Goal: Information Seeking & Learning: Learn about a topic

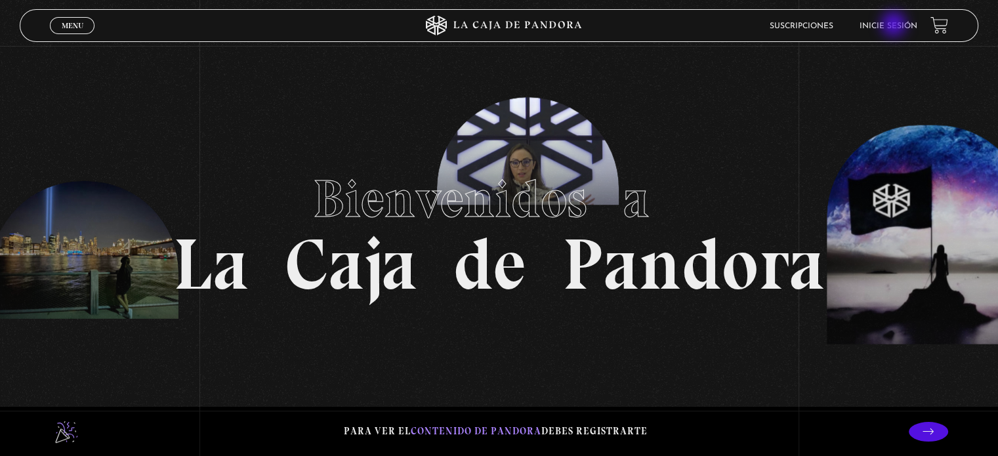
click at [895, 26] on link "Inicie sesión" at bounding box center [889, 26] width 58 height 8
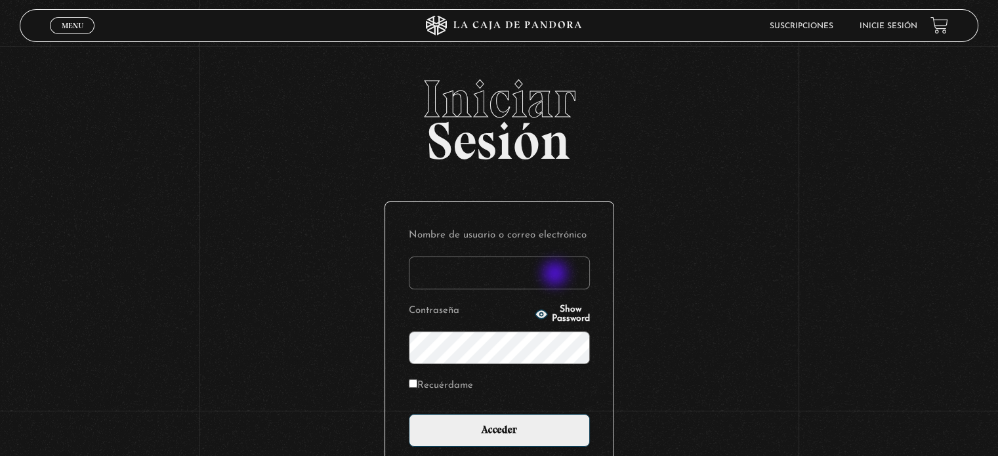
click at [557, 275] on input "Nombre de usuario o correo electrónico" at bounding box center [499, 273] width 181 height 33
type input "lr.180293@gmail.com"
click at [409, 414] on input "Acceder" at bounding box center [499, 430] width 181 height 33
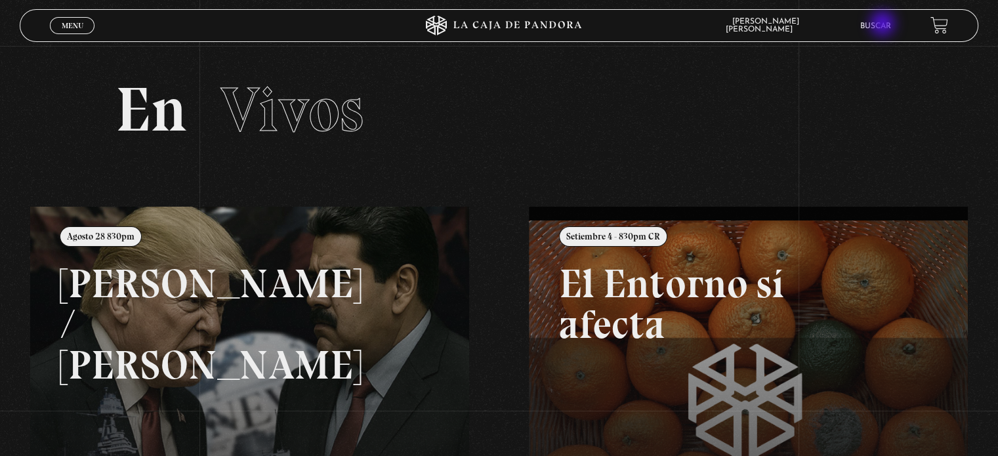
click at [884, 25] on link "Buscar" at bounding box center [876, 26] width 31 height 8
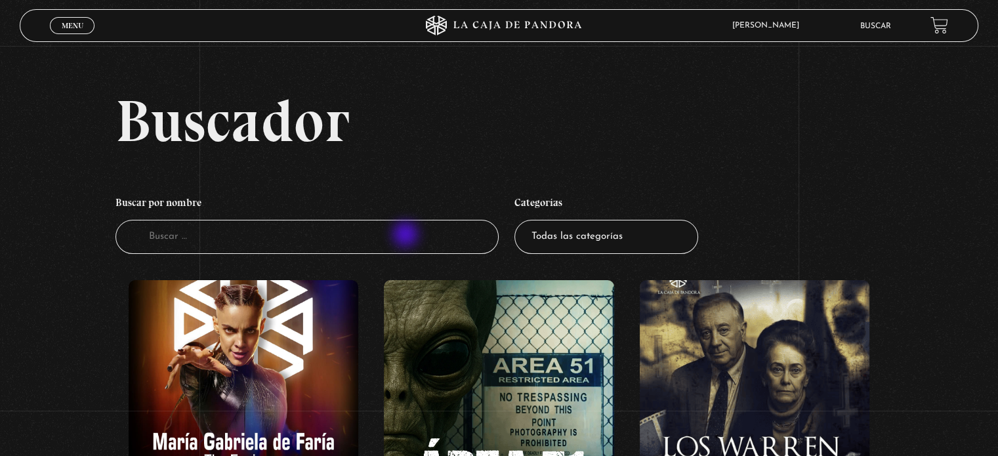
click at [407, 236] on input "Buscador" at bounding box center [307, 237] width 383 height 35
type input "como orar"
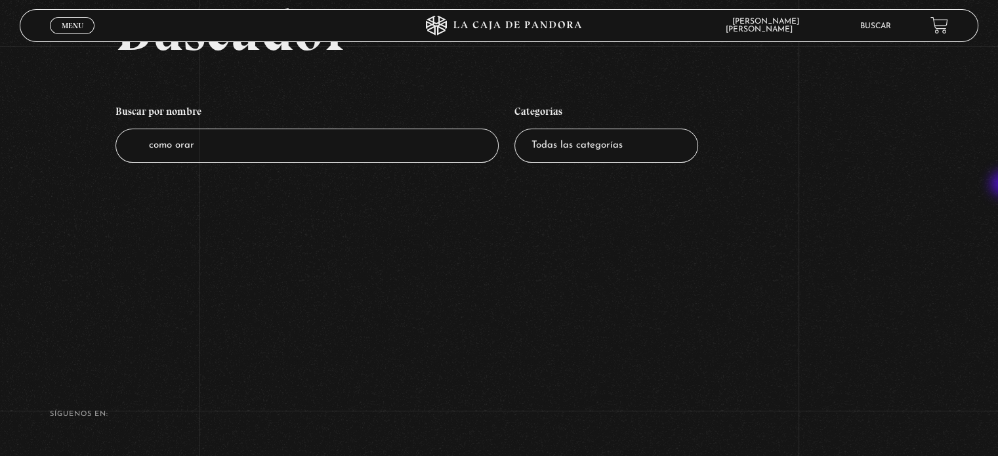
scroll to position [92, 0]
click at [360, 149] on input "como orar" at bounding box center [307, 145] width 383 height 35
type input "como"
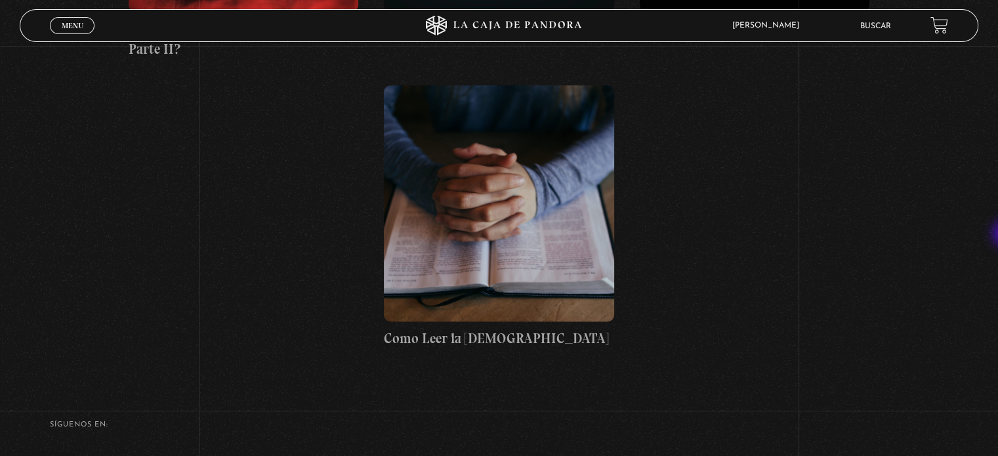
scroll to position [813, 0]
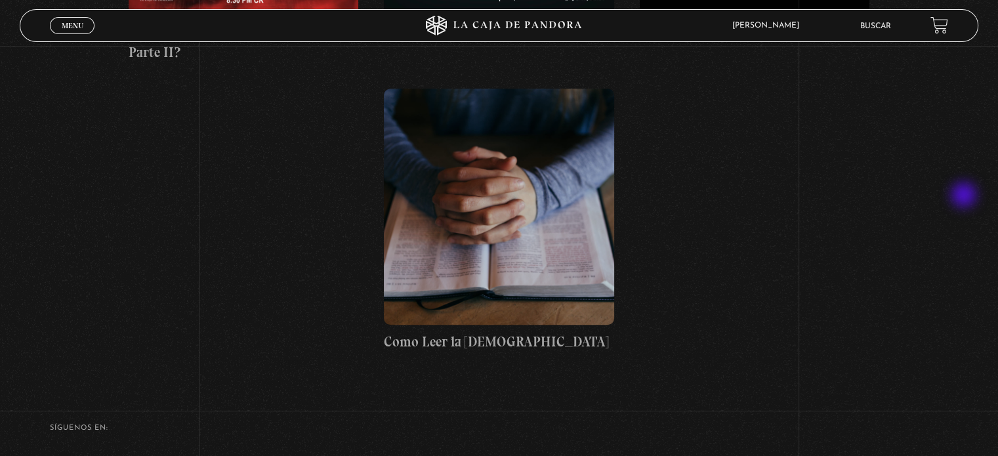
drag, startPoint x: 992, startPoint y: 336, endPoint x: 966, endPoint y: 196, distance: 142.4
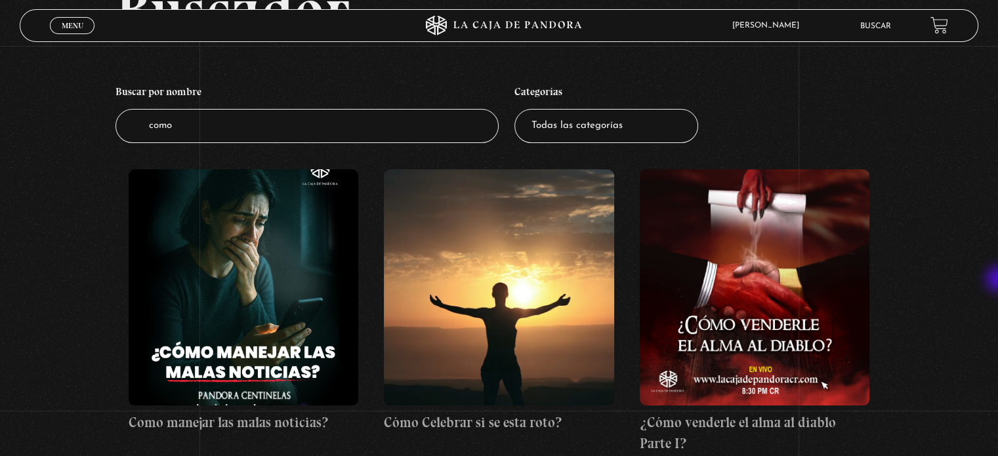
scroll to position [88, 0]
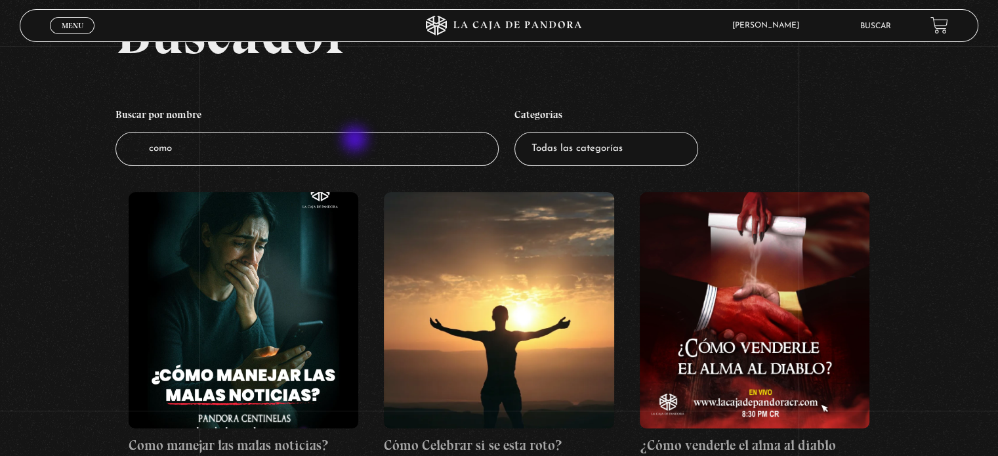
click at [356, 140] on input "como" at bounding box center [307, 149] width 383 height 35
type input "c"
type input "orar"
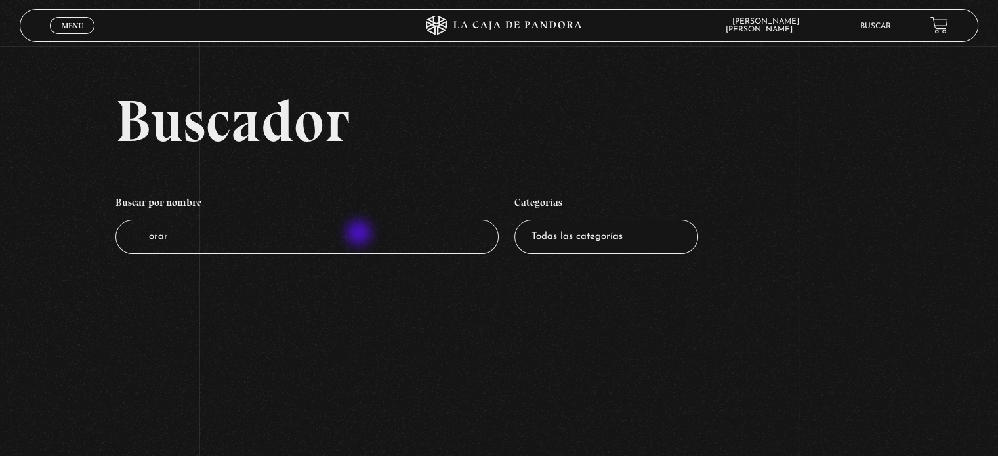
click at [360, 234] on input "orar" at bounding box center [307, 237] width 383 height 35
click at [75, 26] on span "Menu" at bounding box center [73, 26] width 22 height 8
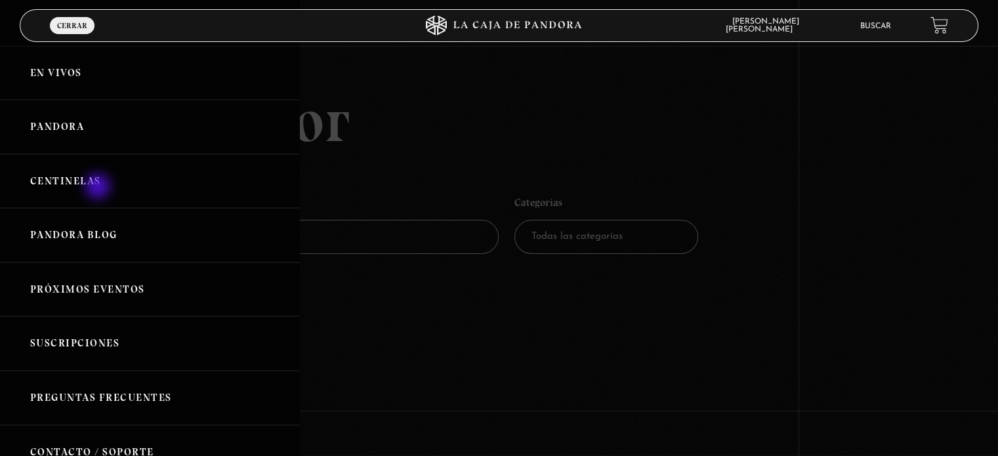
click at [99, 188] on link "Centinelas" at bounding box center [149, 181] width 299 height 54
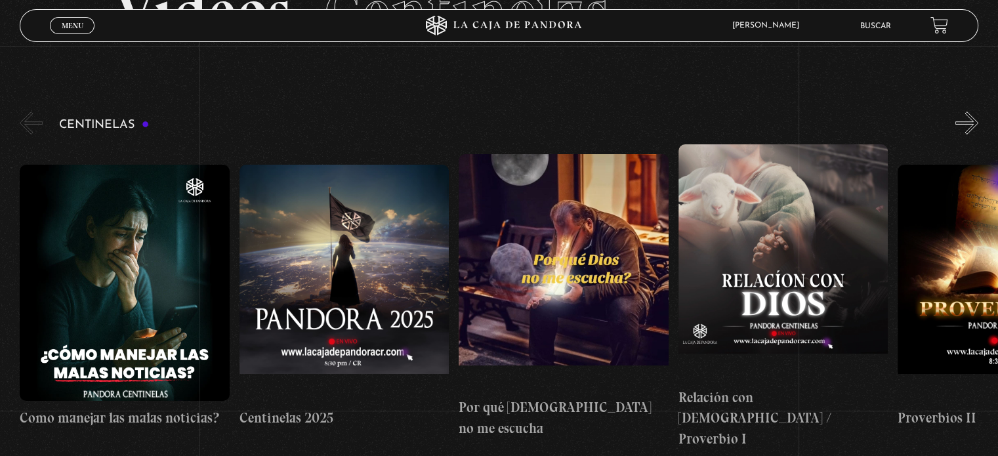
scroll to position [100, 0]
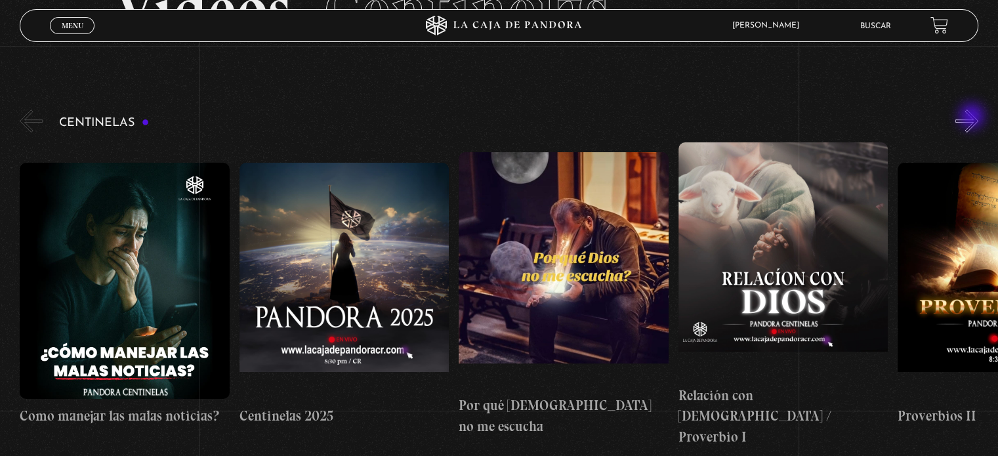
click at [973, 117] on button "»" at bounding box center [967, 121] width 23 height 23
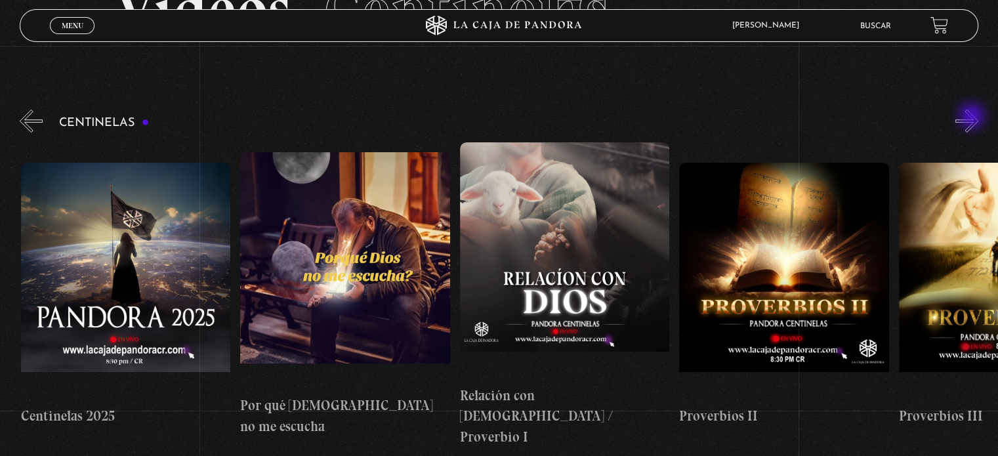
scroll to position [0, 219]
click at [973, 117] on button "»" at bounding box center [967, 121] width 23 height 23
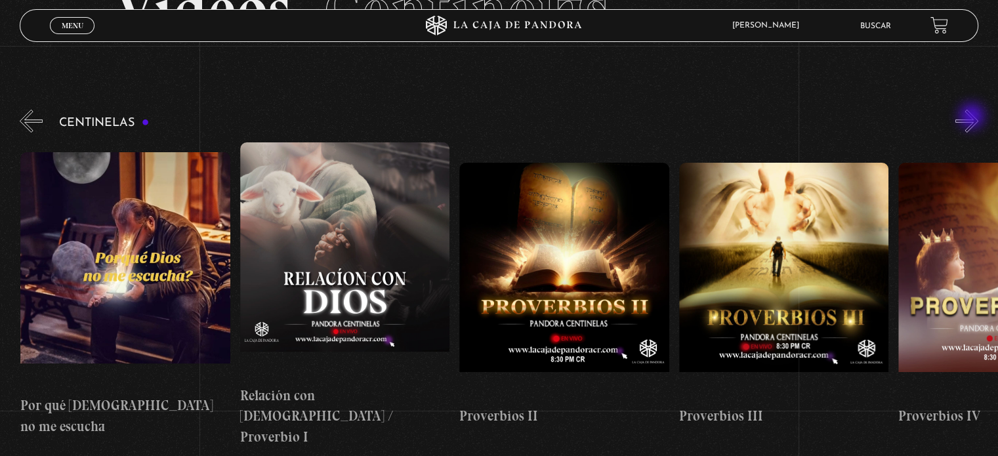
click at [973, 117] on button "»" at bounding box center [967, 121] width 23 height 23
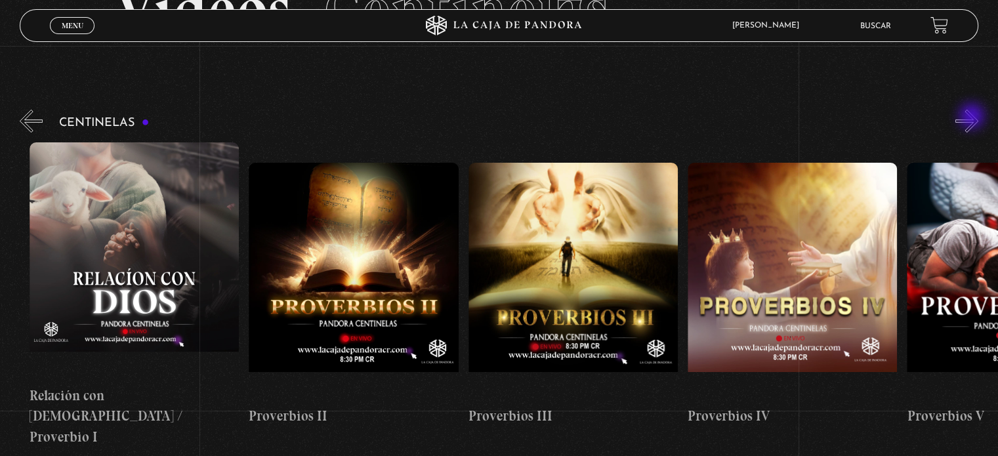
click at [973, 117] on button "»" at bounding box center [967, 121] width 23 height 23
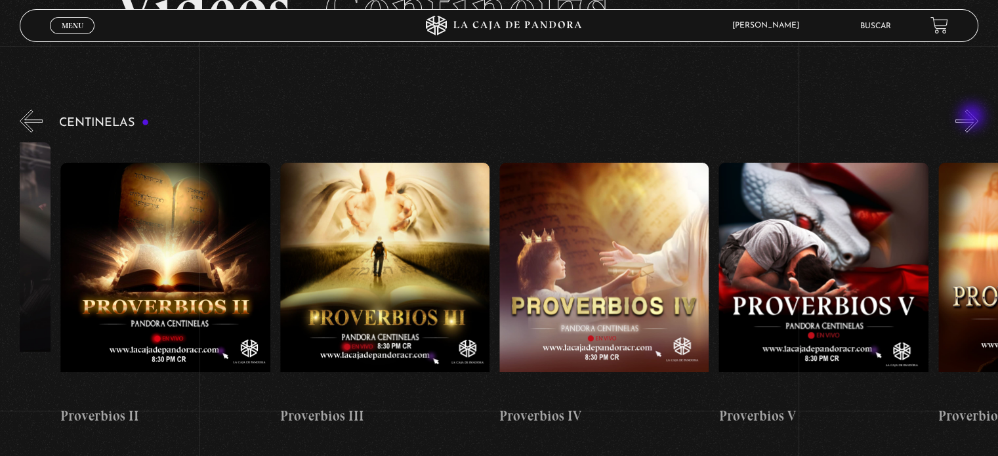
click at [973, 117] on button "»" at bounding box center [967, 121] width 23 height 23
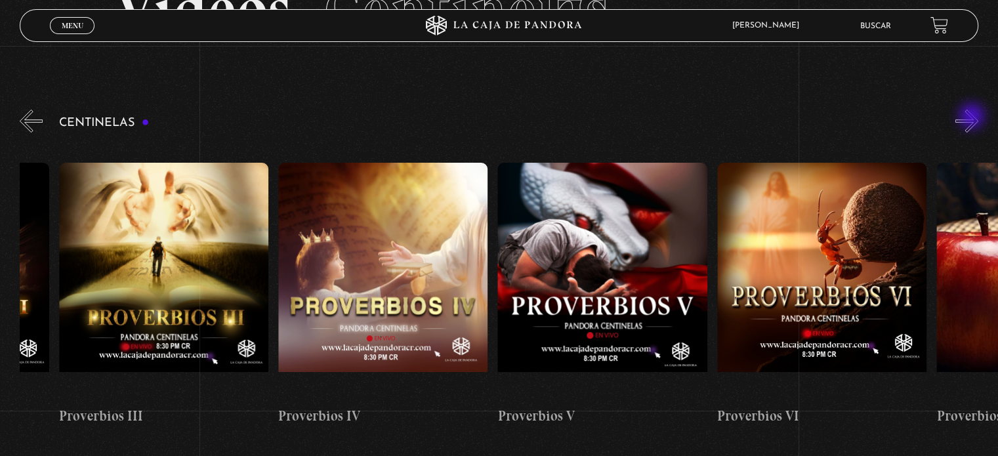
click at [973, 117] on button "»" at bounding box center [967, 121] width 23 height 23
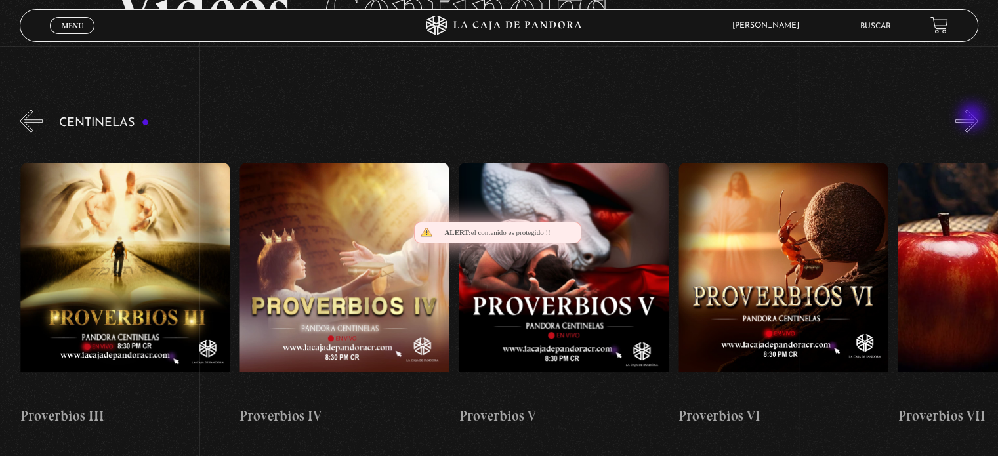
click at [973, 117] on button "»" at bounding box center [967, 121] width 23 height 23
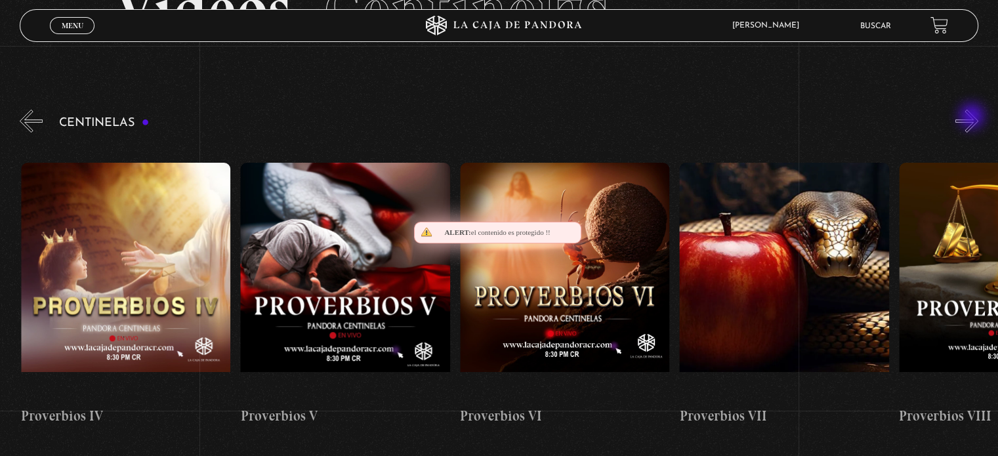
click at [973, 117] on button "»" at bounding box center [967, 121] width 23 height 23
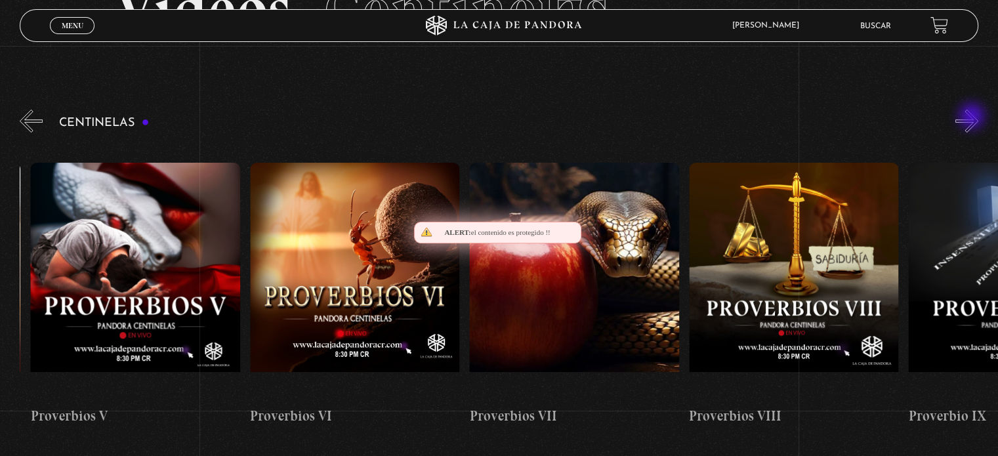
click at [973, 117] on button "»" at bounding box center [967, 121] width 23 height 23
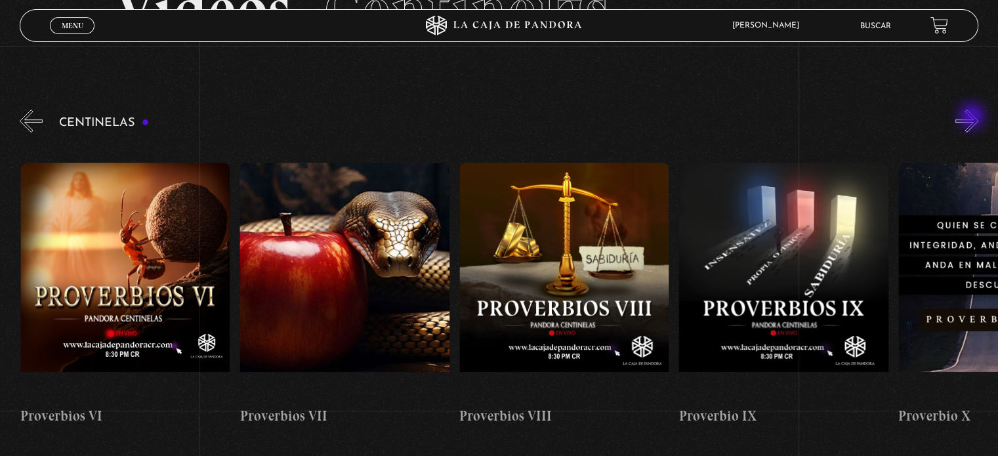
click at [973, 117] on button "»" at bounding box center [967, 121] width 23 height 23
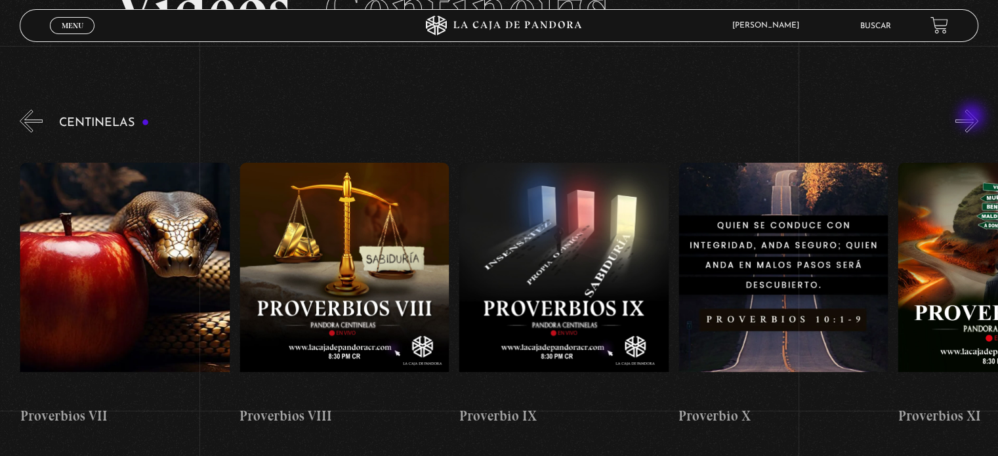
click at [973, 117] on button "»" at bounding box center [967, 121] width 23 height 23
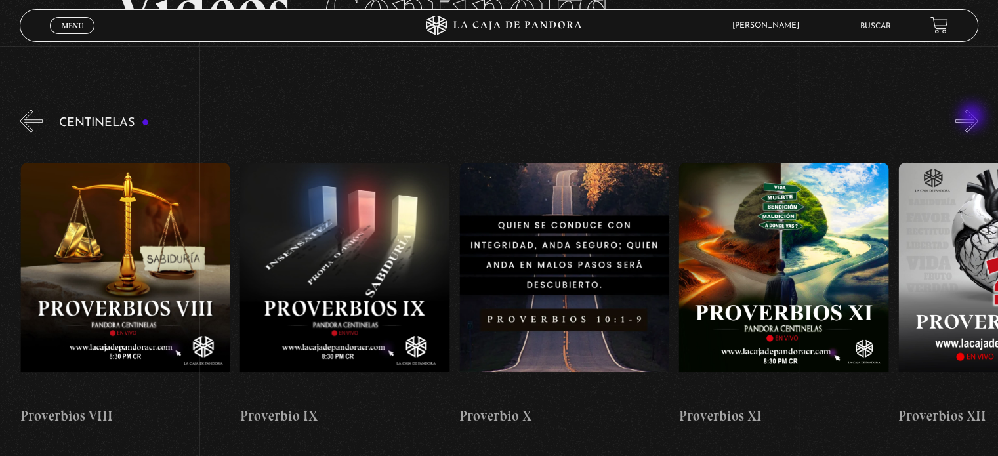
click at [973, 117] on button "»" at bounding box center [967, 121] width 23 height 23
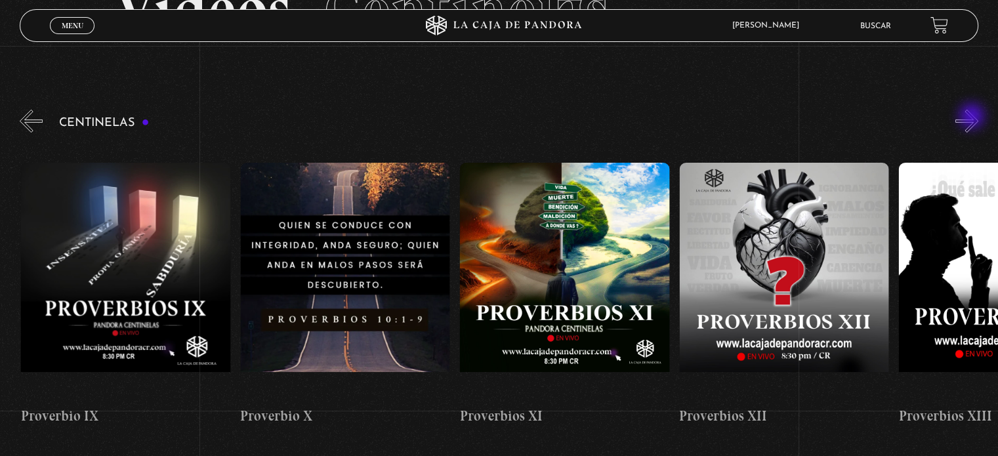
click at [973, 117] on button "»" at bounding box center [967, 121] width 23 height 23
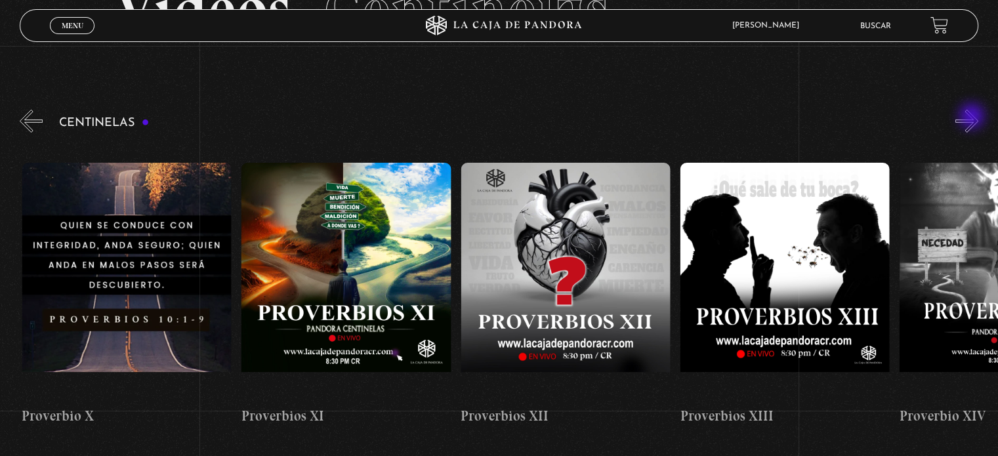
click at [973, 117] on button "»" at bounding box center [967, 121] width 23 height 23
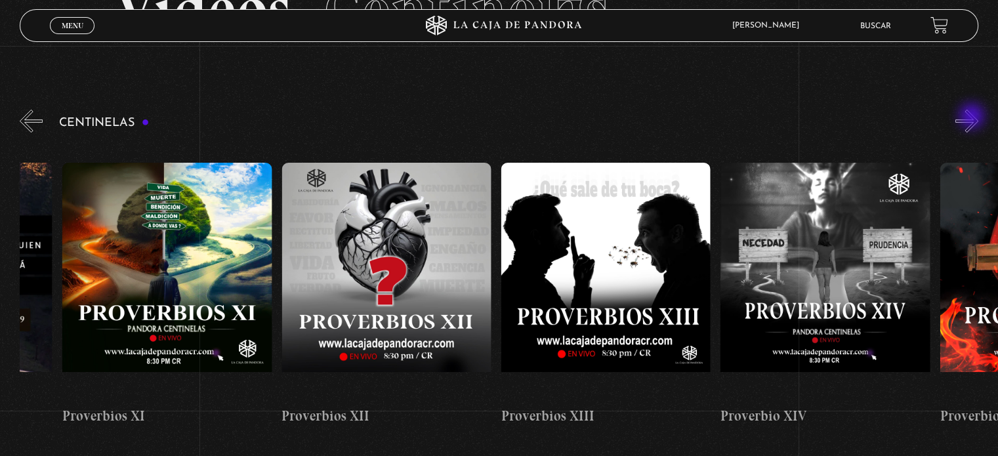
click at [973, 117] on button "»" at bounding box center [967, 121] width 23 height 23
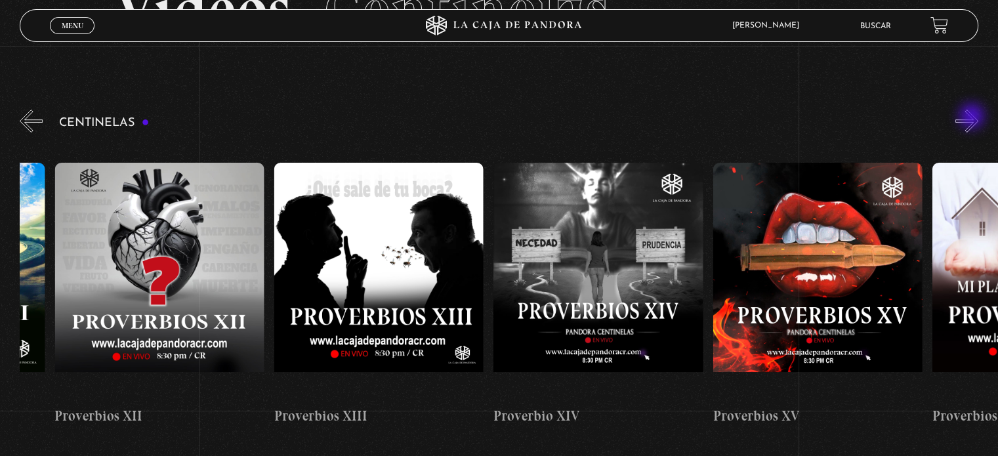
click at [973, 117] on button "»" at bounding box center [967, 121] width 23 height 23
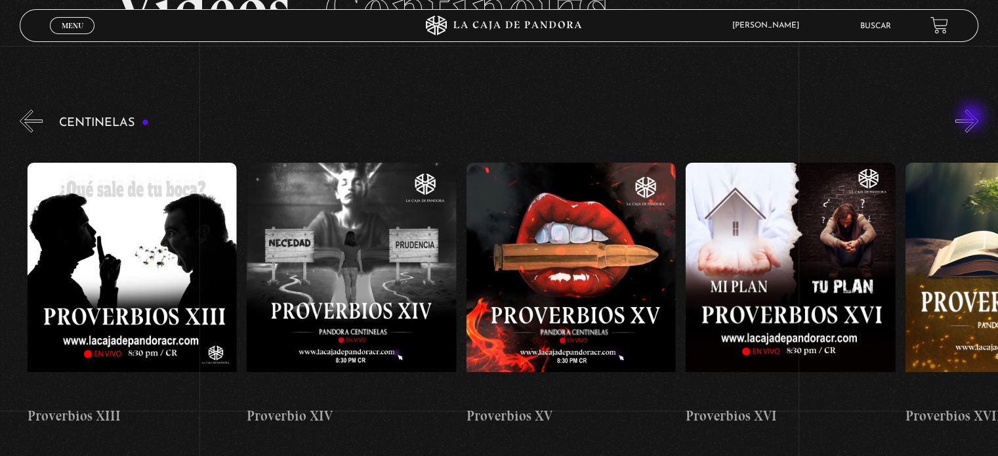
click at [973, 117] on button "»" at bounding box center [967, 121] width 23 height 23
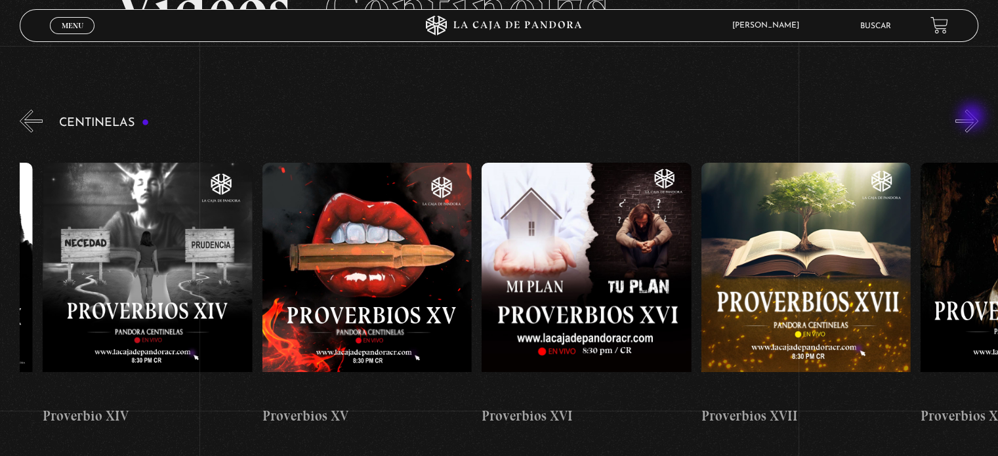
click at [973, 117] on button "»" at bounding box center [967, 121] width 23 height 23
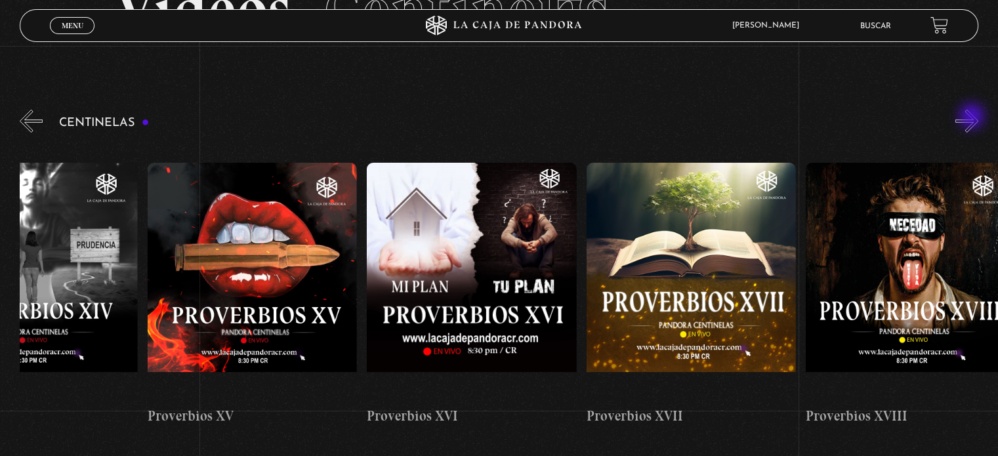
click at [973, 117] on button "»" at bounding box center [967, 121] width 23 height 23
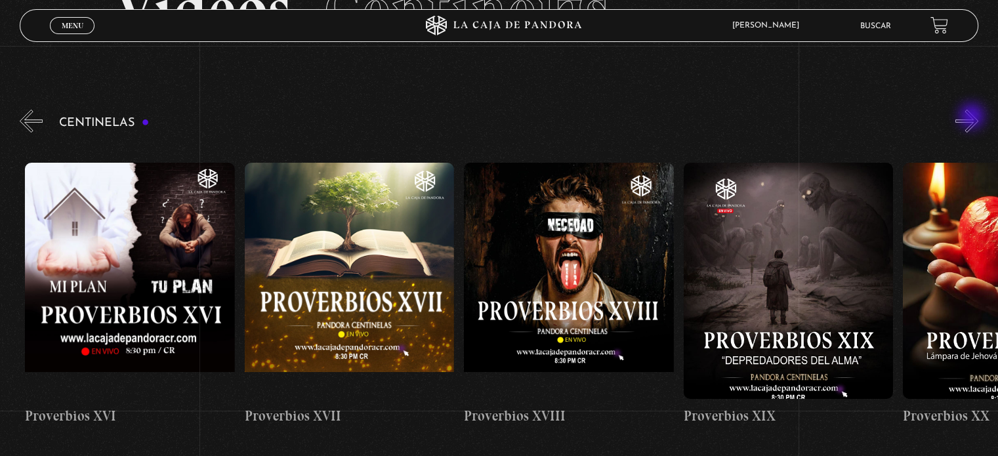
click at [973, 117] on button "»" at bounding box center [967, 121] width 23 height 23
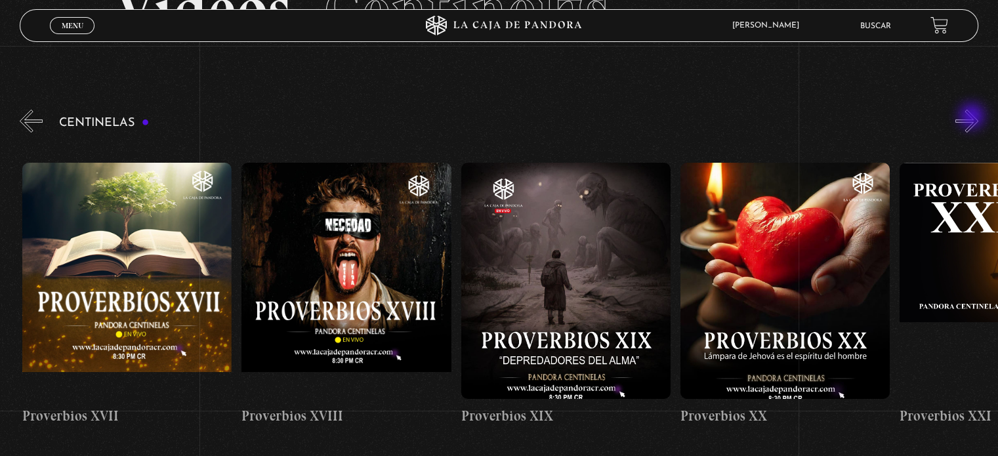
click at [973, 117] on button "»" at bounding box center [967, 121] width 23 height 23
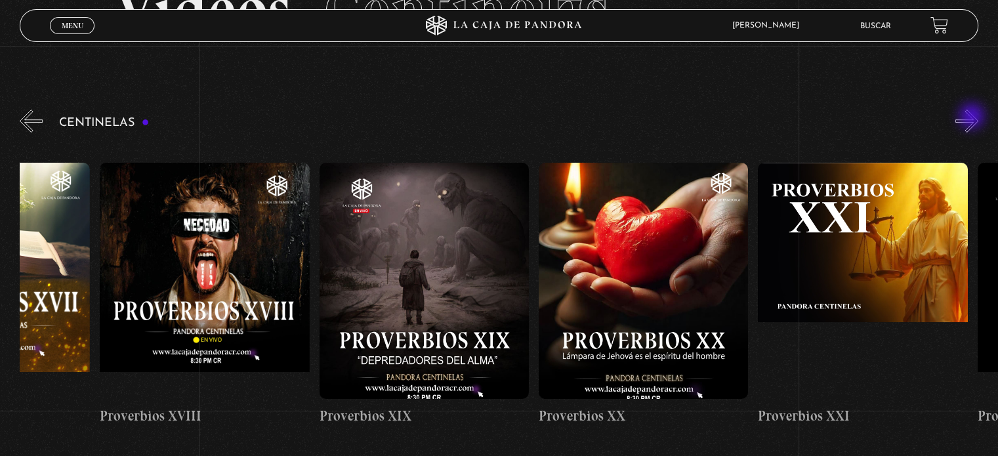
click at [973, 117] on button "»" at bounding box center [967, 121] width 23 height 23
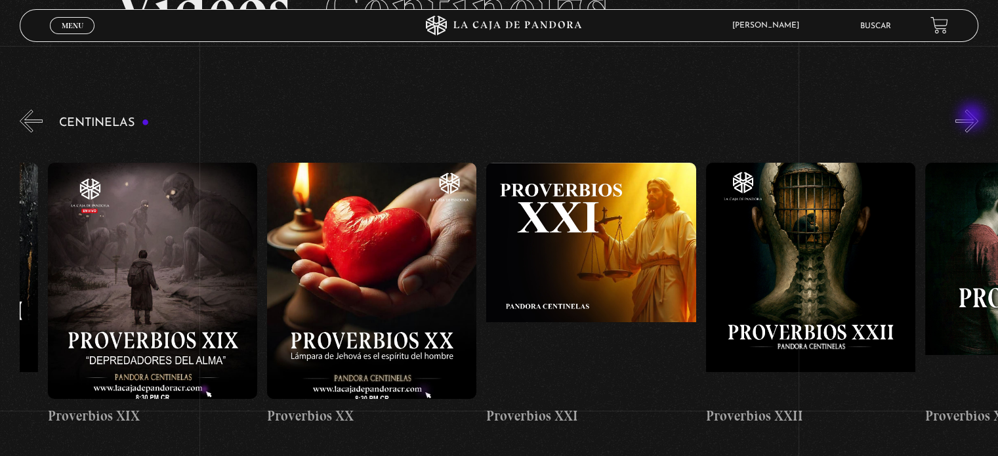
click at [973, 117] on button "»" at bounding box center [967, 121] width 23 height 23
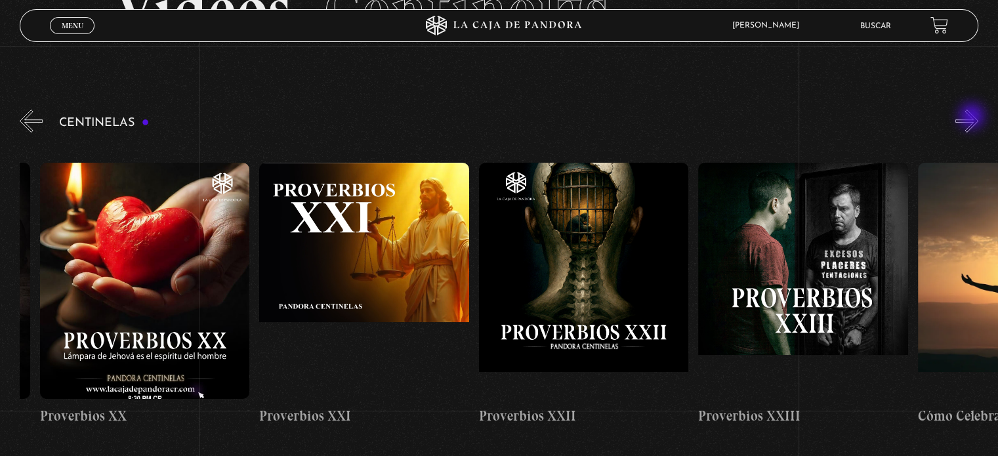
click at [973, 117] on button "»" at bounding box center [967, 121] width 23 height 23
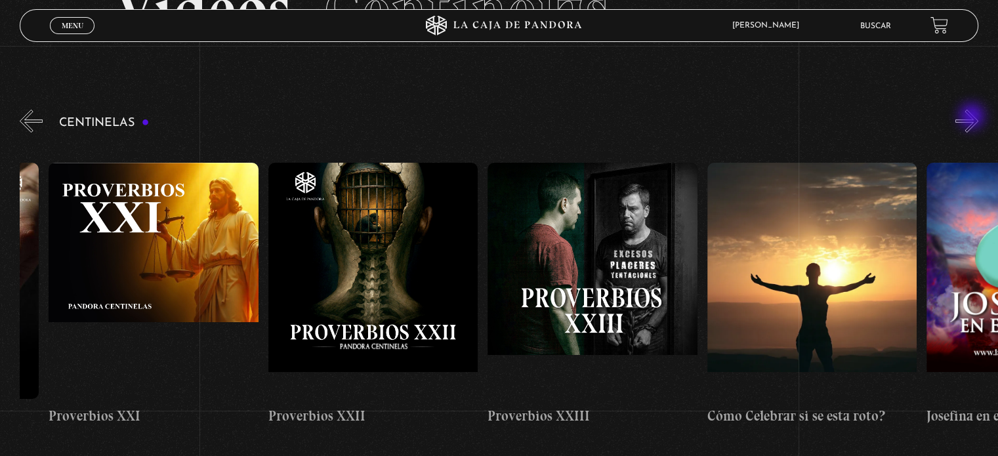
click at [973, 117] on button "»" at bounding box center [967, 121] width 23 height 23
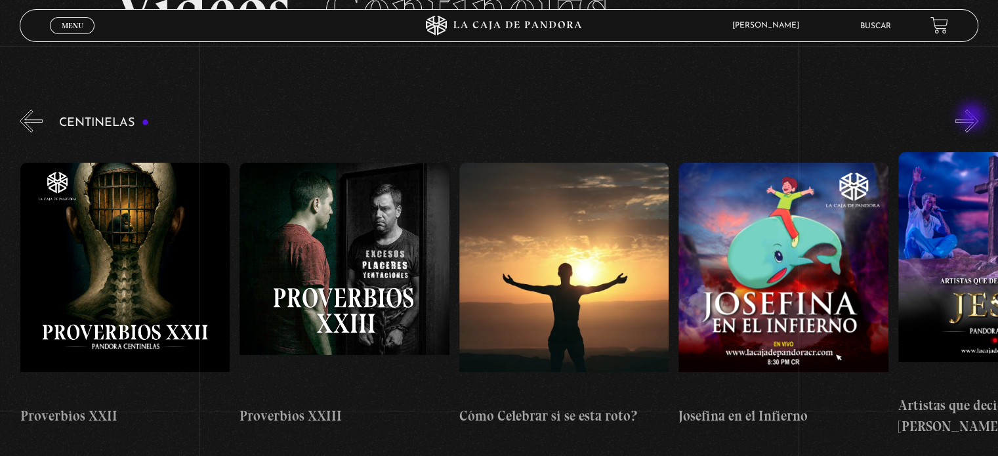
click at [973, 117] on button "»" at bounding box center [967, 121] width 23 height 23
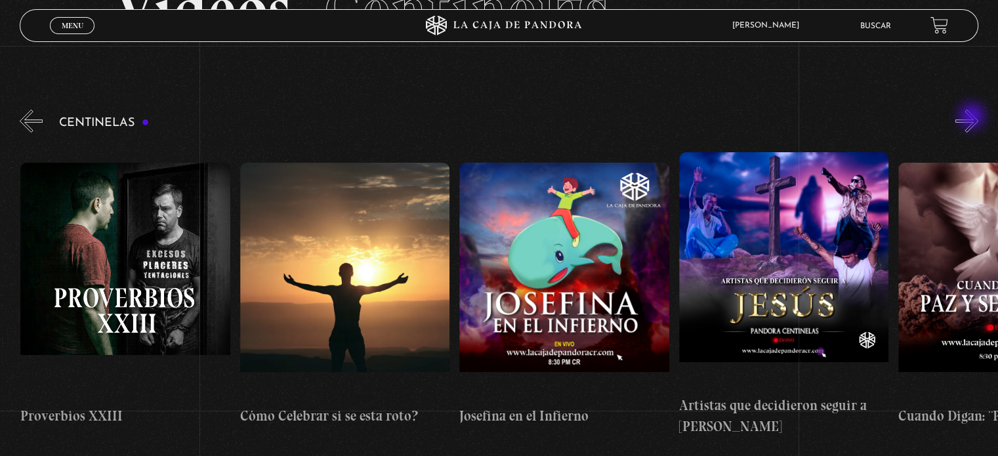
click at [973, 117] on button "»" at bounding box center [967, 121] width 23 height 23
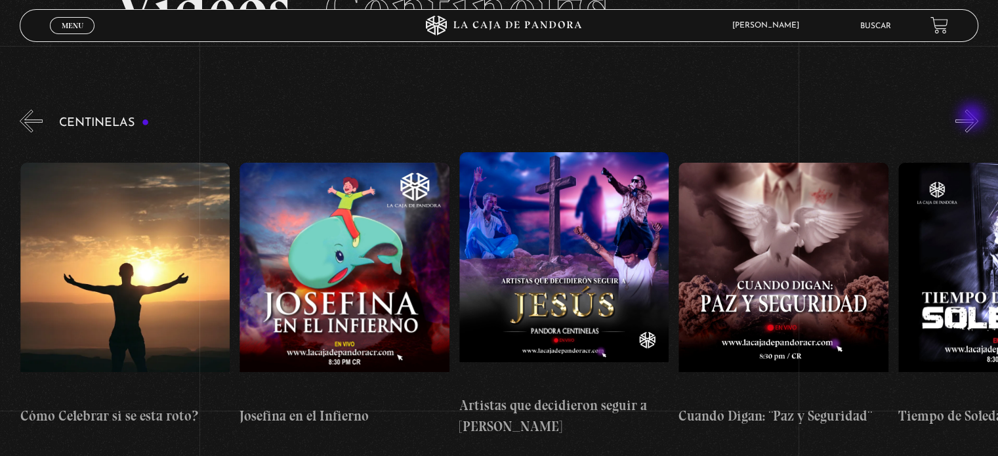
click at [973, 117] on button "»" at bounding box center [967, 121] width 23 height 23
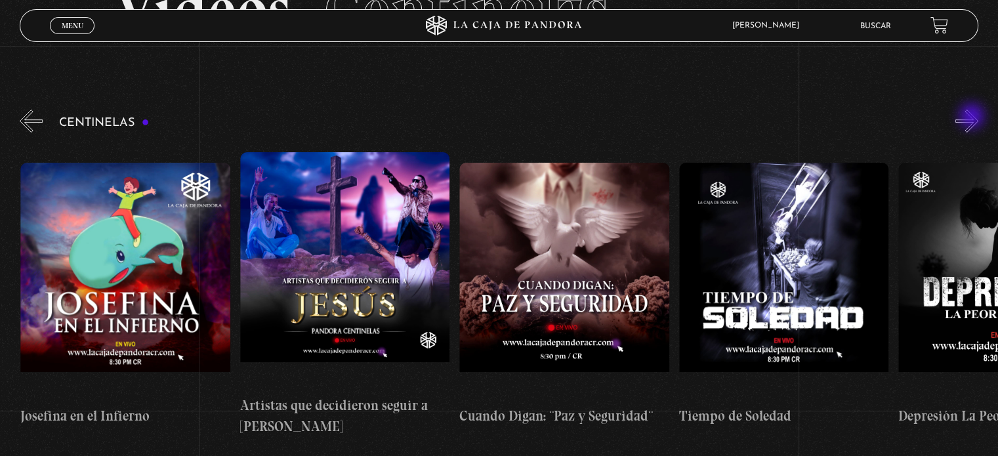
click at [973, 117] on button "»" at bounding box center [967, 121] width 23 height 23
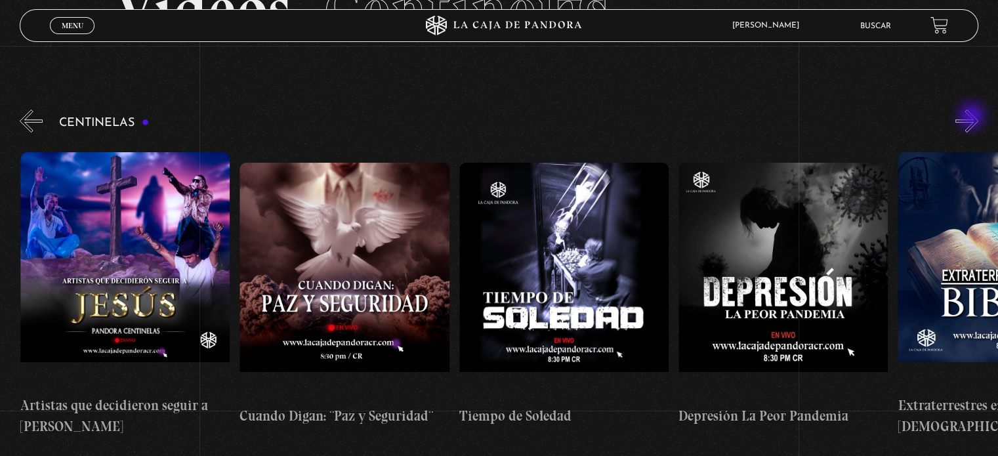
click at [973, 117] on button "»" at bounding box center [967, 121] width 23 height 23
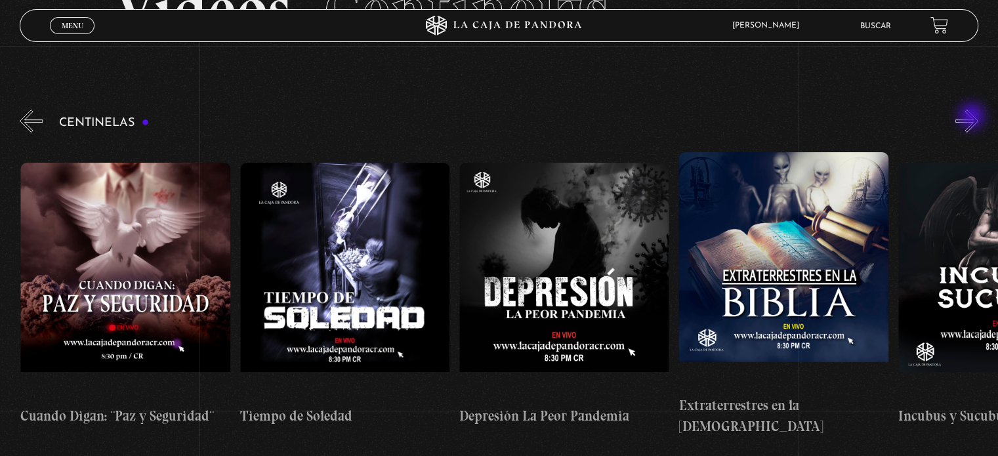
click at [973, 117] on button "»" at bounding box center [967, 121] width 23 height 23
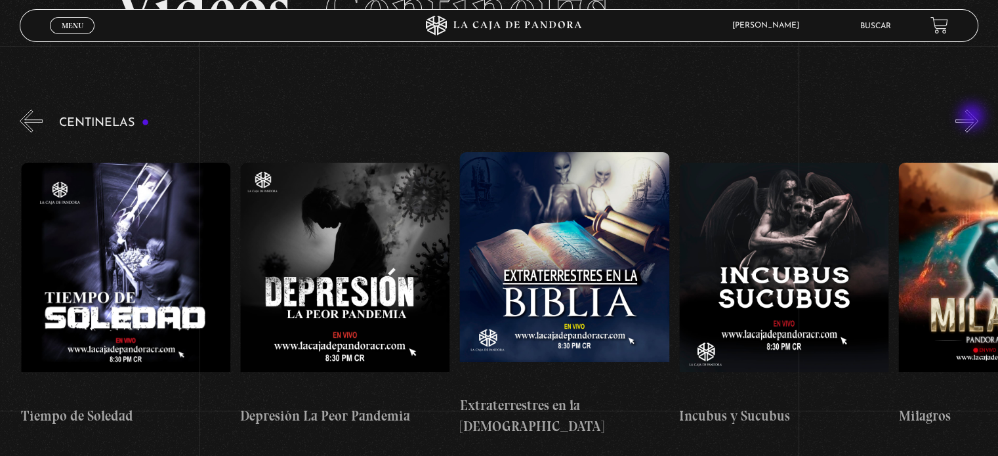
click at [973, 117] on button "»" at bounding box center [967, 121] width 23 height 23
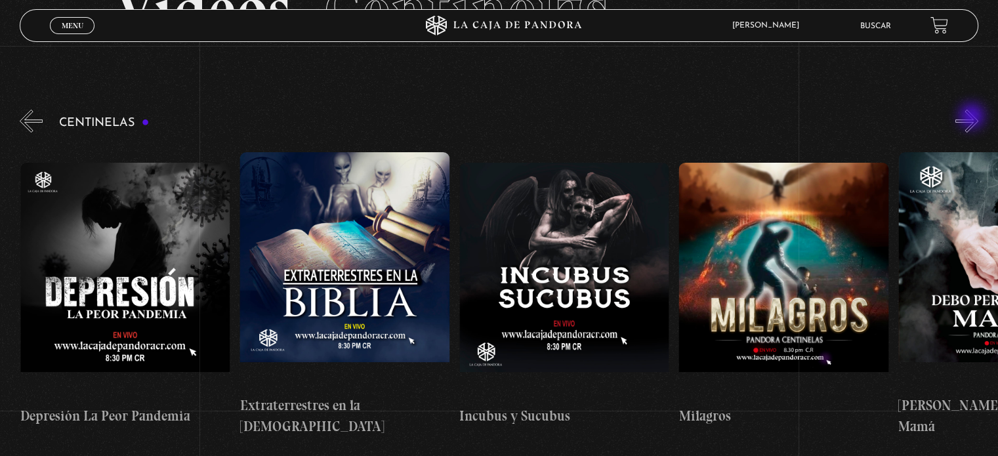
click at [973, 117] on button "»" at bounding box center [967, 121] width 23 height 23
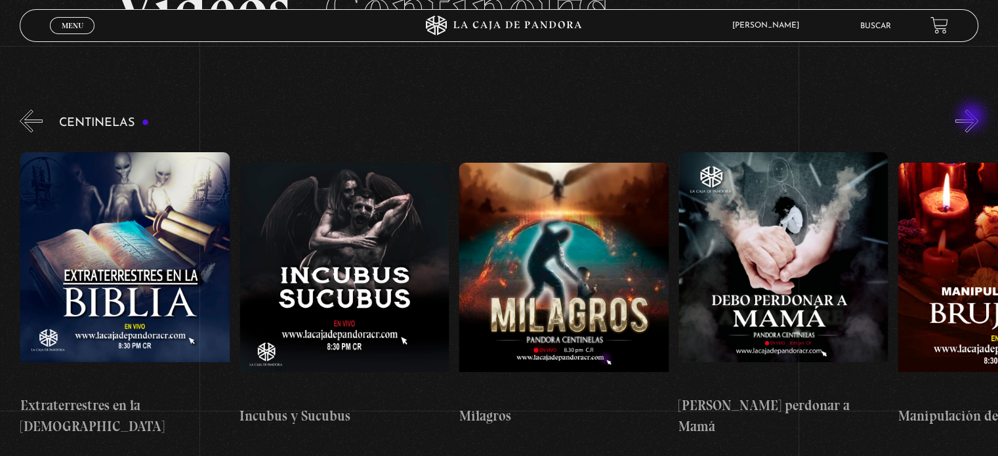
click at [973, 117] on button "»" at bounding box center [967, 121] width 23 height 23
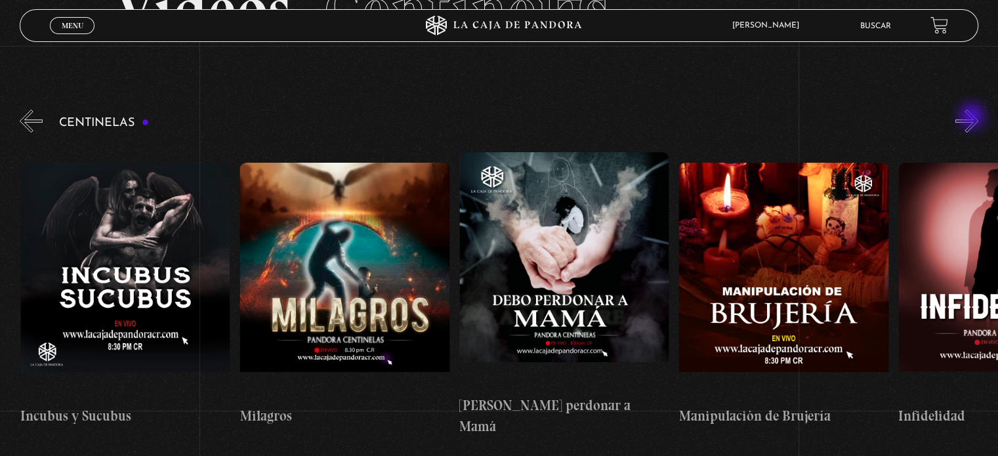
click at [973, 117] on button "»" at bounding box center [967, 121] width 23 height 23
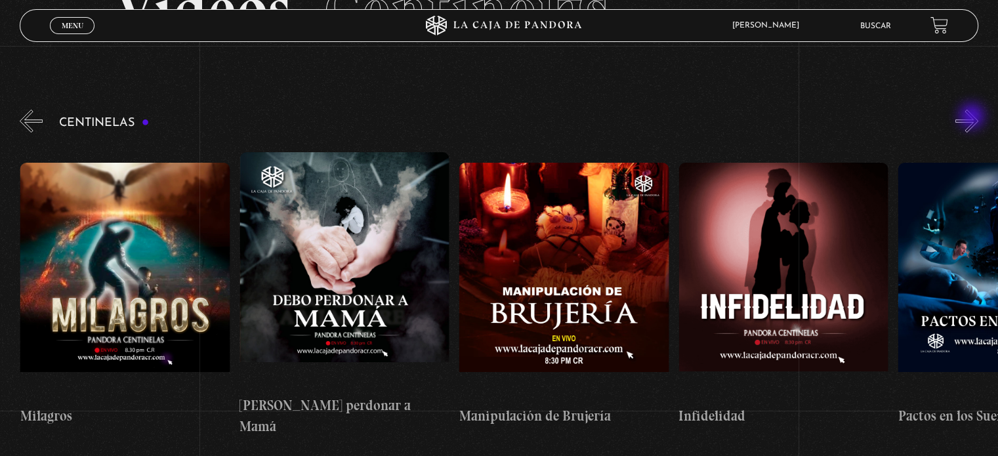
click at [973, 117] on button "»" at bounding box center [967, 121] width 23 height 23
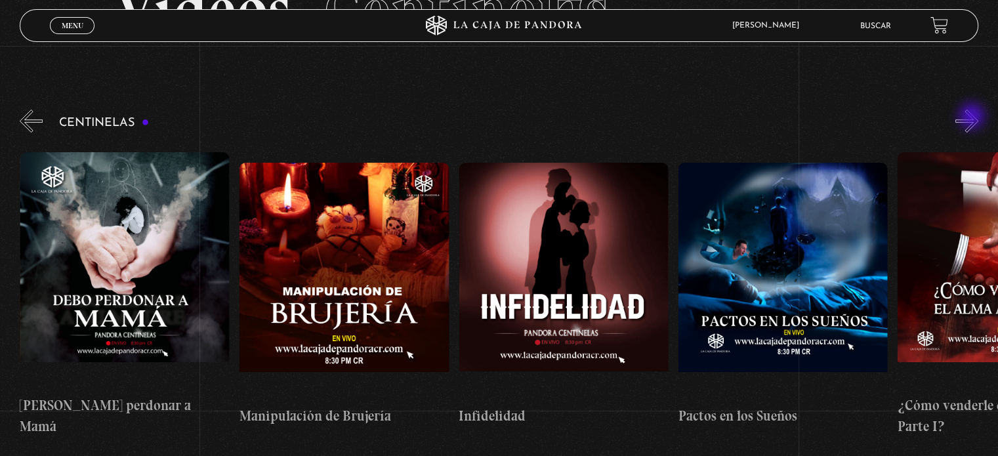
click at [973, 117] on button "»" at bounding box center [967, 121] width 23 height 23
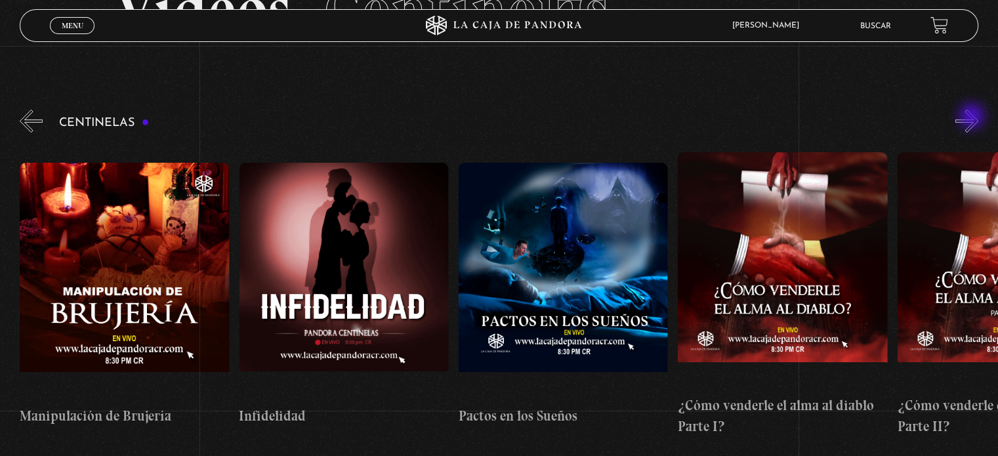
click at [973, 117] on button "»" at bounding box center [967, 121] width 23 height 23
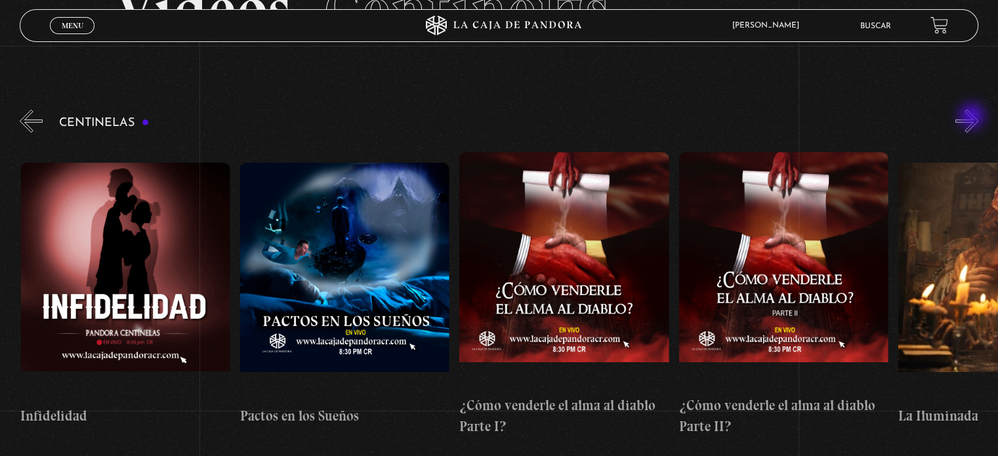
click at [973, 117] on button "»" at bounding box center [967, 121] width 23 height 23
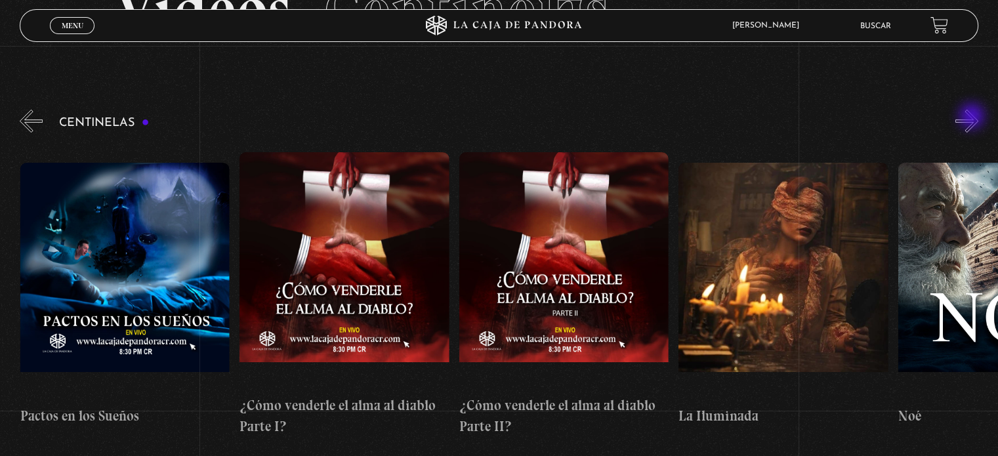
click at [973, 117] on button "»" at bounding box center [967, 121] width 23 height 23
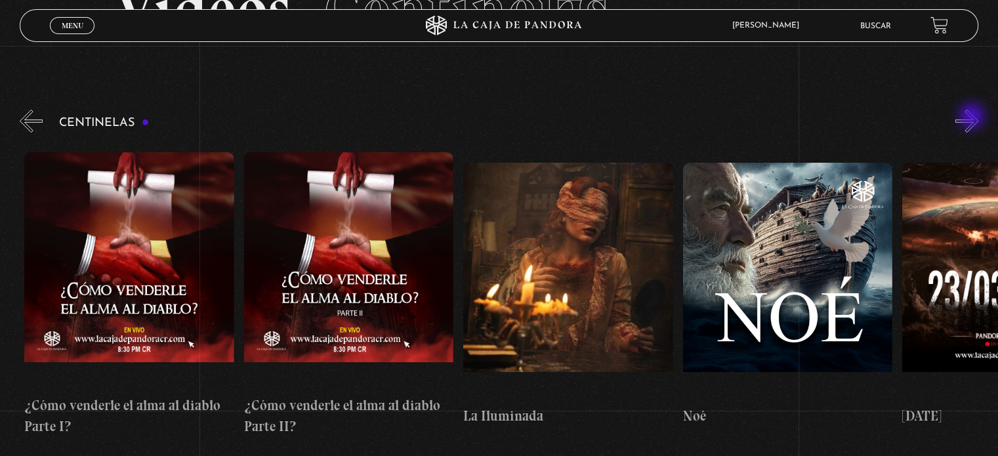
click at [973, 117] on button "»" at bounding box center [967, 121] width 23 height 23
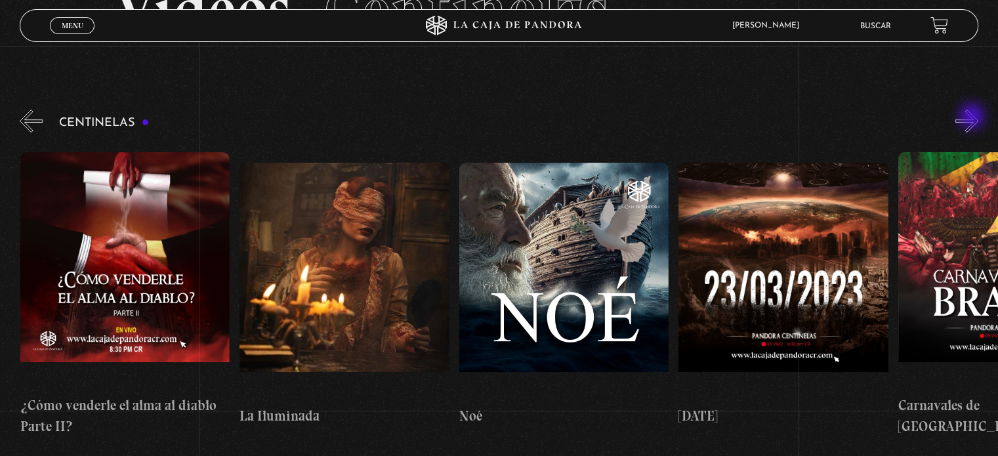
click at [973, 117] on button "»" at bounding box center [967, 121] width 23 height 23
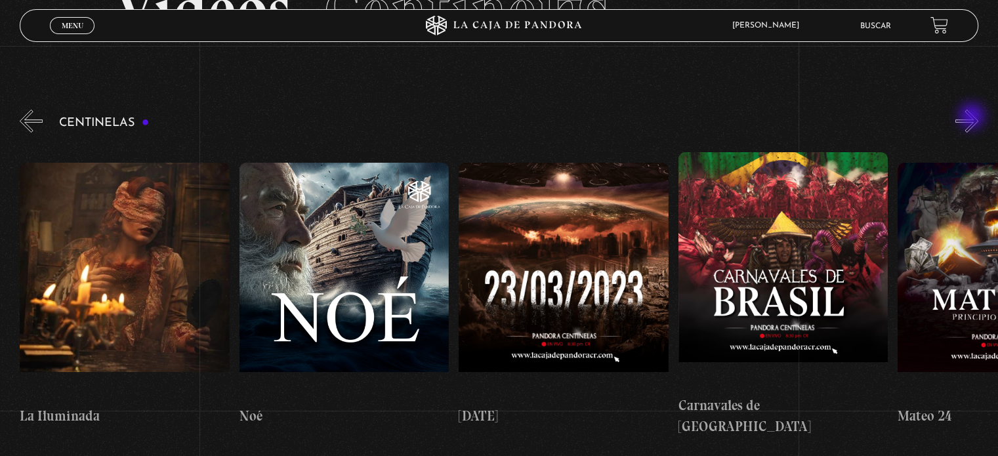
click at [973, 117] on button "»" at bounding box center [967, 121] width 23 height 23
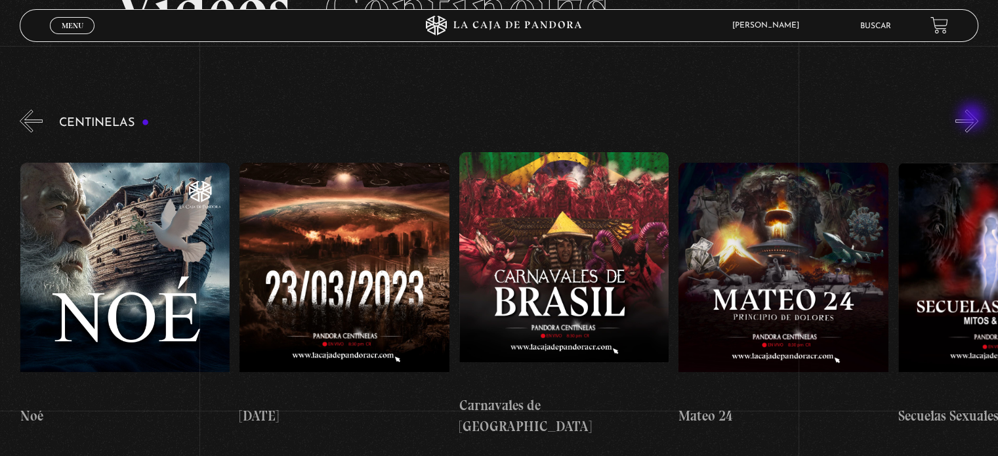
click at [973, 117] on button "»" at bounding box center [967, 121] width 23 height 23
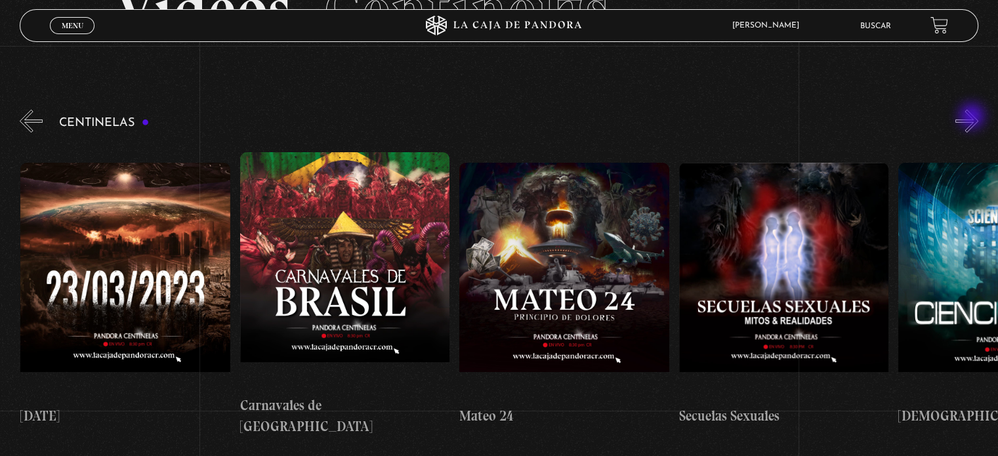
click at [973, 117] on button "»" at bounding box center [967, 121] width 23 height 23
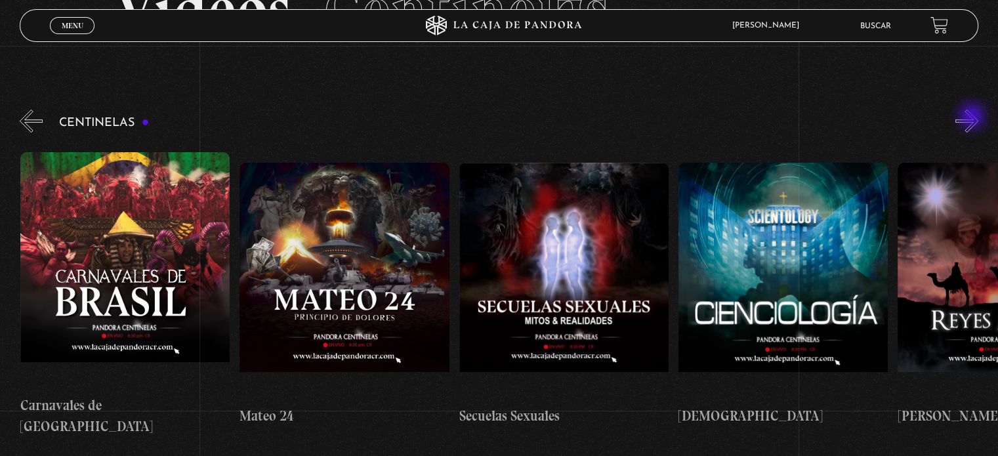
click at [973, 117] on button "»" at bounding box center [967, 121] width 23 height 23
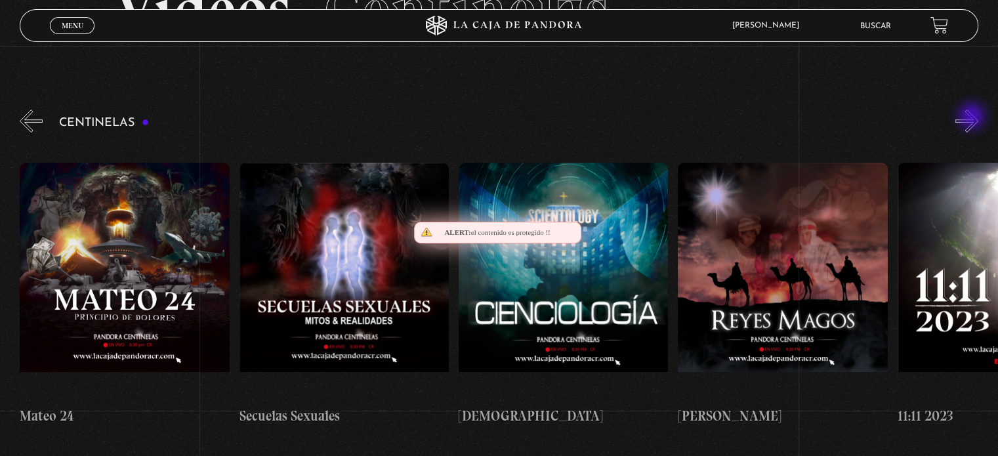
scroll to position [0, 9879]
click at [973, 117] on button "»" at bounding box center [967, 121] width 23 height 23
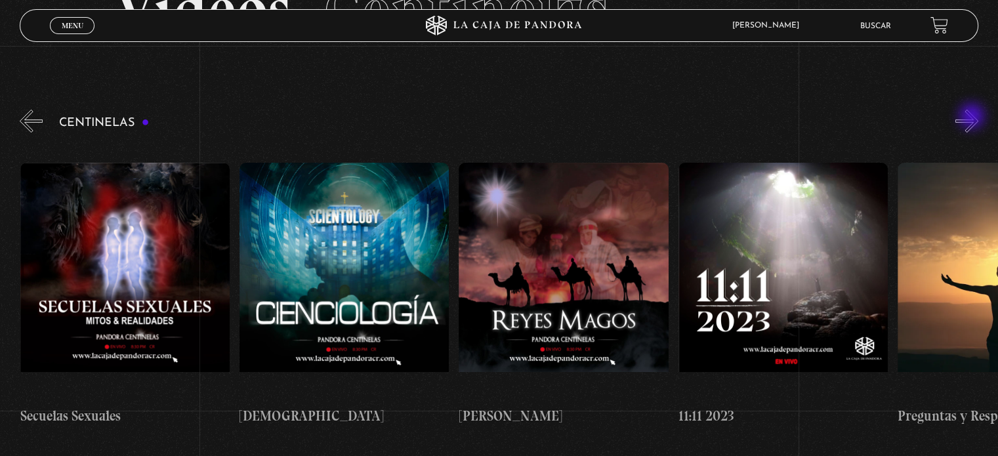
click at [973, 117] on button "»" at bounding box center [967, 121] width 23 height 23
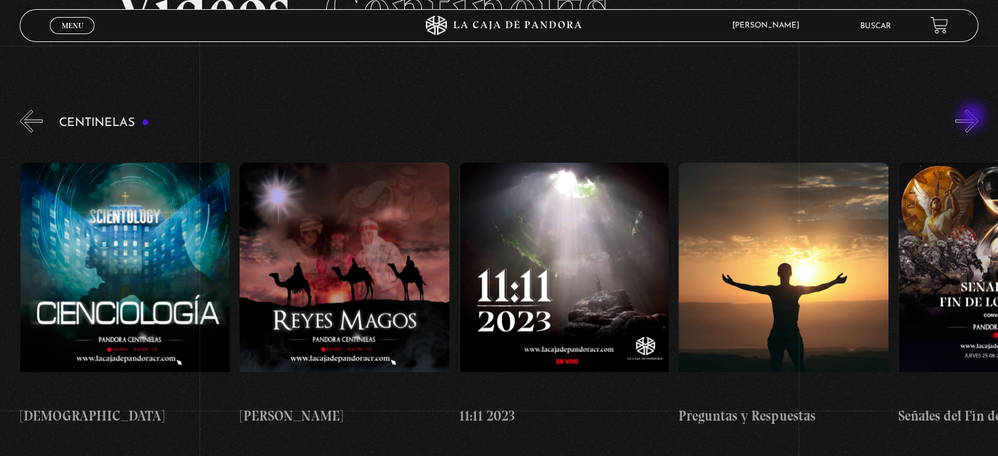
click at [973, 117] on button "»" at bounding box center [967, 121] width 23 height 23
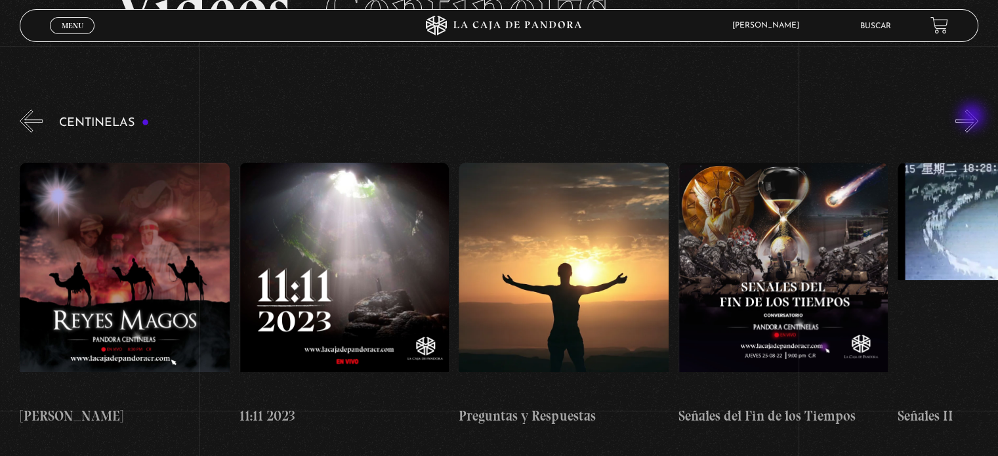
click at [973, 117] on button "»" at bounding box center [967, 121] width 23 height 23
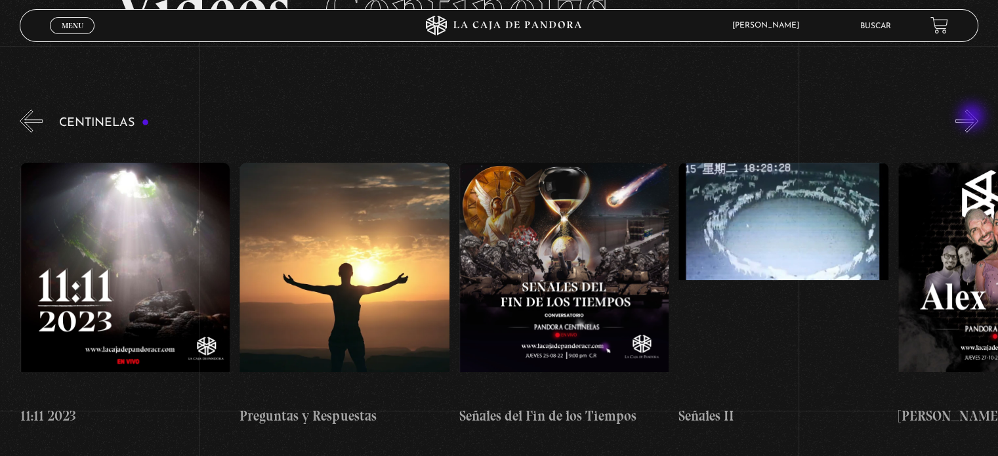
click at [973, 117] on button "»" at bounding box center [967, 121] width 23 height 23
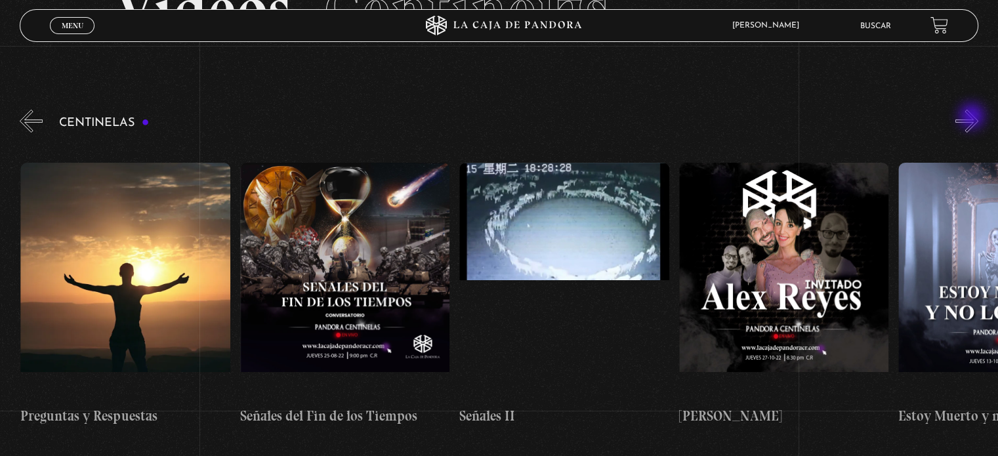
click at [973, 117] on button "»" at bounding box center [967, 121] width 23 height 23
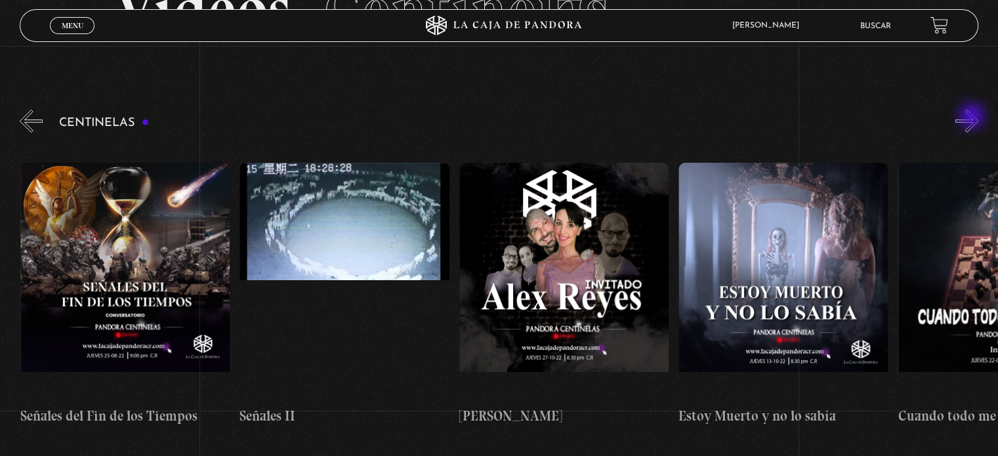
click at [973, 117] on button "»" at bounding box center [967, 121] width 23 height 23
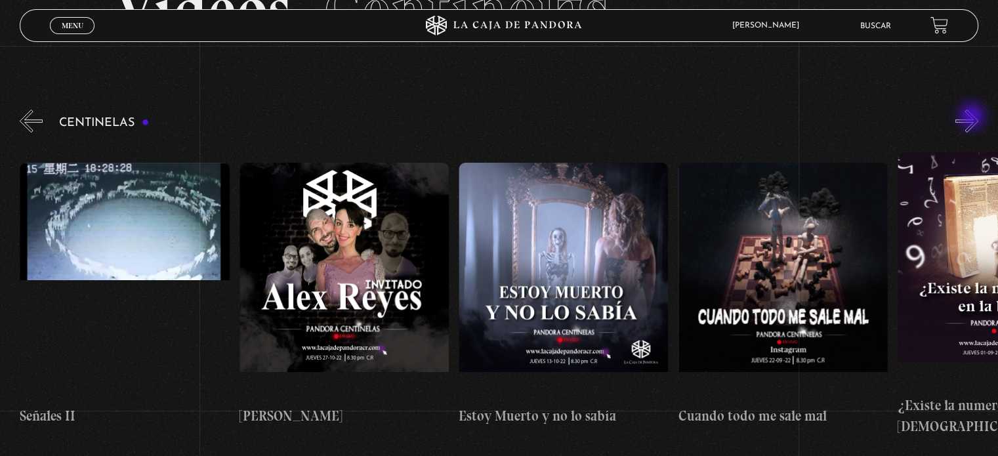
click at [973, 117] on button "»" at bounding box center [967, 121] width 23 height 23
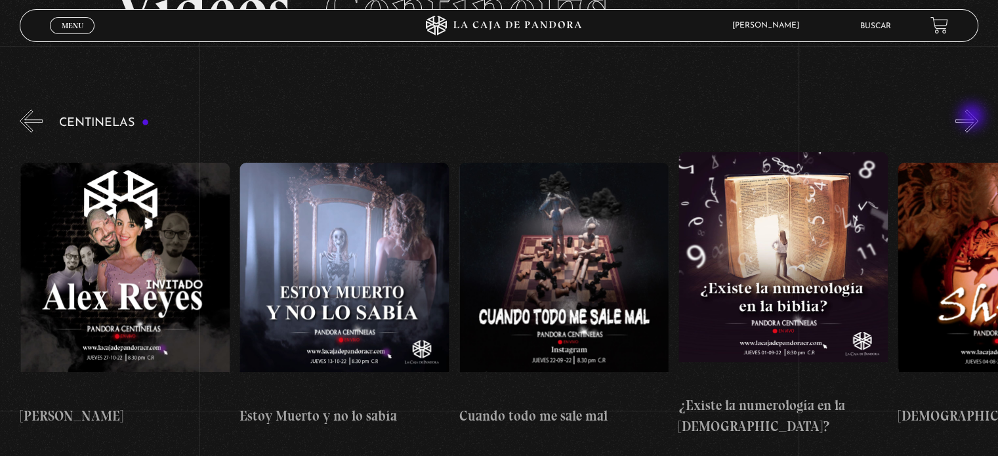
click at [973, 117] on button "»" at bounding box center [967, 121] width 23 height 23
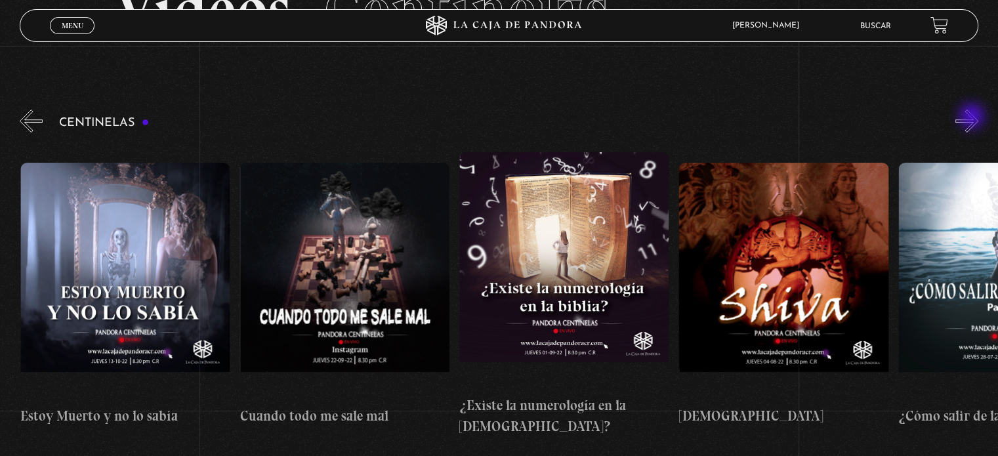
click at [973, 117] on button "»" at bounding box center [967, 121] width 23 height 23
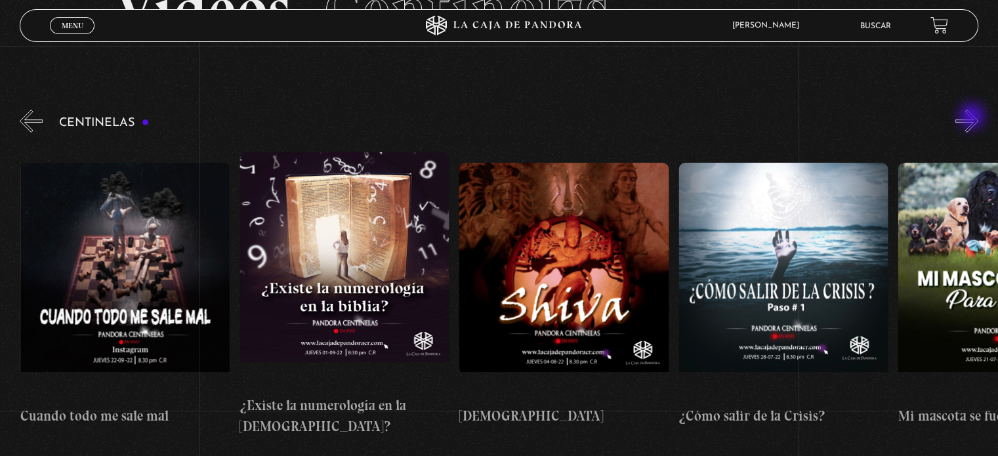
click at [973, 117] on button "»" at bounding box center [967, 121] width 23 height 23
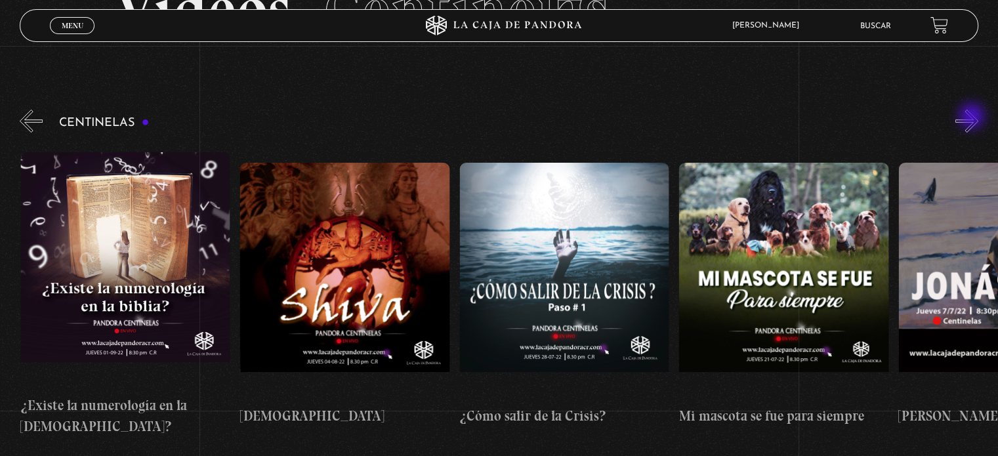
click at [973, 117] on button "»" at bounding box center [967, 121] width 23 height 23
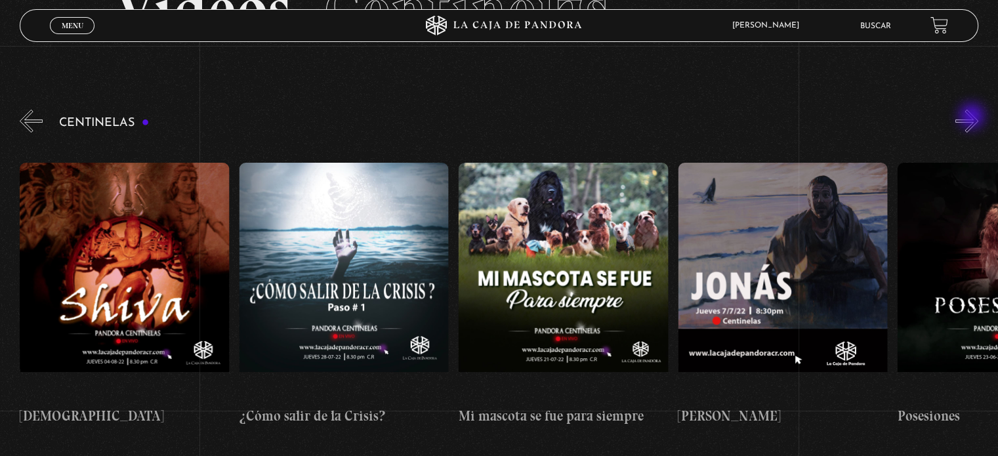
click at [973, 117] on button "»" at bounding box center [967, 121] width 23 height 23
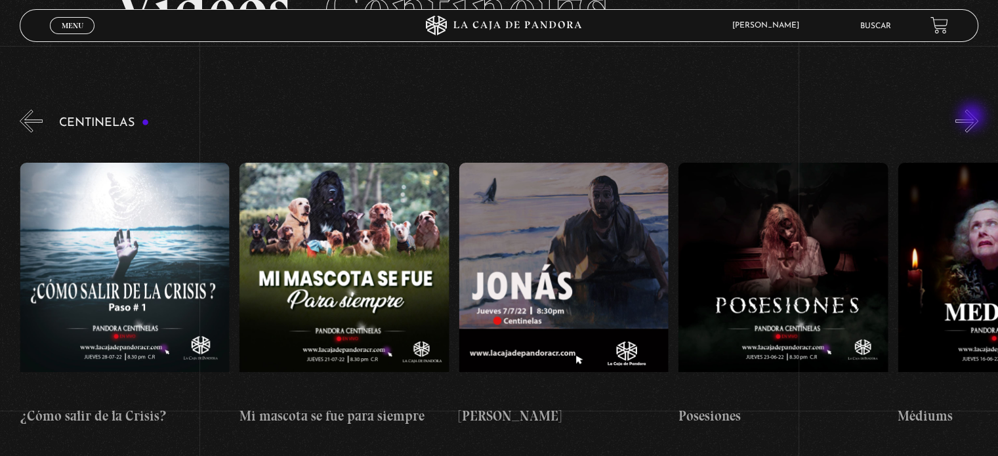
click at [973, 117] on button "»" at bounding box center [967, 121] width 23 height 23
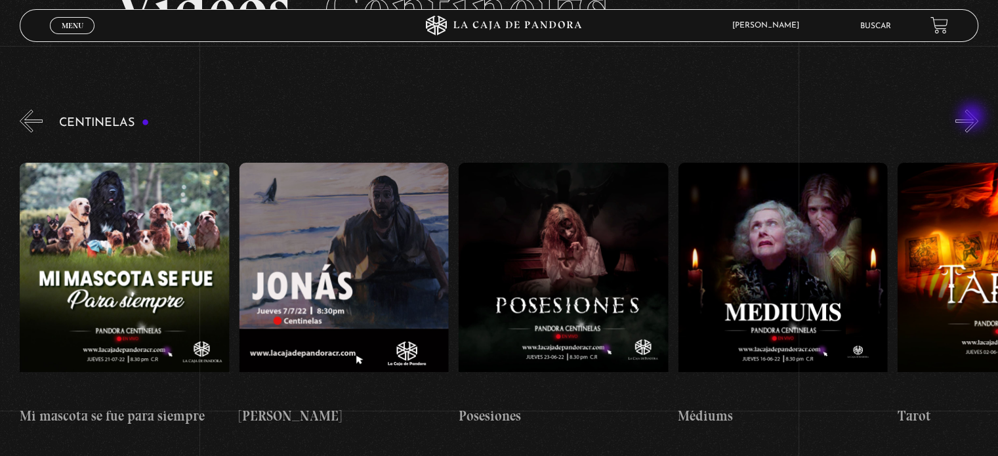
click at [973, 117] on button "»" at bounding box center [967, 121] width 23 height 23
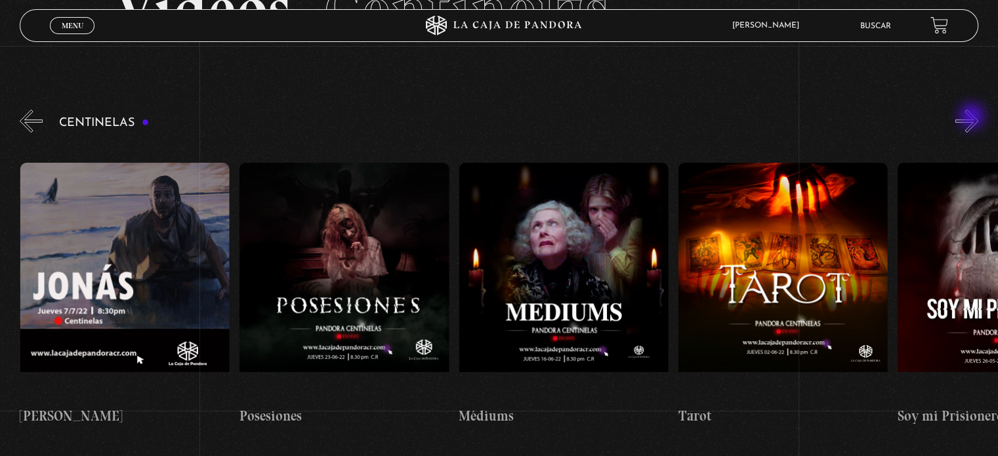
click at [973, 117] on button "»" at bounding box center [967, 121] width 23 height 23
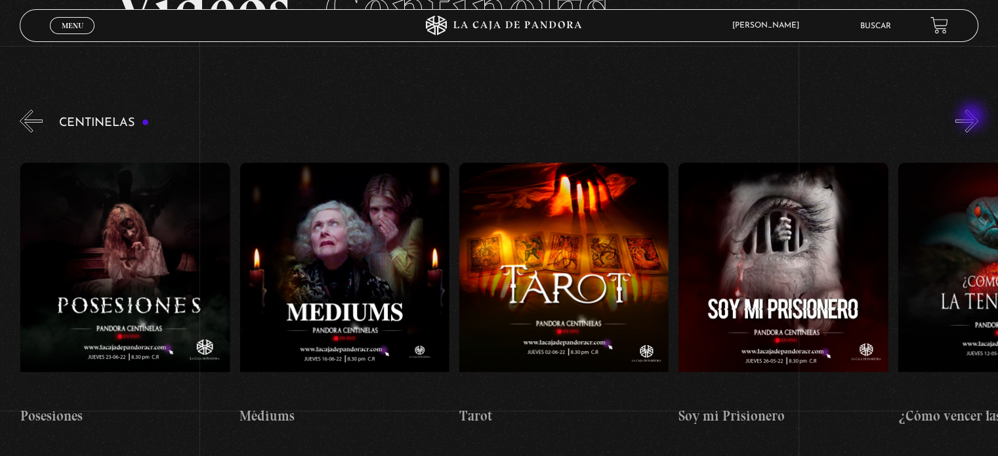
click at [973, 117] on button "»" at bounding box center [967, 121] width 23 height 23
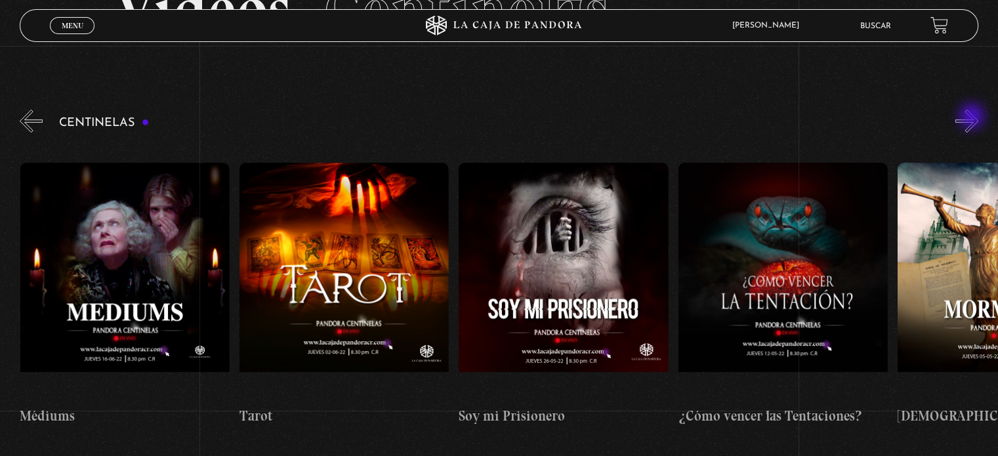
click at [973, 117] on button "»" at bounding box center [967, 121] width 23 height 23
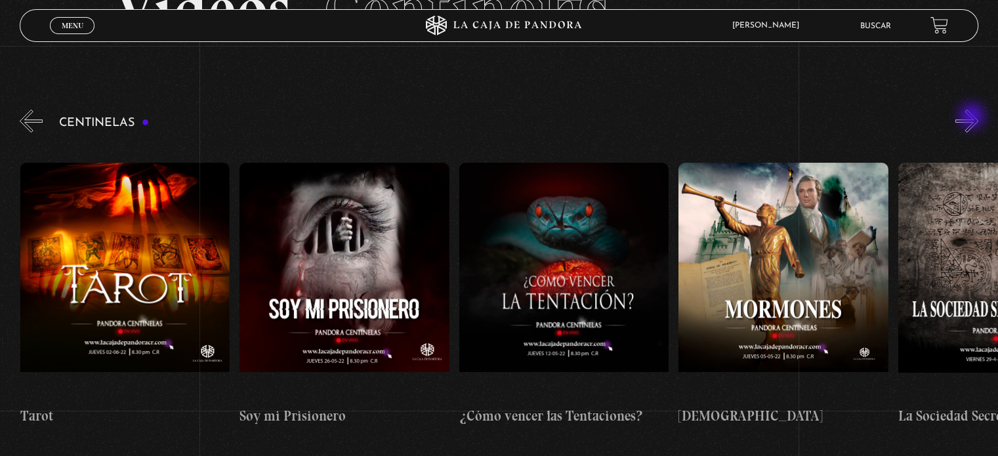
click at [973, 117] on button "»" at bounding box center [967, 121] width 23 height 23
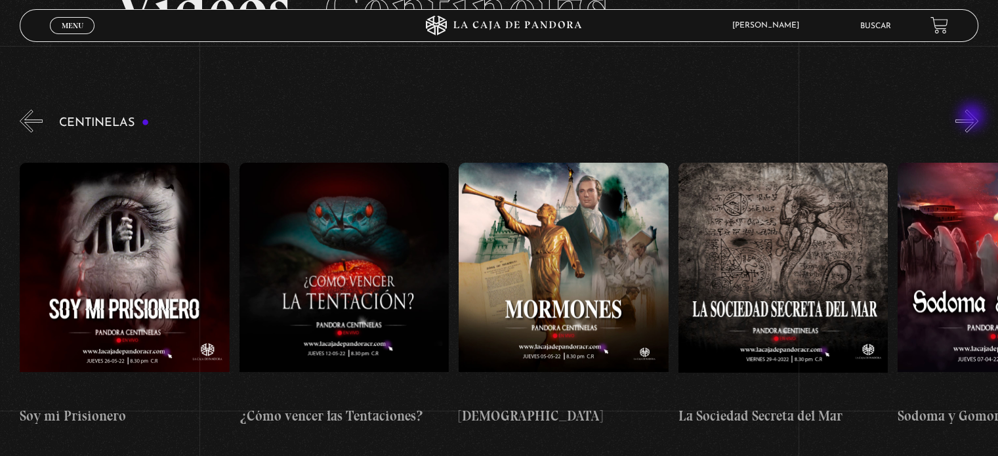
click at [973, 117] on button "»" at bounding box center [967, 121] width 23 height 23
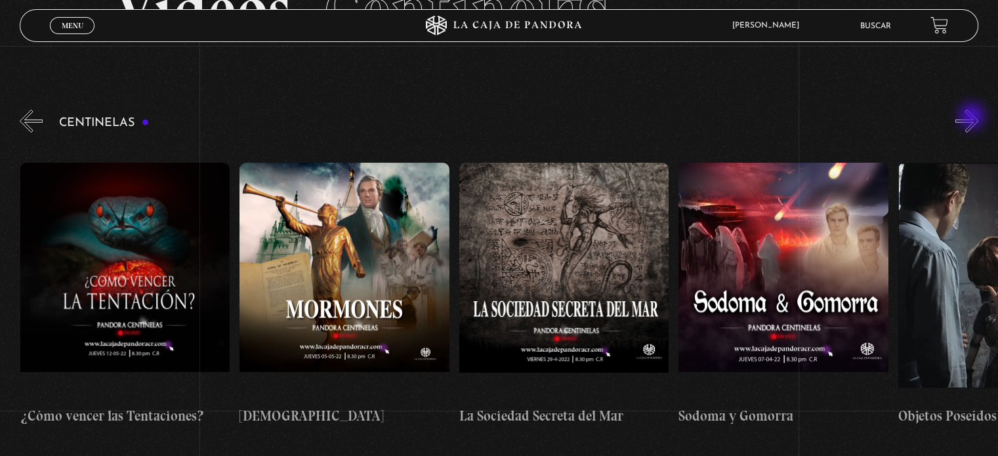
click at [973, 117] on button "»" at bounding box center [967, 121] width 23 height 23
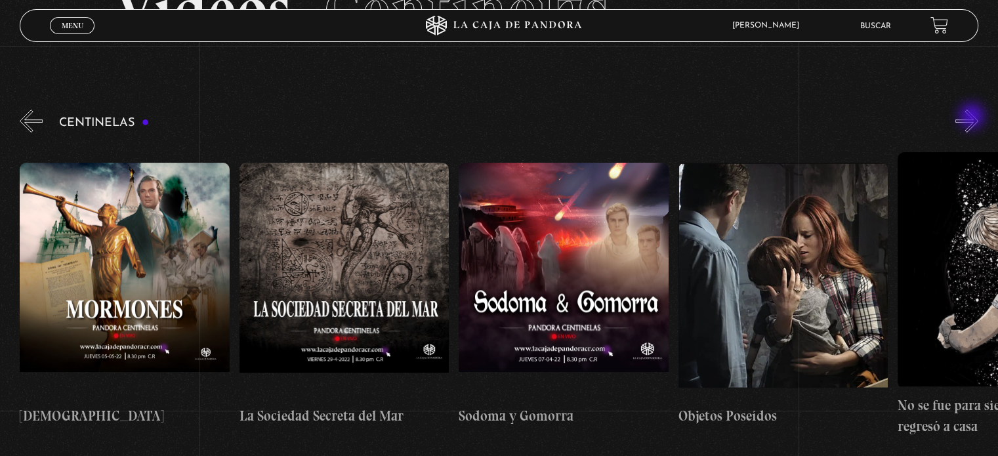
click at [973, 117] on button "»" at bounding box center [967, 121] width 23 height 23
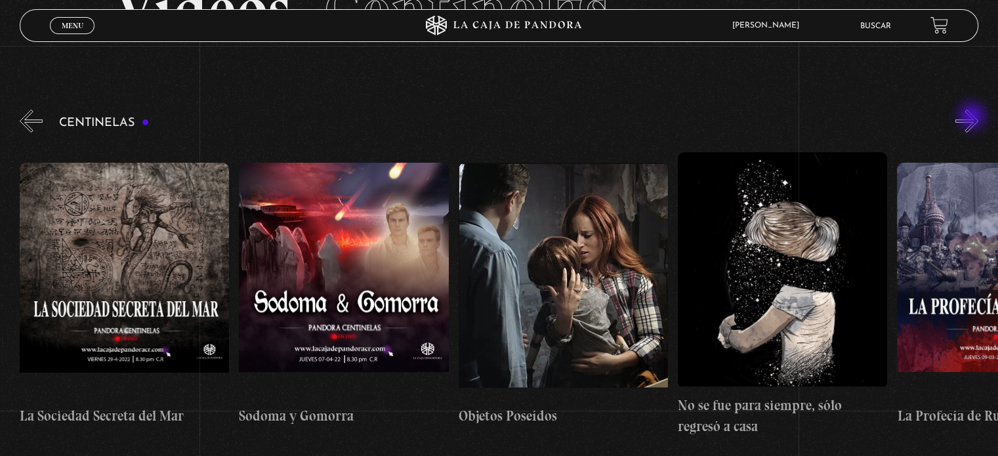
click at [973, 117] on button "»" at bounding box center [967, 121] width 23 height 23
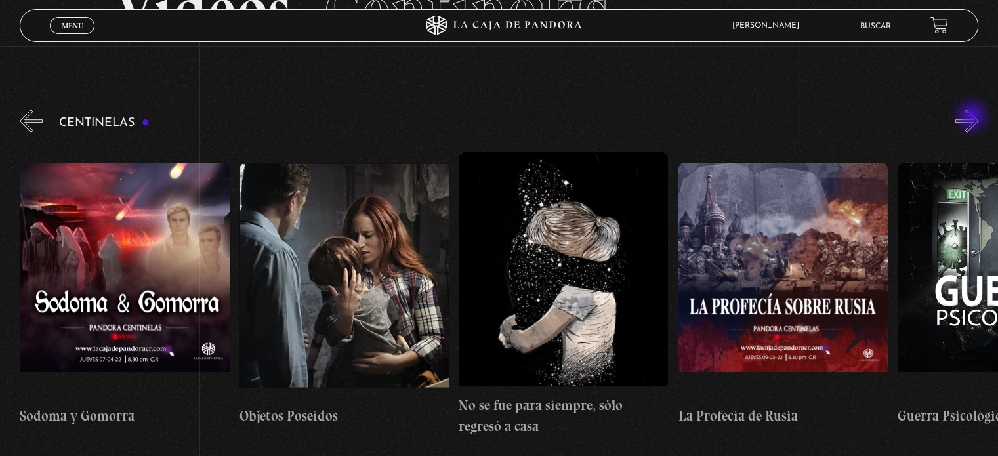
click at [973, 117] on button "»" at bounding box center [967, 121] width 23 height 23
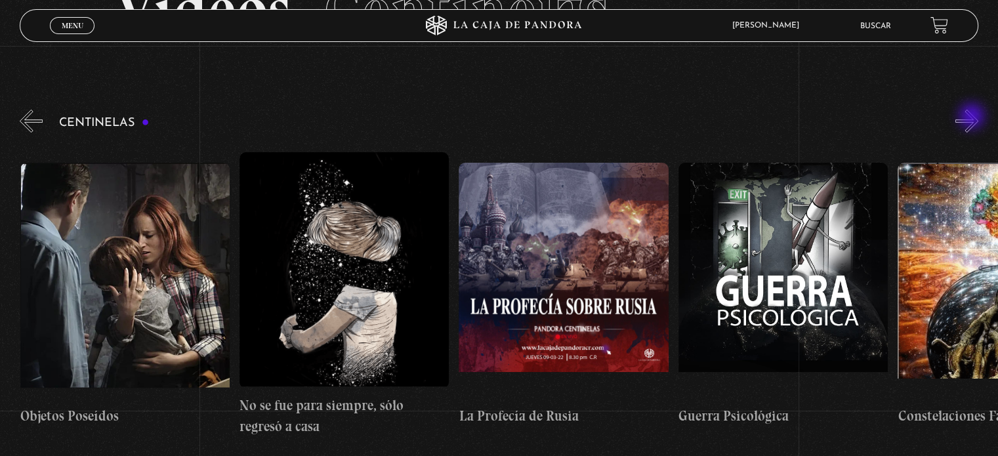
scroll to position [0, 15147]
click at [973, 117] on button "»" at bounding box center [967, 121] width 23 height 23
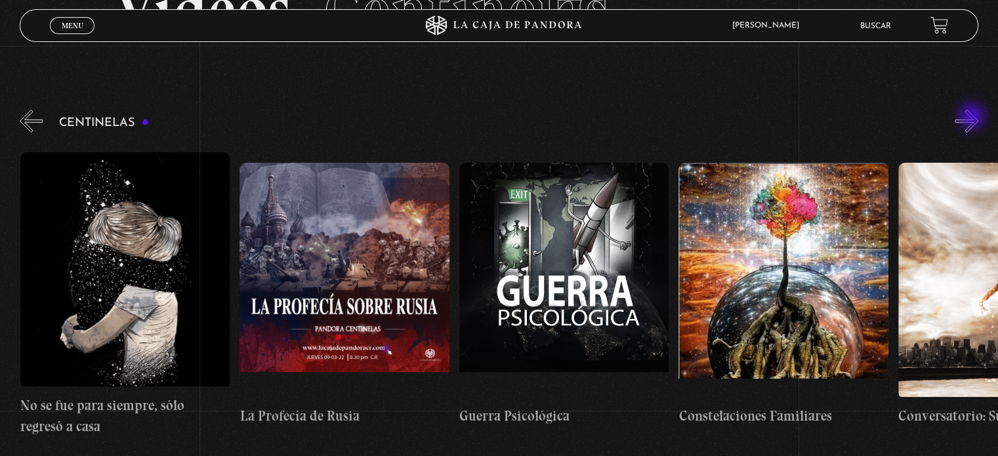
click at [973, 117] on button "»" at bounding box center [967, 121] width 23 height 23
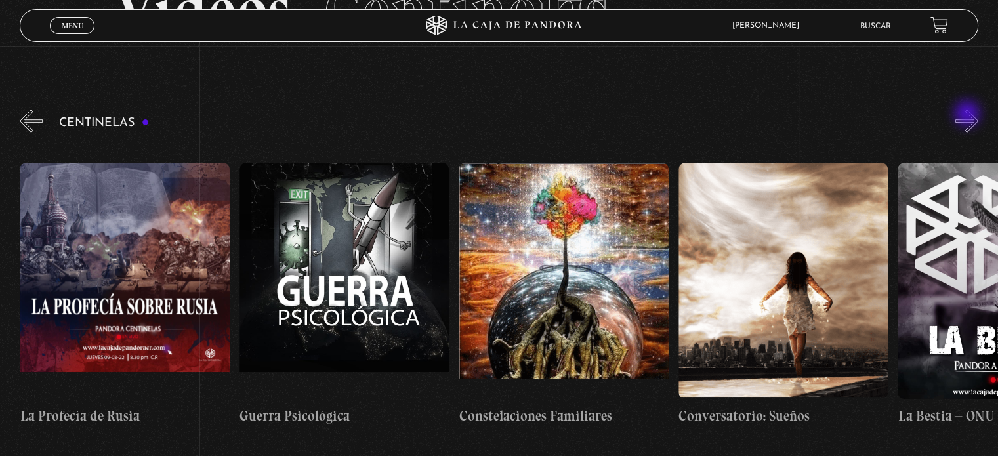
click at [969, 115] on button "»" at bounding box center [967, 121] width 23 height 23
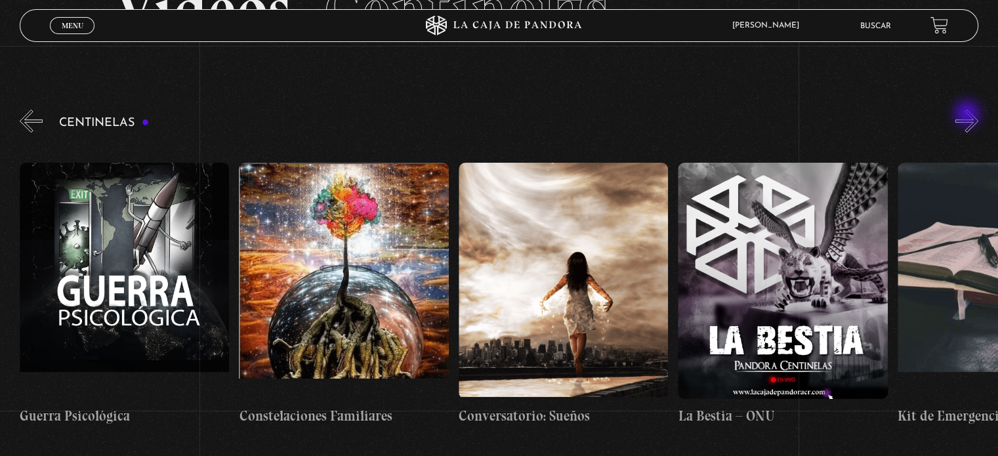
click at [969, 115] on button "»" at bounding box center [967, 121] width 23 height 23
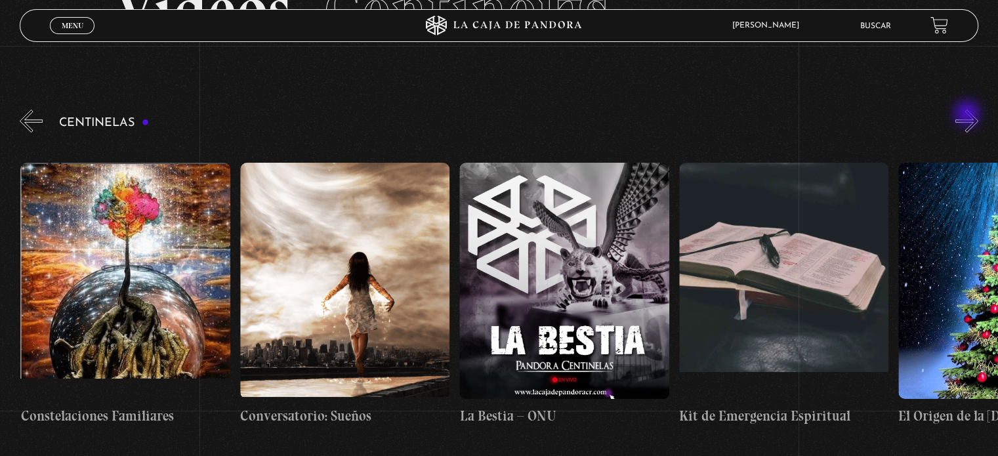
click at [969, 115] on button "»" at bounding box center [967, 121] width 23 height 23
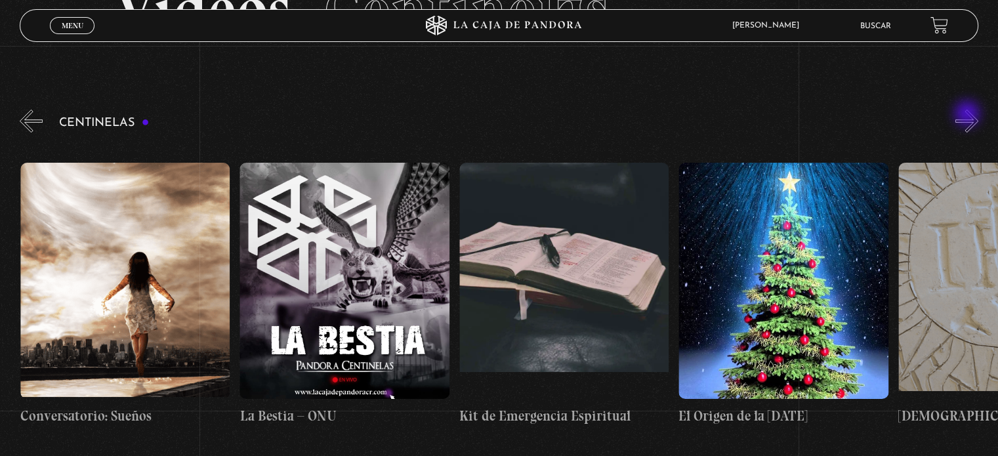
click at [969, 115] on button "»" at bounding box center [967, 121] width 23 height 23
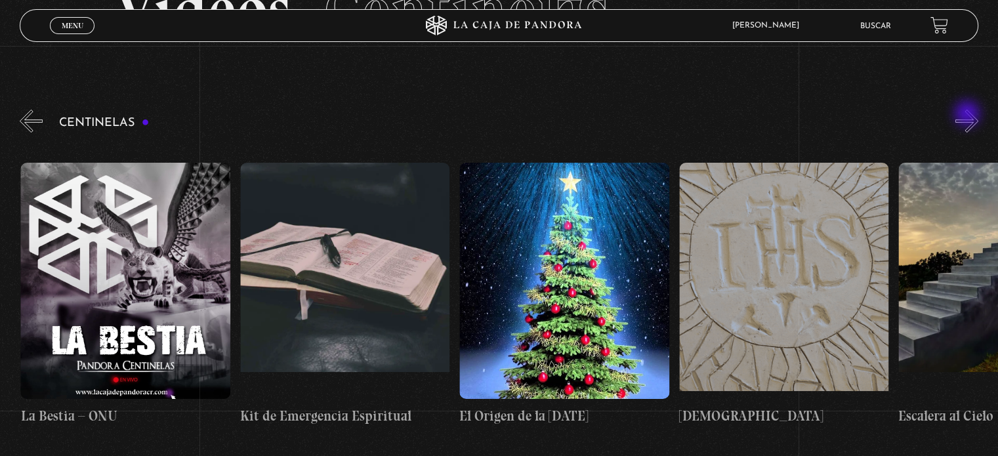
click at [969, 115] on button "»" at bounding box center [967, 121] width 23 height 23
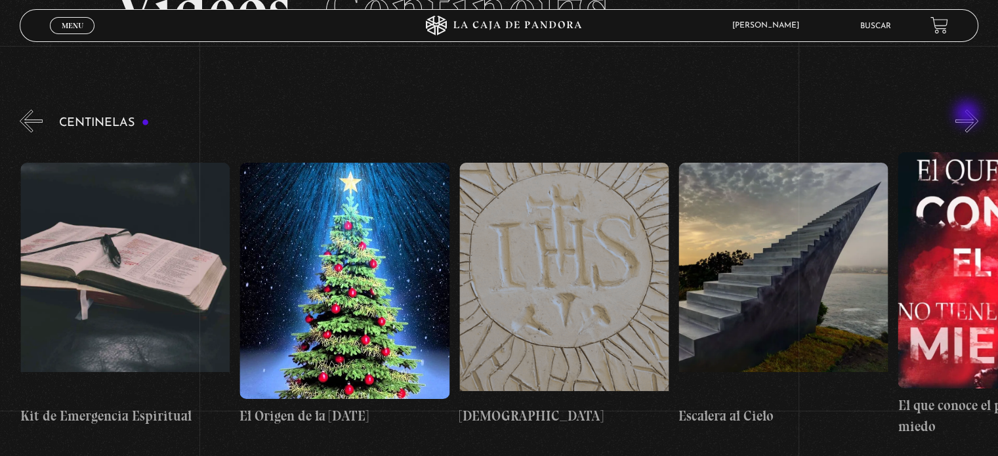
click at [969, 115] on button "»" at bounding box center [967, 121] width 23 height 23
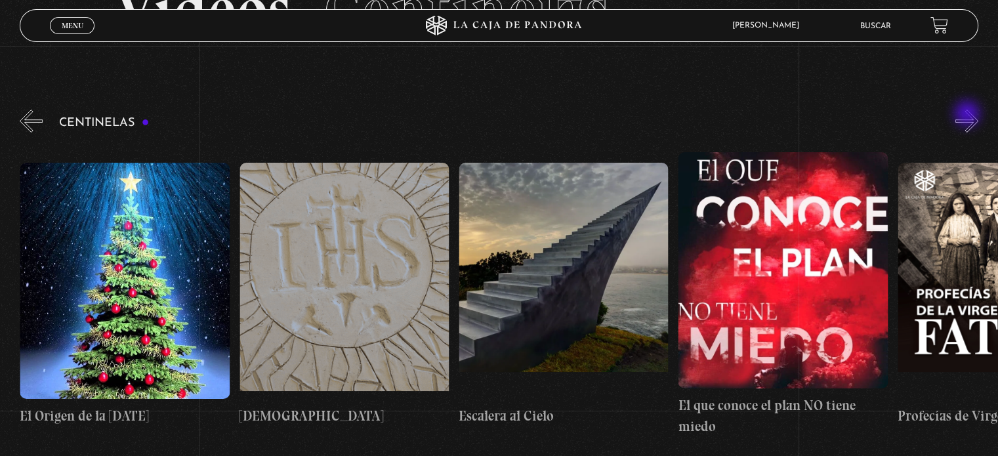
click at [969, 115] on button "»" at bounding box center [967, 121] width 23 height 23
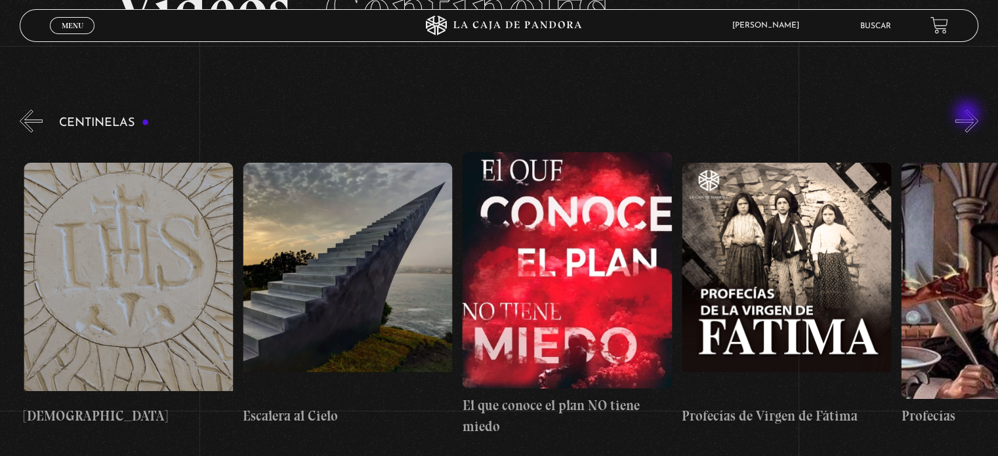
scroll to position [0, 17123]
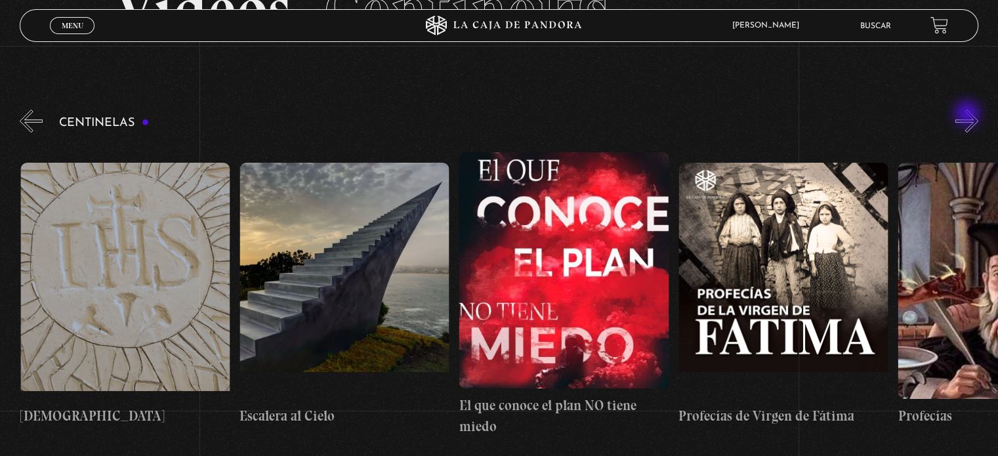
click at [969, 115] on button "»" at bounding box center [967, 121] width 23 height 23
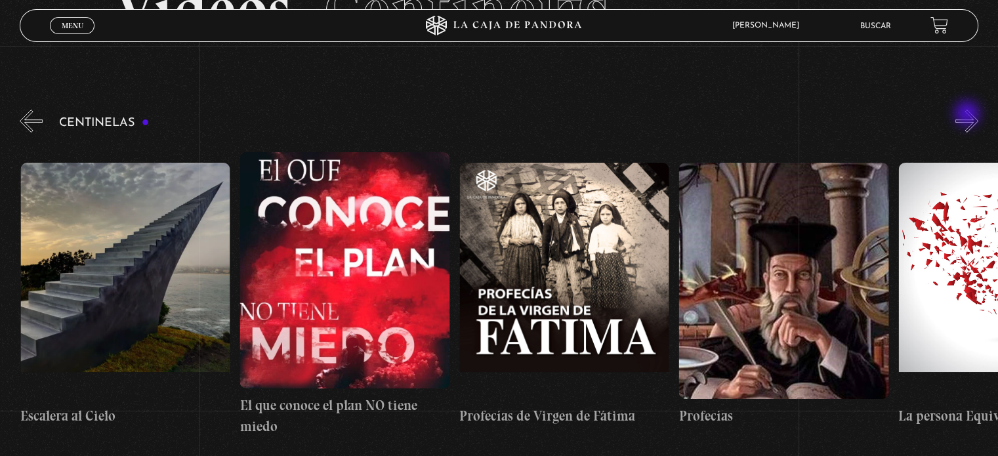
click at [969, 115] on button "»" at bounding box center [967, 121] width 23 height 23
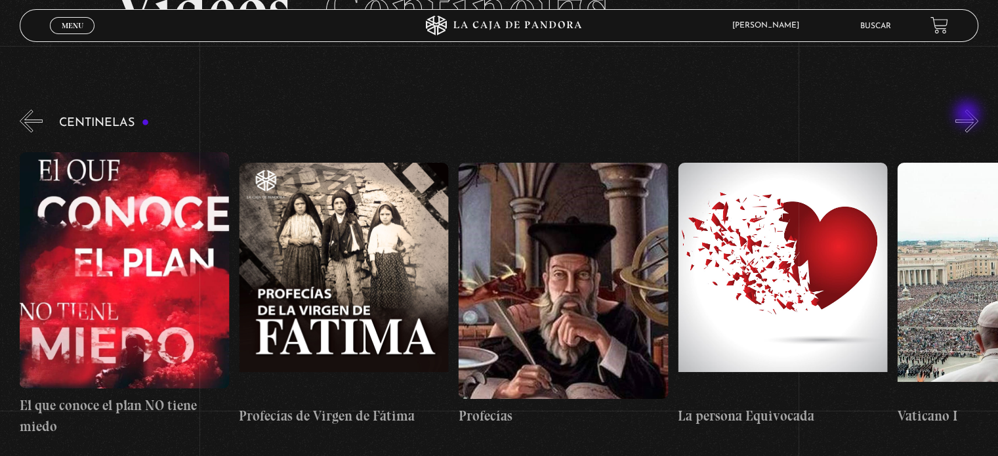
click at [969, 115] on button "»" at bounding box center [967, 121] width 23 height 23
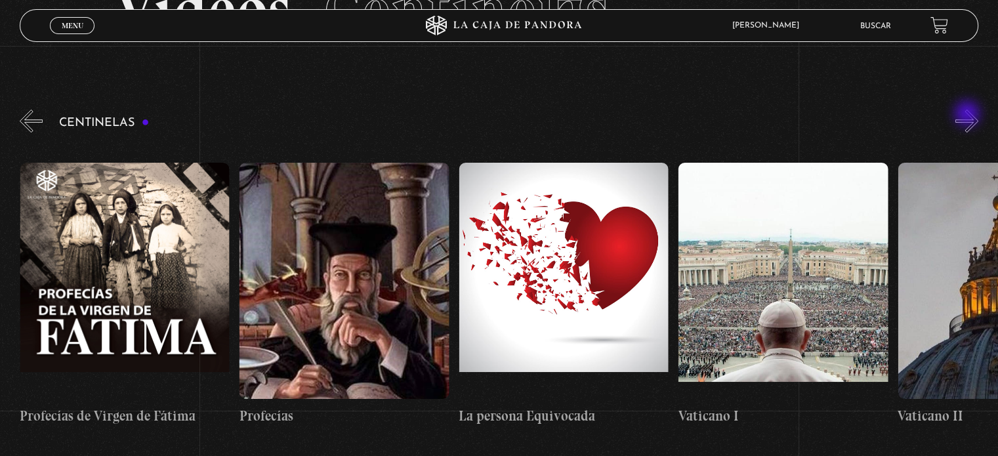
click at [969, 115] on button "»" at bounding box center [967, 121] width 23 height 23
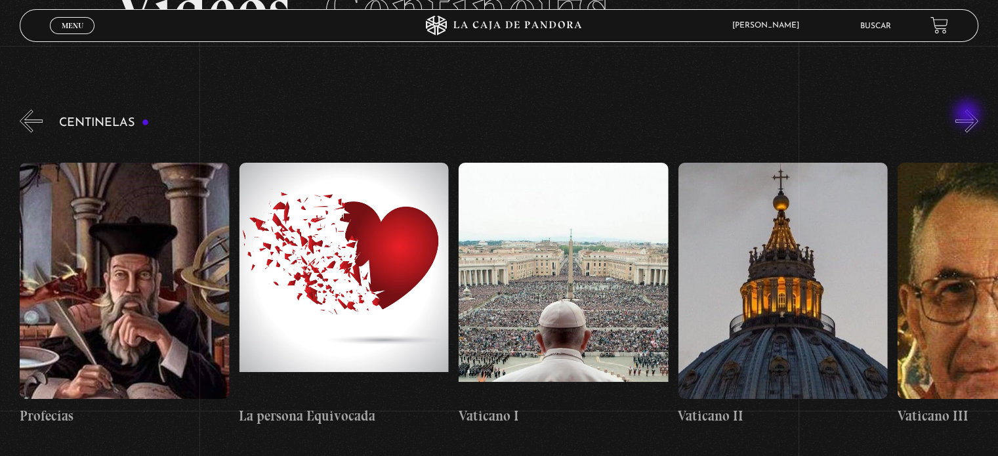
click at [969, 115] on button "»" at bounding box center [967, 121] width 23 height 23
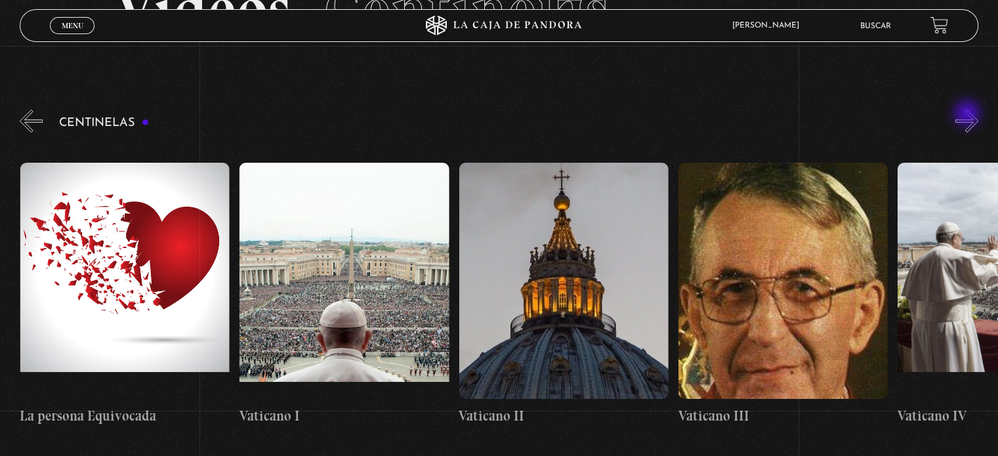
click at [969, 115] on button "»" at bounding box center [967, 121] width 23 height 23
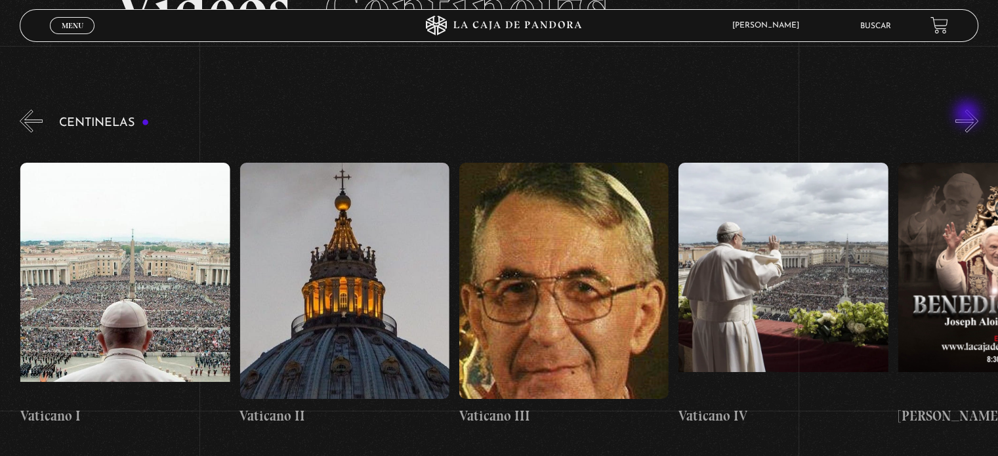
click at [969, 115] on button "»" at bounding box center [967, 121] width 23 height 23
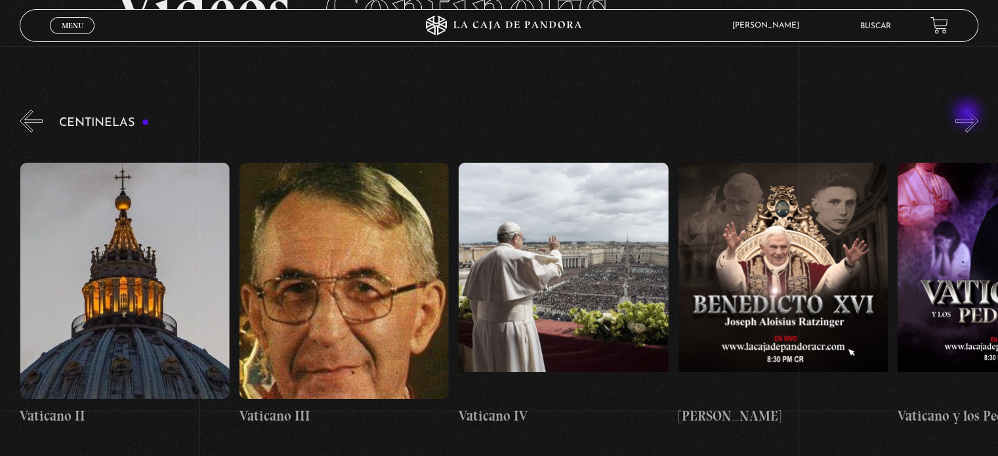
click at [969, 115] on button "»" at bounding box center [967, 121] width 23 height 23
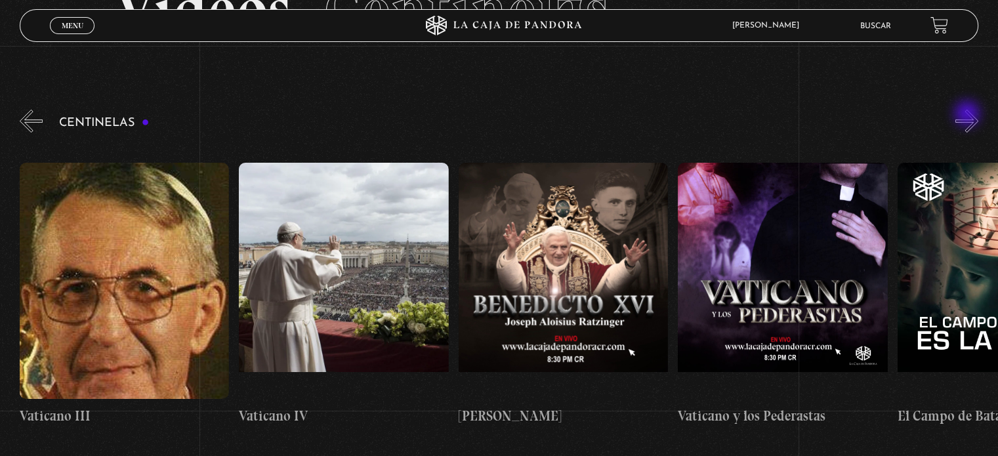
click at [969, 115] on button "»" at bounding box center [967, 121] width 23 height 23
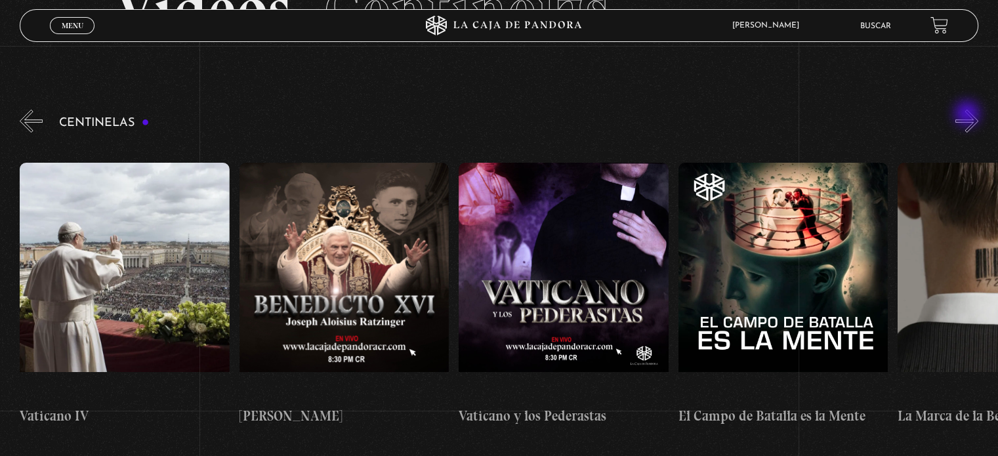
click at [969, 115] on button "»" at bounding box center [967, 121] width 23 height 23
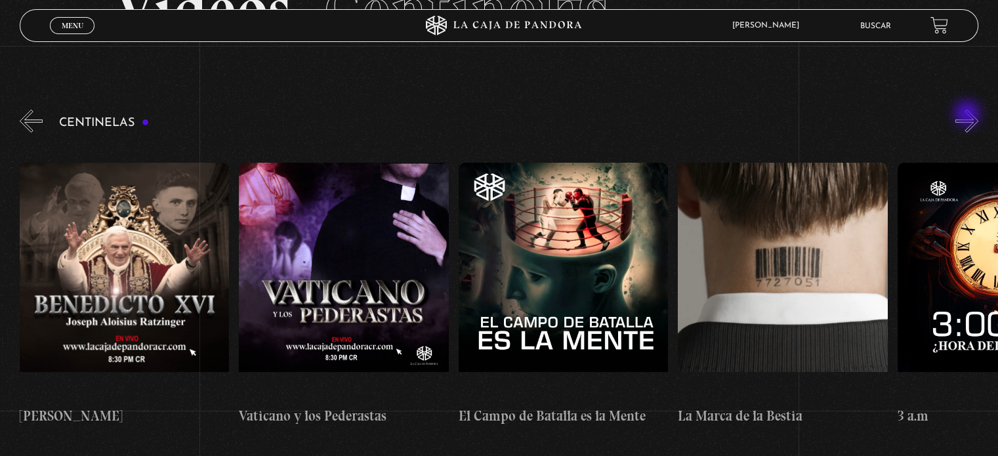
click at [969, 115] on button "»" at bounding box center [967, 121] width 23 height 23
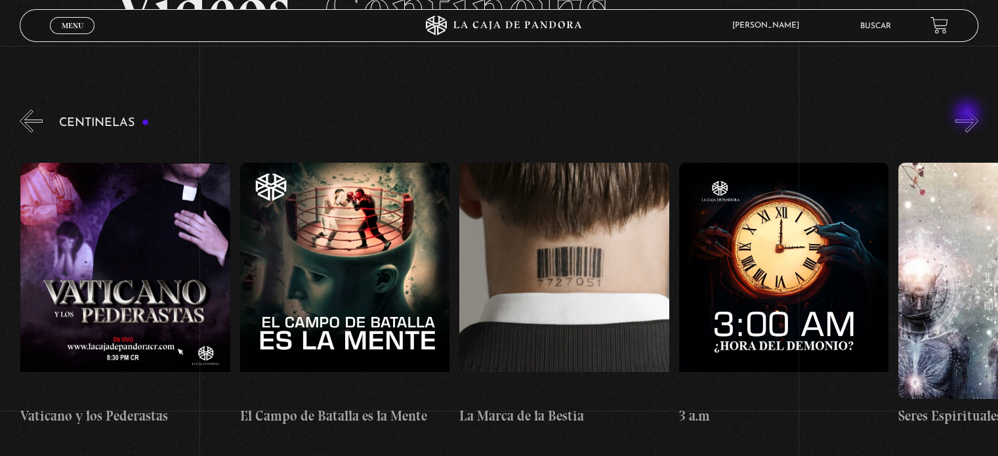
click at [969, 115] on button "»" at bounding box center [967, 121] width 23 height 23
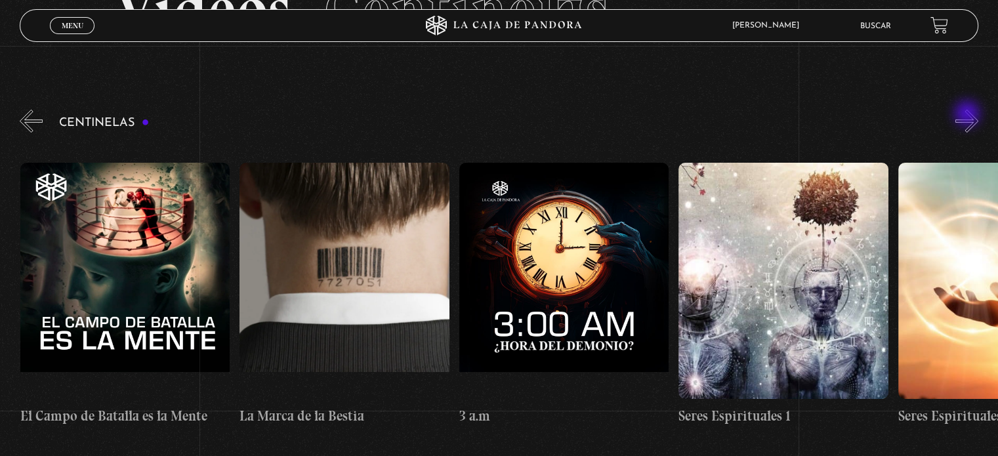
click at [969, 115] on button "»" at bounding box center [967, 121] width 23 height 23
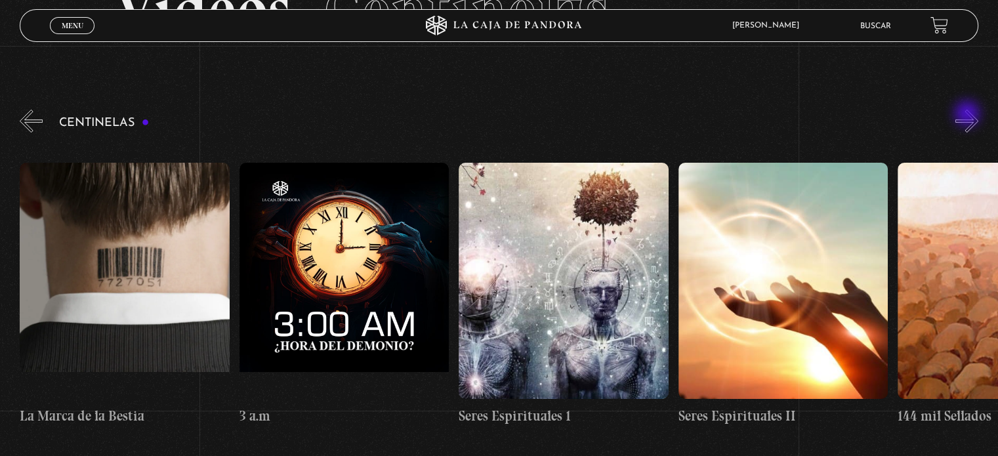
click at [969, 115] on button "»" at bounding box center [967, 121] width 23 height 23
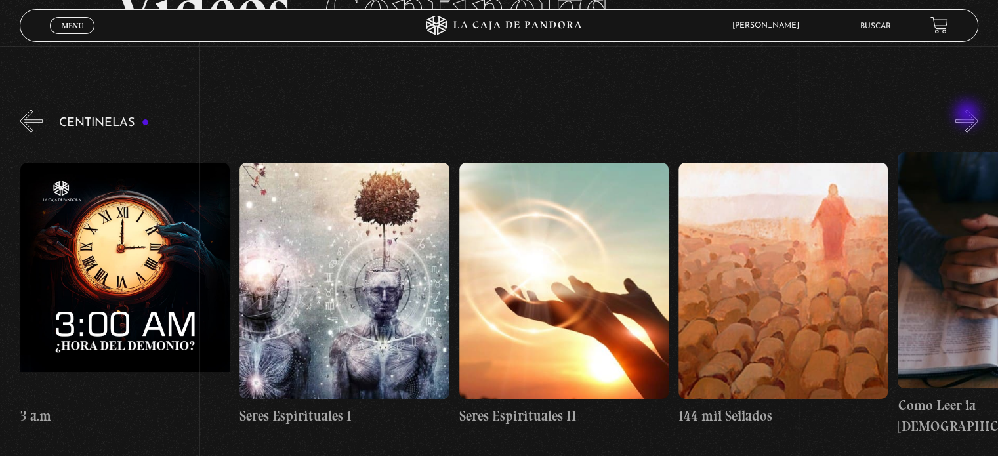
click at [969, 115] on button "»" at bounding box center [967, 121] width 23 height 23
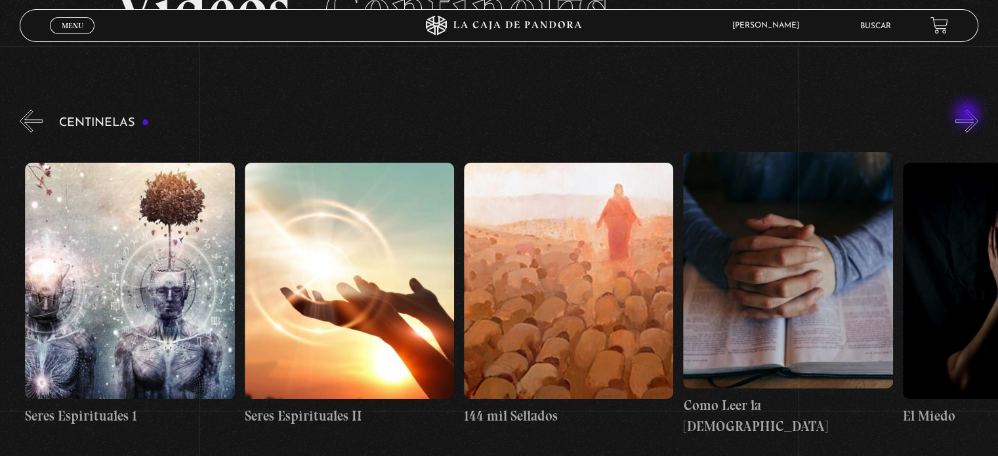
scroll to position [0, 20416]
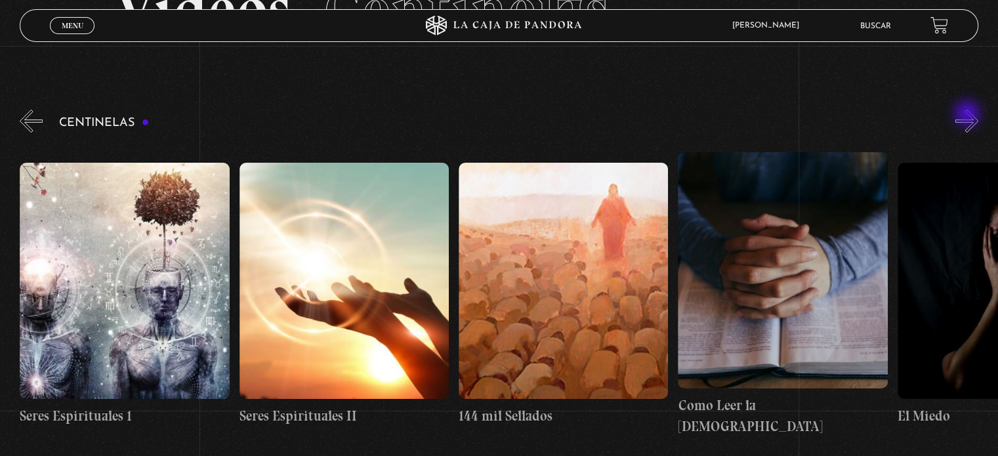
click at [969, 115] on button "»" at bounding box center [967, 121] width 23 height 23
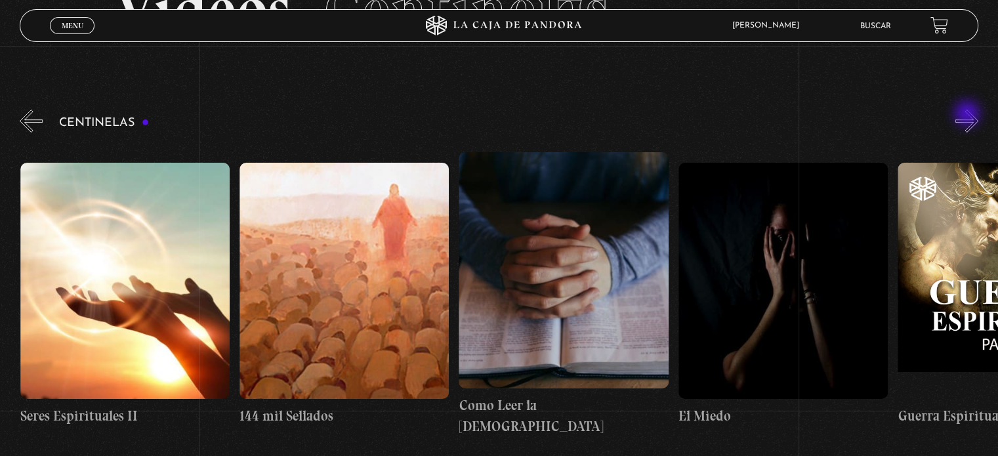
click at [969, 115] on button "»" at bounding box center [967, 121] width 23 height 23
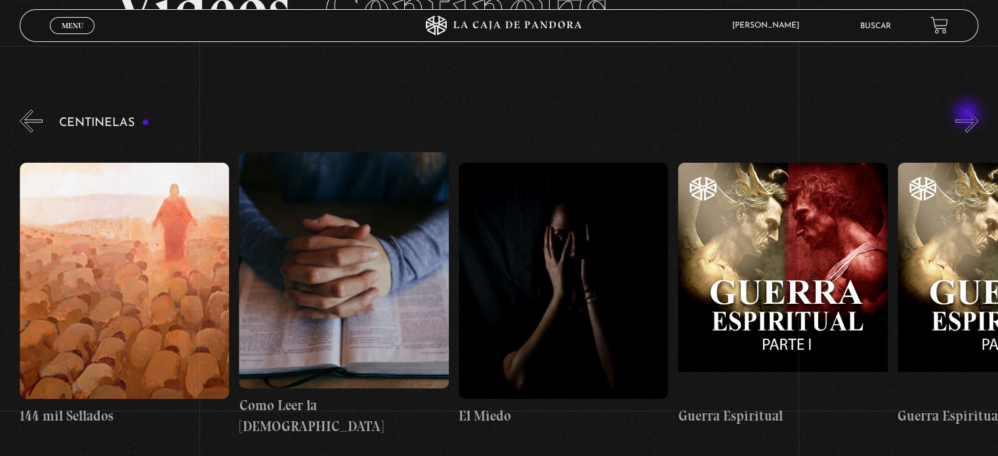
click at [969, 115] on button "»" at bounding box center [967, 121] width 23 height 23
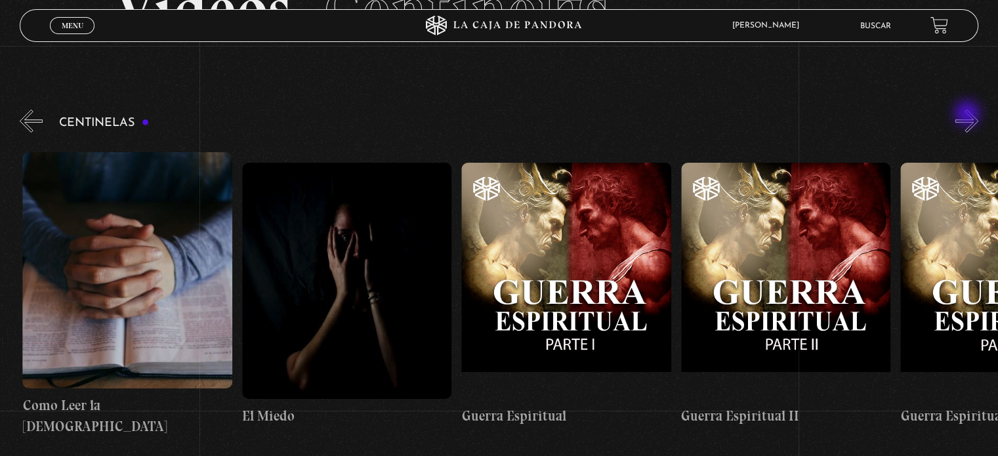
scroll to position [0, 21074]
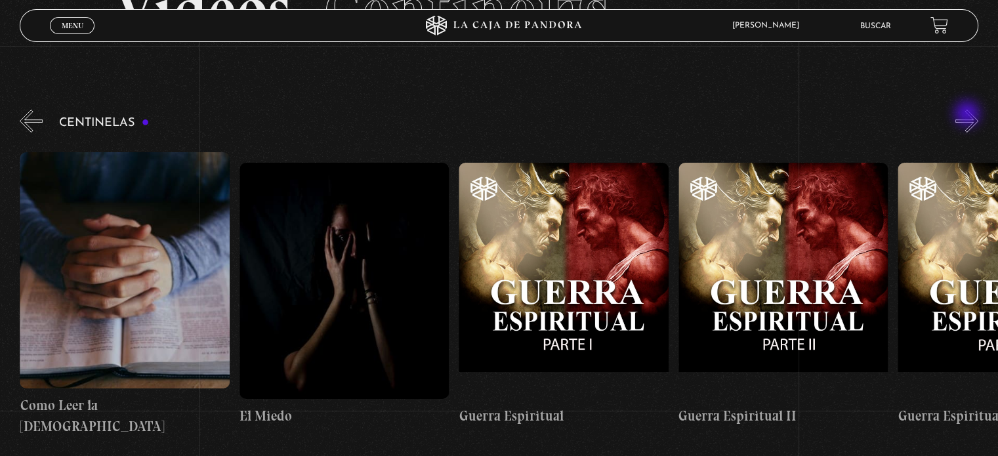
click at [969, 115] on button "»" at bounding box center [967, 121] width 23 height 23
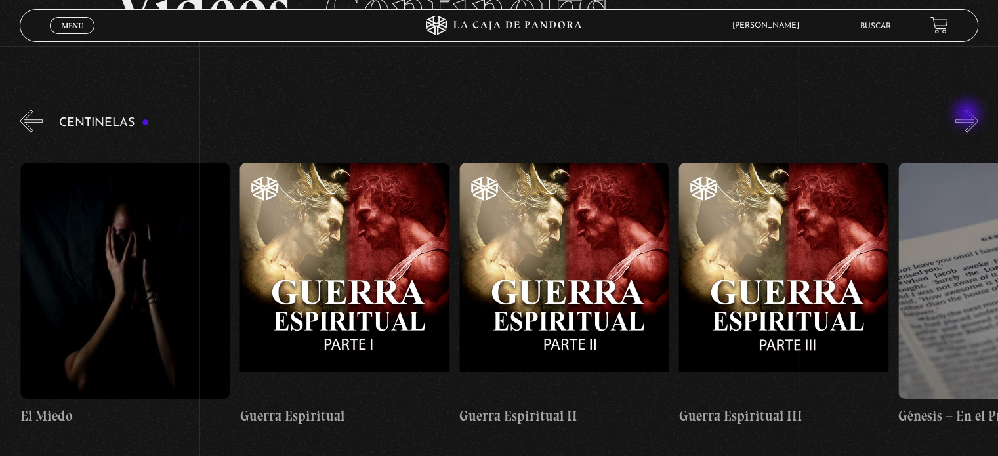
click at [969, 115] on button "»" at bounding box center [967, 121] width 23 height 23
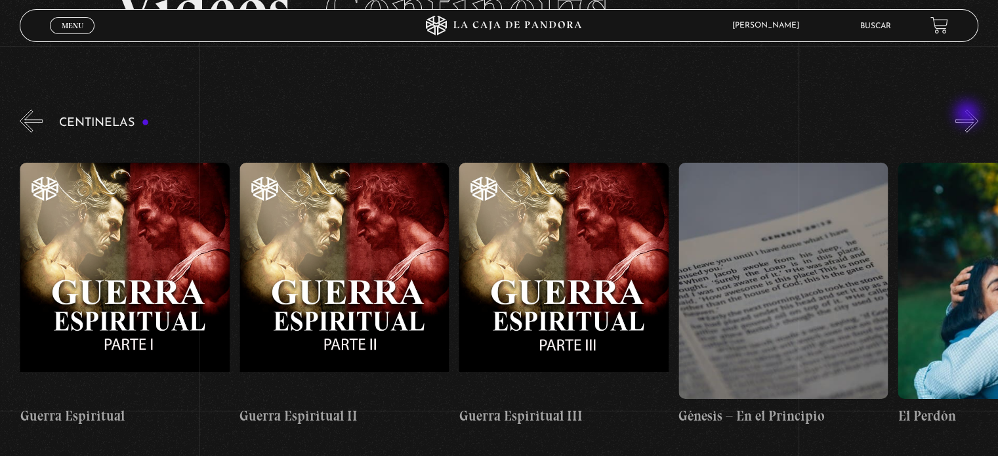
click at [969, 115] on button "»" at bounding box center [967, 121] width 23 height 23
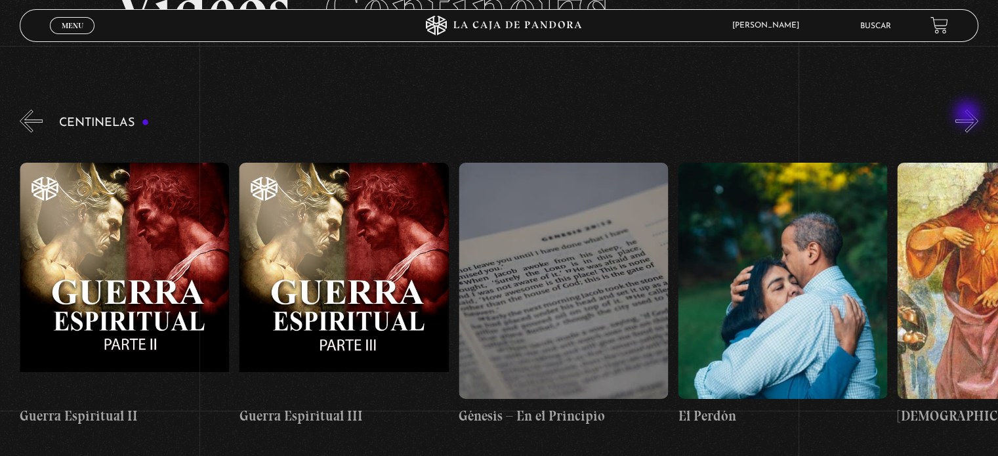
click at [969, 115] on button "»" at bounding box center [967, 121] width 23 height 23
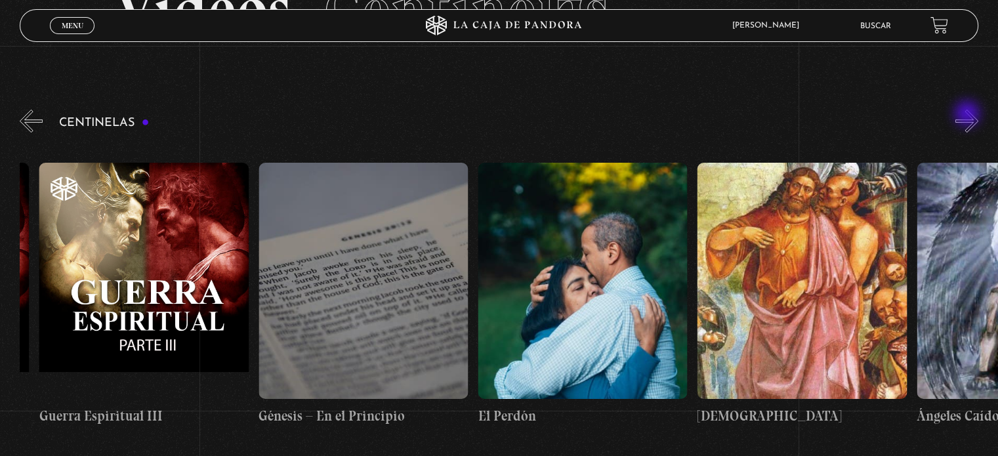
click at [969, 115] on button "»" at bounding box center [967, 121] width 23 height 23
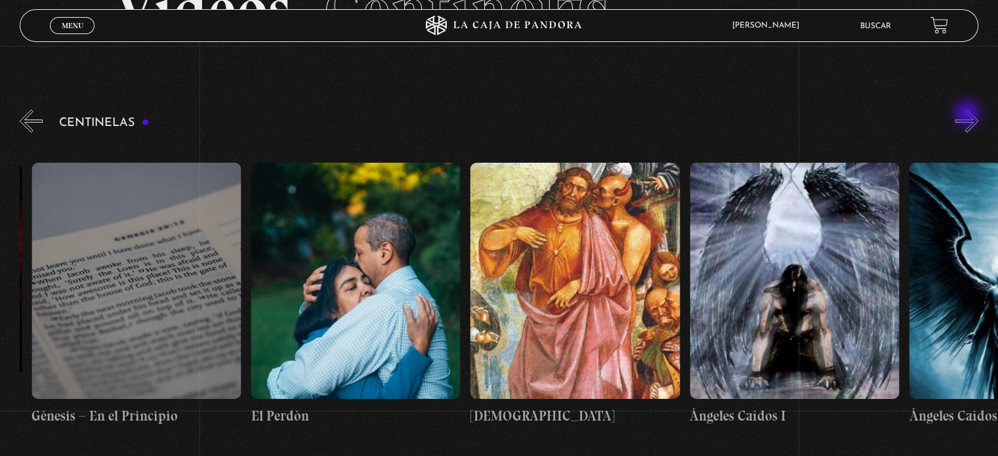
click at [969, 115] on button "»" at bounding box center [967, 121] width 23 height 23
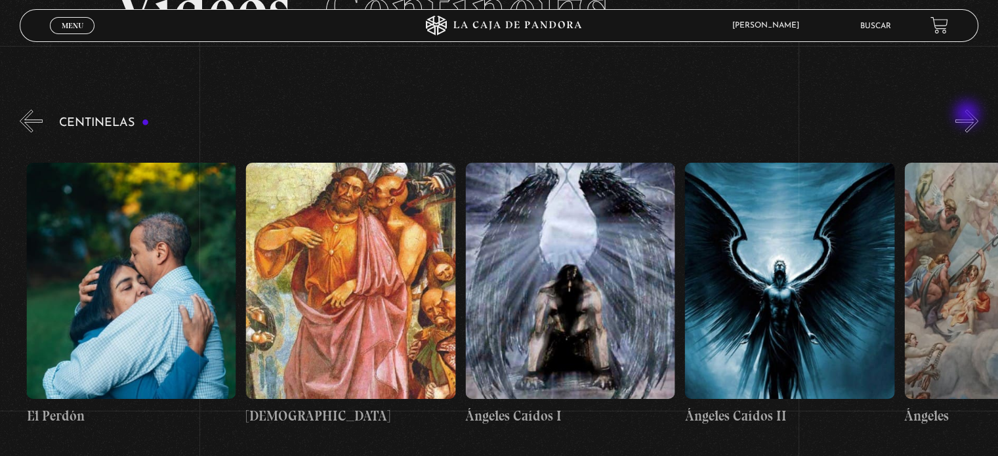
click at [969, 115] on button "»" at bounding box center [967, 121] width 23 height 23
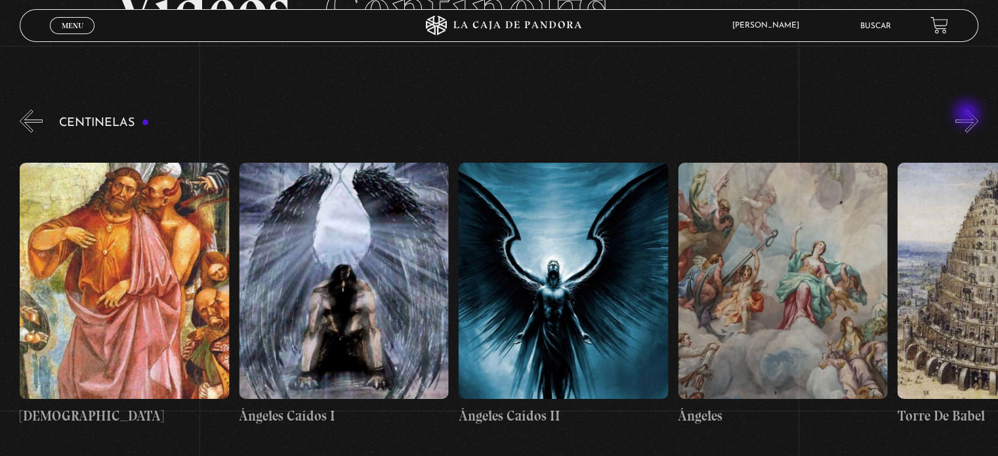
click at [969, 115] on button "»" at bounding box center [967, 121] width 23 height 23
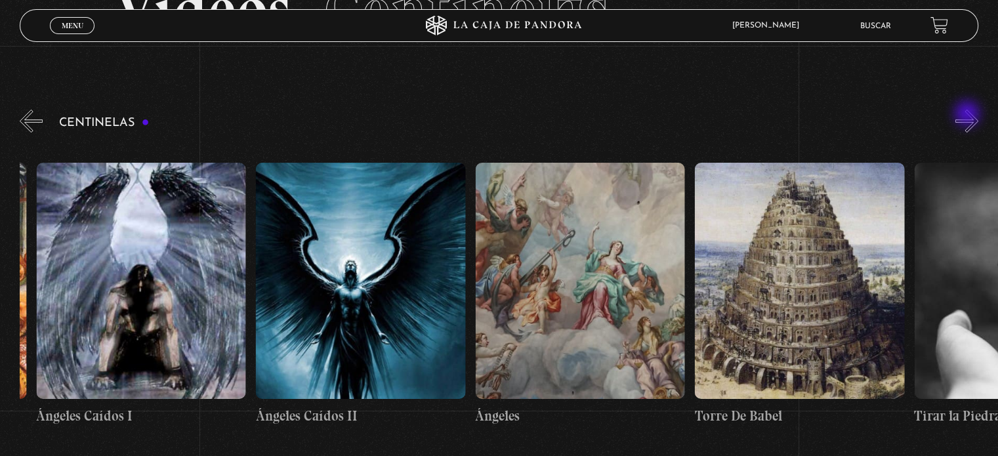
click at [969, 115] on button "»" at bounding box center [967, 121] width 23 height 23
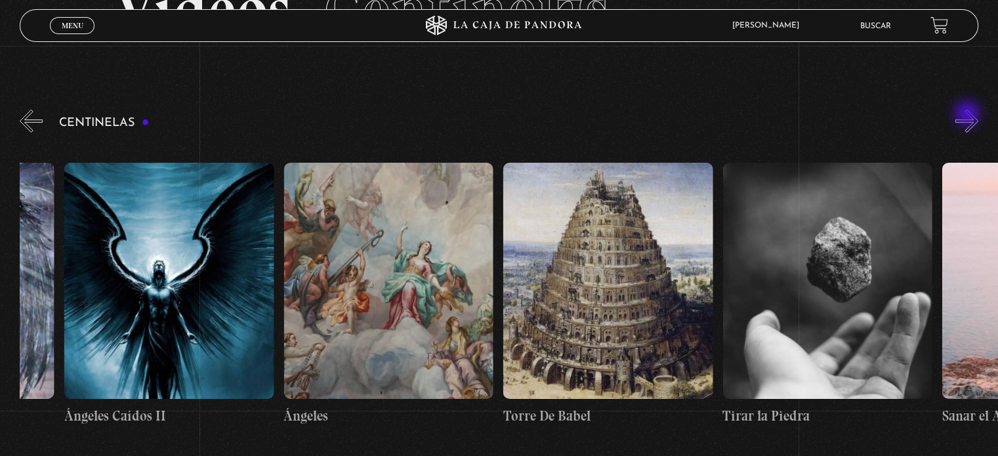
click at [969, 115] on button "»" at bounding box center [967, 121] width 23 height 23
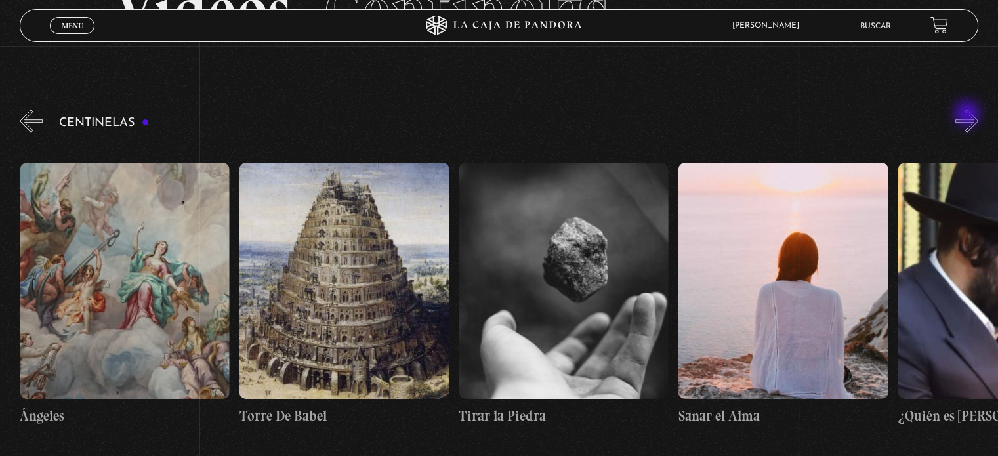
scroll to position [0, 23270]
click at [969, 115] on button "»" at bounding box center [967, 121] width 23 height 23
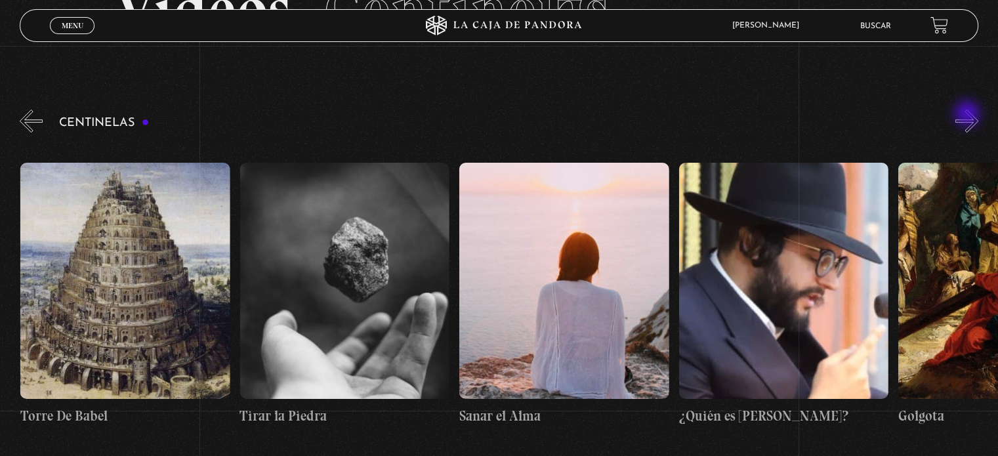
scroll to position [0, 23489]
click at [969, 115] on button "»" at bounding box center [967, 121] width 23 height 23
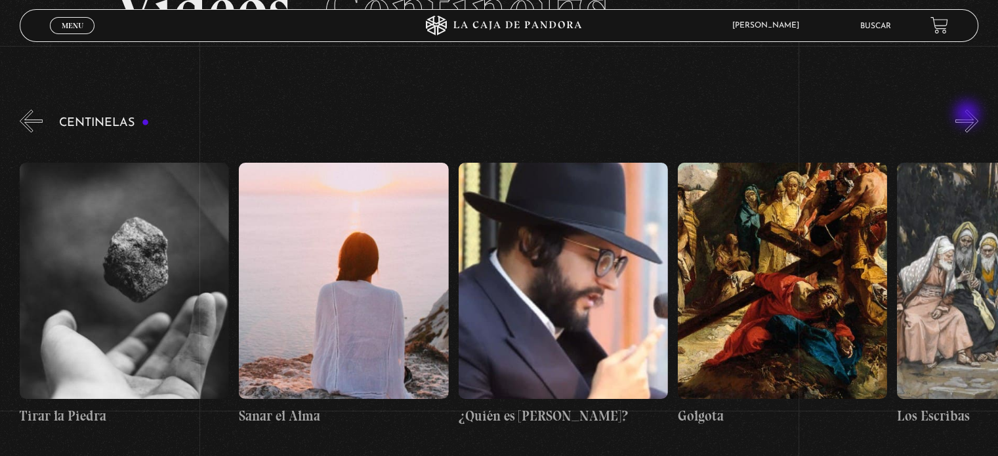
click at [969, 115] on button "»" at bounding box center [967, 121] width 23 height 23
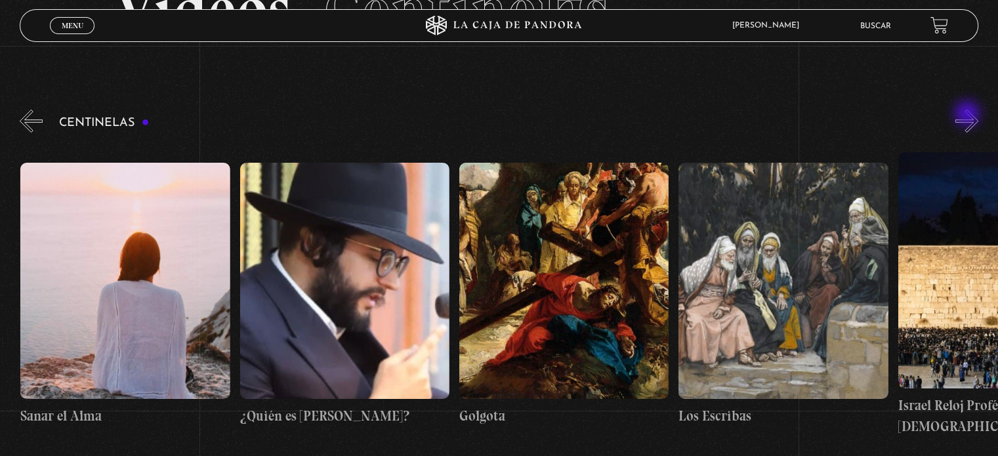
click at [969, 115] on button "»" at bounding box center [967, 121] width 23 height 23
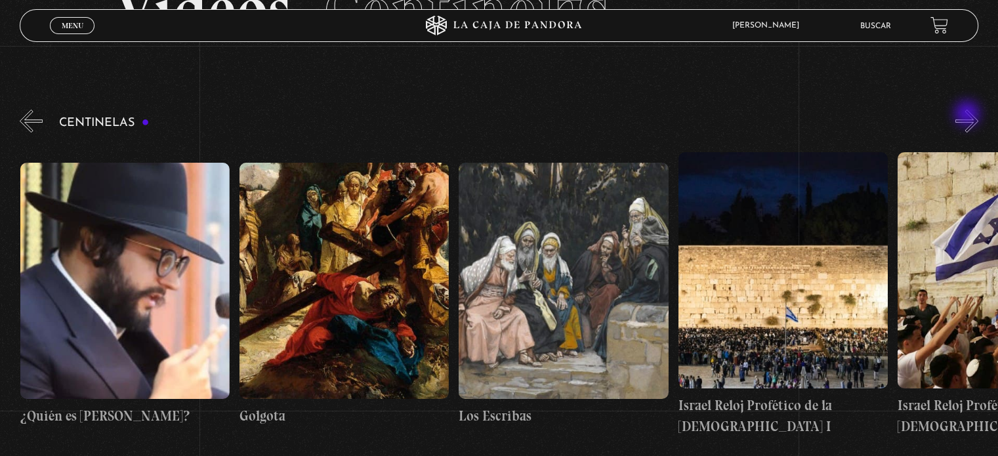
click at [969, 115] on button "»" at bounding box center [967, 121] width 23 height 23
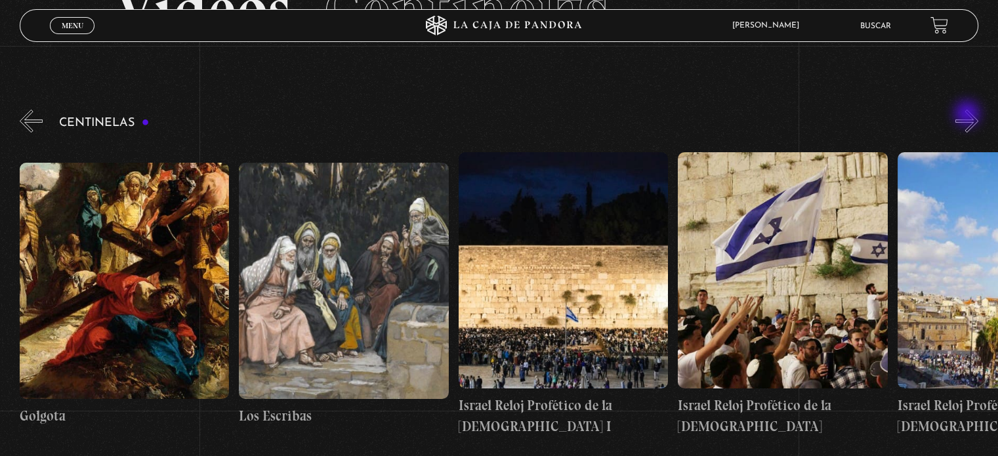
click at [969, 115] on button "»" at bounding box center [967, 121] width 23 height 23
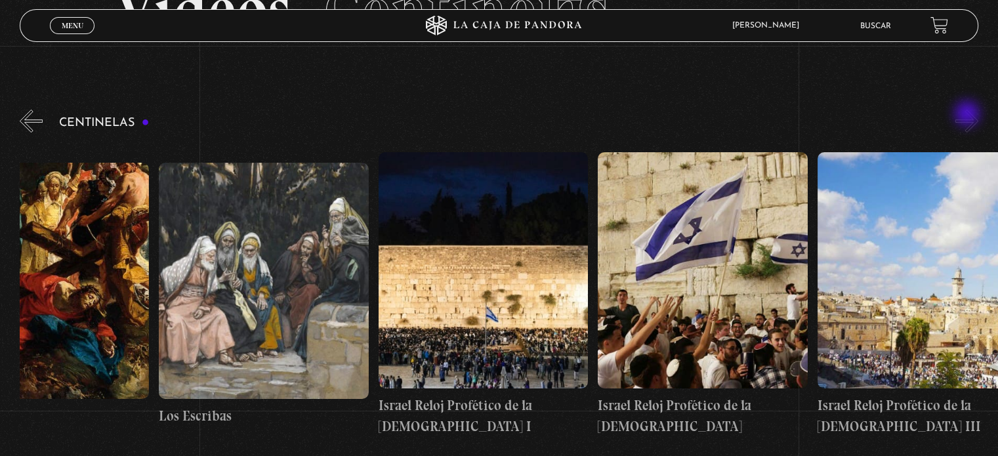
scroll to position [0, 24476]
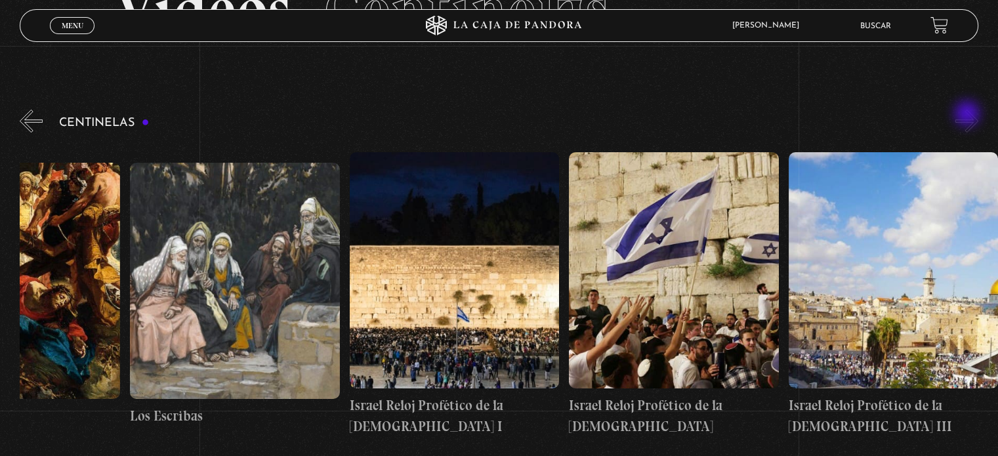
click at [969, 115] on button "»" at bounding box center [967, 121] width 23 height 23
click at [979, 119] on button "»" at bounding box center [967, 121] width 23 height 23
click at [30, 119] on button "«" at bounding box center [31, 121] width 23 height 23
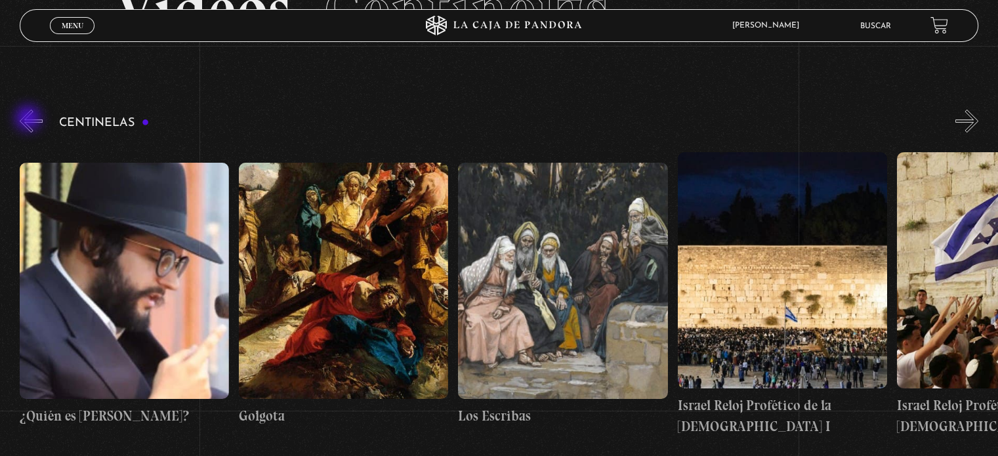
click at [30, 119] on button "«" at bounding box center [31, 121] width 23 height 23
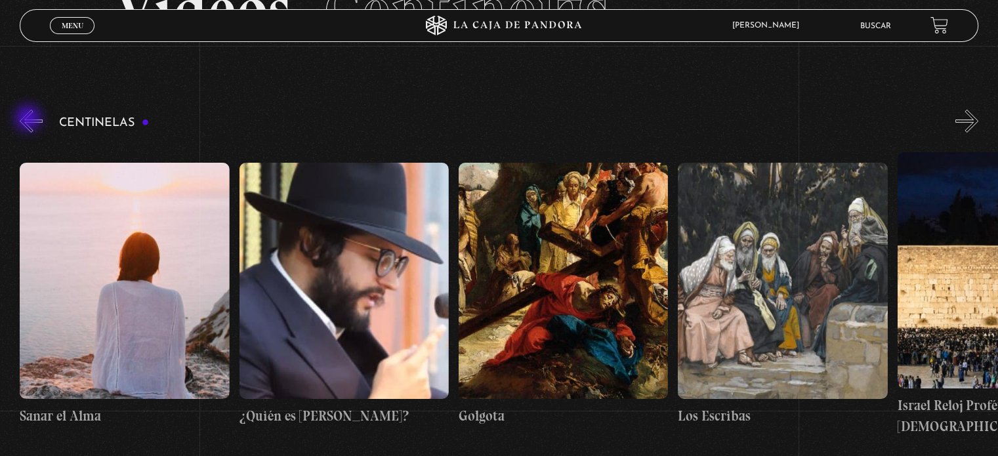
click at [30, 119] on button "«" at bounding box center [31, 121] width 23 height 23
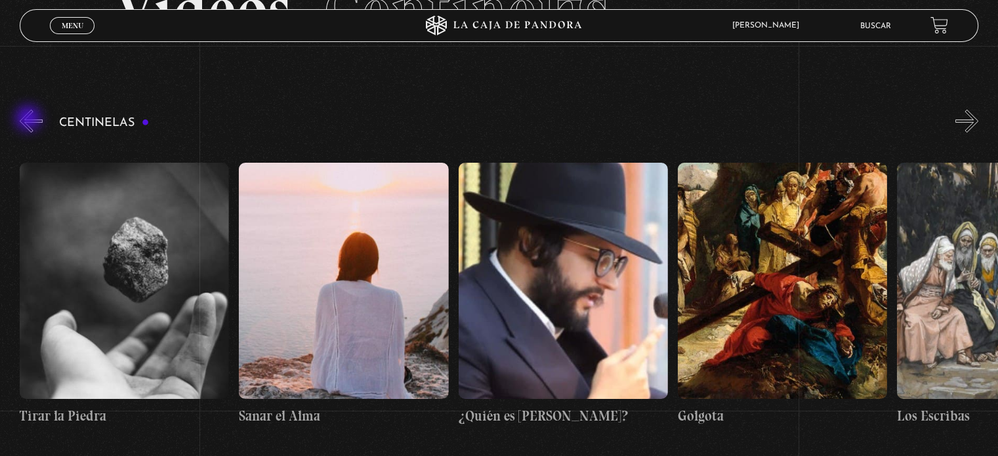
click at [30, 119] on button "«" at bounding box center [31, 121] width 23 height 23
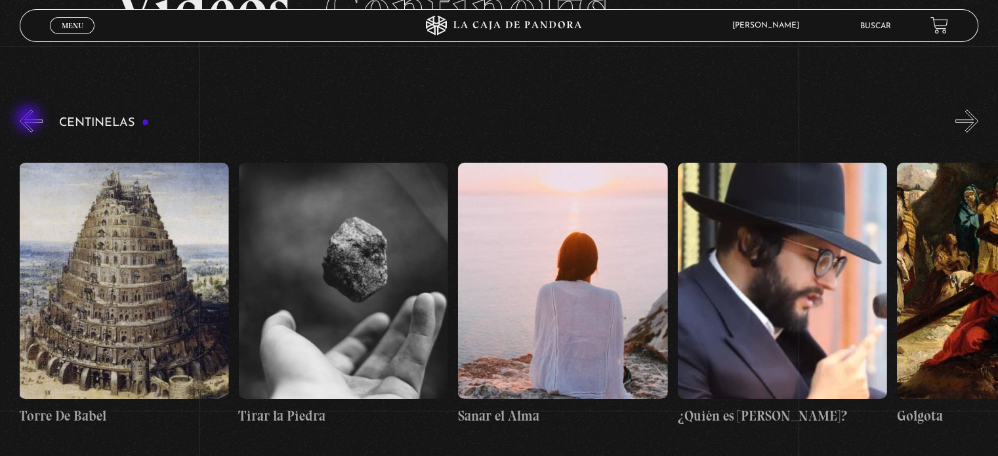
scroll to position [0, 23489]
click at [30, 119] on button "«" at bounding box center [31, 121] width 23 height 23
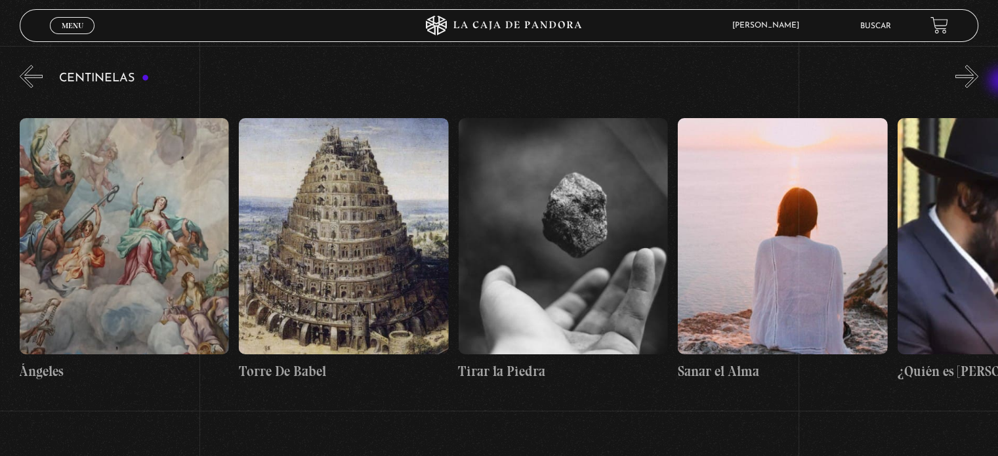
scroll to position [144, 0]
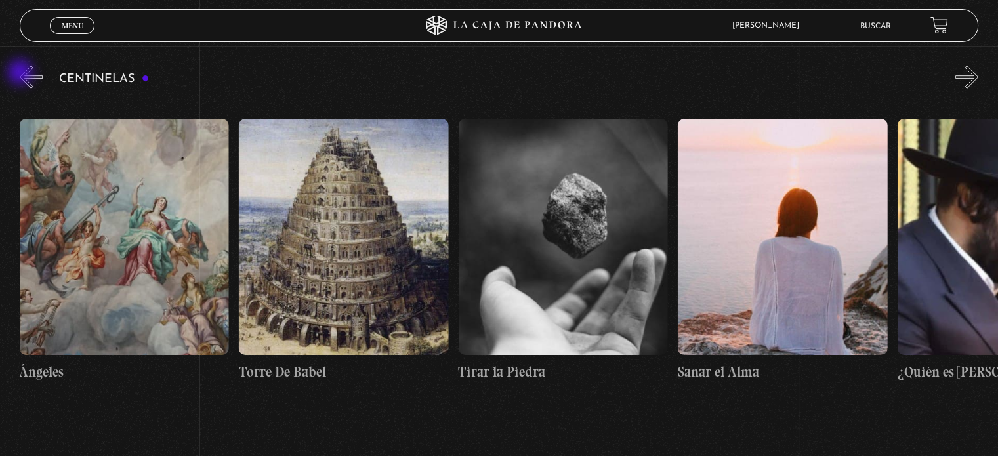
click at [22, 74] on button "«" at bounding box center [31, 77] width 23 height 23
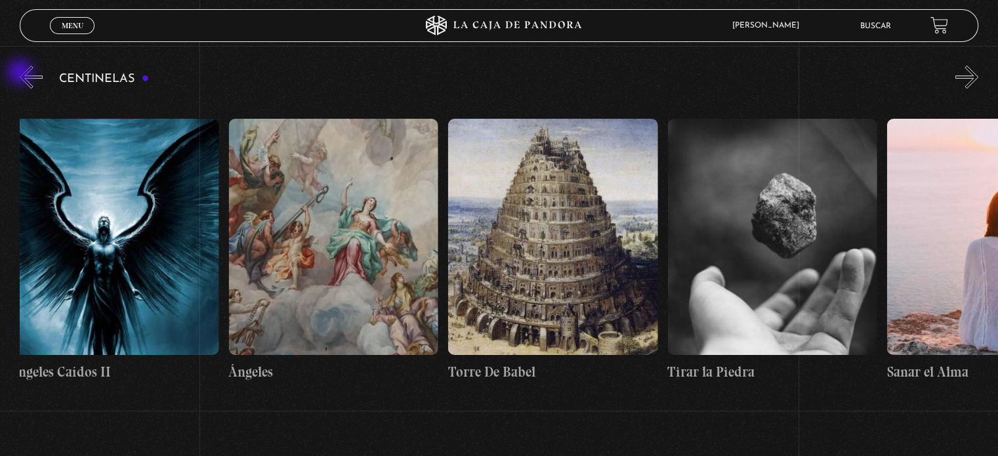
click at [22, 74] on button "«" at bounding box center [31, 77] width 23 height 23
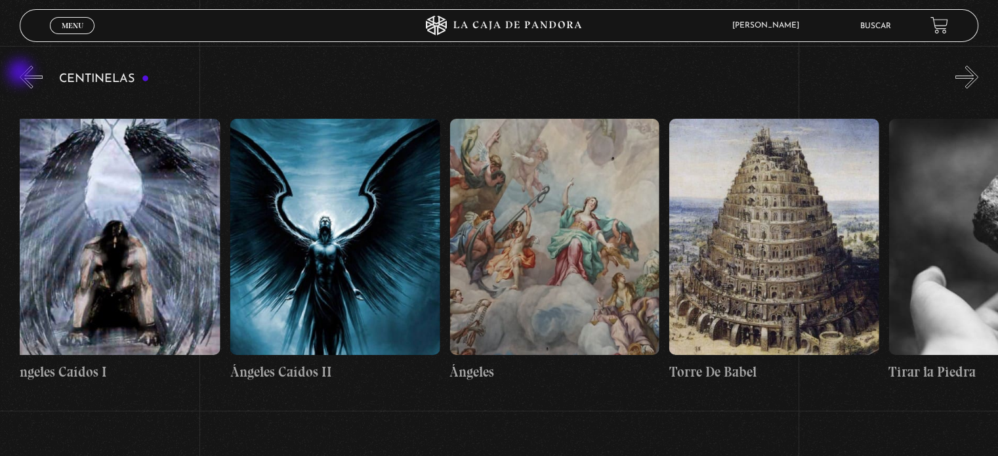
click at [22, 74] on button "«" at bounding box center [31, 77] width 23 height 23
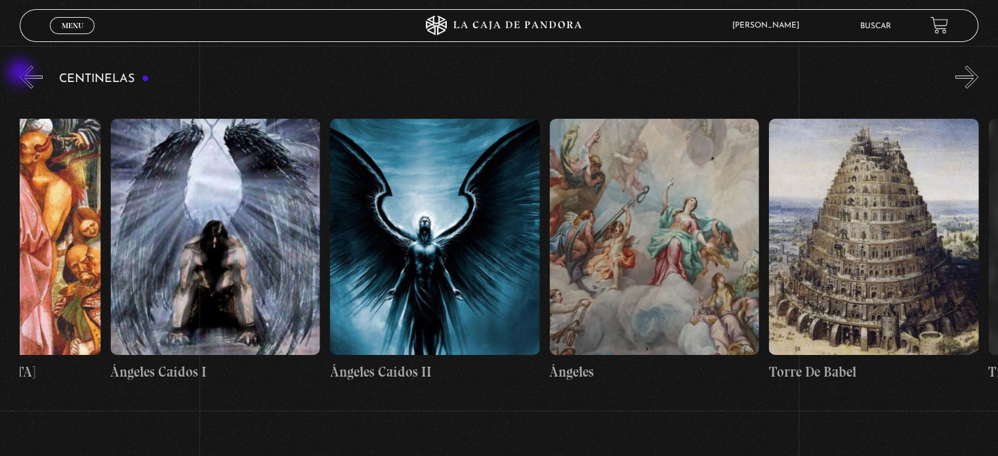
click at [22, 74] on button "«" at bounding box center [31, 77] width 23 height 23
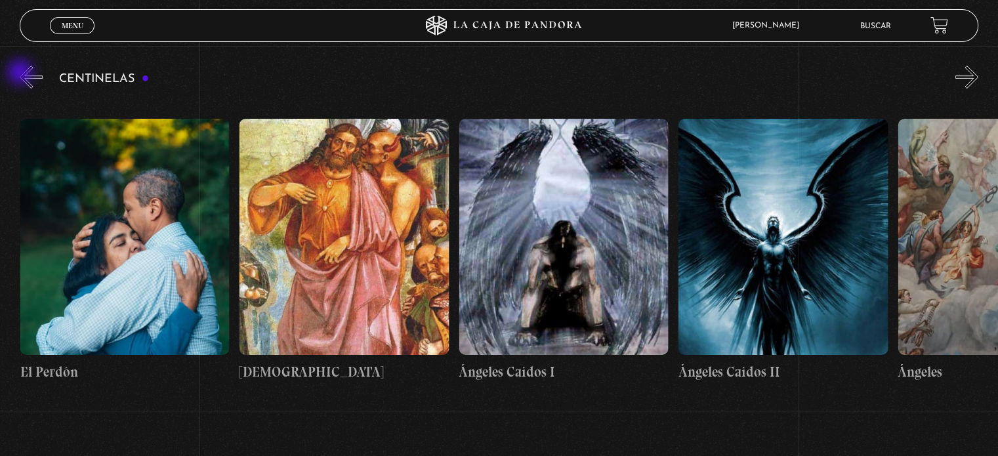
click at [22, 74] on button "«" at bounding box center [31, 77] width 23 height 23
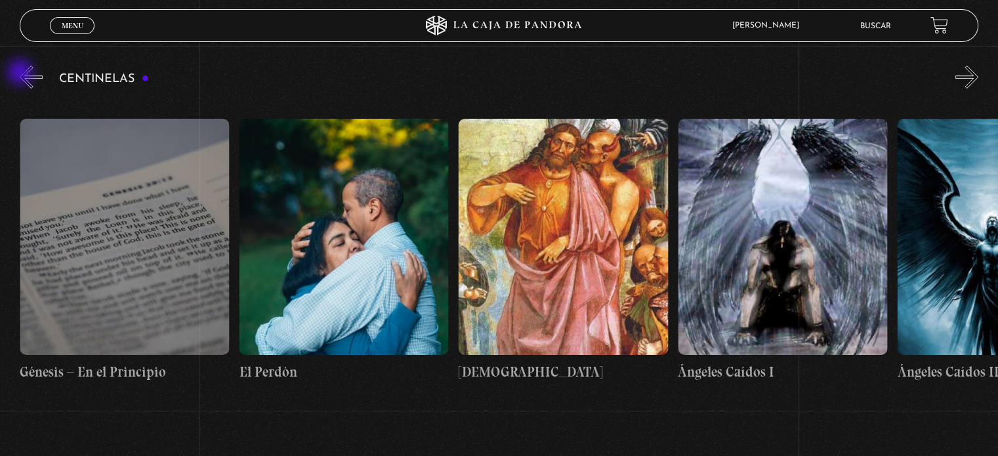
click at [22, 74] on button "«" at bounding box center [31, 77] width 23 height 23
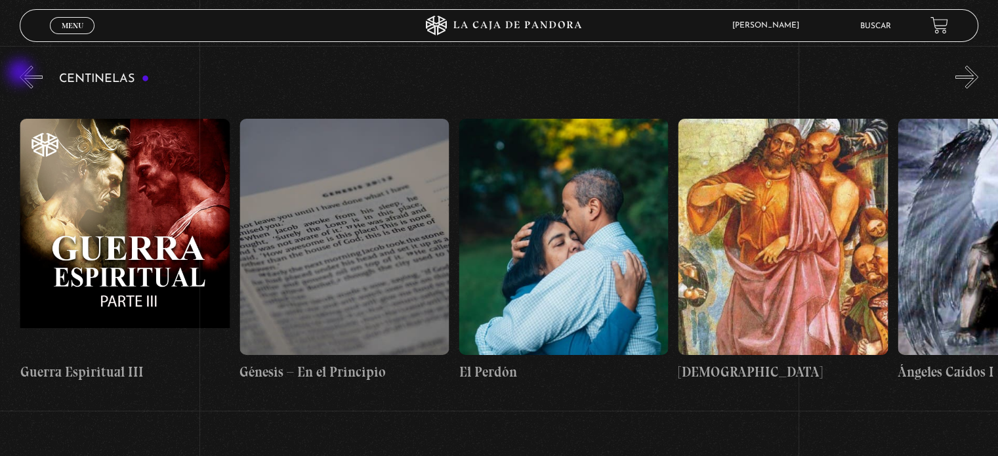
scroll to position [0, 21952]
click at [22, 74] on button "«" at bounding box center [31, 77] width 23 height 23
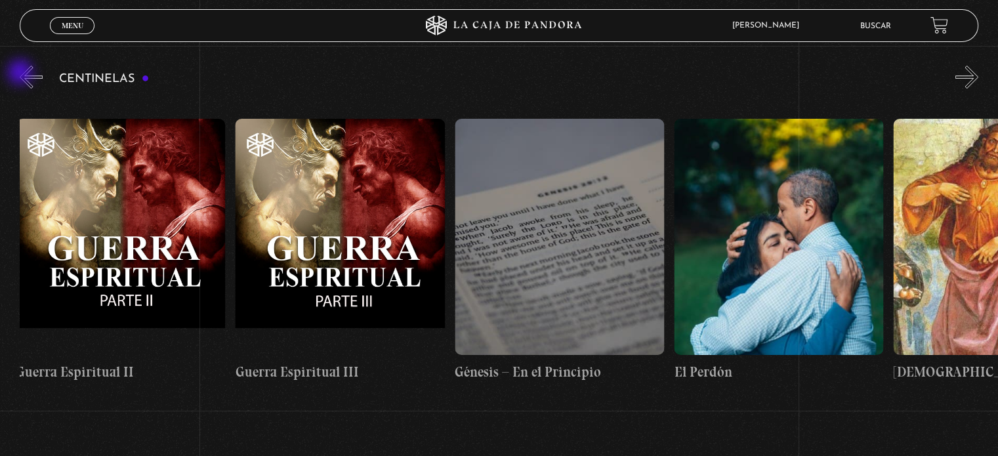
click at [22, 74] on button "«" at bounding box center [31, 77] width 23 height 23
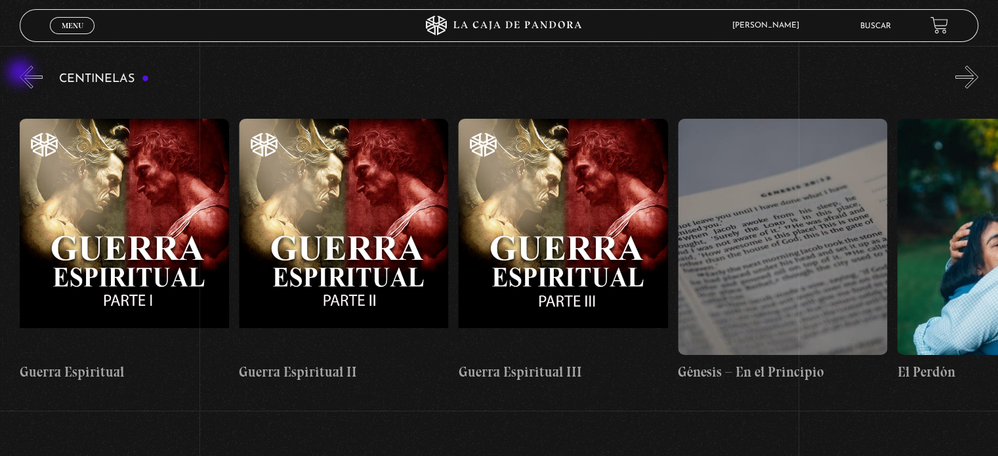
click at [22, 74] on button "«" at bounding box center [31, 77] width 23 height 23
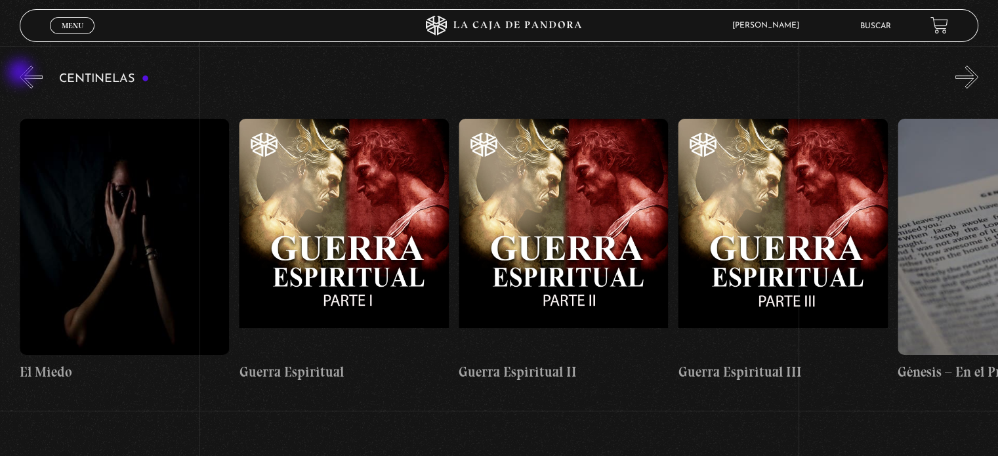
scroll to position [0, 21293]
click at [22, 74] on button "«" at bounding box center [31, 77] width 23 height 23
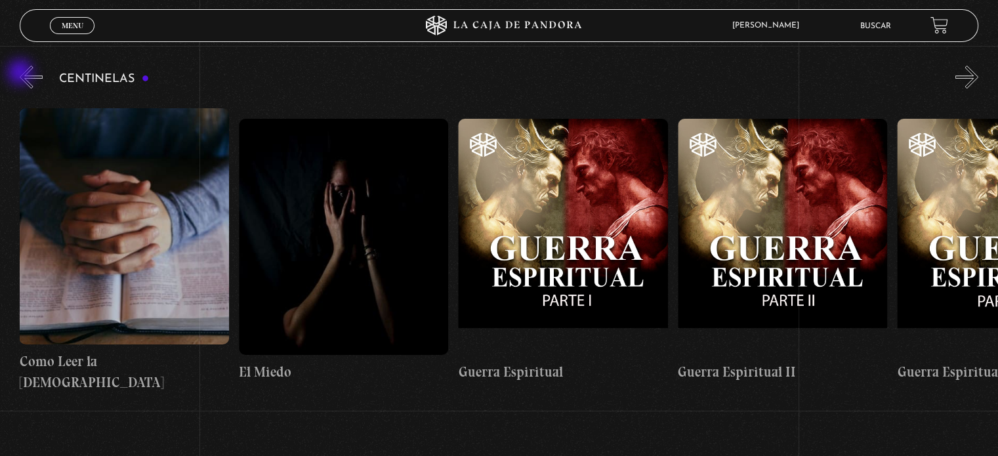
click at [22, 74] on button "«" at bounding box center [31, 77] width 23 height 23
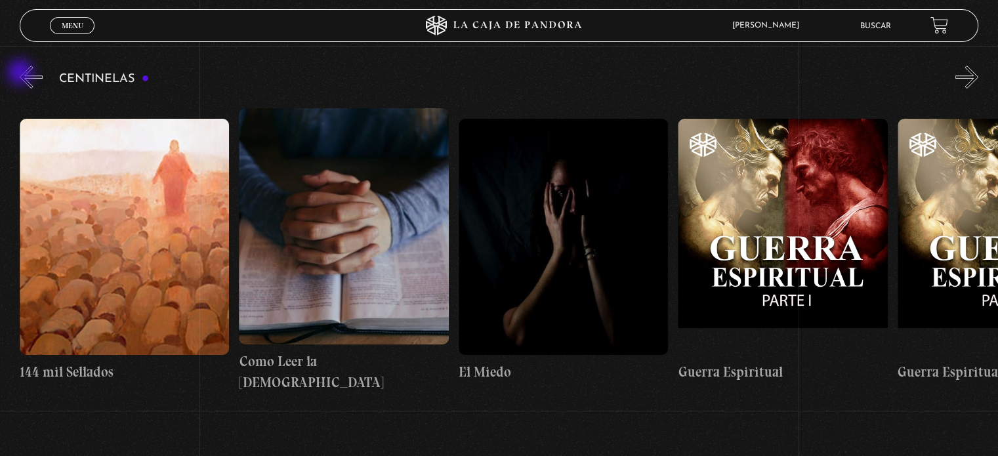
click at [22, 74] on button "«" at bounding box center [31, 77] width 23 height 23
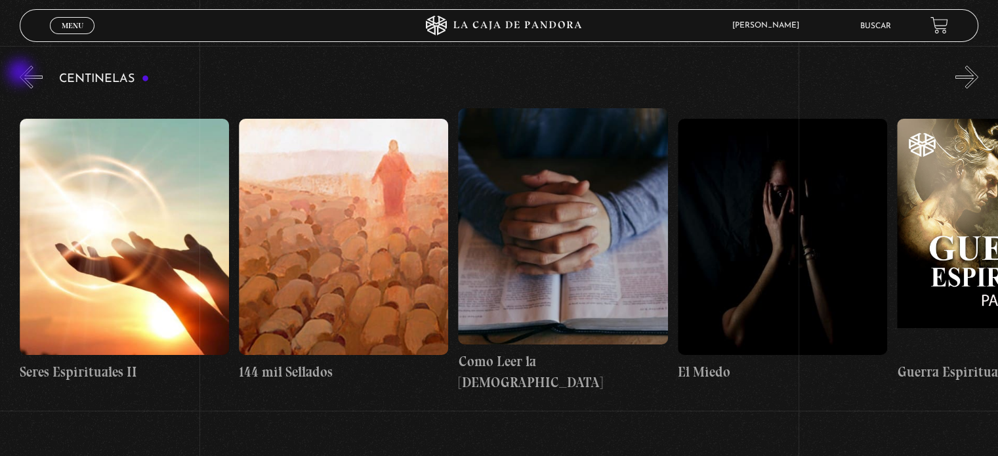
scroll to position [0, 20635]
click at [22, 74] on button "«" at bounding box center [31, 77] width 23 height 23
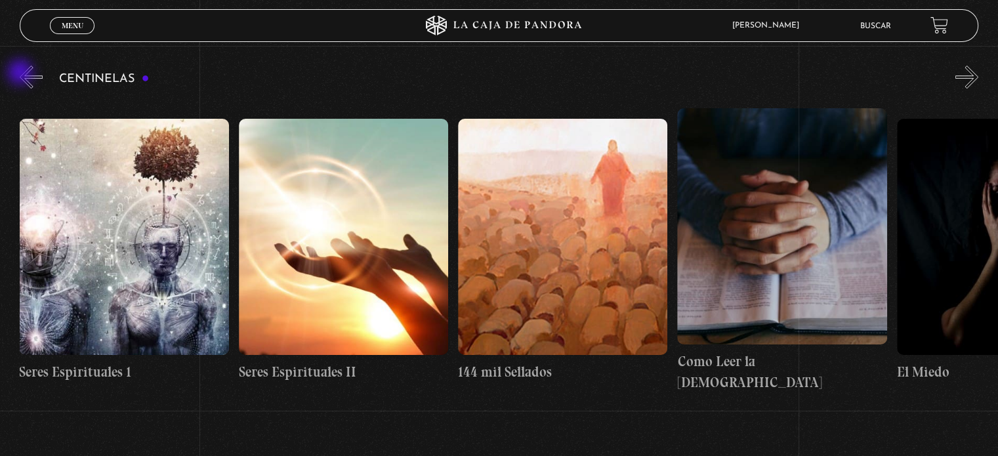
scroll to position [0, 20416]
click at [22, 74] on button "«" at bounding box center [31, 77] width 23 height 23
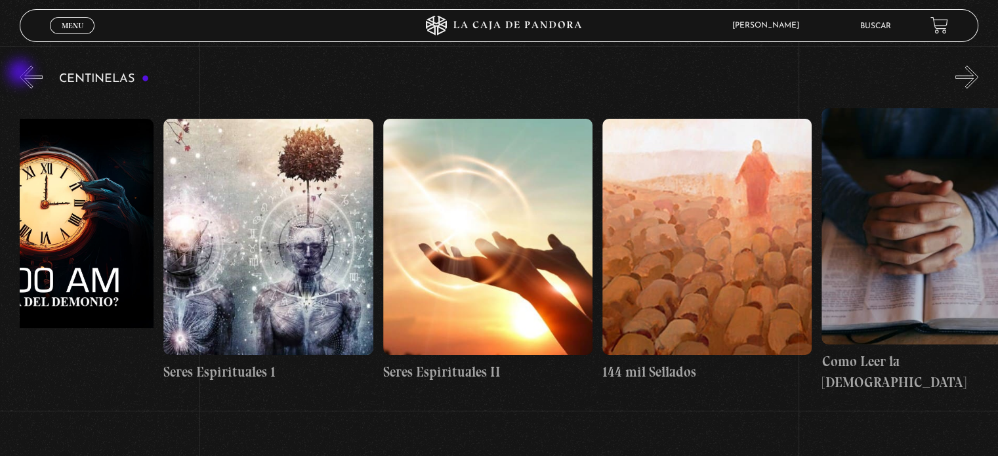
click at [22, 74] on button "«" at bounding box center [31, 77] width 23 height 23
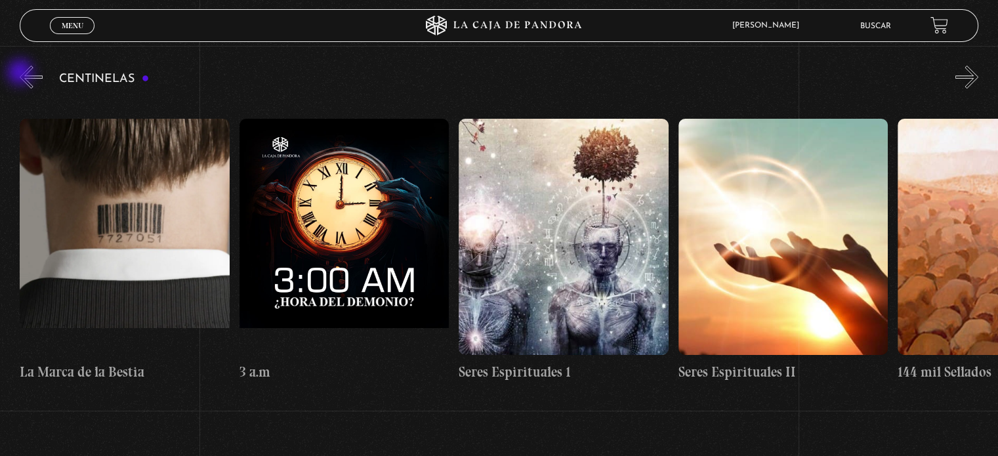
click at [22, 74] on button "«" at bounding box center [31, 77] width 23 height 23
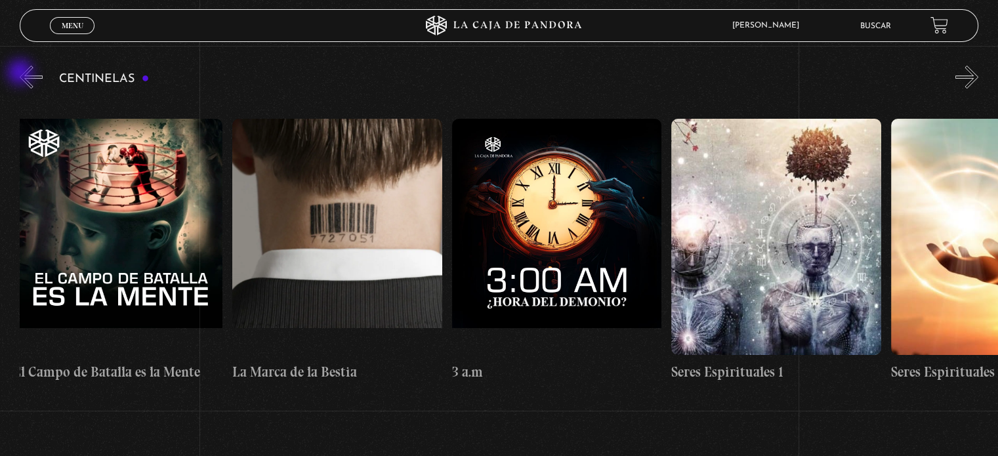
scroll to position [0, 19757]
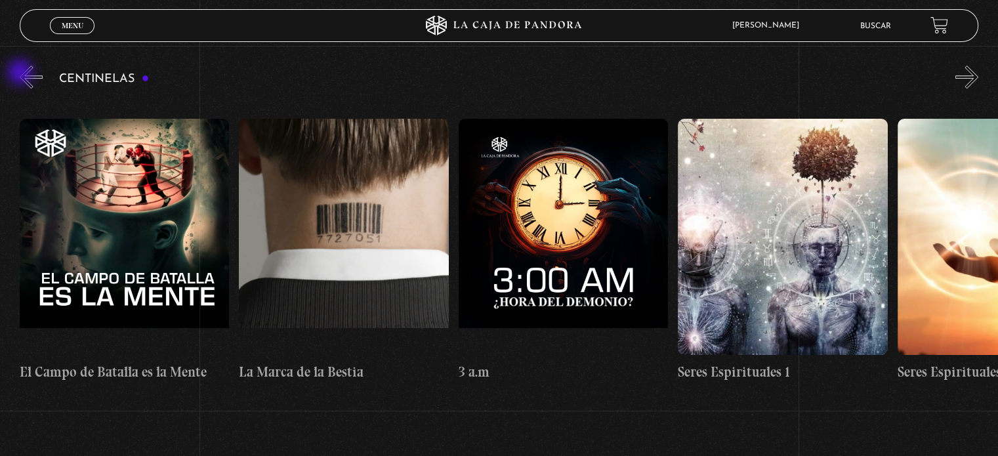
click at [22, 74] on button "«" at bounding box center [31, 77] width 23 height 23
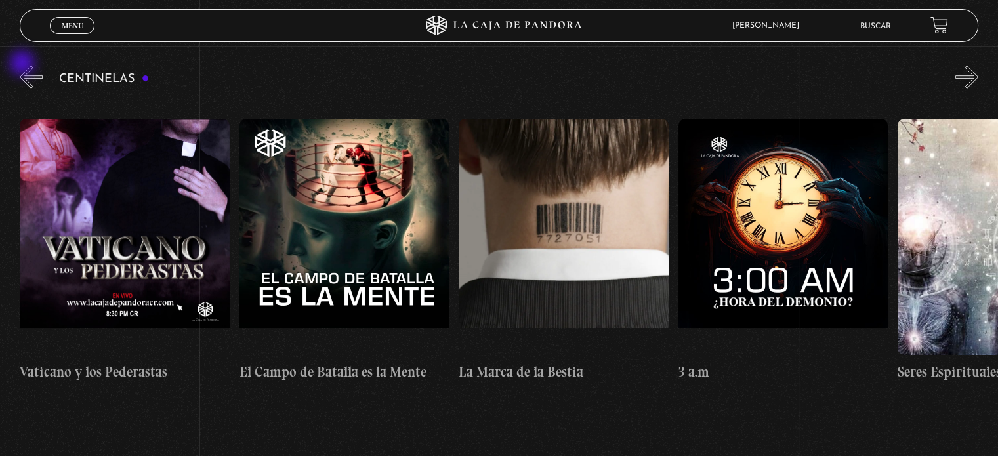
click at [24, 64] on div "Centinelas" at bounding box center [509, 233] width 979 height 341
click at [30, 81] on button "«" at bounding box center [31, 77] width 23 height 23
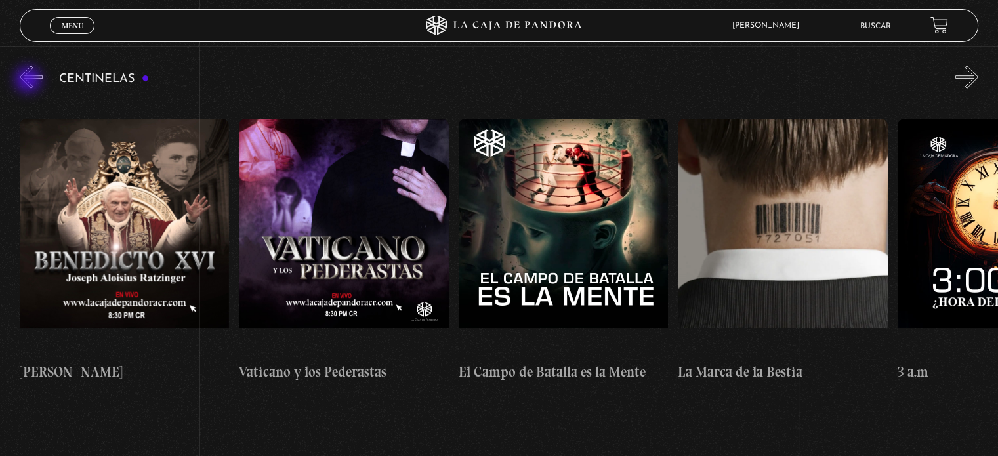
click at [30, 81] on button "«" at bounding box center [31, 77] width 23 height 23
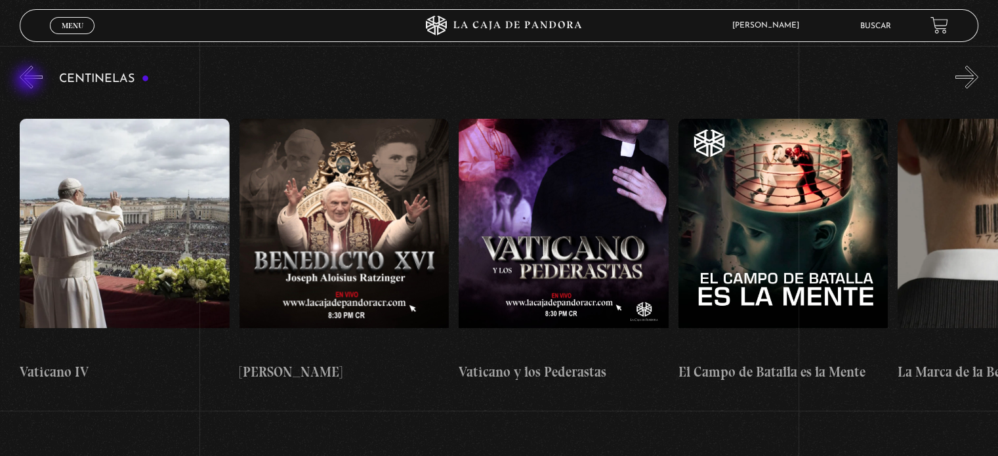
click at [30, 81] on button "«" at bounding box center [31, 77] width 23 height 23
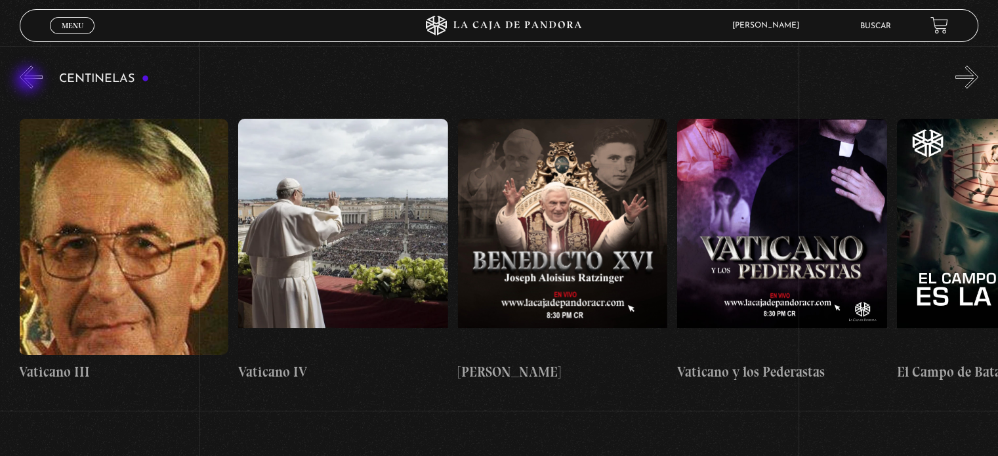
click at [30, 81] on button "«" at bounding box center [31, 77] width 23 height 23
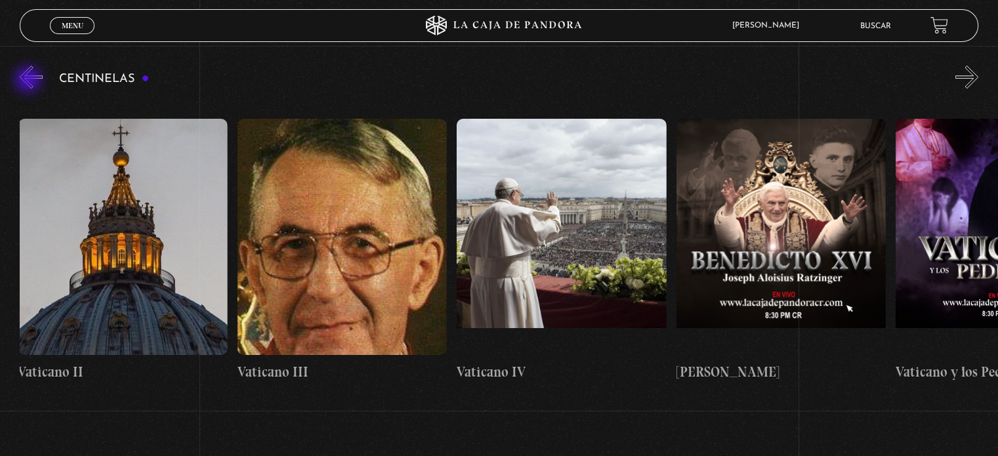
click at [30, 81] on button "«" at bounding box center [31, 77] width 23 height 23
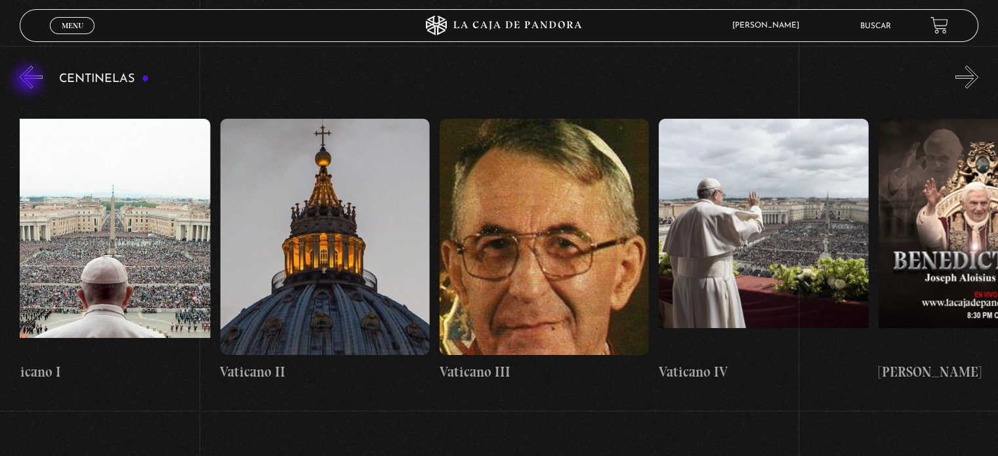
click at [30, 81] on button "«" at bounding box center [31, 77] width 23 height 23
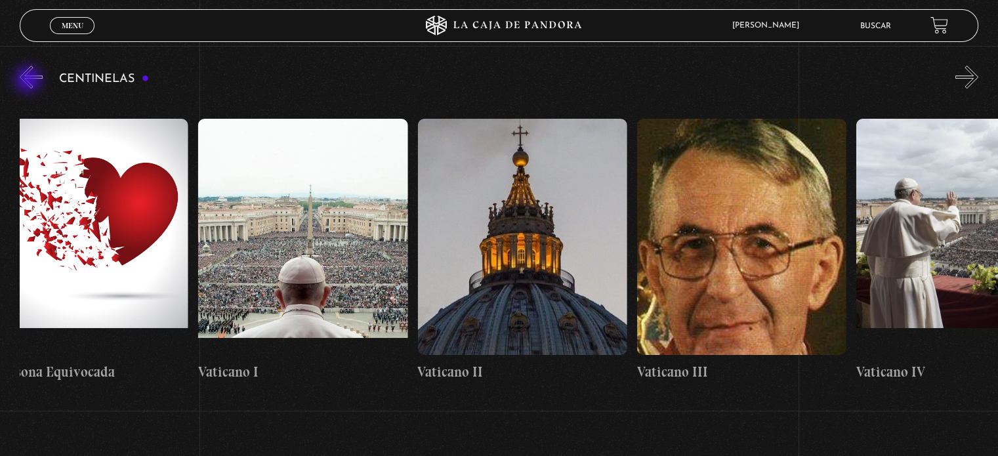
click at [30, 81] on button "«" at bounding box center [31, 77] width 23 height 23
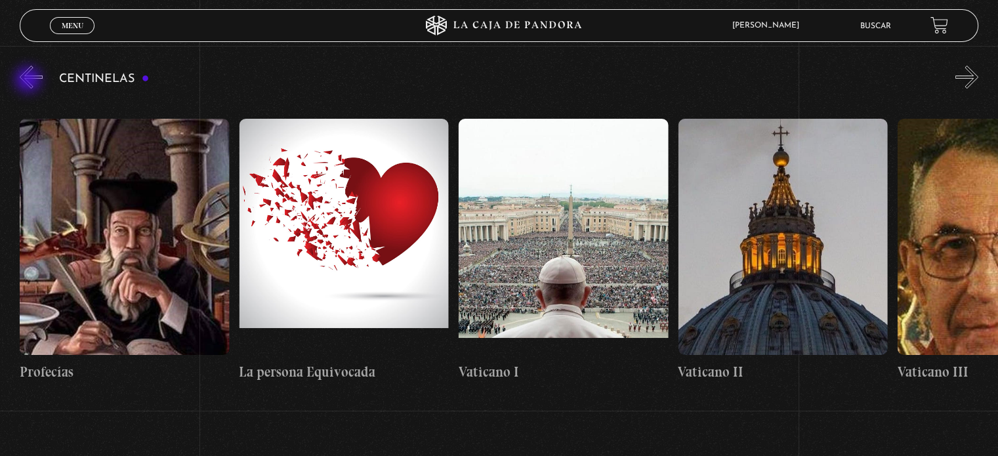
click at [30, 81] on button "«" at bounding box center [31, 77] width 23 height 23
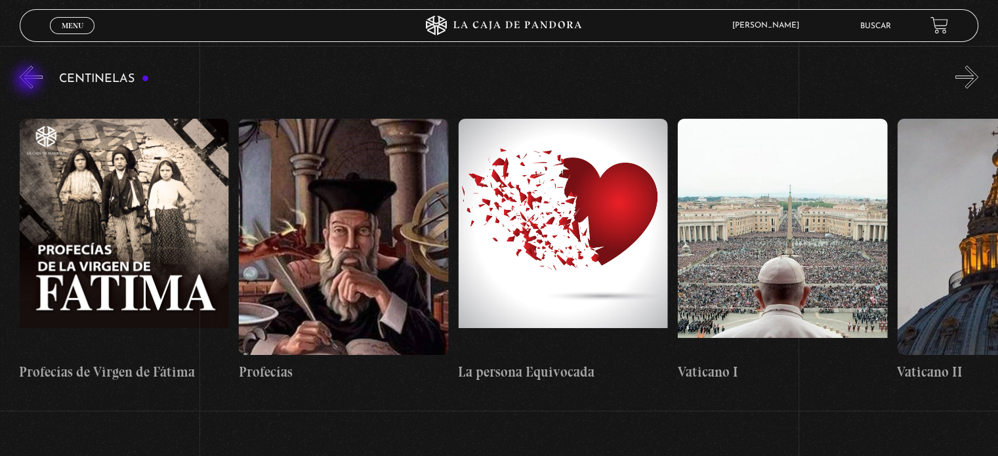
click at [30, 81] on button "«" at bounding box center [31, 77] width 23 height 23
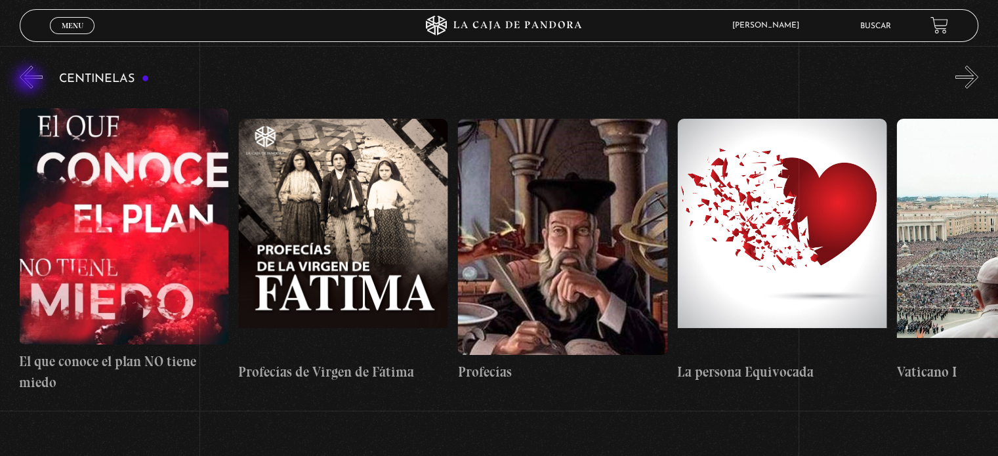
scroll to position [0, 17562]
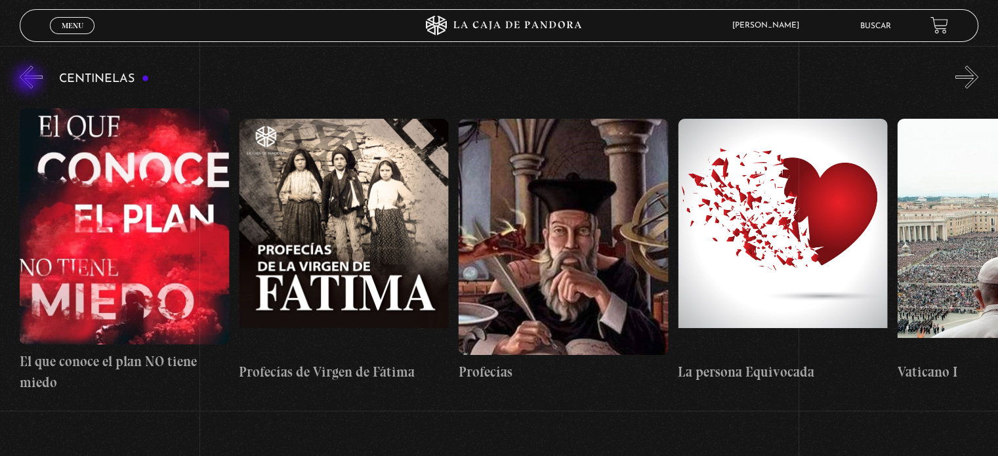
click at [30, 81] on button "«" at bounding box center [31, 77] width 23 height 23
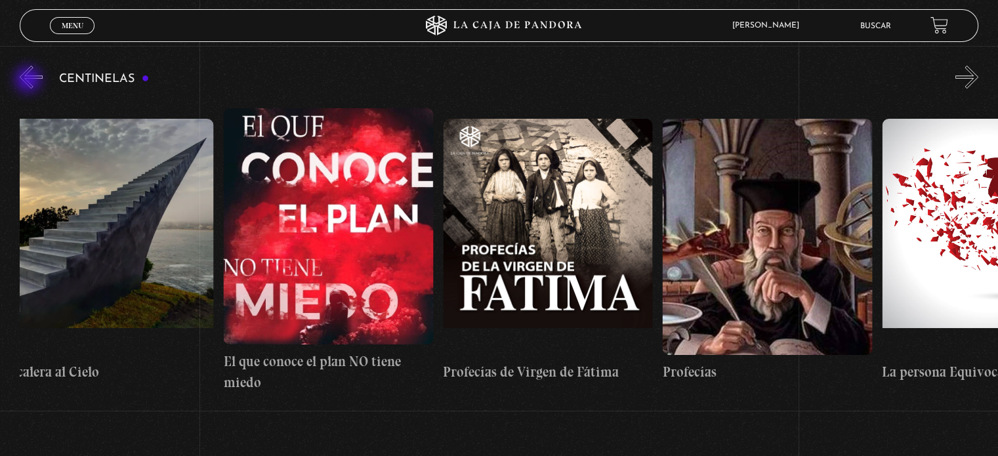
click at [30, 81] on button "«" at bounding box center [31, 77] width 23 height 23
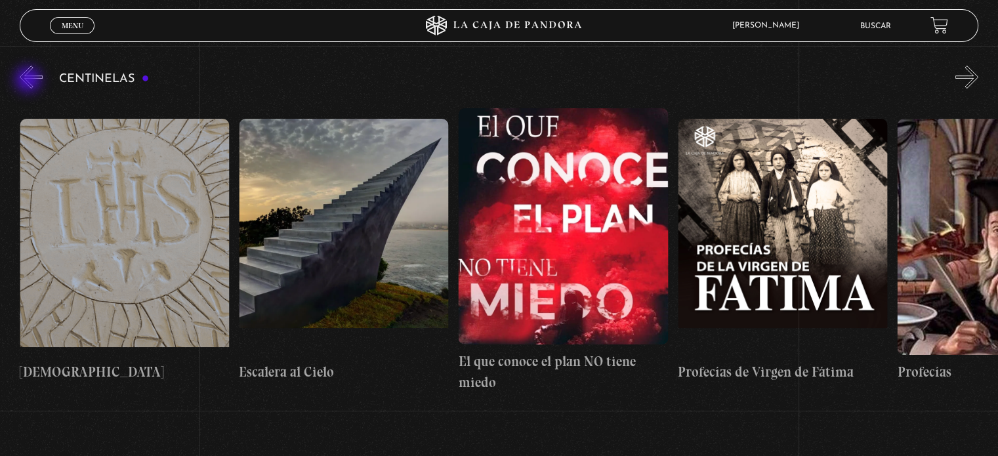
click at [30, 81] on button "«" at bounding box center [31, 77] width 23 height 23
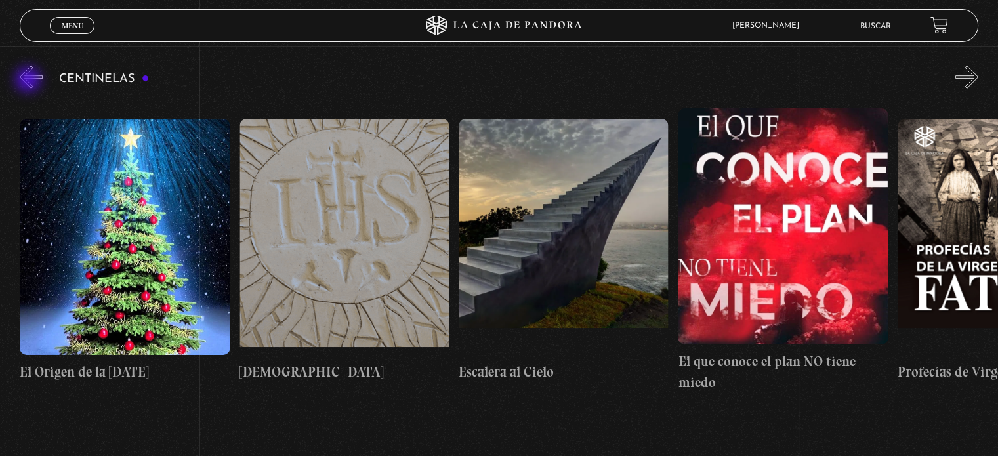
click at [30, 81] on button "«" at bounding box center [31, 77] width 23 height 23
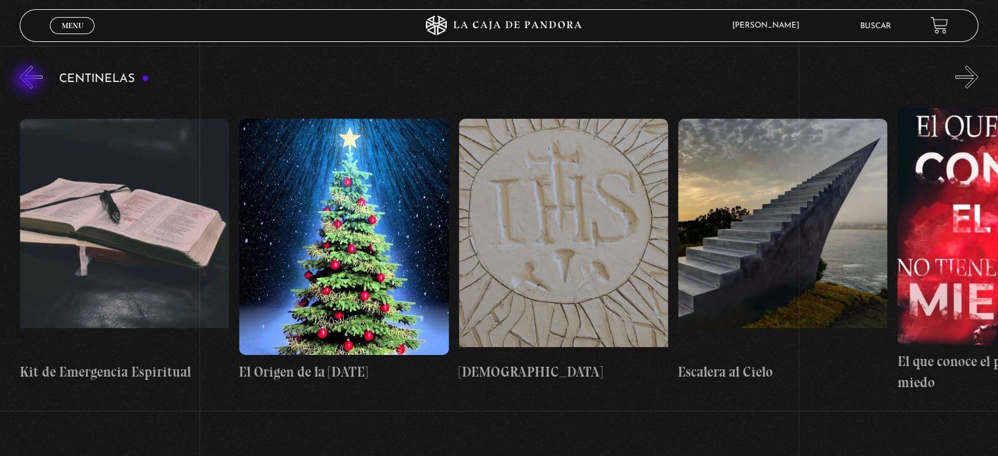
click at [30, 81] on button "«" at bounding box center [31, 77] width 23 height 23
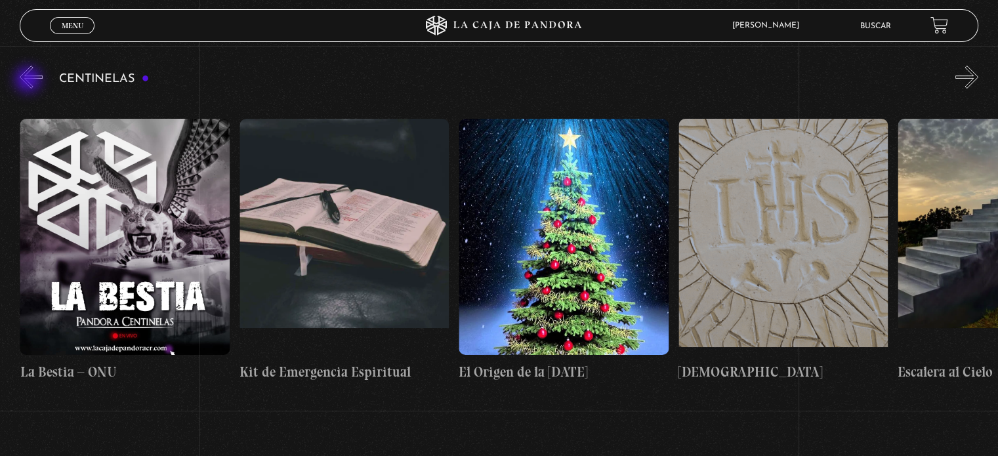
click at [30, 81] on button "«" at bounding box center [31, 77] width 23 height 23
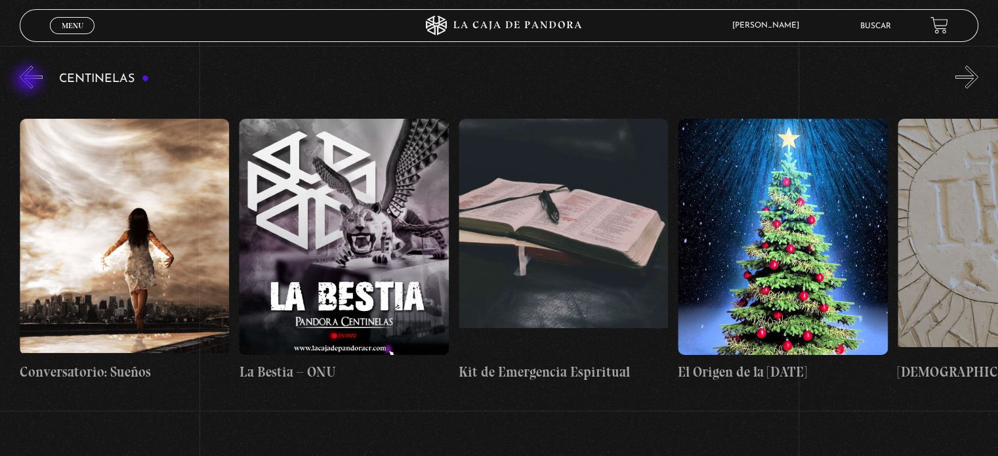
click at [30, 81] on button "«" at bounding box center [31, 77] width 23 height 23
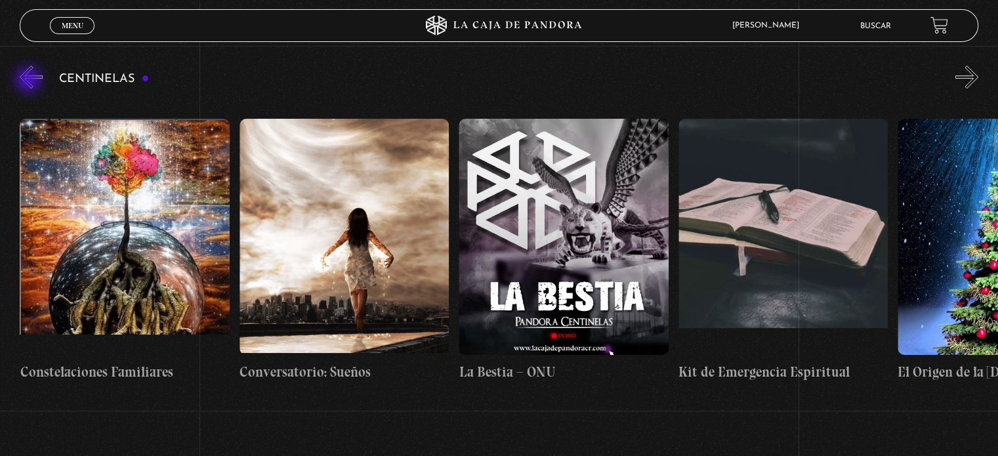
click at [30, 81] on button "«" at bounding box center [31, 77] width 23 height 23
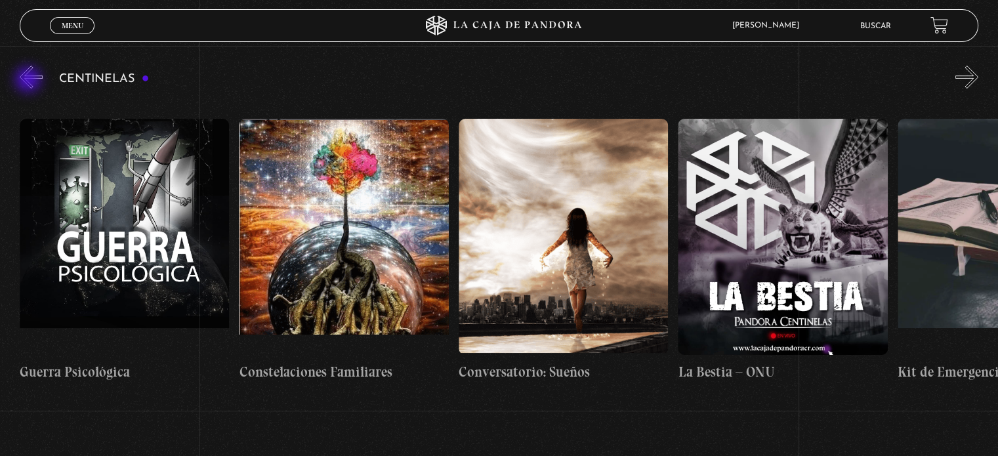
click at [30, 81] on button "«" at bounding box center [31, 77] width 23 height 23
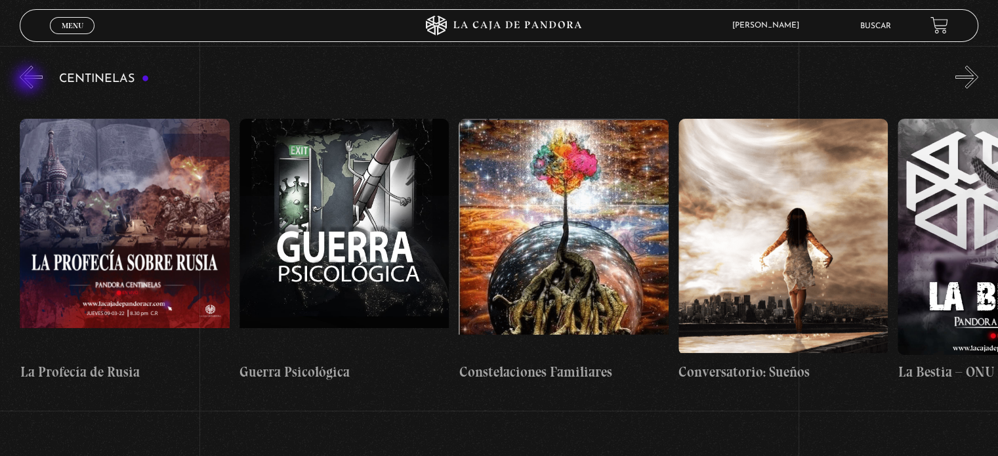
click at [30, 81] on button "«" at bounding box center [31, 77] width 23 height 23
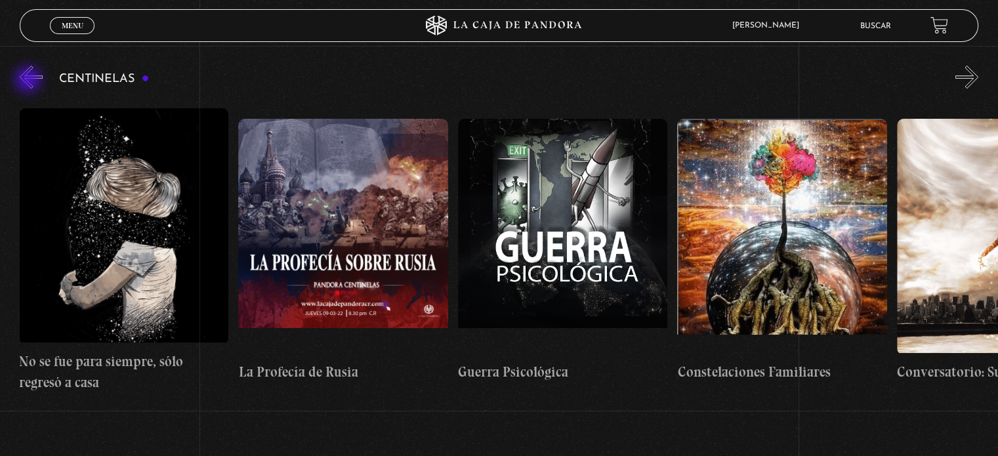
scroll to position [0, 15367]
click at [30, 81] on button "«" at bounding box center [31, 77] width 23 height 23
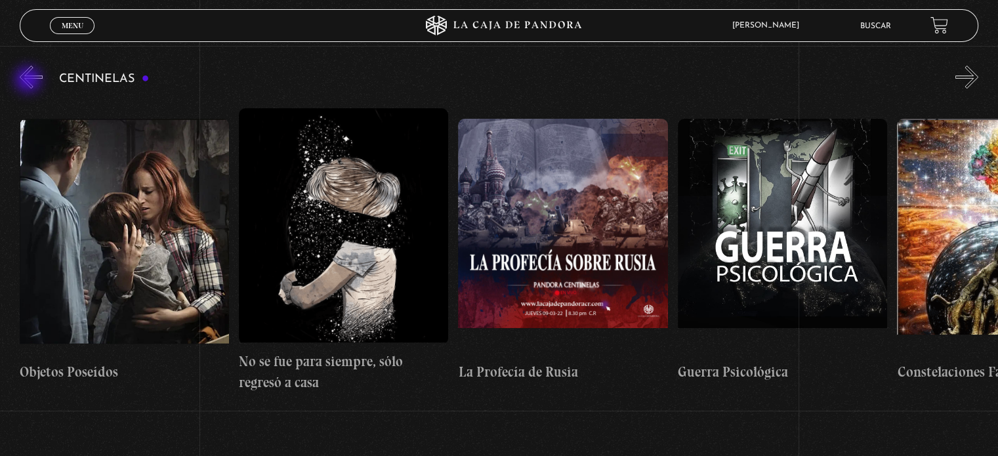
scroll to position [0, 15147]
click at [30, 81] on button "«" at bounding box center [31, 77] width 23 height 23
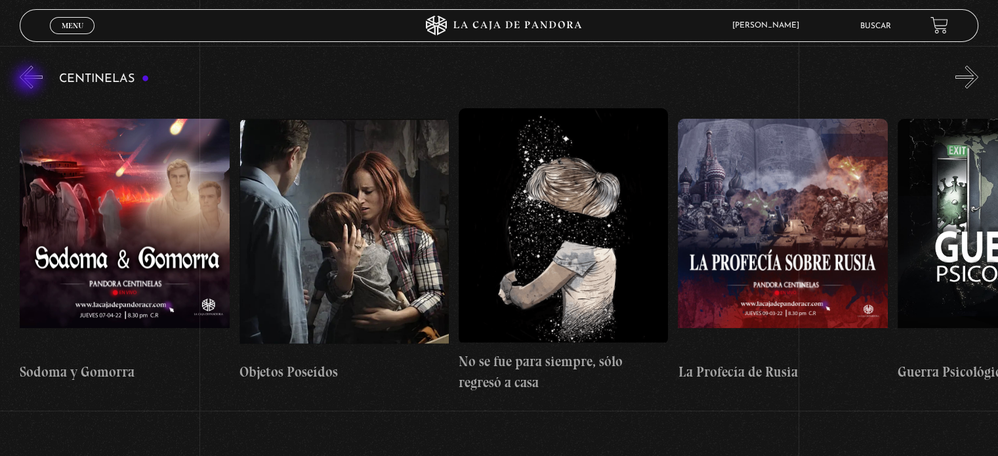
click at [30, 81] on button "«" at bounding box center [31, 77] width 23 height 23
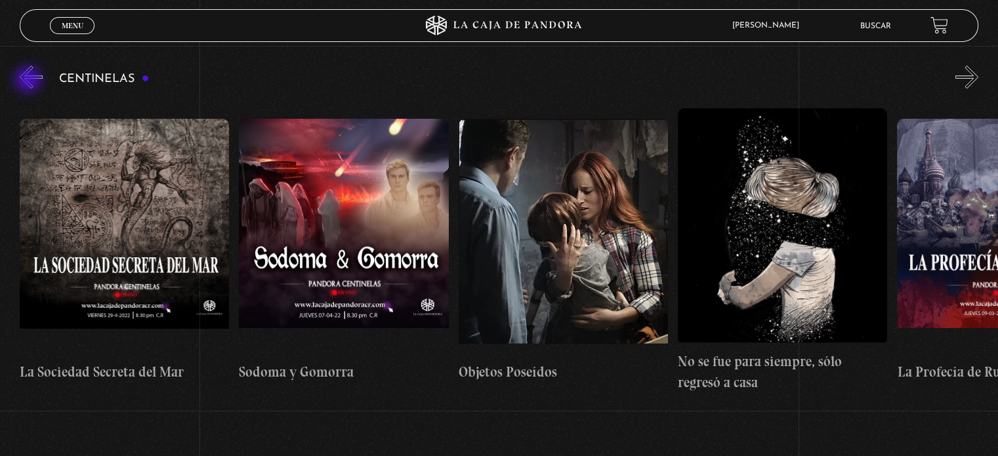
click at [30, 81] on button "«" at bounding box center [31, 77] width 23 height 23
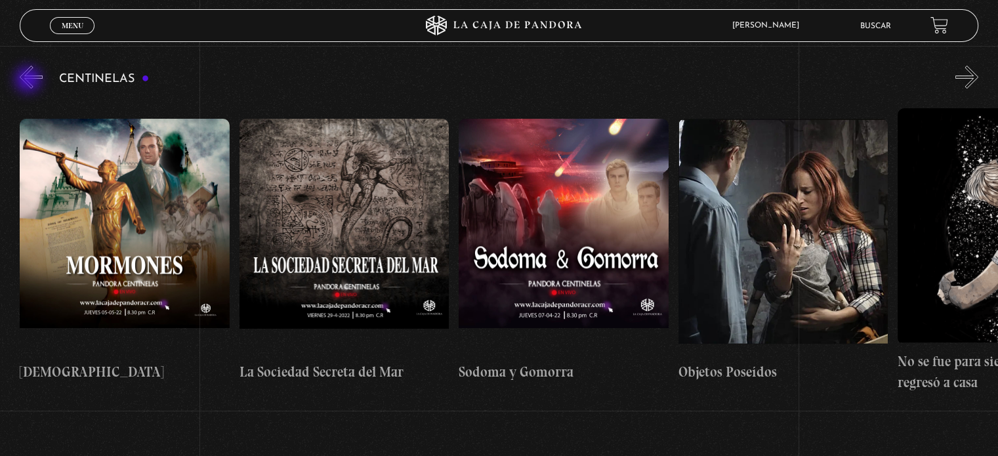
click at [30, 81] on button "«" at bounding box center [31, 77] width 23 height 23
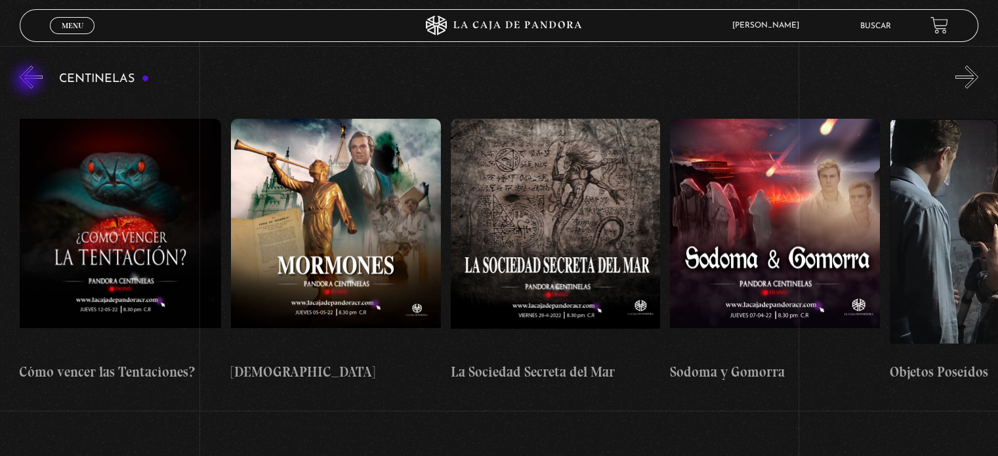
scroll to position [0, 14269]
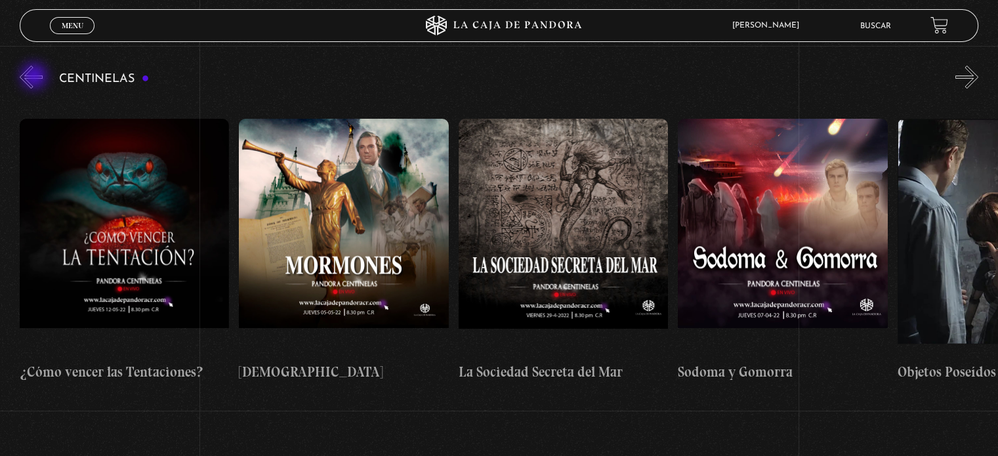
click at [35, 77] on button "«" at bounding box center [31, 77] width 23 height 23
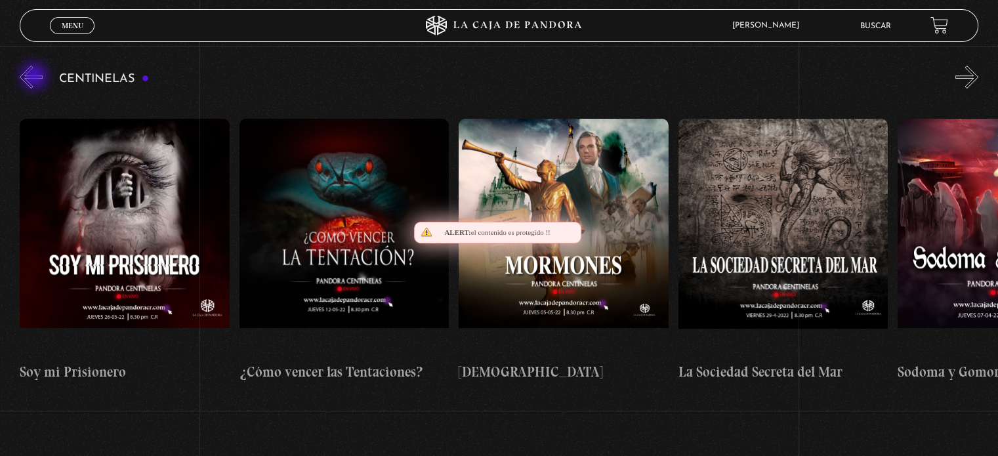
click at [35, 77] on button "«" at bounding box center [31, 77] width 23 height 23
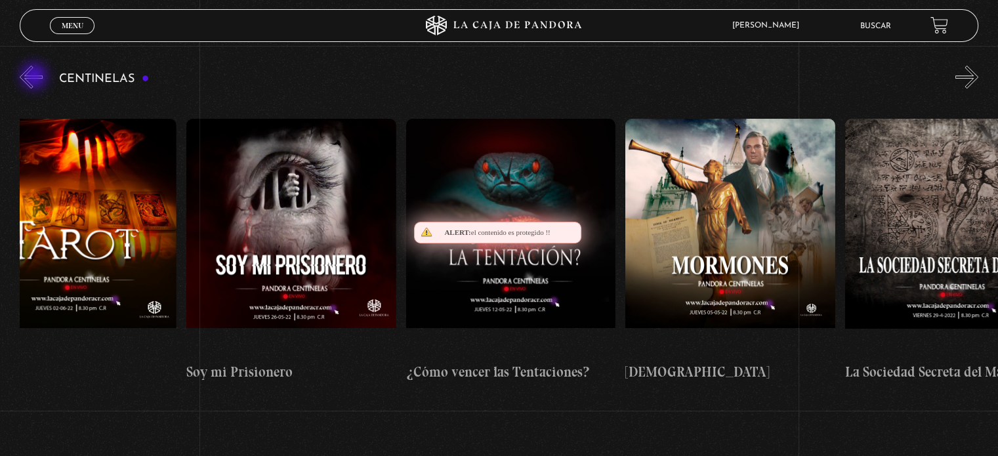
click at [35, 77] on button "«" at bounding box center [31, 77] width 23 height 23
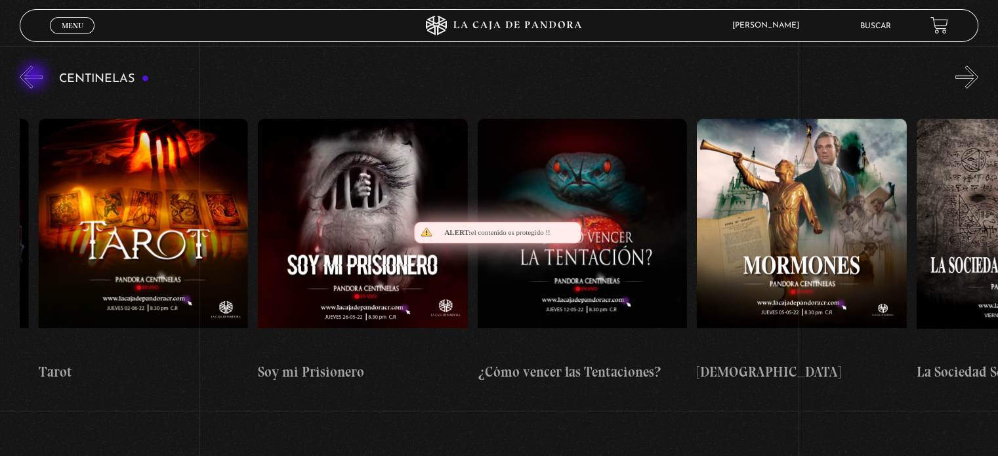
click at [35, 77] on button "«" at bounding box center [31, 77] width 23 height 23
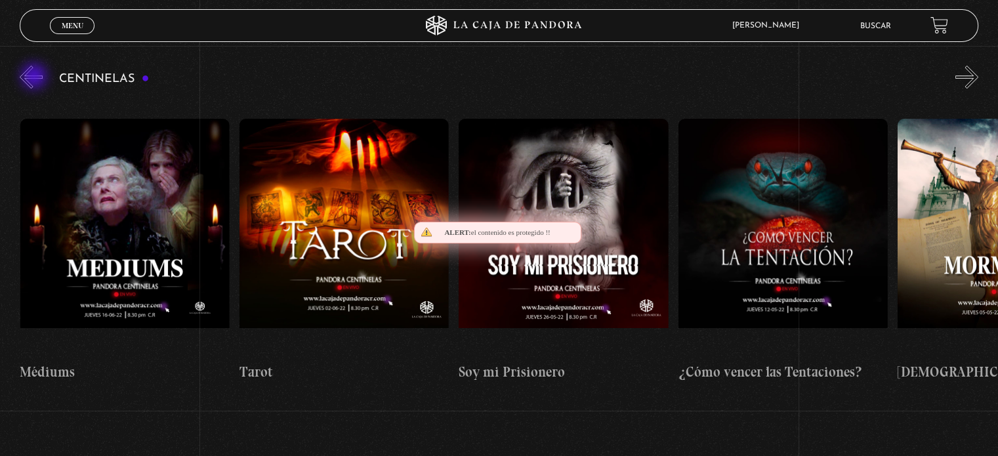
click at [35, 77] on button "«" at bounding box center [31, 77] width 23 height 23
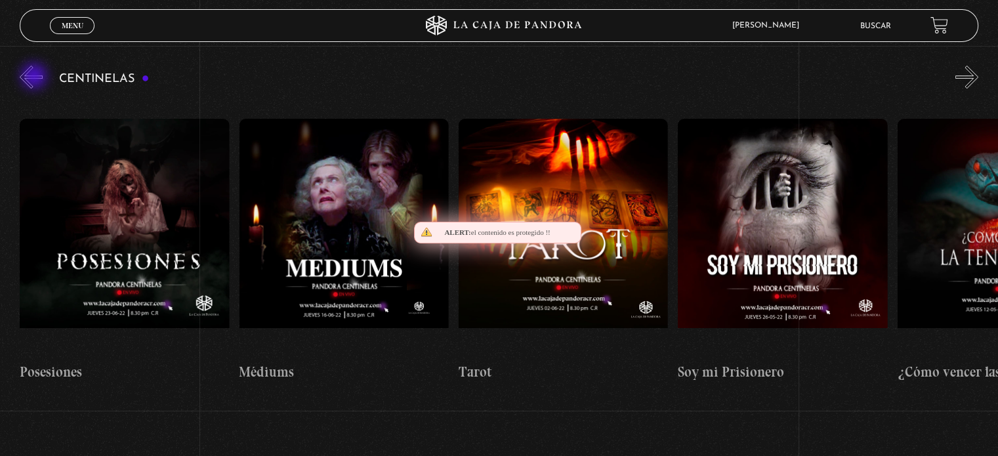
click at [35, 77] on button "«" at bounding box center [31, 77] width 23 height 23
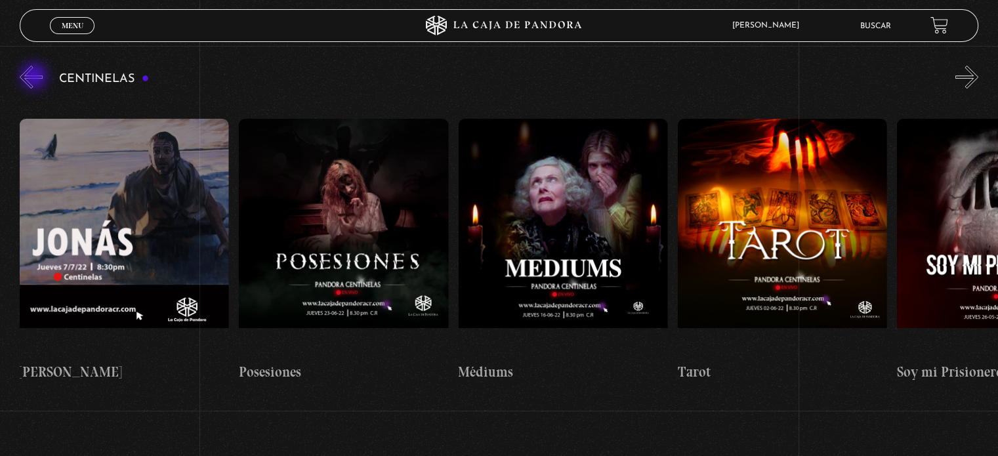
click at [35, 77] on button "«" at bounding box center [31, 77] width 23 height 23
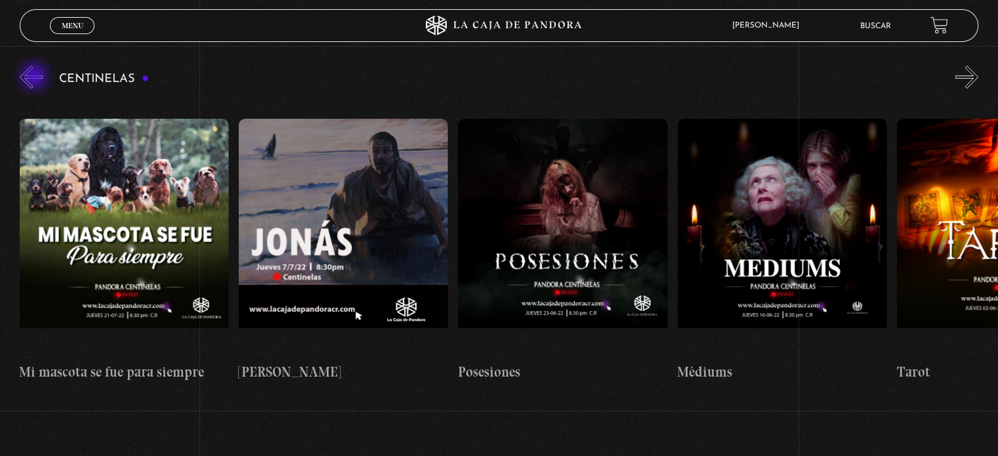
click at [35, 77] on button "«" at bounding box center [31, 77] width 23 height 23
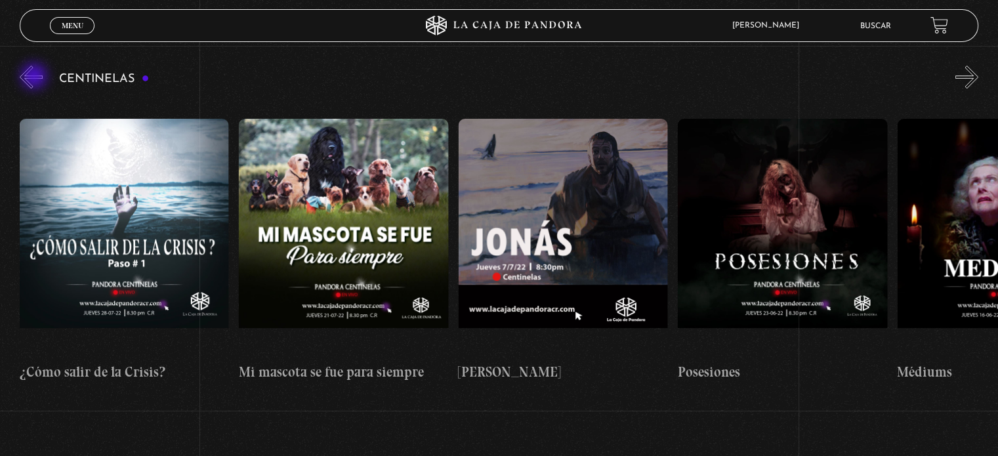
click at [35, 77] on button "«" at bounding box center [31, 77] width 23 height 23
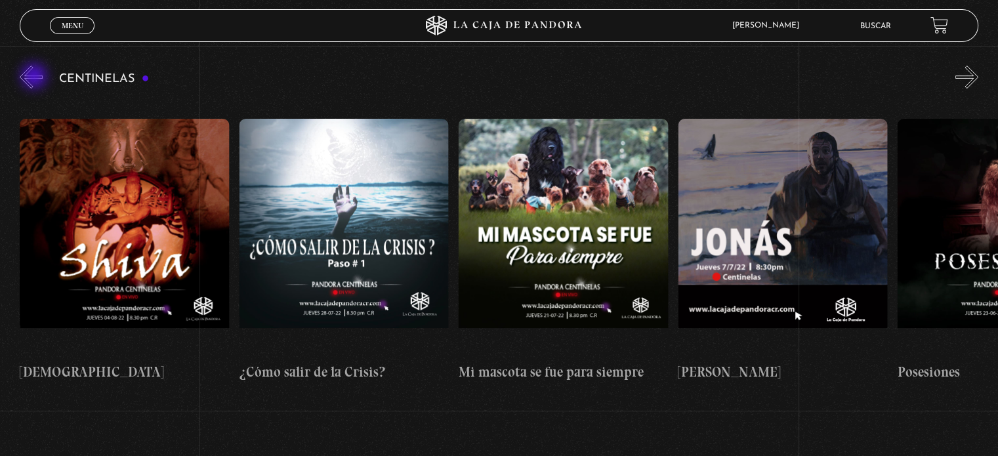
click at [35, 77] on button "«" at bounding box center [31, 77] width 23 height 23
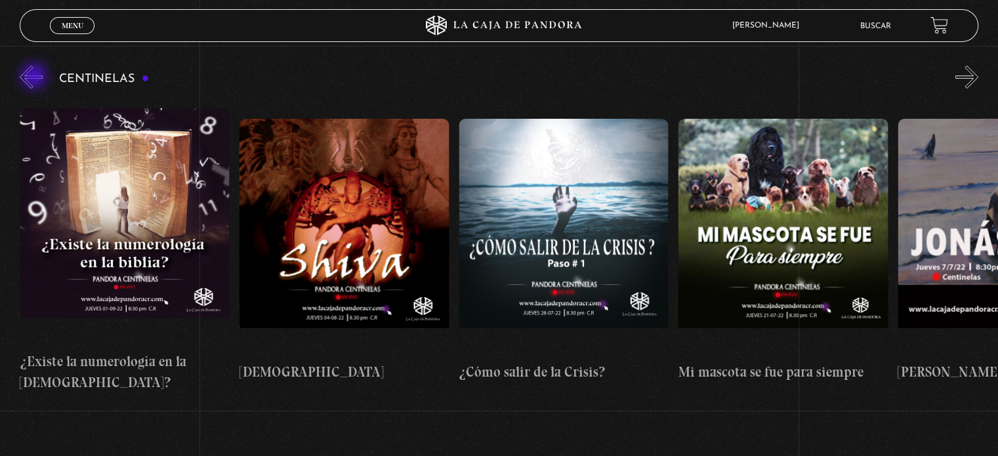
click at [35, 77] on button "«" at bounding box center [31, 77] width 23 height 23
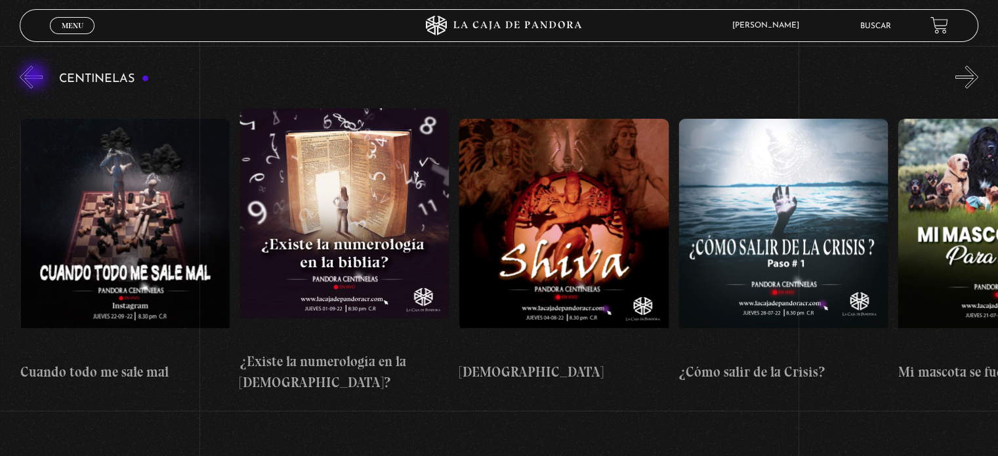
click at [35, 77] on button "«" at bounding box center [31, 77] width 23 height 23
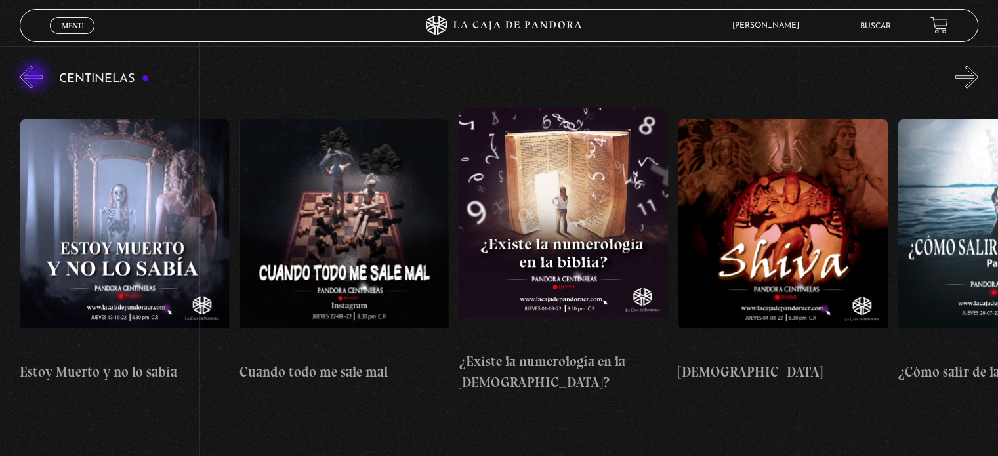
scroll to position [0, 11854]
click at [35, 77] on button "«" at bounding box center [31, 77] width 23 height 23
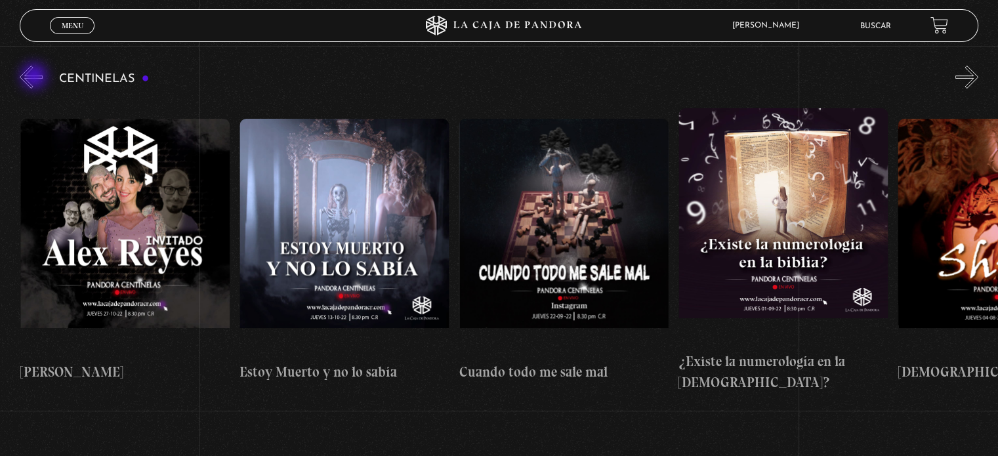
click at [35, 77] on button "«" at bounding box center [31, 77] width 23 height 23
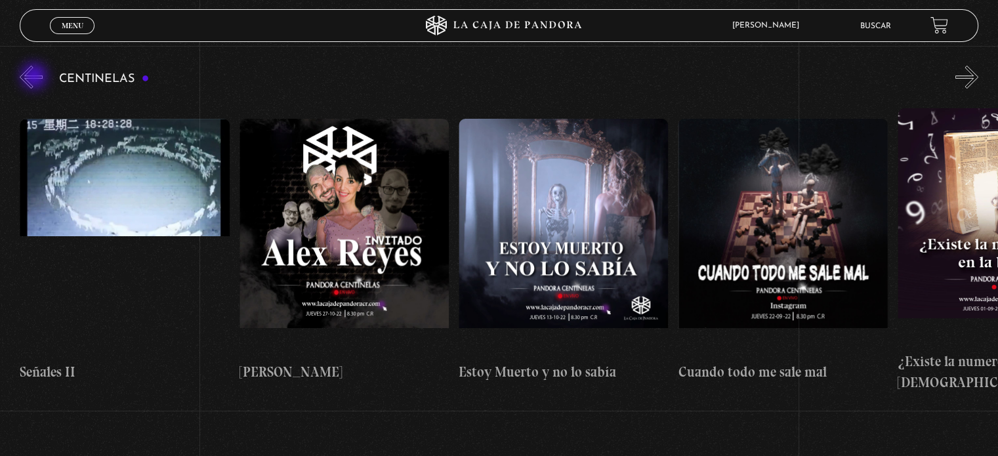
click at [35, 77] on button "«" at bounding box center [31, 77] width 23 height 23
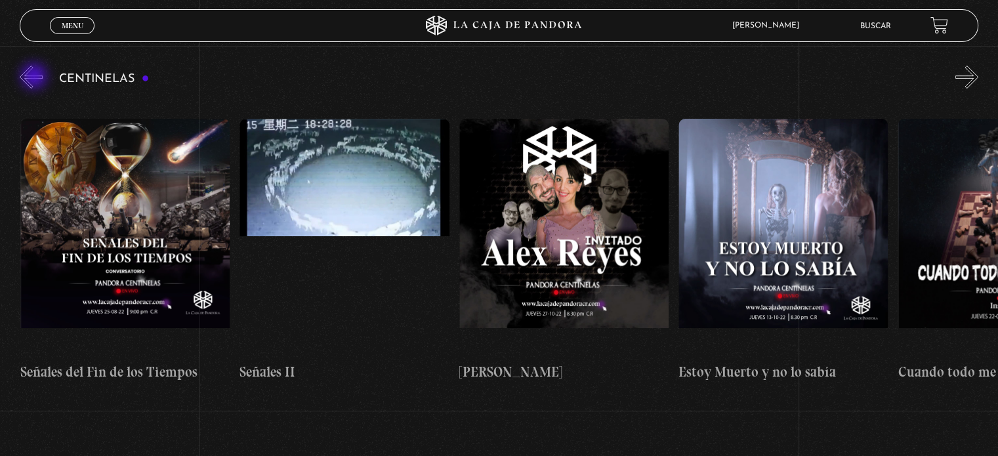
click at [35, 77] on button "«" at bounding box center [31, 77] width 23 height 23
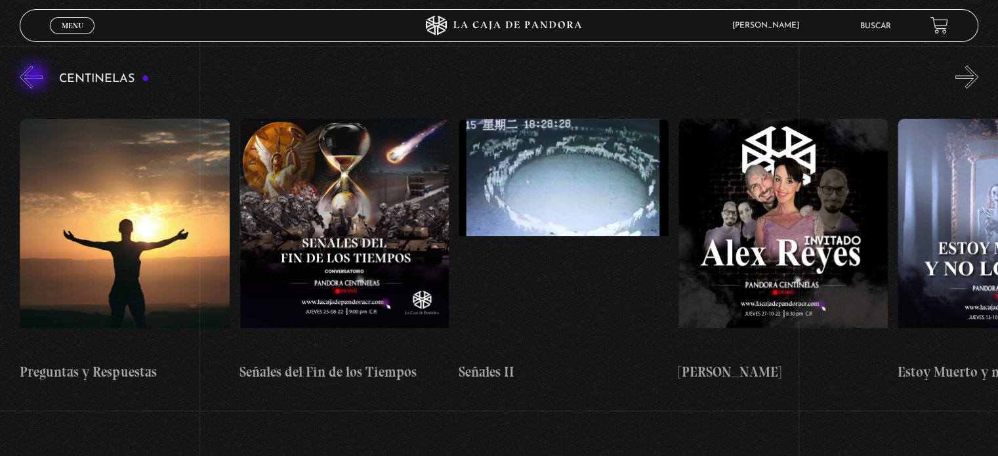
click at [35, 77] on button "«" at bounding box center [31, 77] width 23 height 23
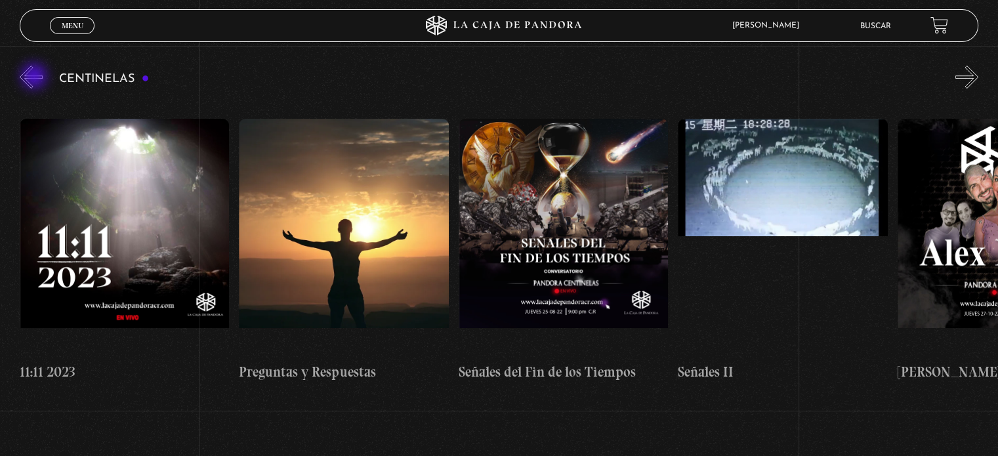
click at [35, 77] on button "«" at bounding box center [31, 77] width 23 height 23
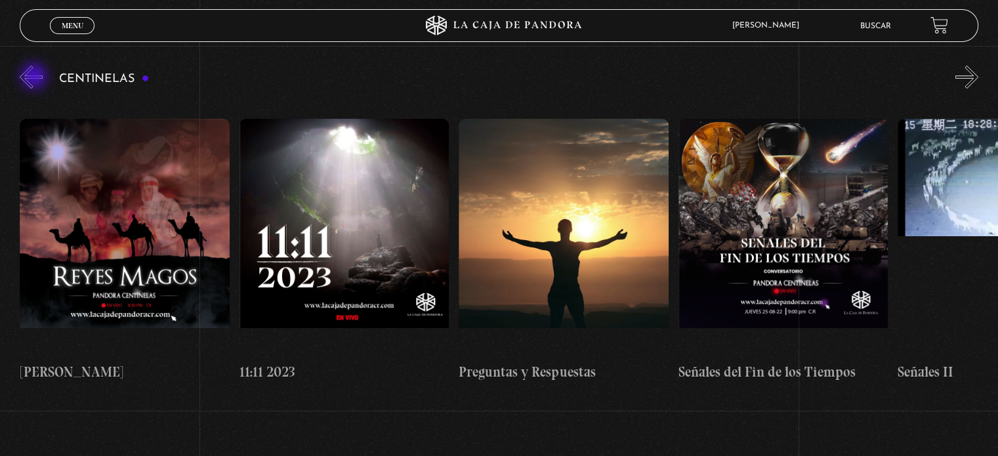
scroll to position [0, 10537]
click at [35, 77] on button "«" at bounding box center [31, 77] width 23 height 23
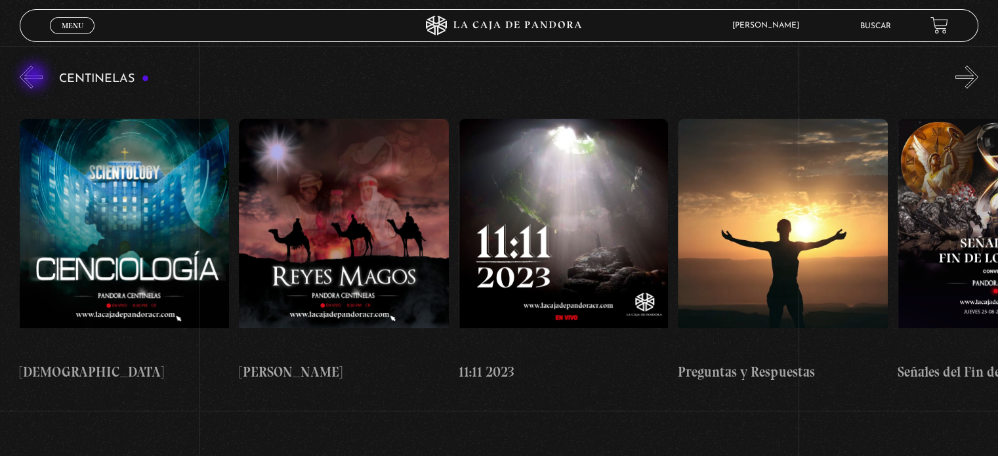
click at [35, 77] on button "«" at bounding box center [31, 77] width 23 height 23
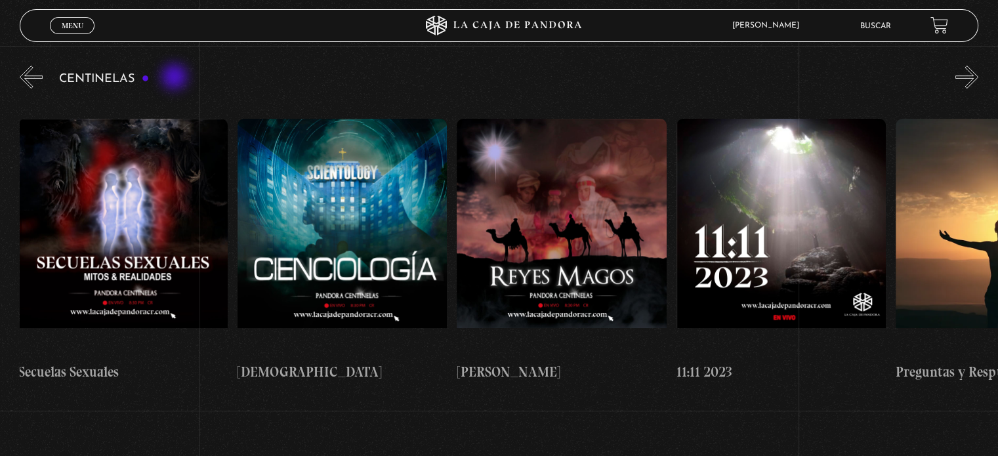
scroll to position [0, 10098]
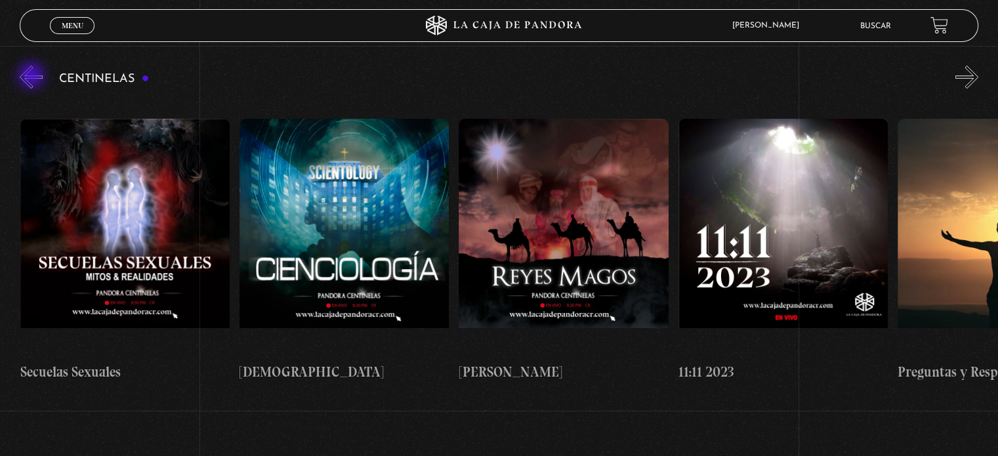
click at [33, 77] on button "«" at bounding box center [31, 77] width 23 height 23
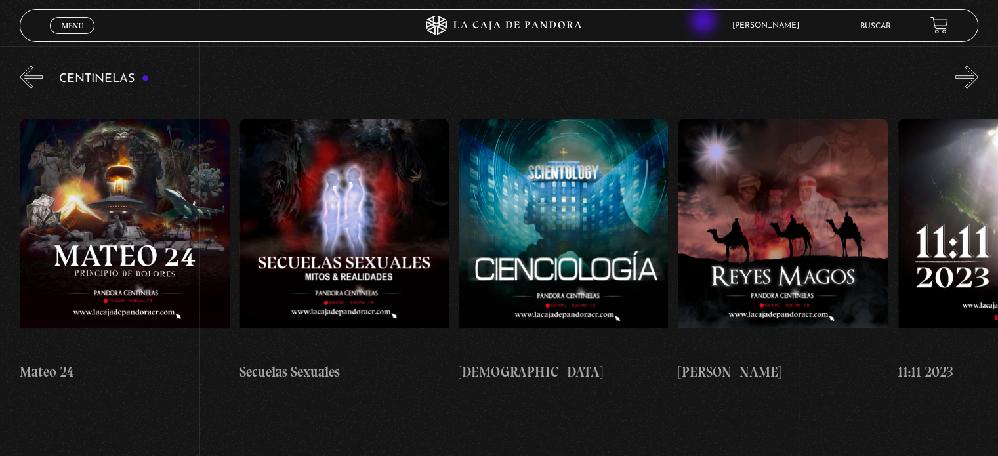
scroll to position [0, 9879]
click at [880, 23] on link "Buscar" at bounding box center [876, 26] width 31 height 8
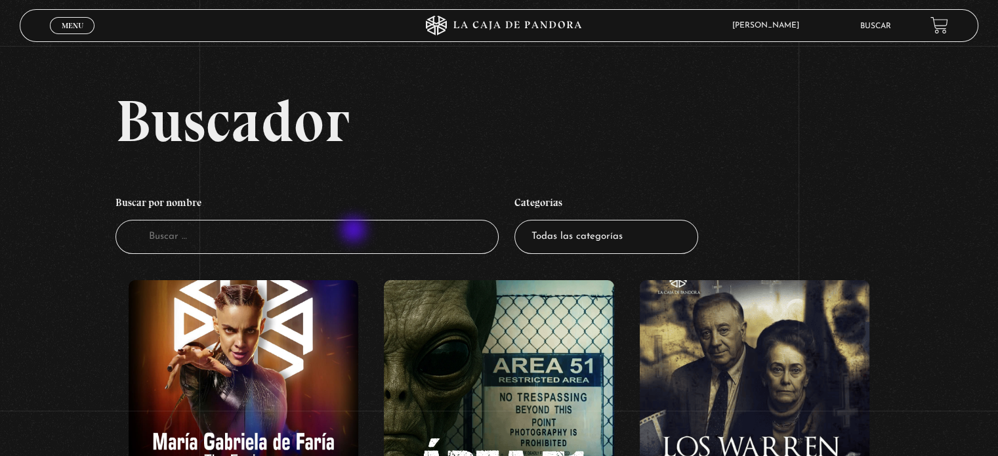
click at [355, 231] on input "Buscador" at bounding box center [307, 237] width 383 height 35
type input "como"
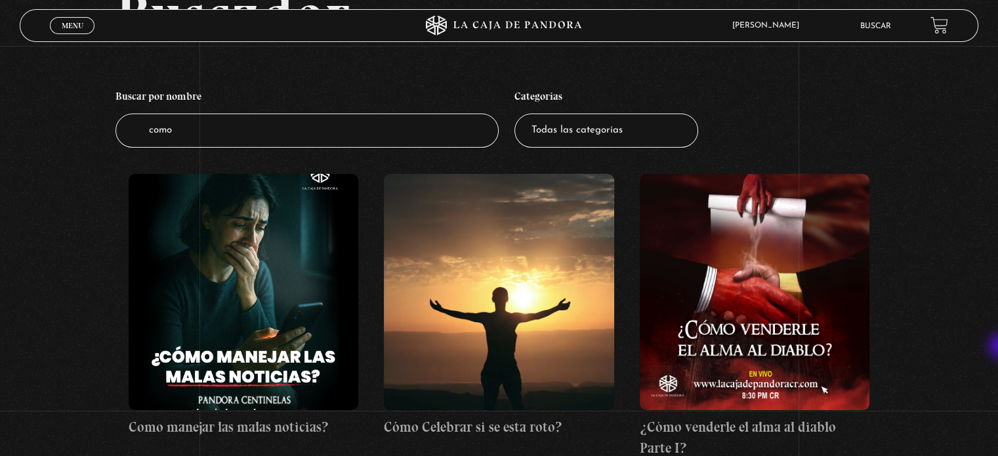
scroll to position [91, 0]
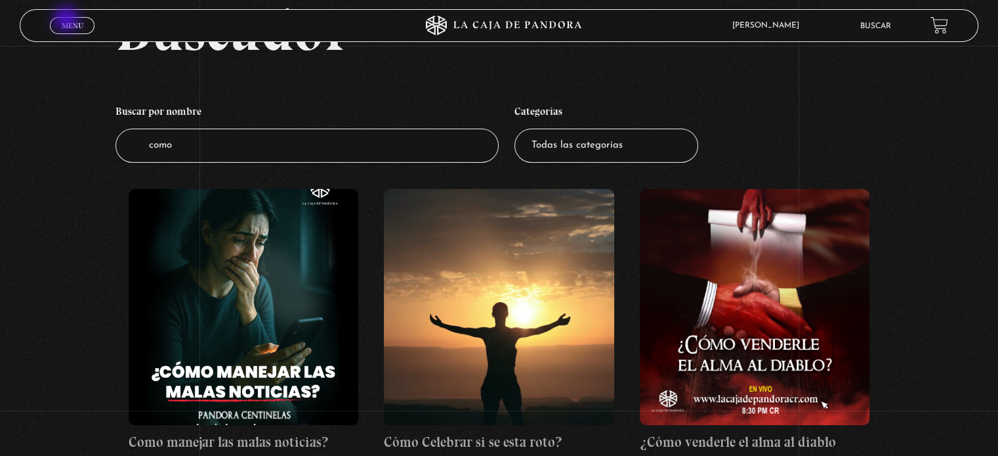
click at [68, 22] on span "Menu" at bounding box center [73, 26] width 22 height 8
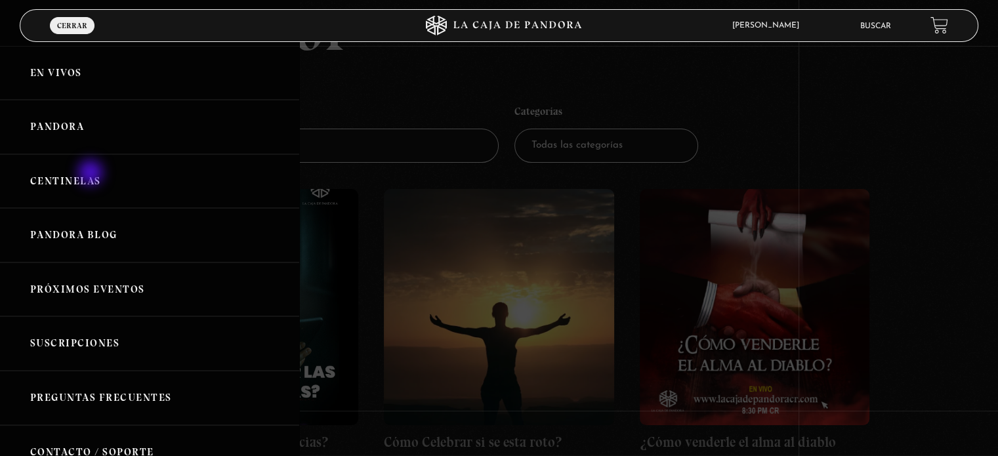
click at [91, 174] on link "Centinelas" at bounding box center [149, 181] width 299 height 54
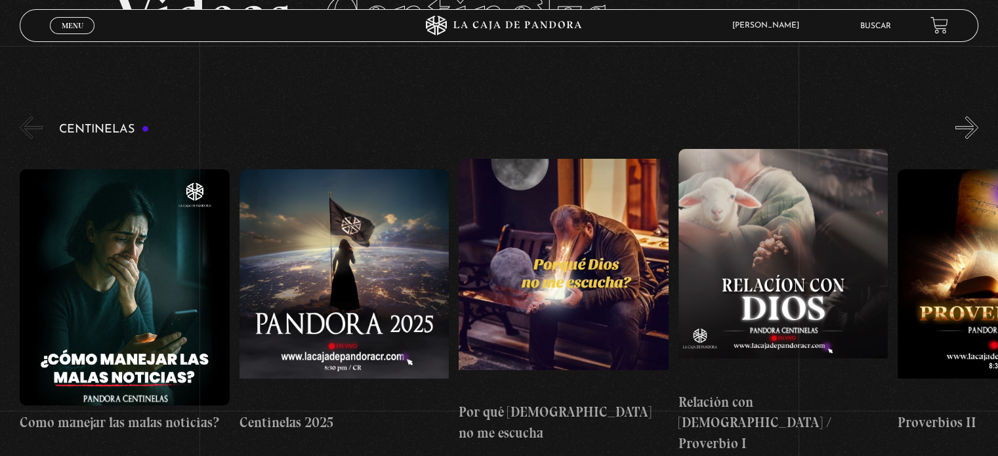
scroll to position [95, 0]
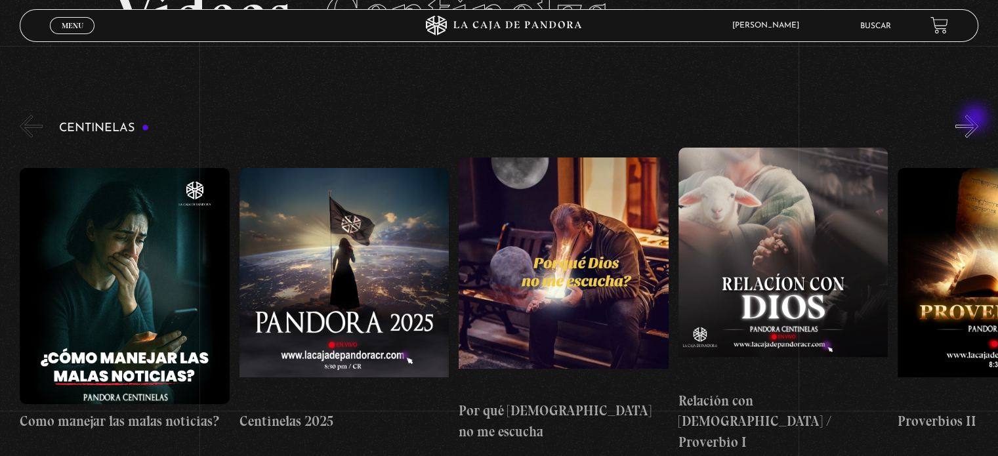
click at [977, 119] on button "»" at bounding box center [967, 126] width 23 height 23
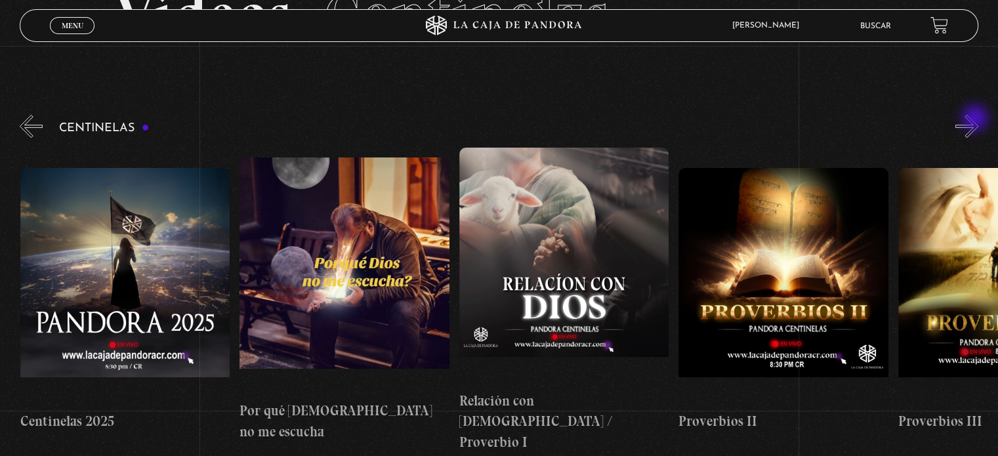
click at [977, 119] on button "»" at bounding box center [967, 126] width 23 height 23
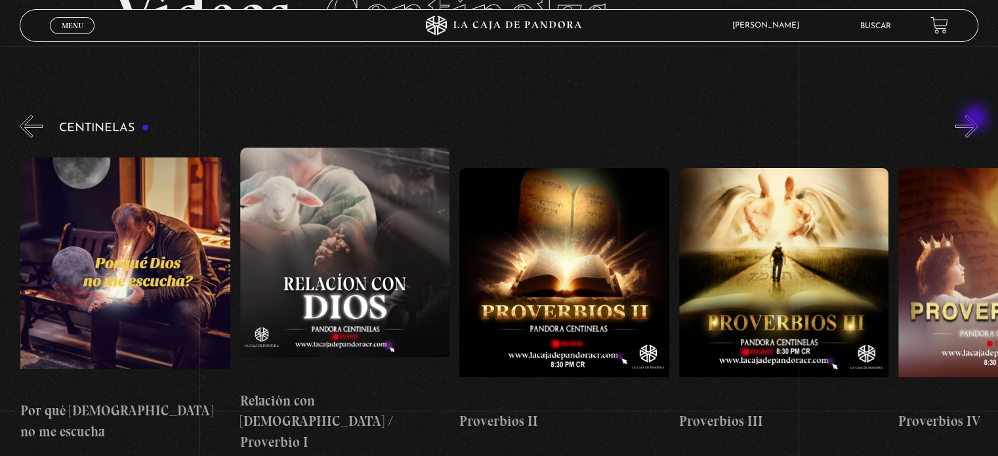
click at [977, 119] on button "»" at bounding box center [967, 126] width 23 height 23
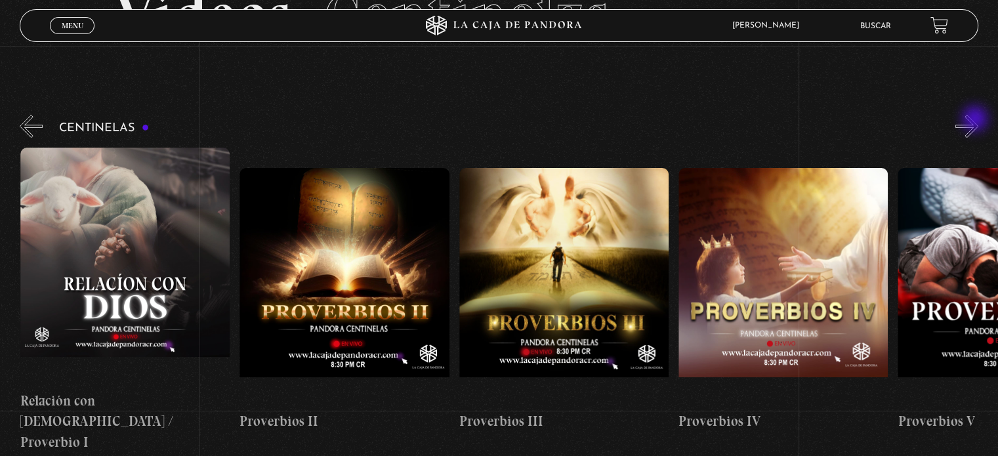
click at [977, 121] on button "»" at bounding box center [967, 126] width 23 height 23
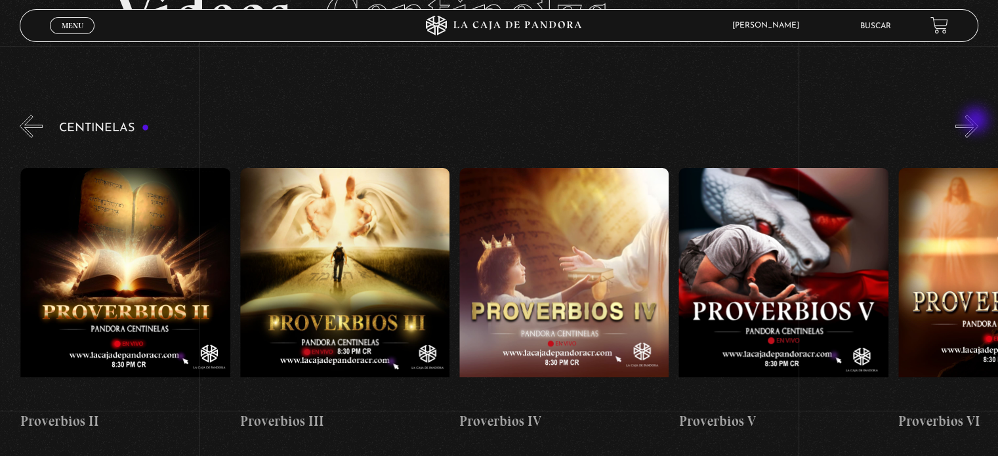
click at [977, 121] on button "»" at bounding box center [967, 126] width 23 height 23
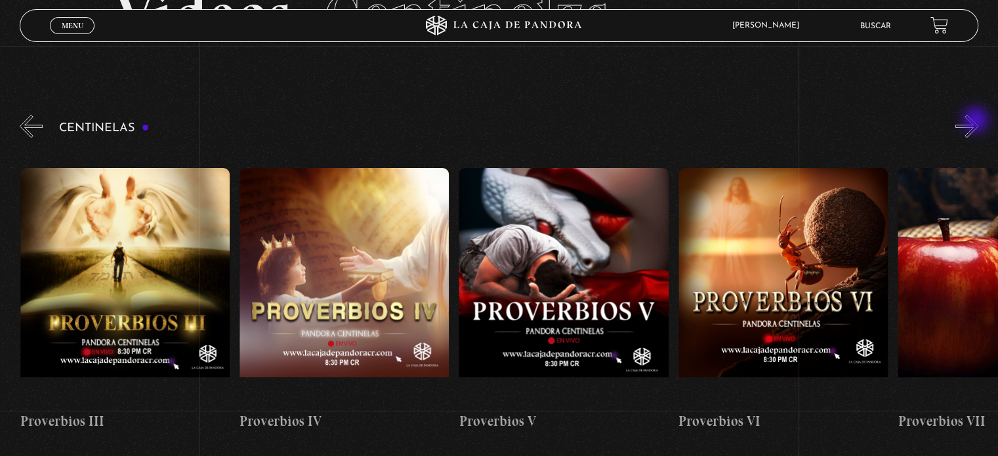
click at [977, 121] on button "»" at bounding box center [967, 126] width 23 height 23
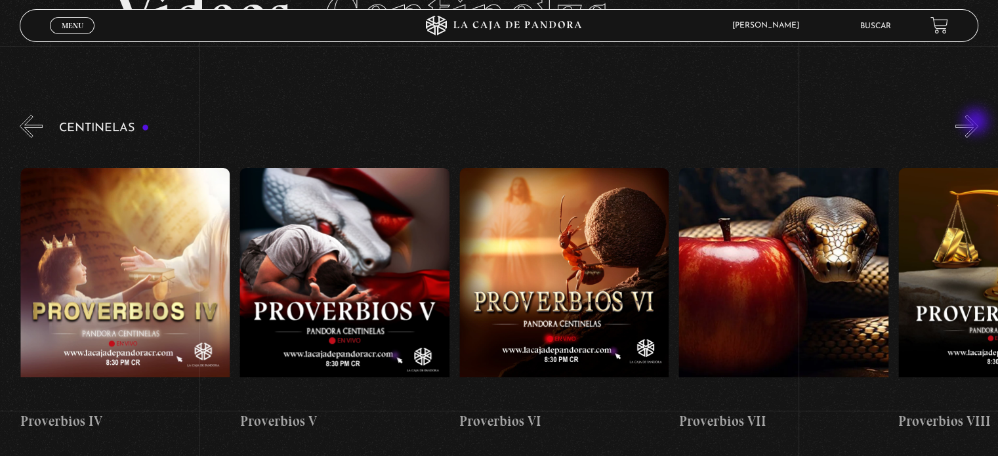
click at [979, 125] on button "»" at bounding box center [967, 126] width 23 height 23
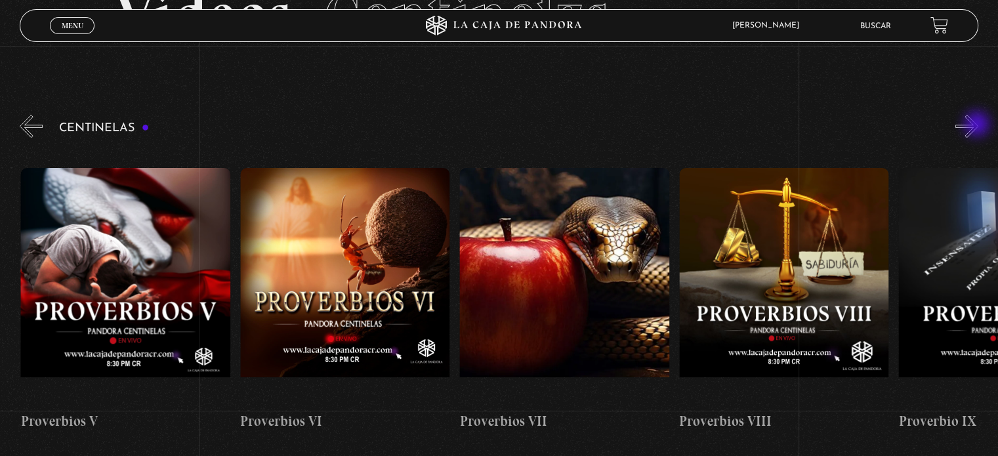
click at [979, 125] on button "»" at bounding box center [967, 126] width 23 height 23
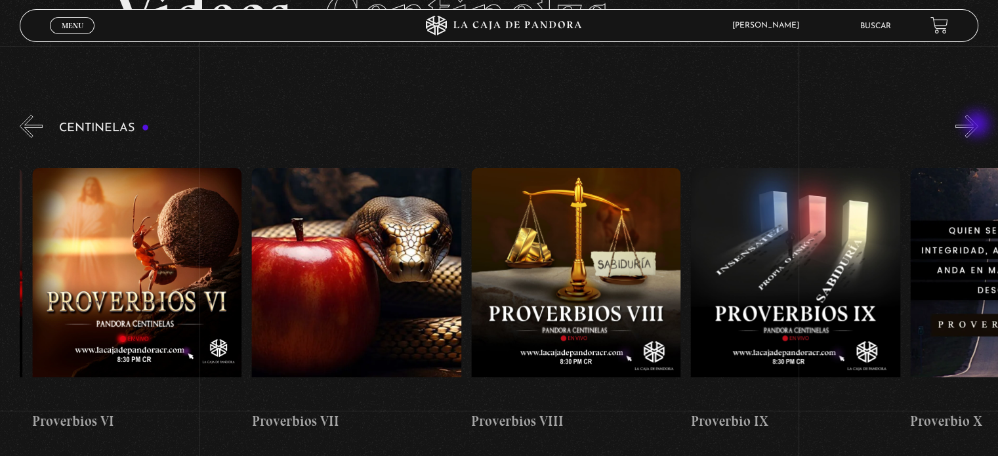
scroll to position [0, 1756]
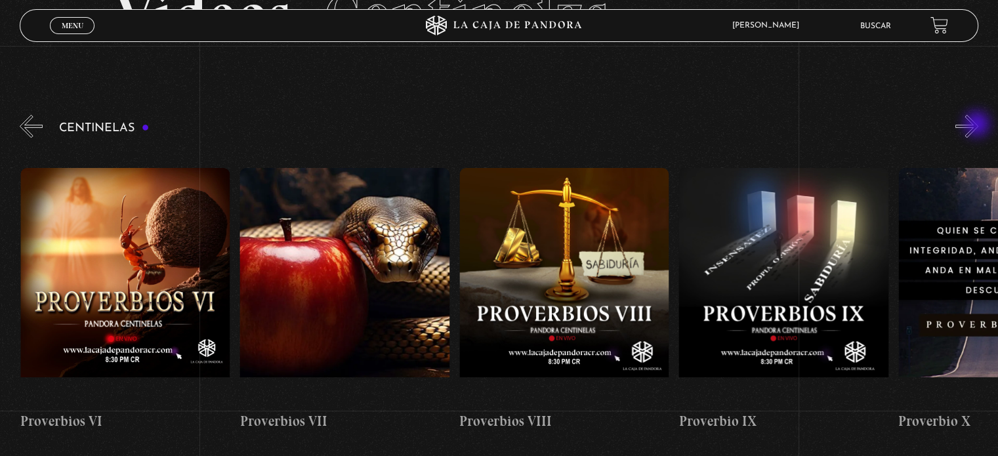
click at [979, 125] on button "»" at bounding box center [967, 126] width 23 height 23
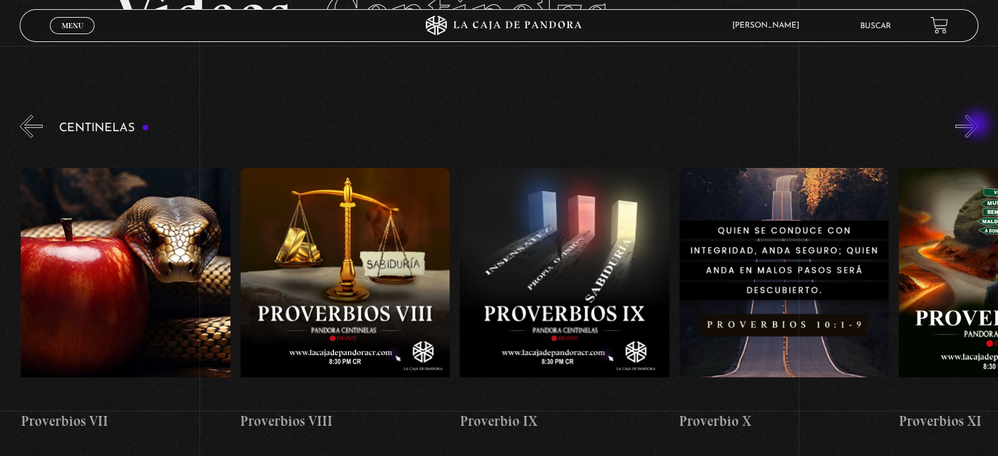
scroll to position [0, 1976]
click at [979, 125] on button "»" at bounding box center [967, 126] width 23 height 23
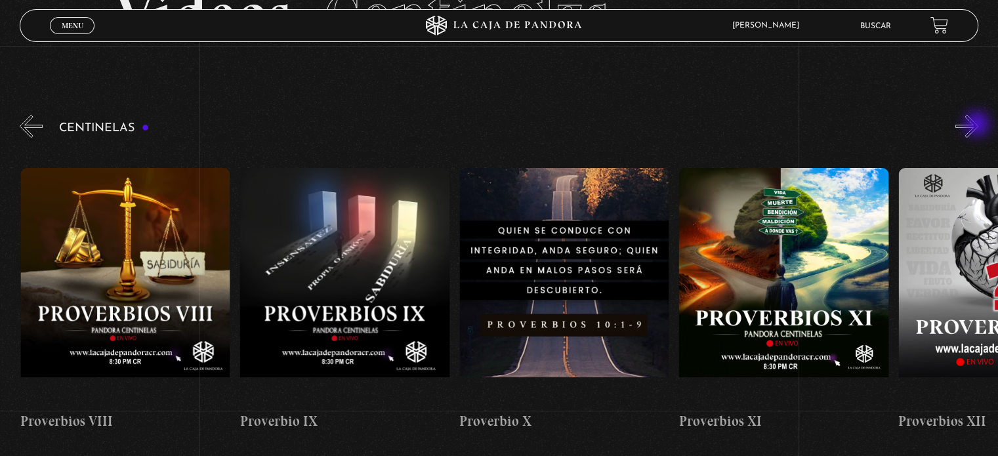
click at [979, 125] on button "»" at bounding box center [967, 126] width 23 height 23
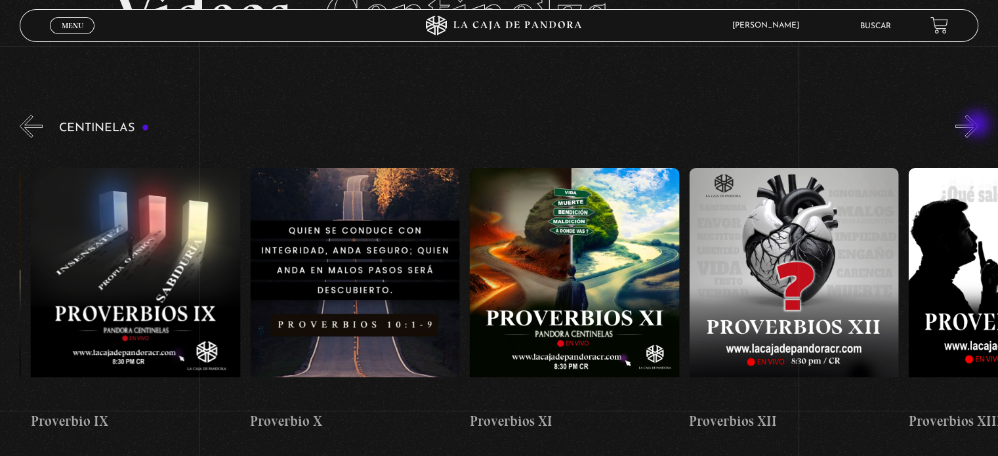
click at [979, 125] on button "»" at bounding box center [967, 126] width 23 height 23
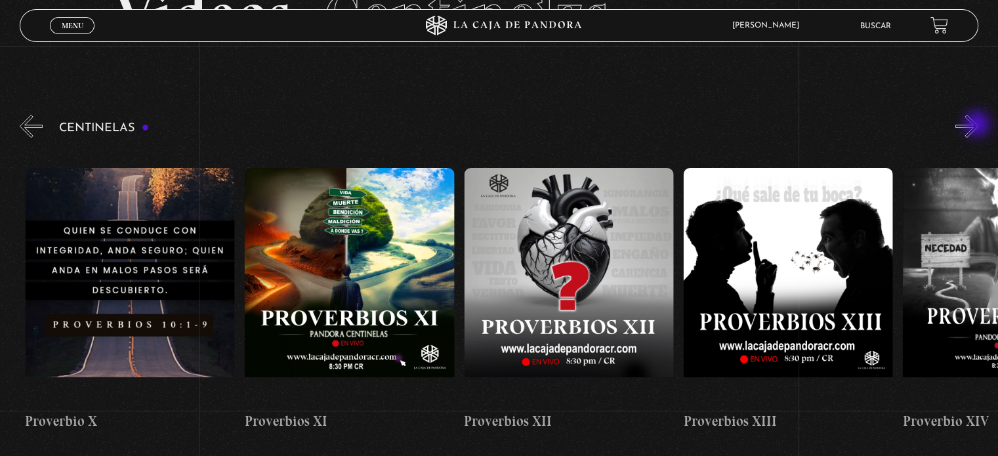
click at [979, 125] on button "»" at bounding box center [967, 126] width 23 height 23
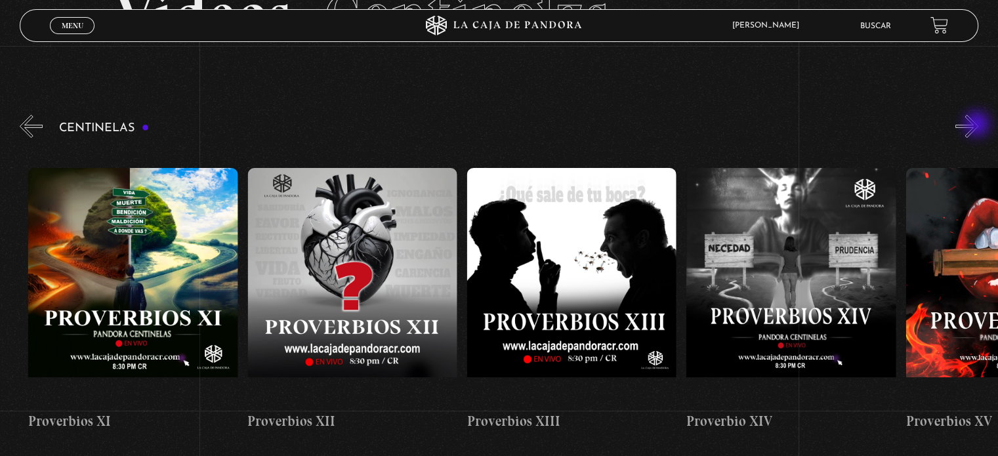
click at [979, 125] on button "»" at bounding box center [967, 126] width 23 height 23
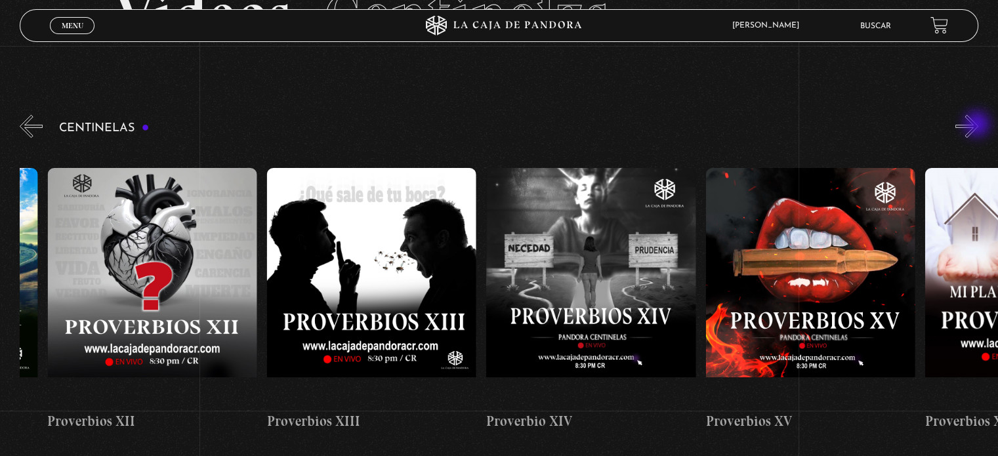
click at [979, 125] on button "»" at bounding box center [967, 126] width 23 height 23
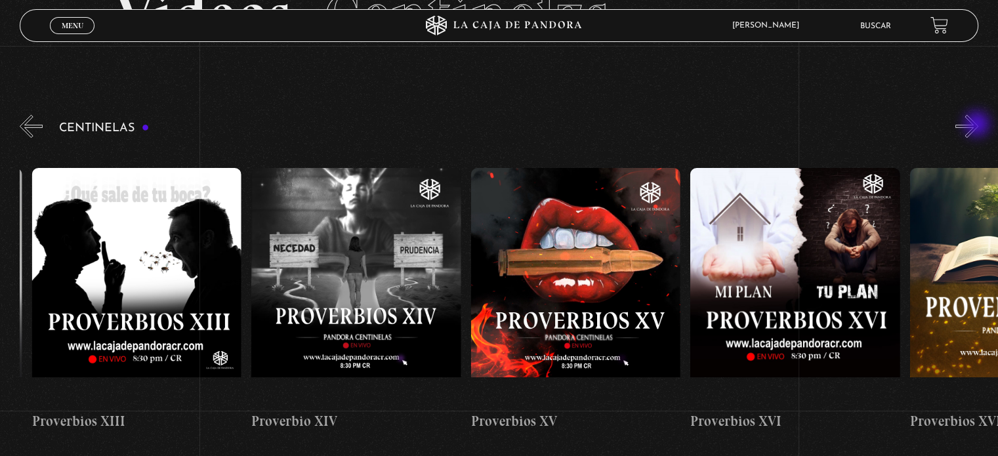
click at [979, 125] on button "»" at bounding box center [967, 126] width 23 height 23
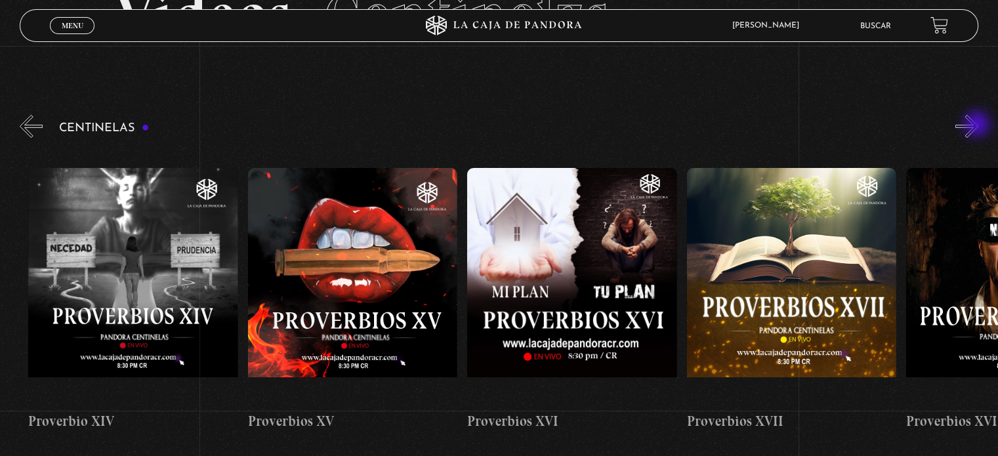
click at [979, 125] on button "»" at bounding box center [967, 126] width 23 height 23
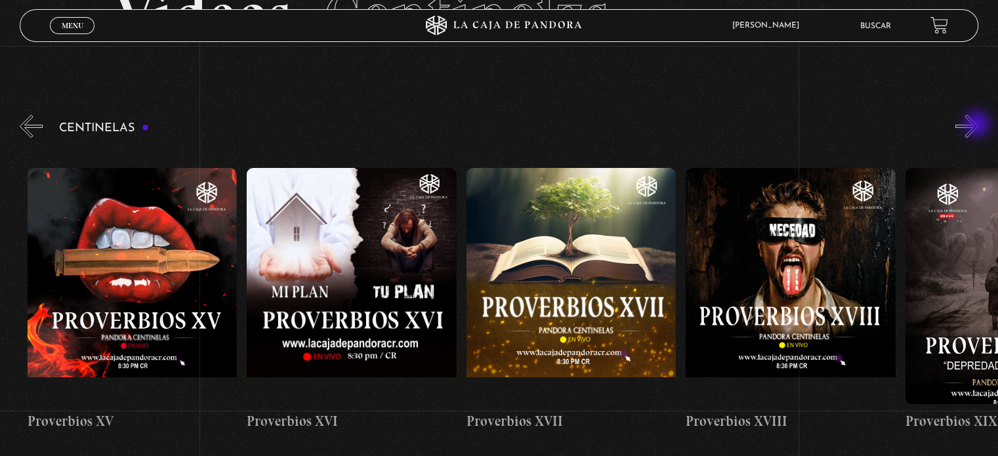
click at [979, 125] on button "»" at bounding box center [967, 126] width 23 height 23
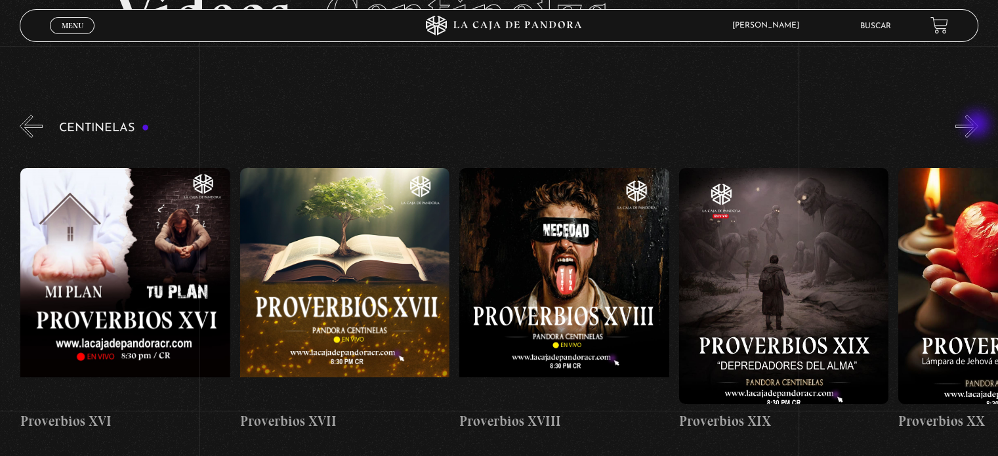
click at [979, 125] on button "»" at bounding box center [967, 126] width 23 height 23
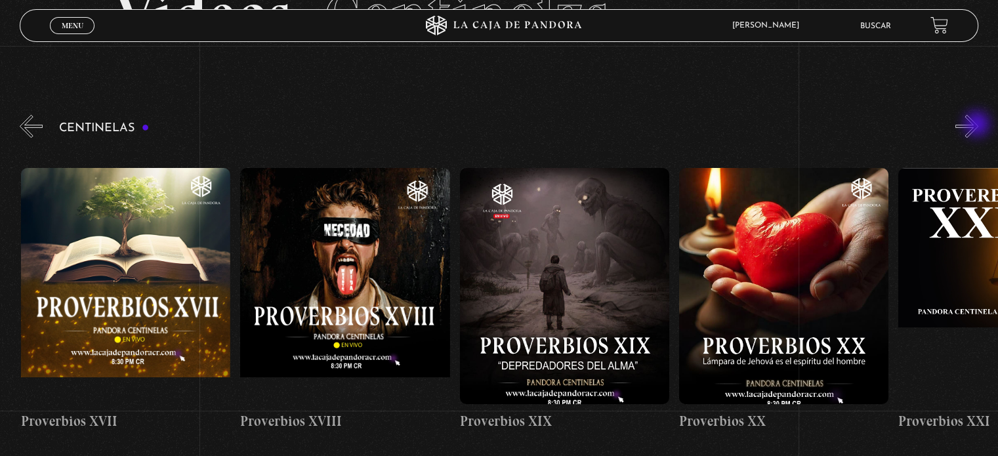
click at [979, 125] on button "»" at bounding box center [967, 126] width 23 height 23
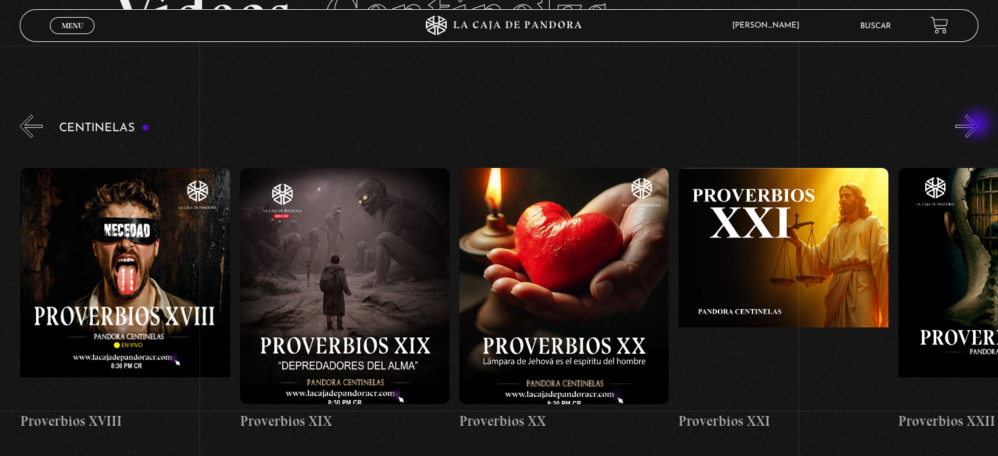
scroll to position [0, 4390]
click at [979, 130] on button "»" at bounding box center [967, 126] width 23 height 23
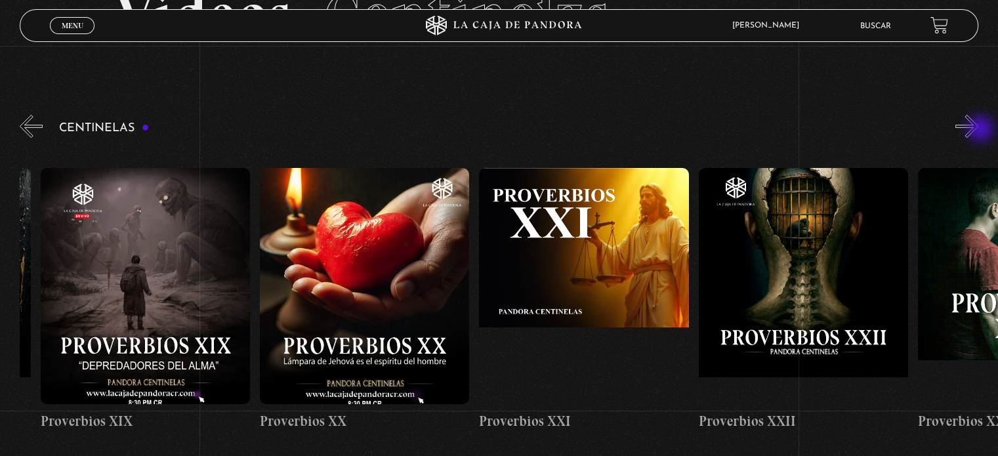
click at [979, 130] on button "»" at bounding box center [967, 126] width 23 height 23
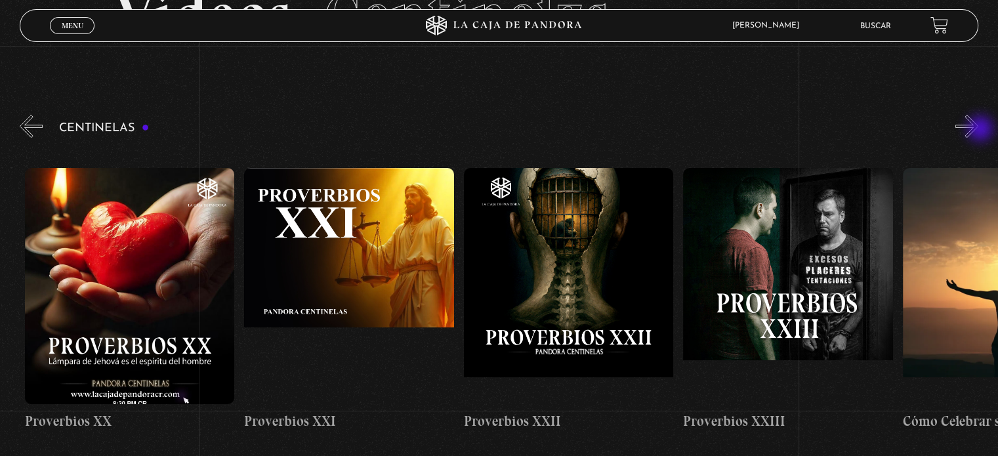
click at [979, 130] on button "»" at bounding box center [967, 126] width 23 height 23
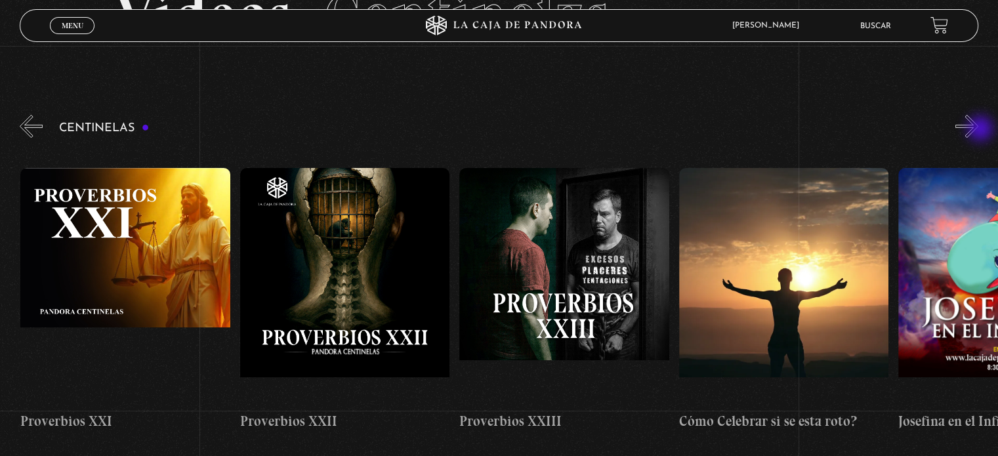
scroll to position [0, 5049]
click at [979, 130] on button "»" at bounding box center [967, 126] width 23 height 23
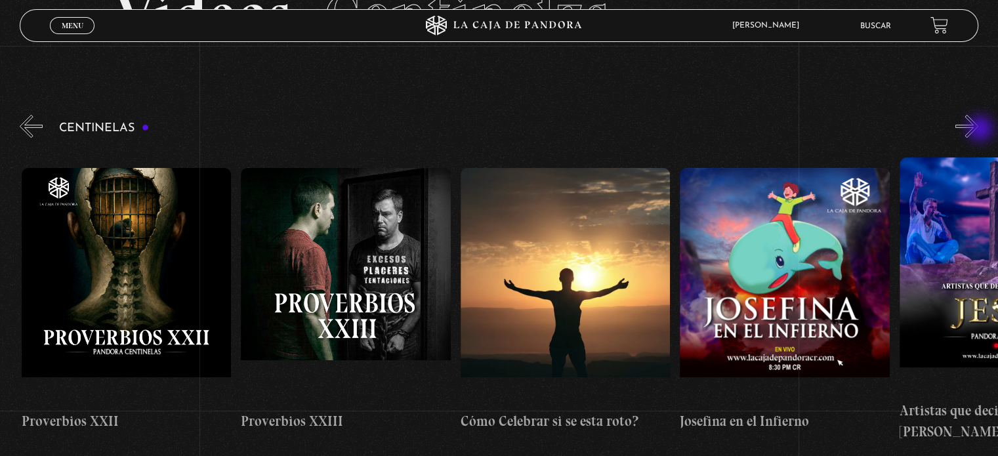
scroll to position [0, 5268]
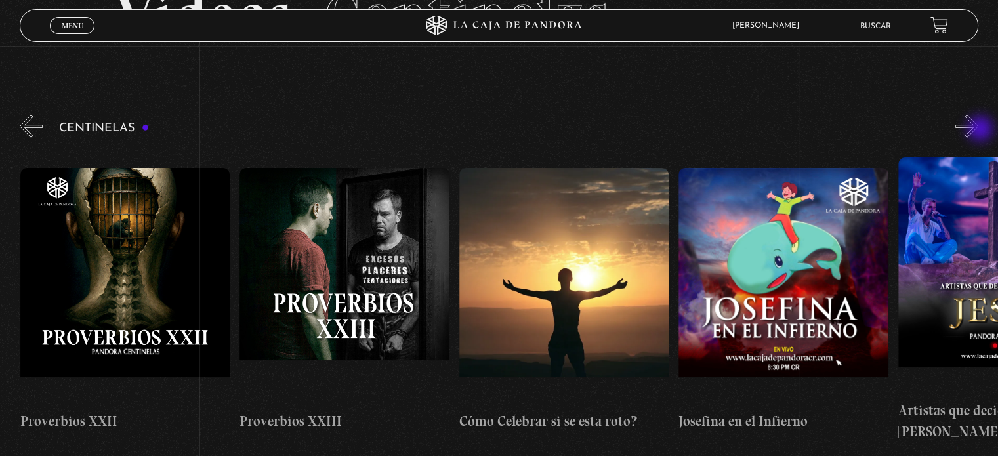
click at [979, 130] on button "»" at bounding box center [967, 126] width 23 height 23
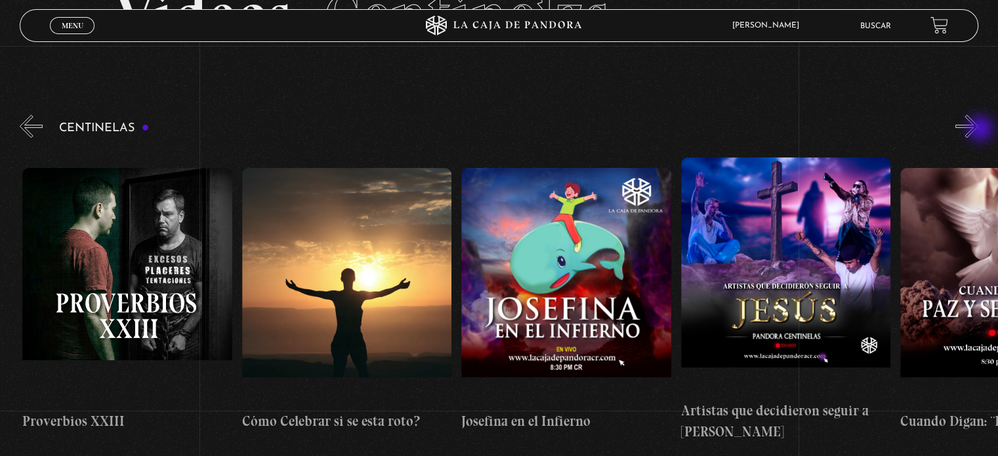
scroll to position [0, 5487]
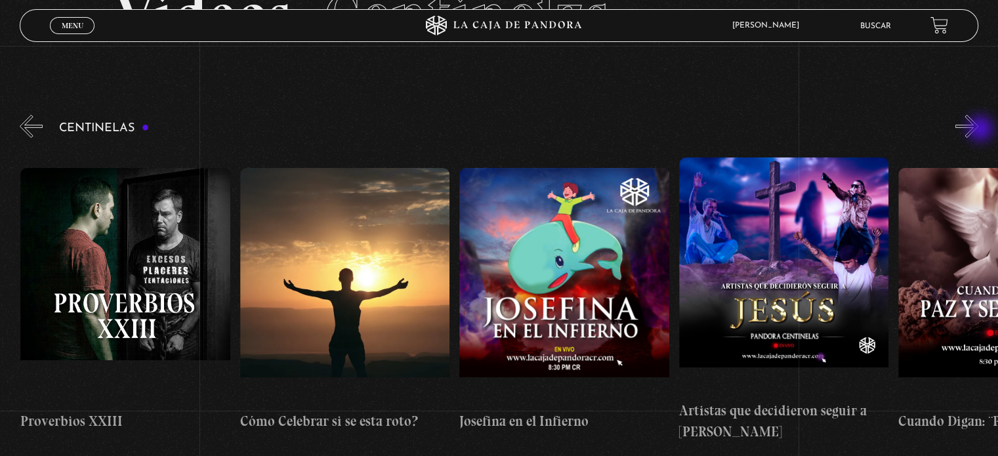
click at [979, 130] on button "»" at bounding box center [967, 126] width 23 height 23
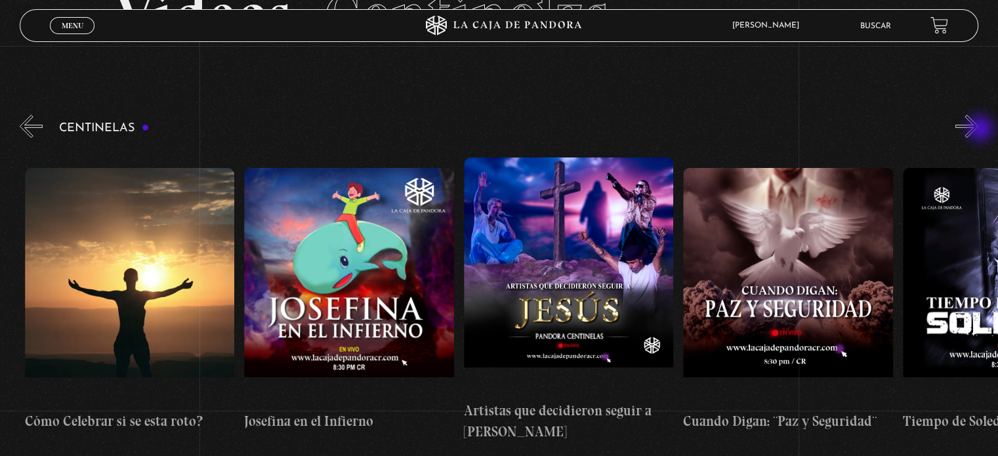
scroll to position [0, 5707]
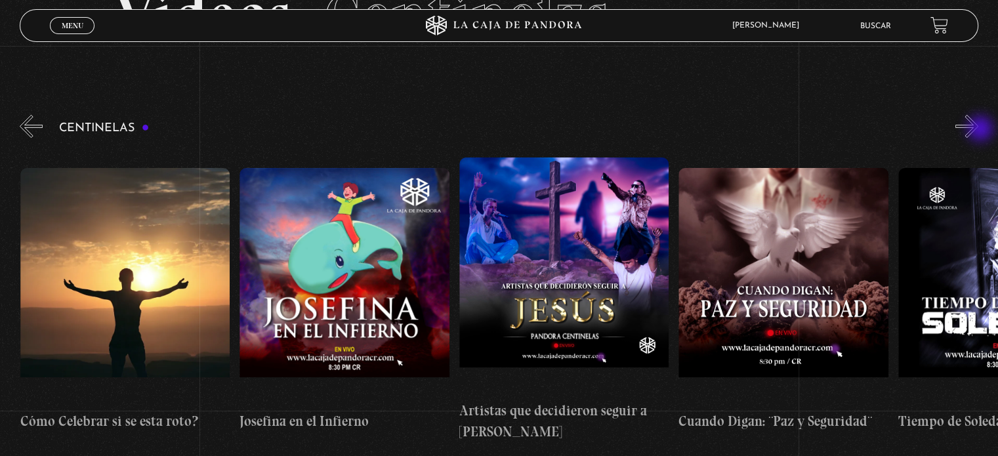
click at [979, 130] on button "»" at bounding box center [967, 126] width 23 height 23
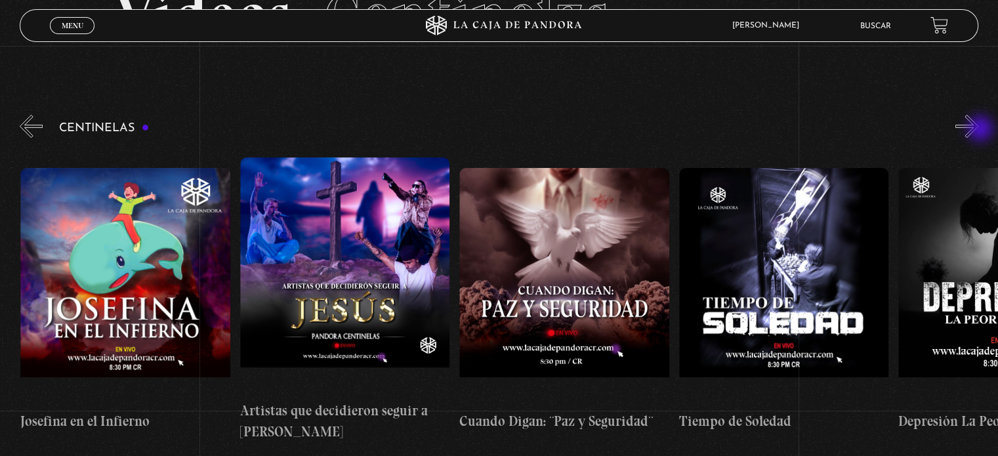
click at [979, 130] on button "»" at bounding box center [967, 126] width 23 height 23
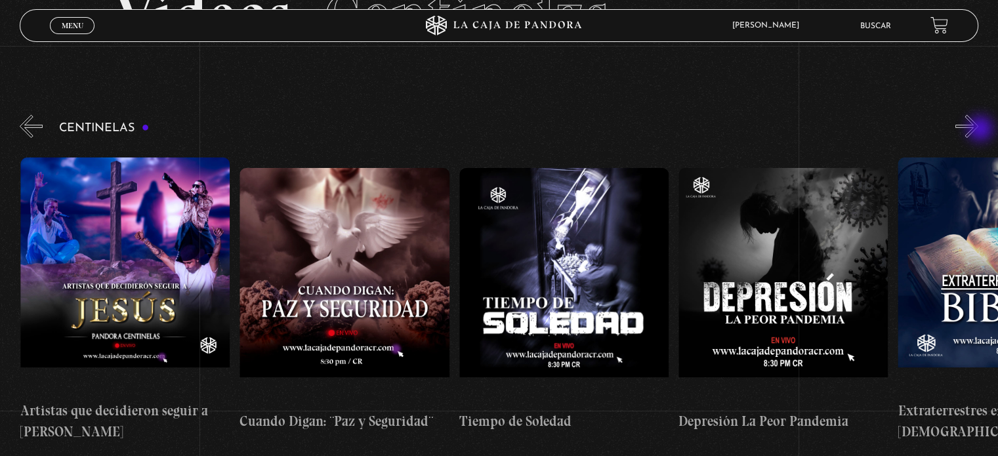
click at [979, 130] on button "»" at bounding box center [967, 126] width 23 height 23
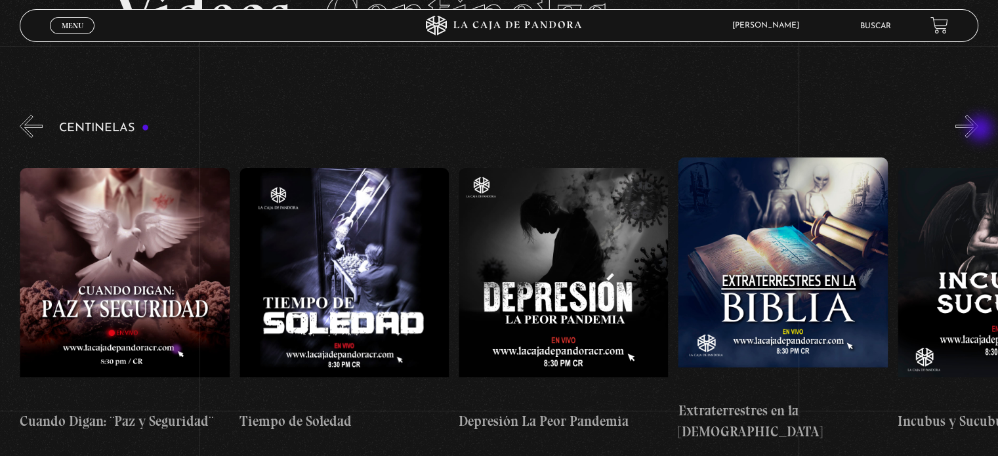
click at [979, 130] on button "»" at bounding box center [967, 126] width 23 height 23
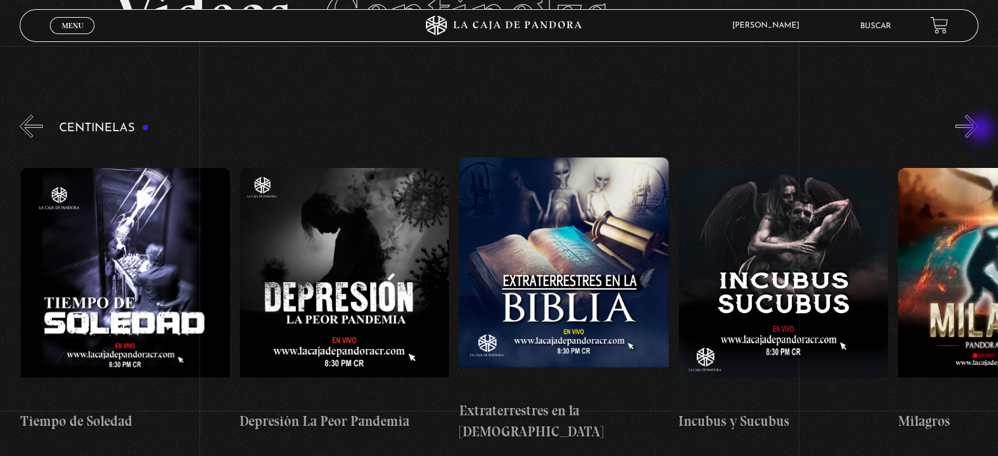
click at [979, 130] on button "»" at bounding box center [967, 126] width 23 height 23
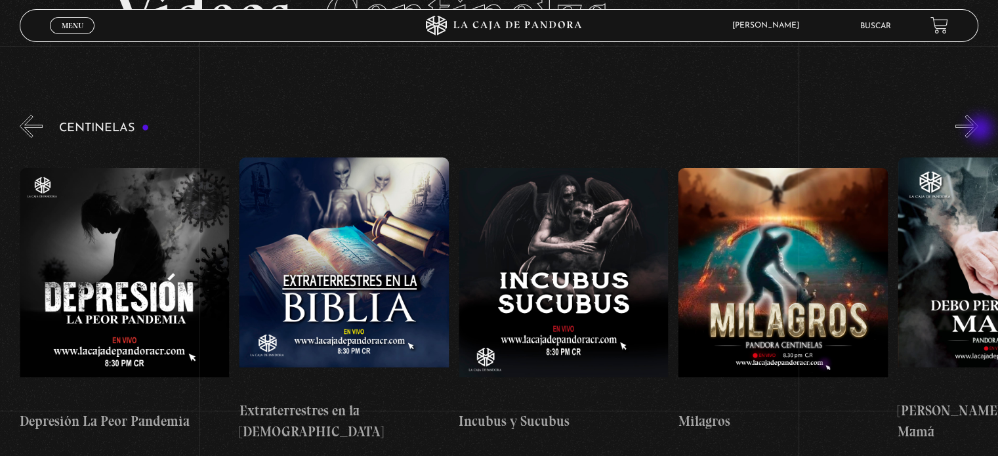
click at [979, 130] on button "»" at bounding box center [967, 126] width 23 height 23
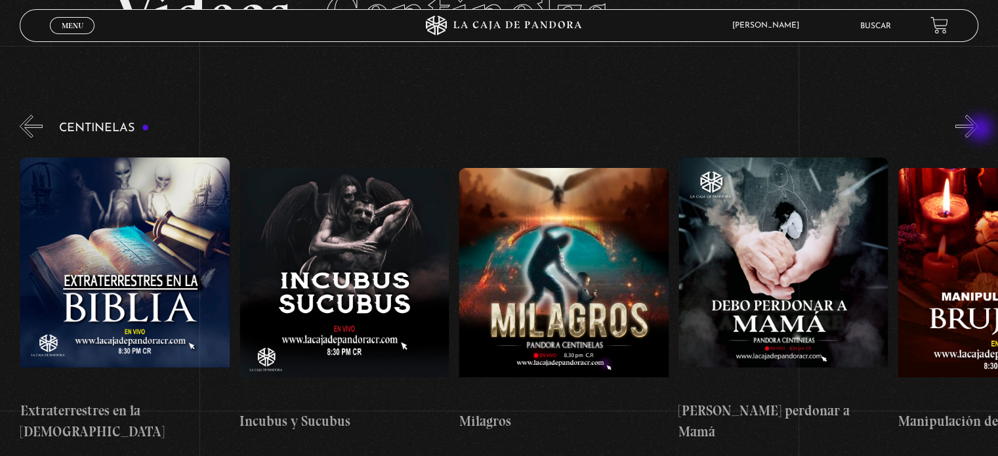
click at [979, 130] on button "»" at bounding box center [967, 126] width 23 height 23
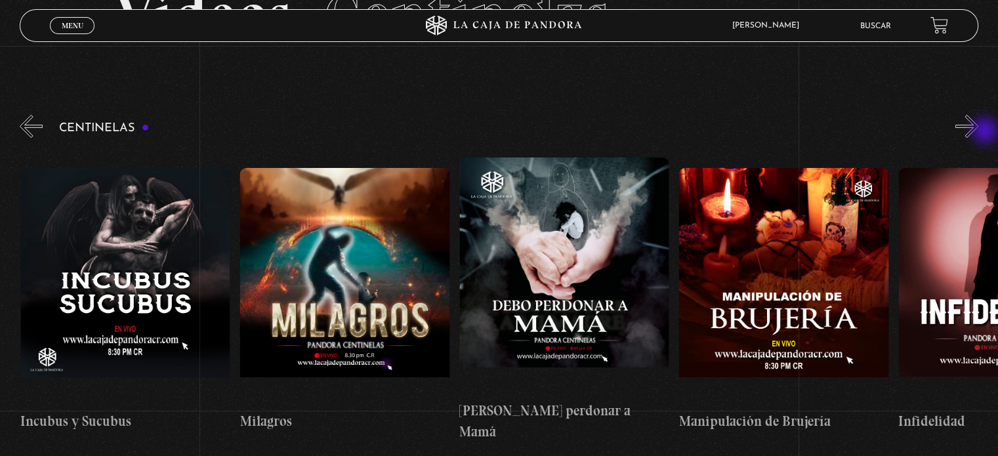
click at [979, 132] on button "»" at bounding box center [967, 126] width 23 height 23
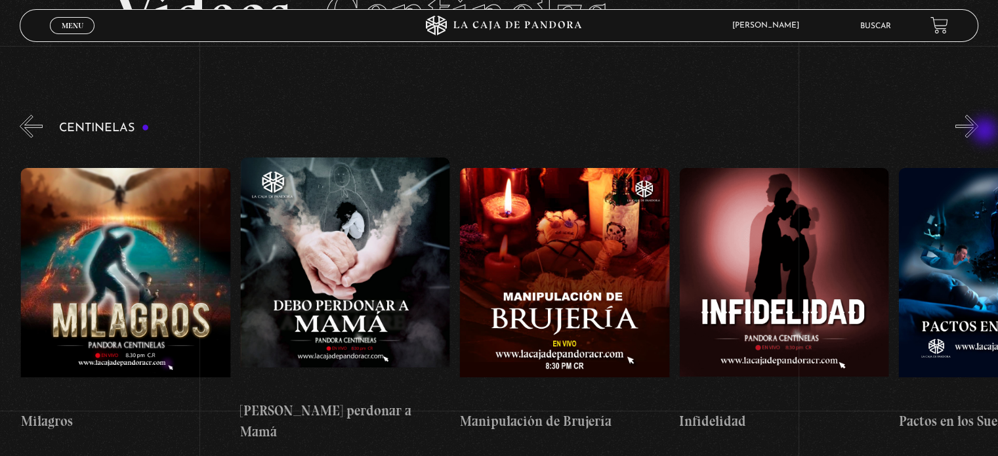
click at [979, 133] on button "»" at bounding box center [967, 126] width 23 height 23
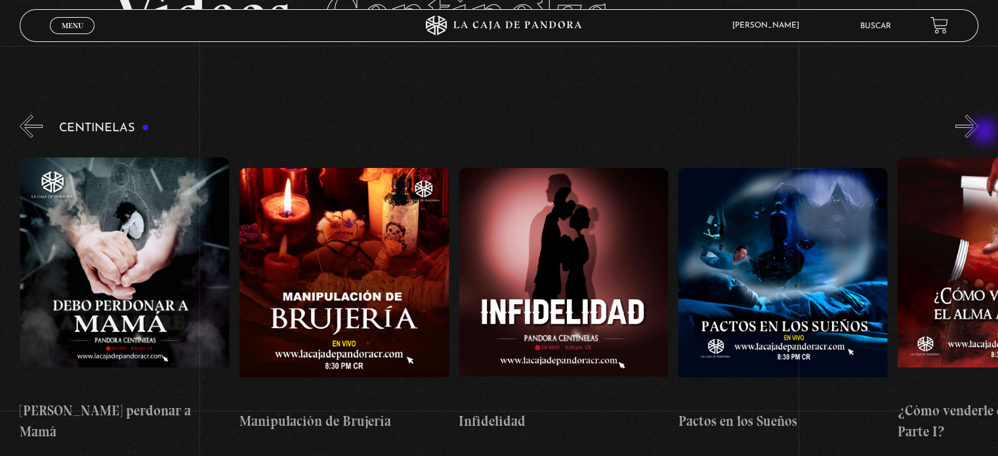
click at [979, 133] on button "»" at bounding box center [967, 126] width 23 height 23
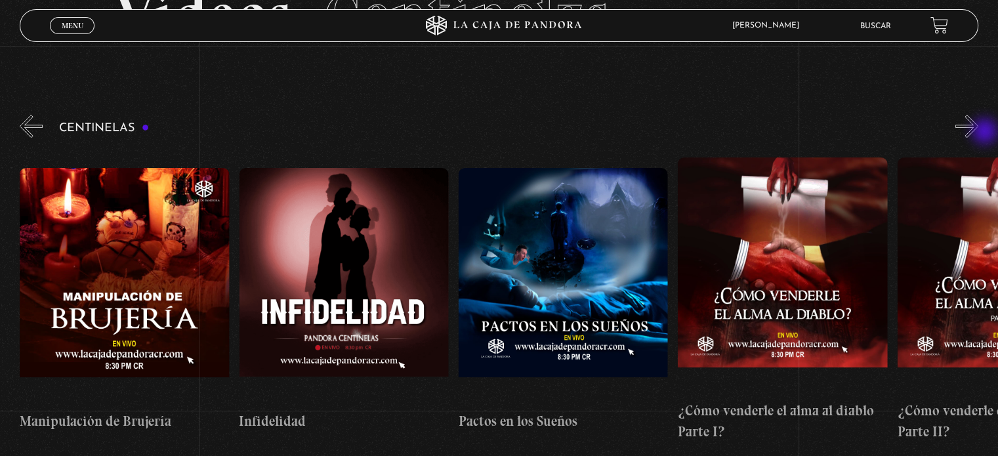
click at [979, 133] on button "»" at bounding box center [967, 126] width 23 height 23
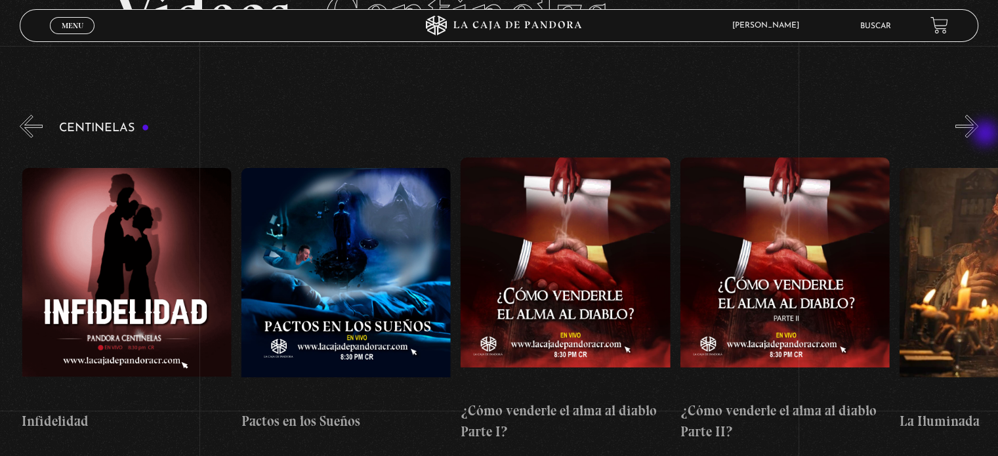
click at [979, 135] on button "»" at bounding box center [967, 126] width 23 height 23
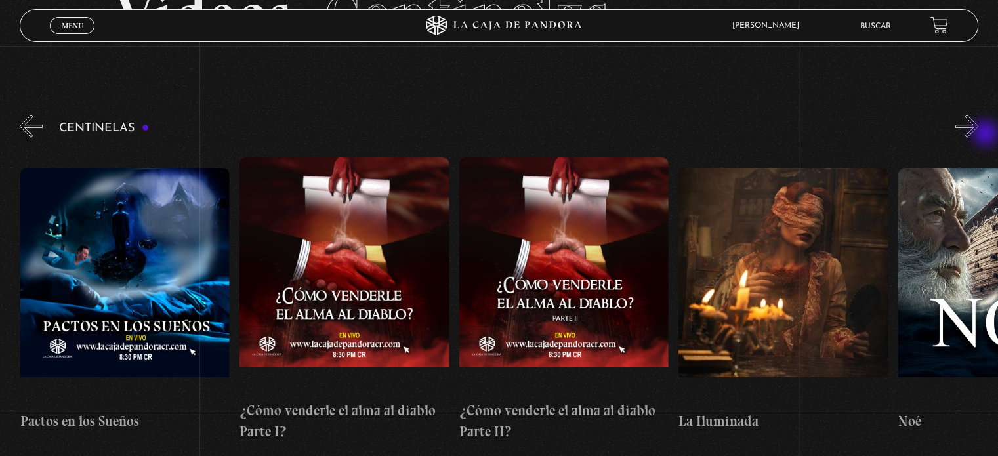
click at [979, 135] on button "»" at bounding box center [967, 126] width 23 height 23
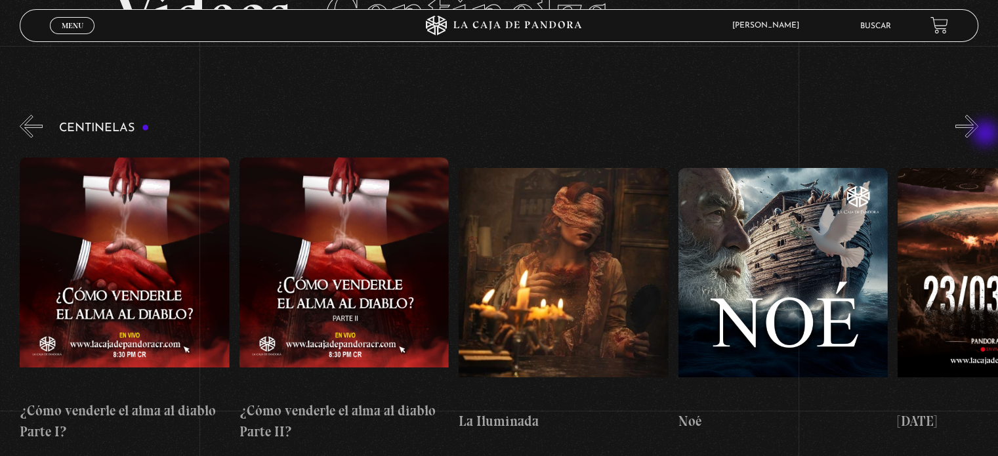
click at [979, 135] on button "»" at bounding box center [967, 126] width 23 height 23
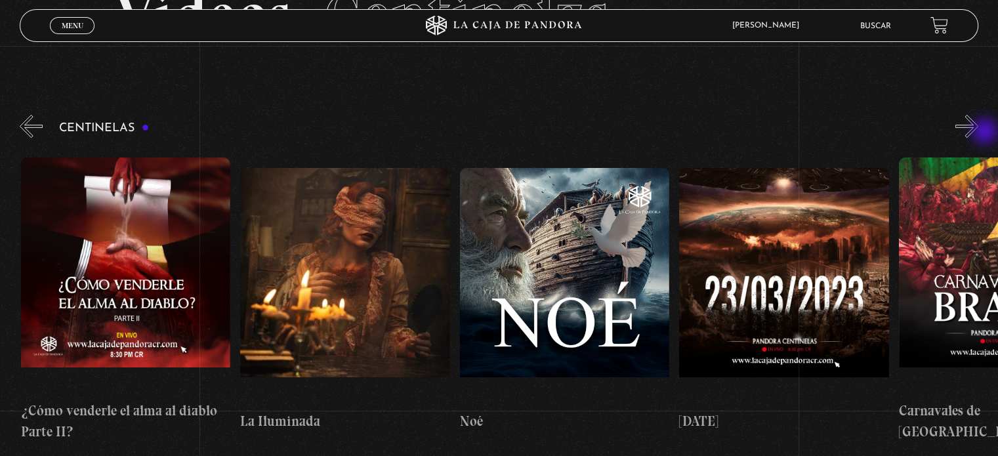
scroll to position [0, 8781]
click at [989, 138] on div "Centinelas" at bounding box center [509, 282] width 979 height 341
click at [974, 120] on button "»" at bounding box center [967, 126] width 23 height 23
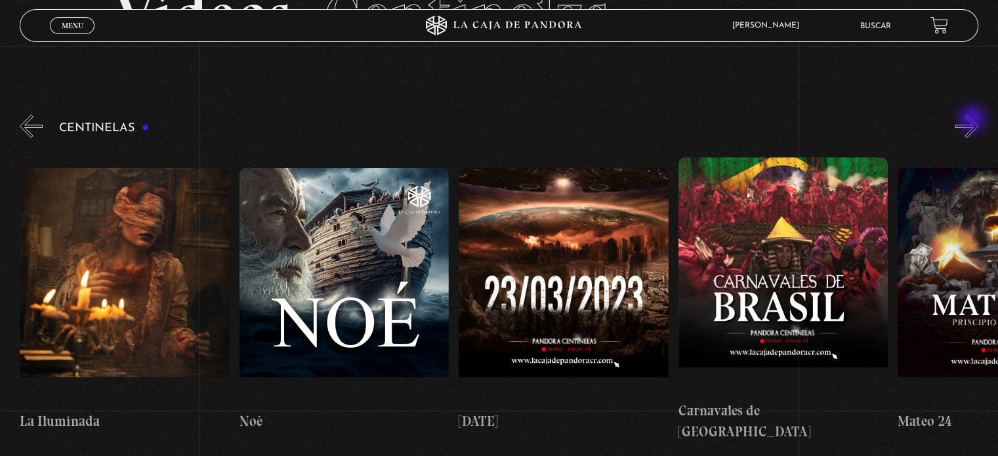
click at [974, 120] on button "»" at bounding box center [967, 126] width 23 height 23
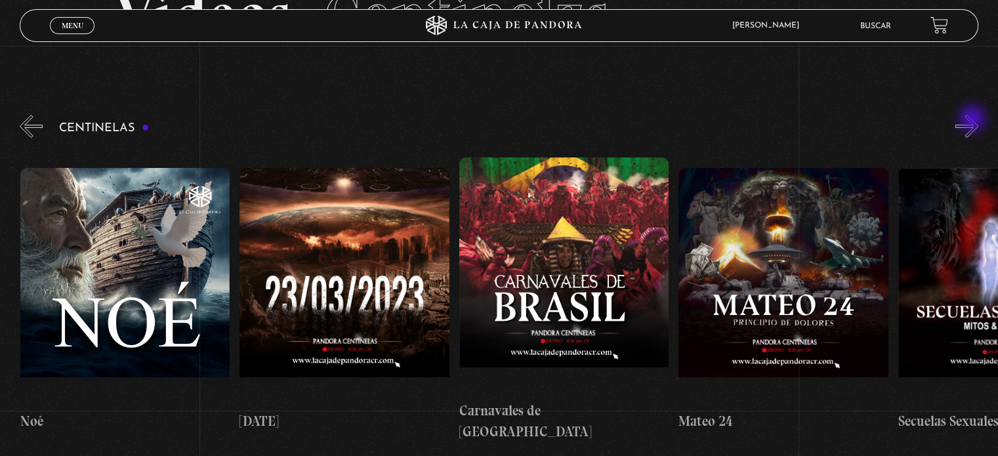
click at [974, 120] on button "»" at bounding box center [967, 126] width 23 height 23
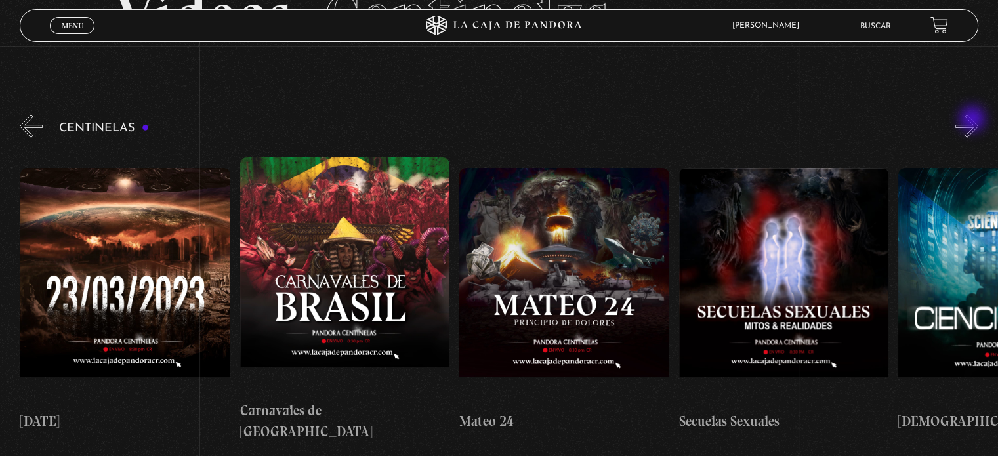
click at [974, 120] on button "»" at bounding box center [967, 126] width 23 height 23
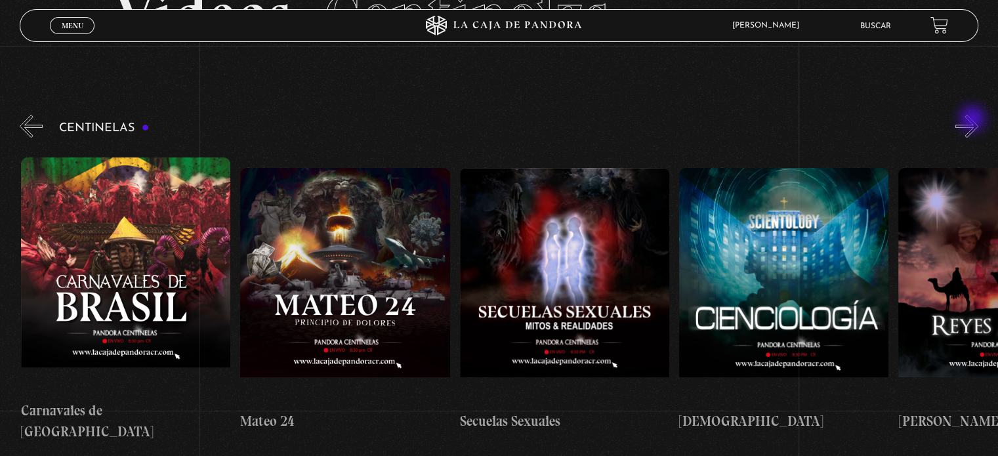
scroll to position [0, 9659]
click at [974, 120] on button "»" at bounding box center [967, 126] width 23 height 23
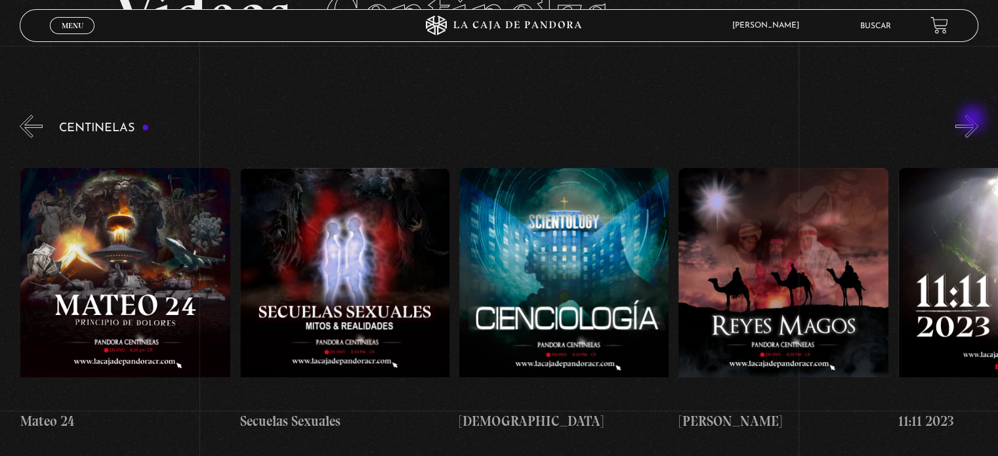
click at [974, 120] on button "»" at bounding box center [967, 126] width 23 height 23
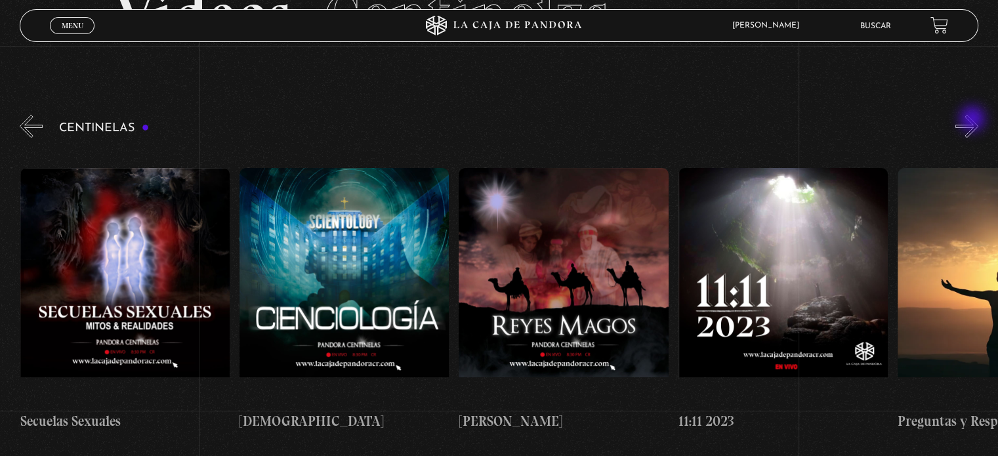
click at [974, 120] on button "»" at bounding box center [967, 126] width 23 height 23
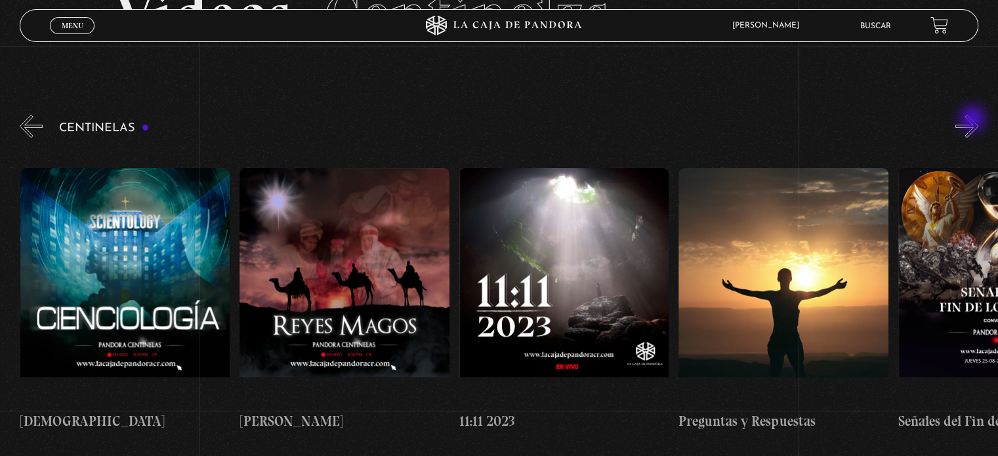
click at [974, 120] on button "»" at bounding box center [967, 126] width 23 height 23
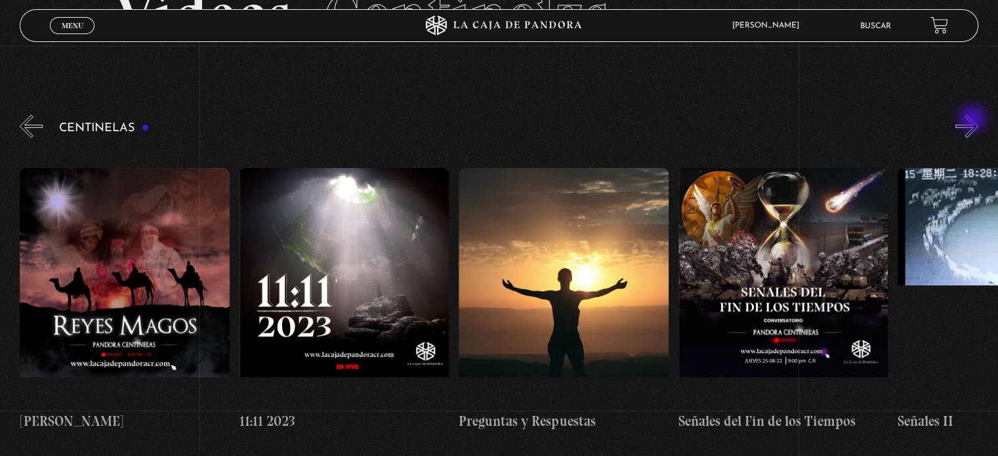
click at [974, 120] on button "»" at bounding box center [967, 126] width 23 height 23
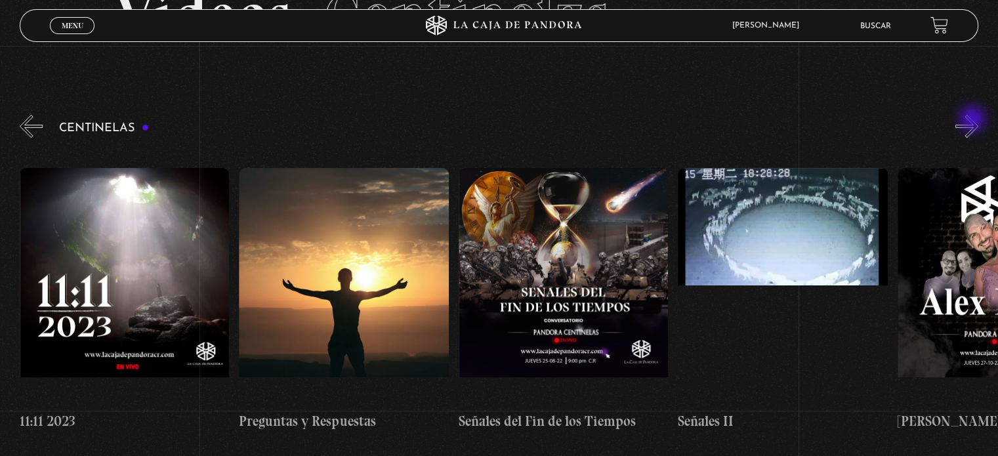
click at [974, 120] on button "»" at bounding box center [967, 126] width 23 height 23
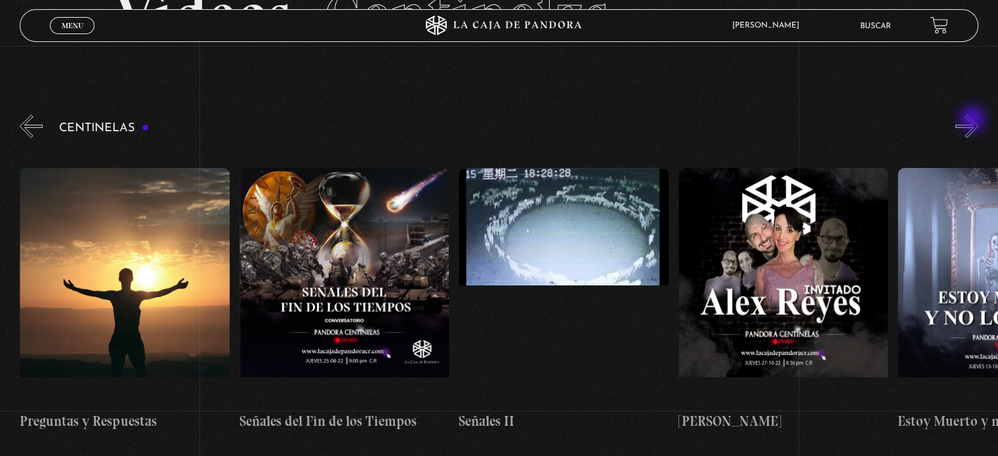
click at [974, 120] on button "»" at bounding box center [967, 126] width 23 height 23
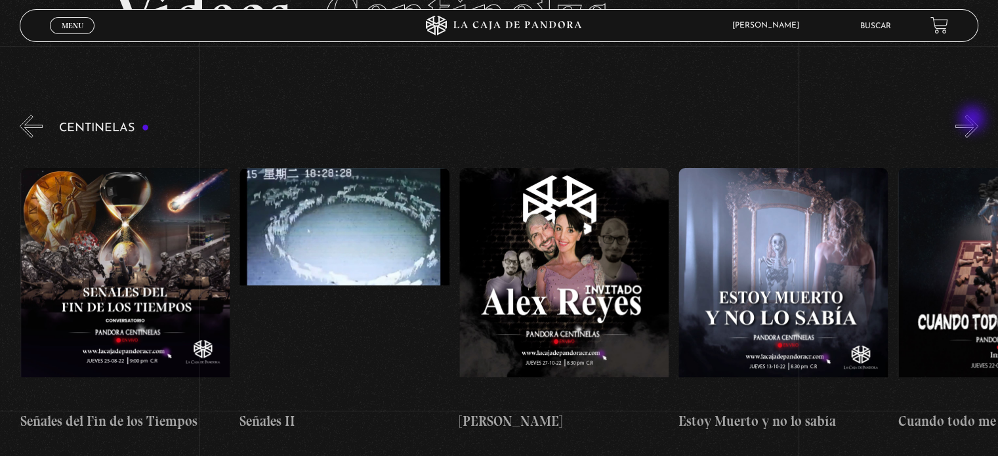
click at [974, 120] on button "»" at bounding box center [967, 126] width 23 height 23
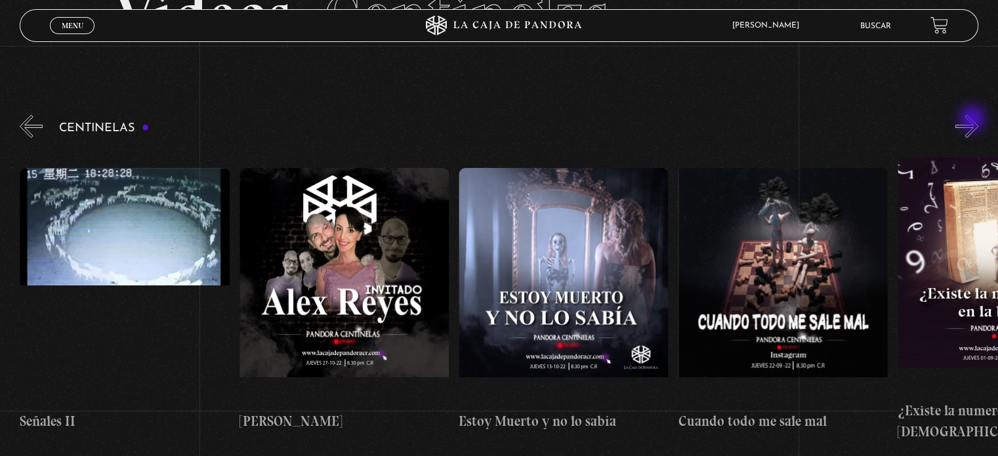
click at [974, 120] on button "»" at bounding box center [967, 126] width 23 height 23
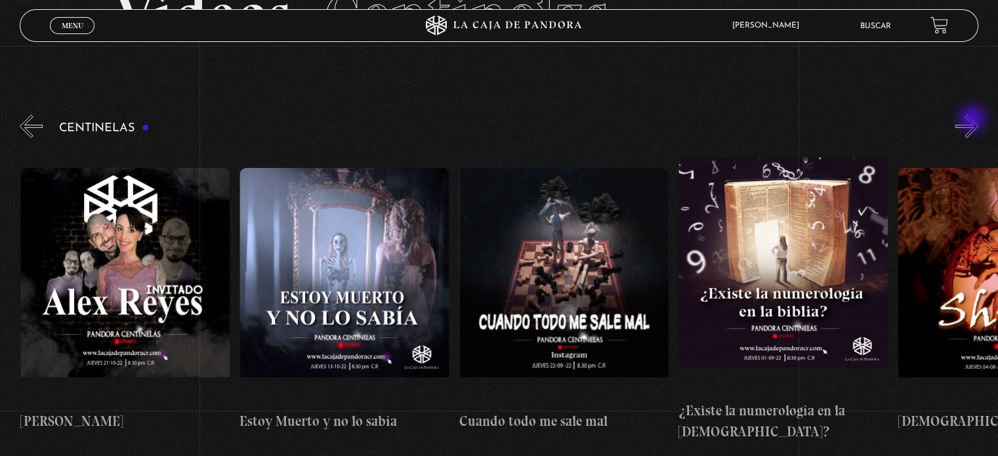
click at [974, 120] on button "»" at bounding box center [967, 126] width 23 height 23
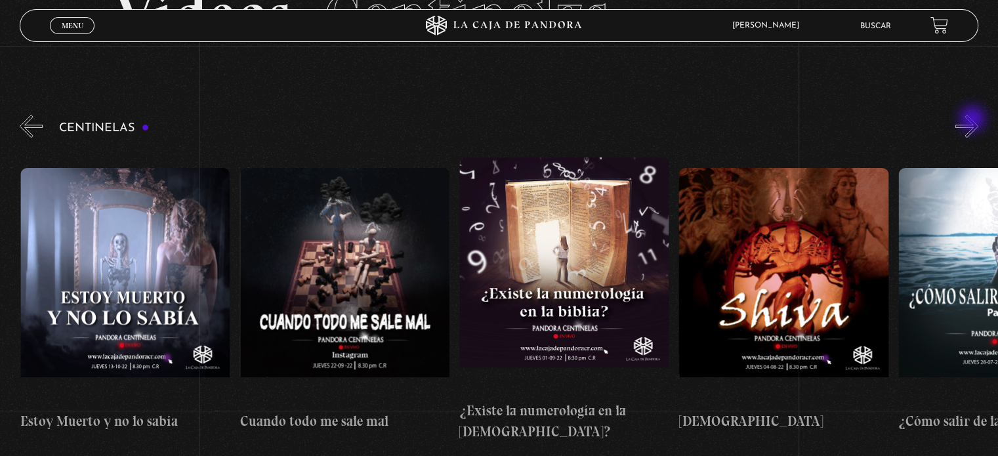
scroll to position [0, 11854]
click at [974, 120] on button "»" at bounding box center [967, 126] width 23 height 23
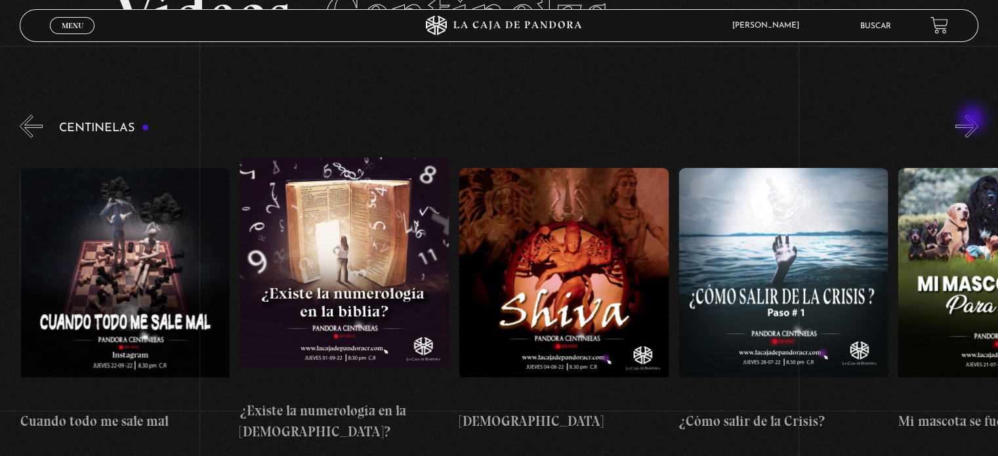
click at [974, 120] on button "»" at bounding box center [967, 126] width 23 height 23
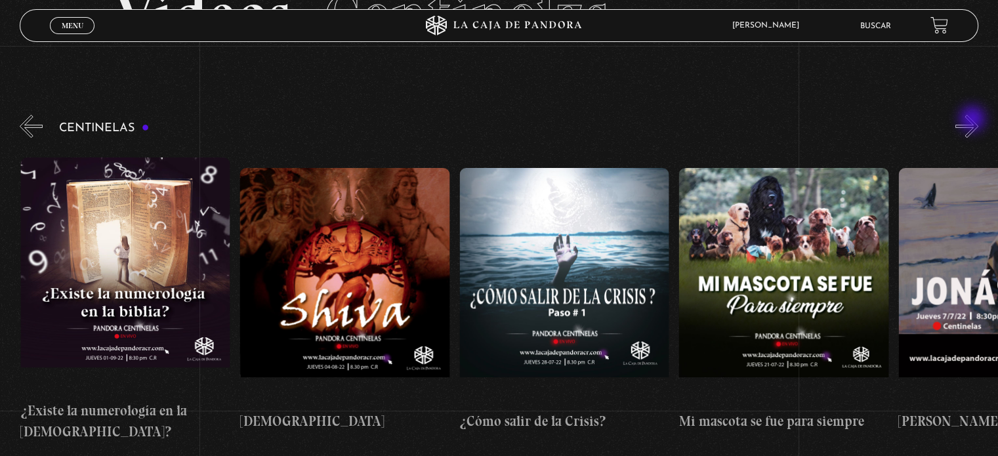
click at [974, 120] on button "»" at bounding box center [967, 126] width 23 height 23
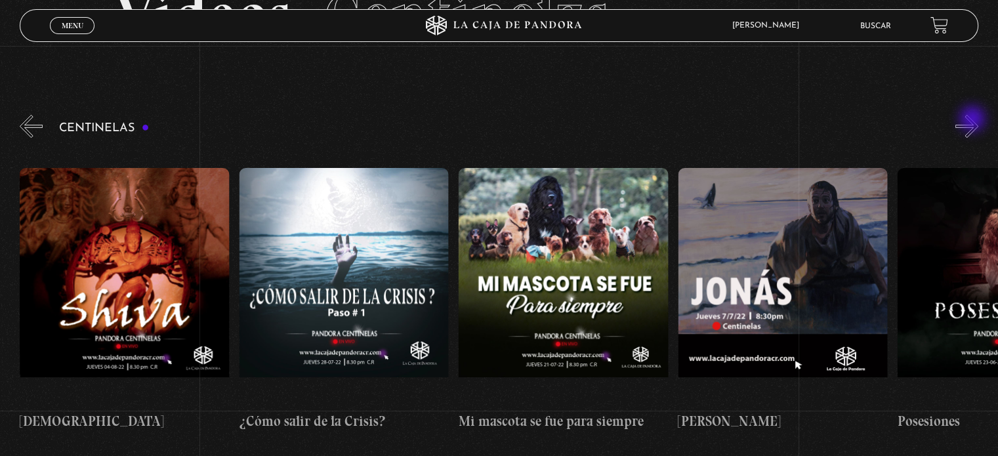
click at [974, 120] on button "»" at bounding box center [967, 126] width 23 height 23
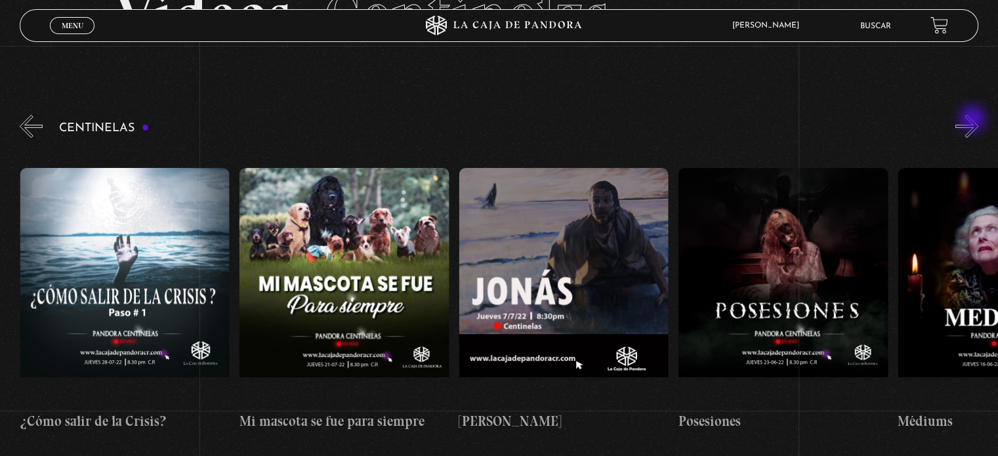
click at [974, 120] on button "»" at bounding box center [967, 126] width 23 height 23
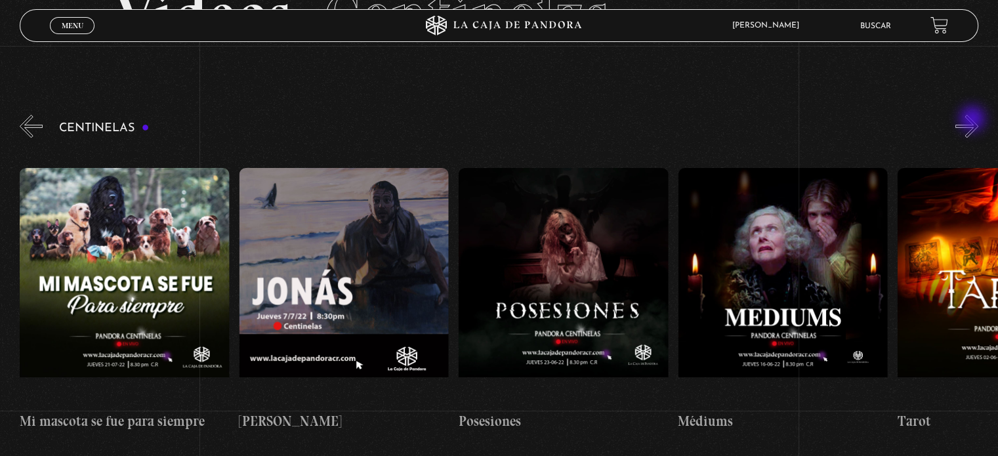
click at [974, 120] on button "»" at bounding box center [967, 126] width 23 height 23
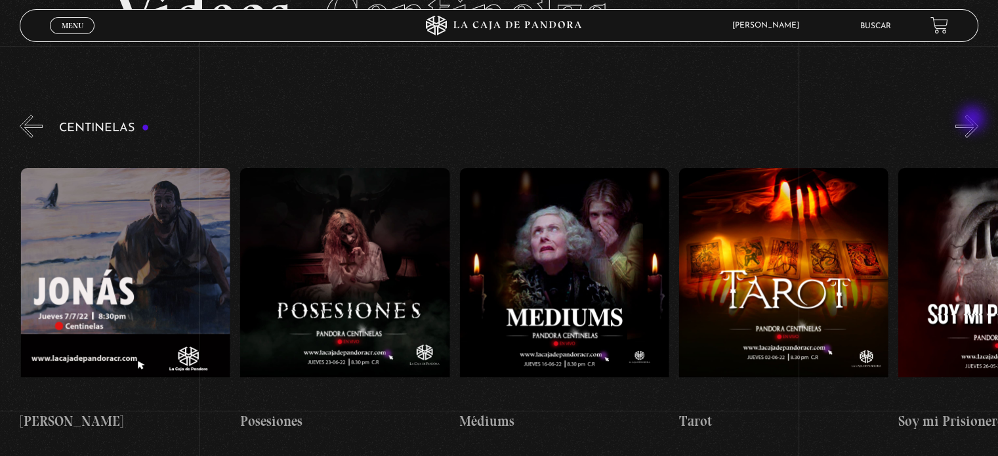
click at [974, 120] on button "»" at bounding box center [967, 126] width 23 height 23
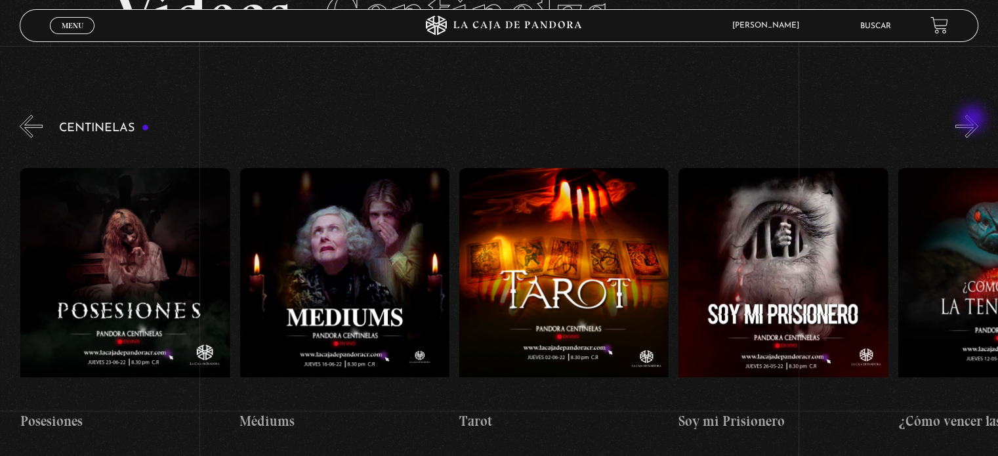
click at [974, 120] on button "»" at bounding box center [967, 126] width 23 height 23
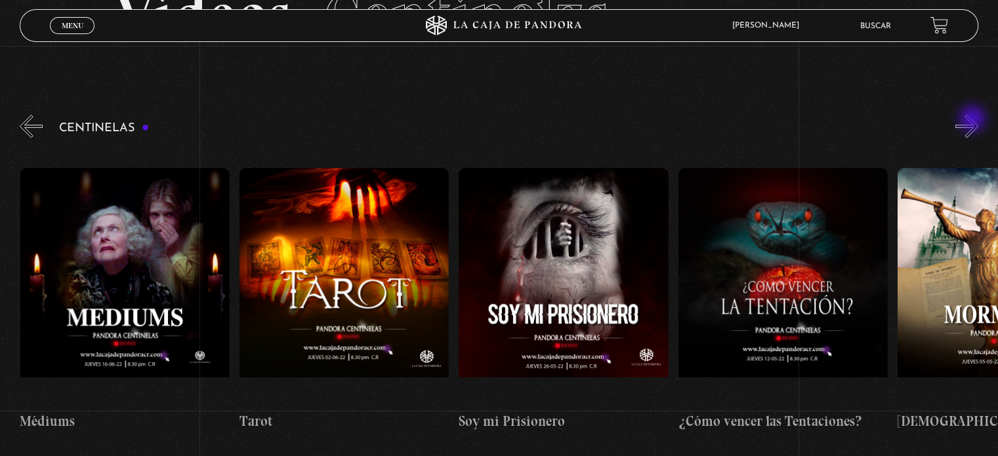
click at [974, 120] on button "»" at bounding box center [967, 126] width 23 height 23
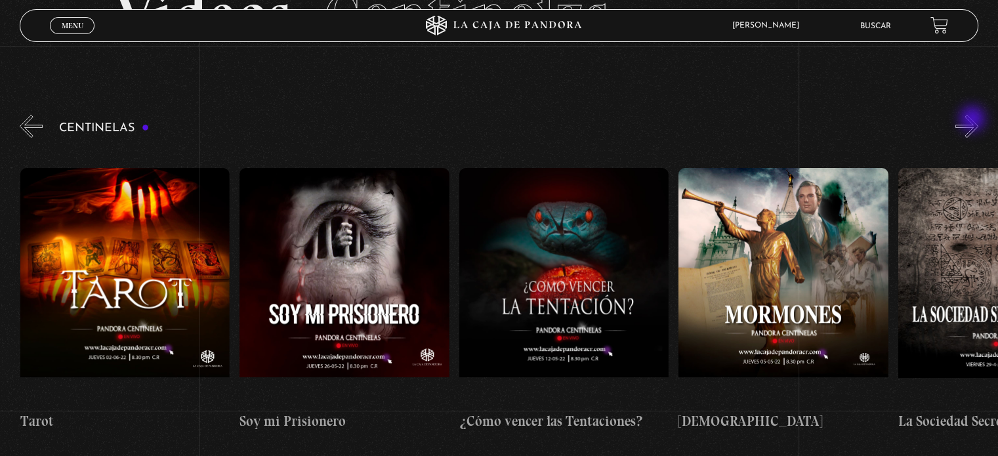
click at [974, 120] on button "»" at bounding box center [967, 126] width 23 height 23
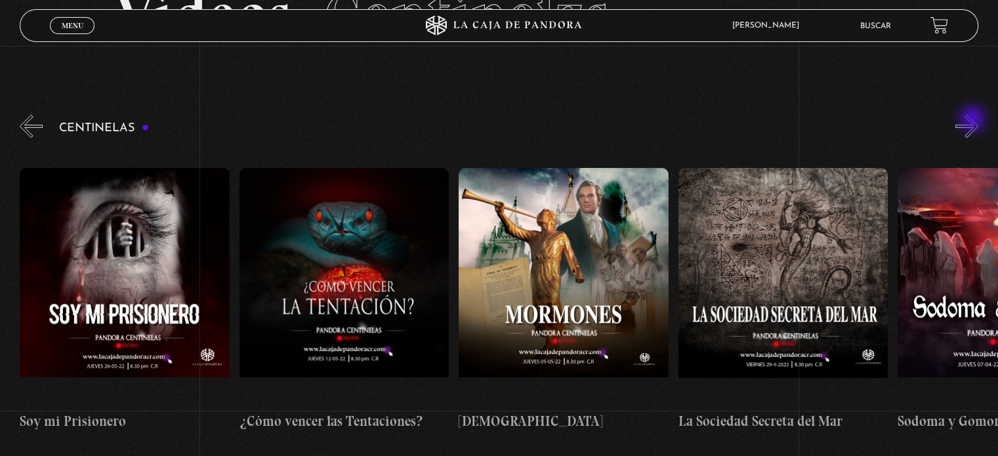
click at [974, 120] on button "»" at bounding box center [967, 126] width 23 height 23
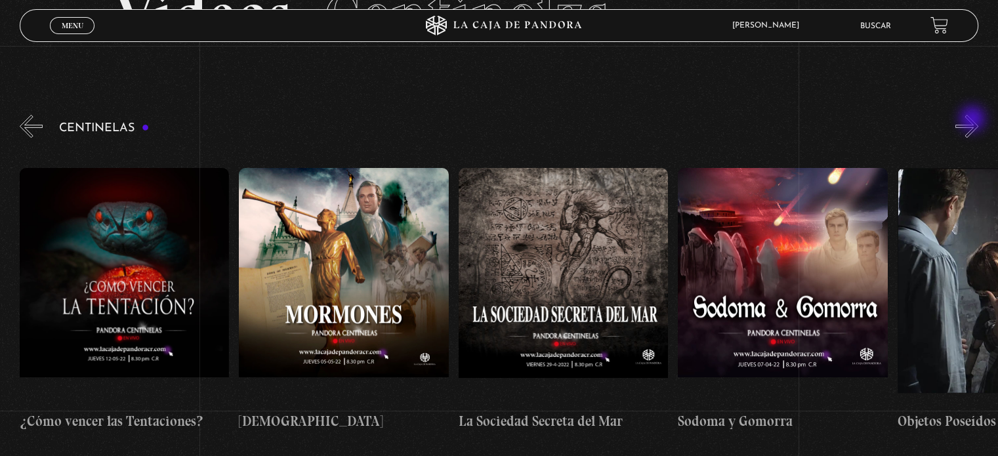
click at [974, 120] on button "»" at bounding box center [967, 126] width 23 height 23
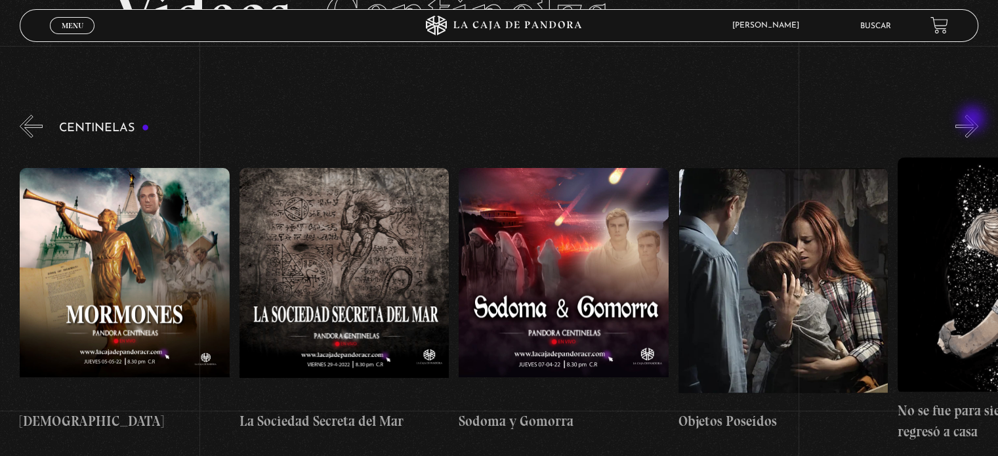
click at [974, 120] on button "»" at bounding box center [967, 126] width 23 height 23
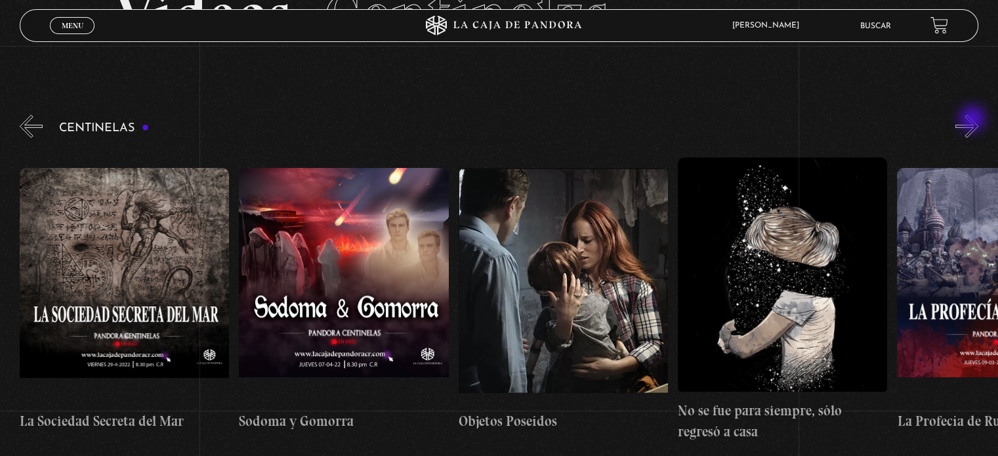
click at [974, 120] on button "»" at bounding box center [967, 126] width 23 height 23
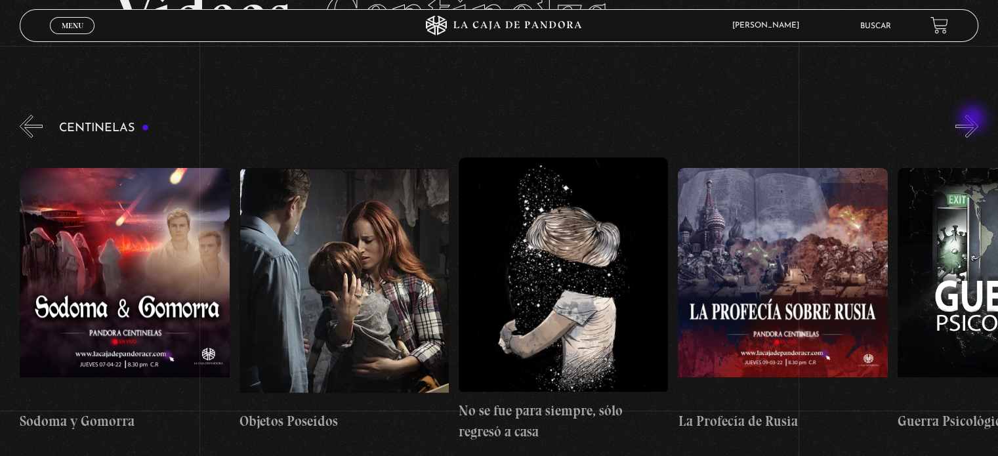
click at [974, 120] on button "»" at bounding box center [967, 126] width 23 height 23
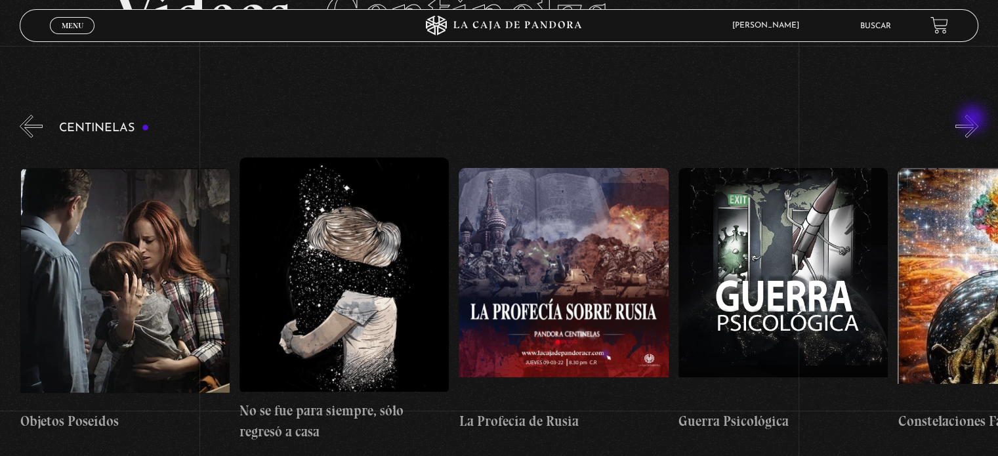
click at [974, 120] on button "»" at bounding box center [967, 126] width 23 height 23
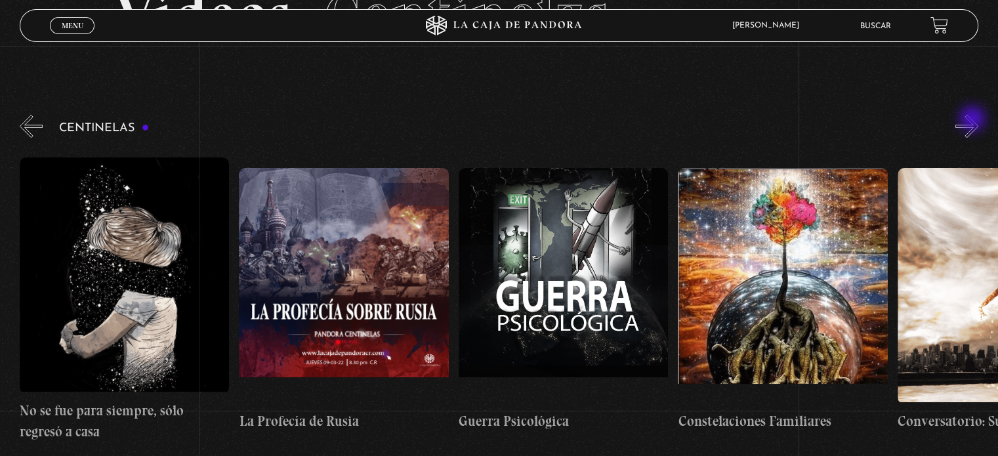
click at [974, 120] on button "»" at bounding box center [967, 126] width 23 height 23
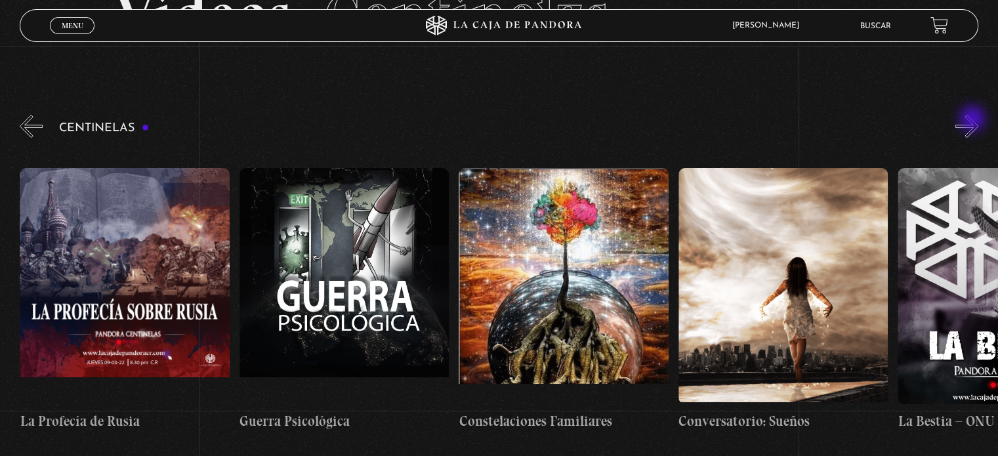
click at [974, 120] on button "»" at bounding box center [967, 126] width 23 height 23
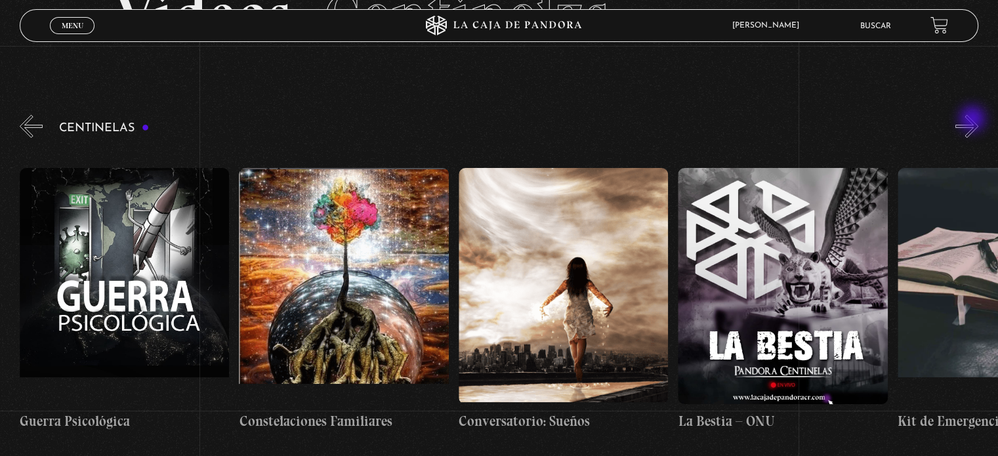
click at [974, 120] on button "»" at bounding box center [967, 126] width 23 height 23
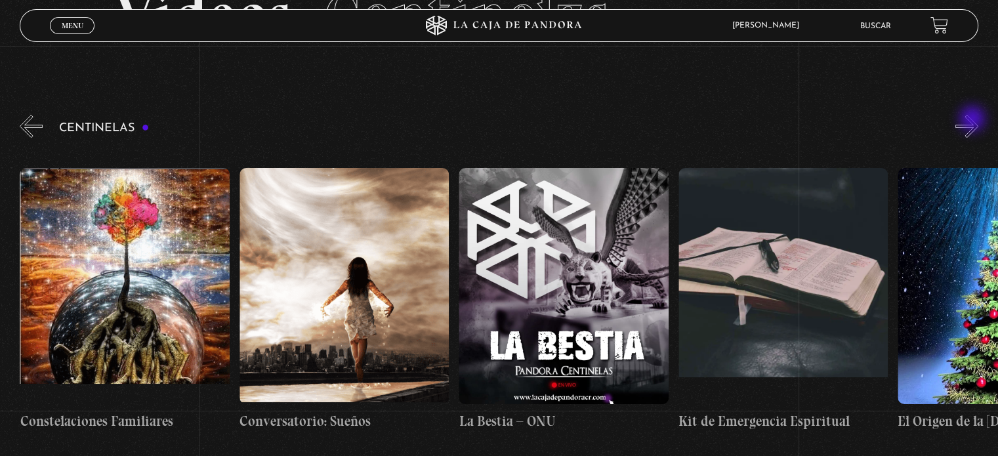
click at [974, 120] on button "»" at bounding box center [967, 126] width 23 height 23
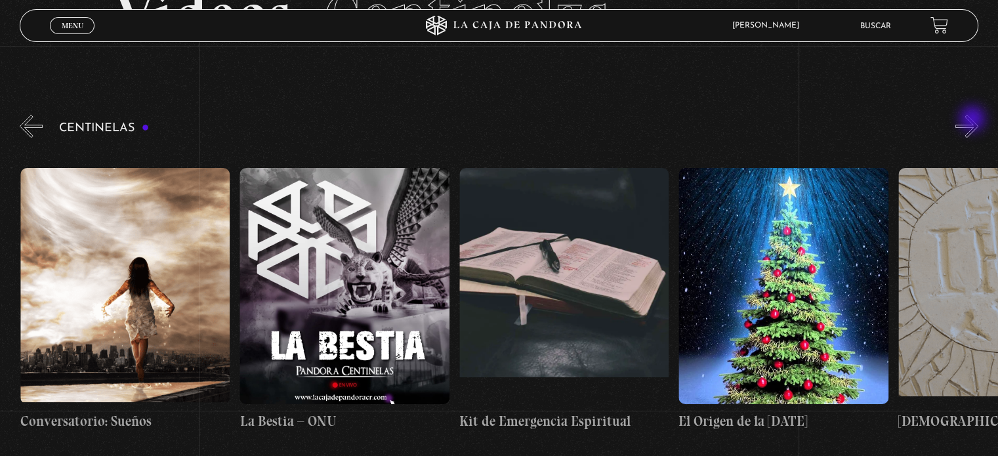
click at [974, 120] on button "»" at bounding box center [967, 126] width 23 height 23
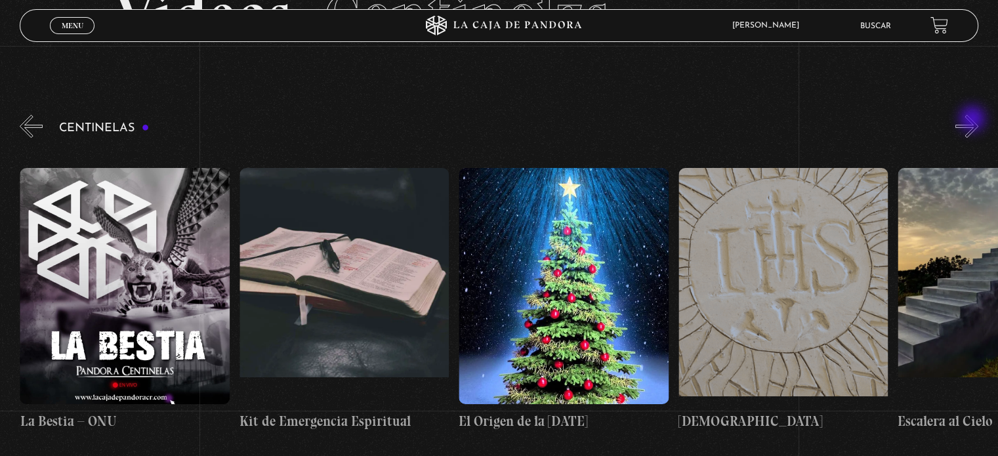
click at [974, 120] on button "»" at bounding box center [967, 126] width 23 height 23
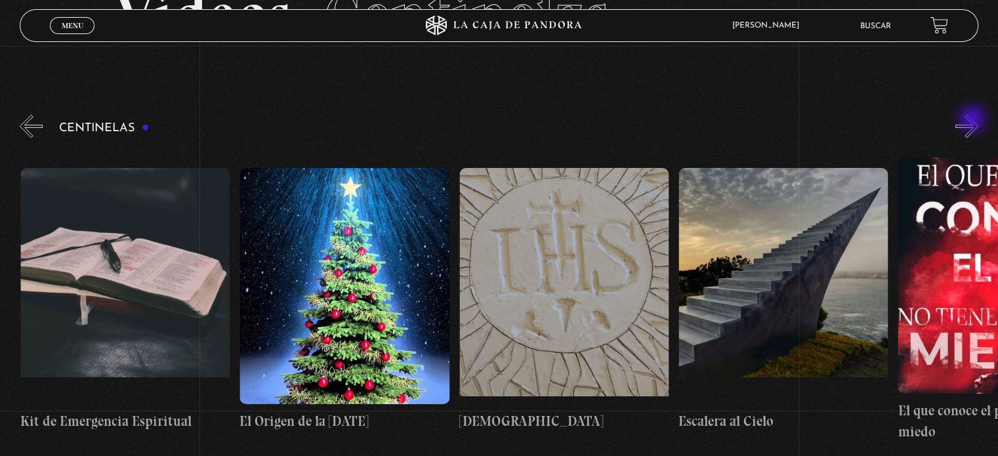
click at [974, 120] on button "»" at bounding box center [967, 126] width 23 height 23
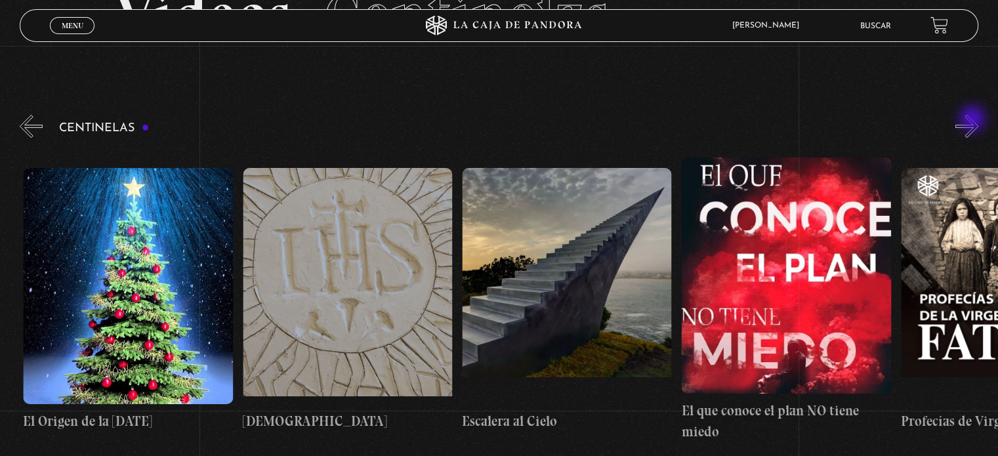
scroll to position [0, 16903]
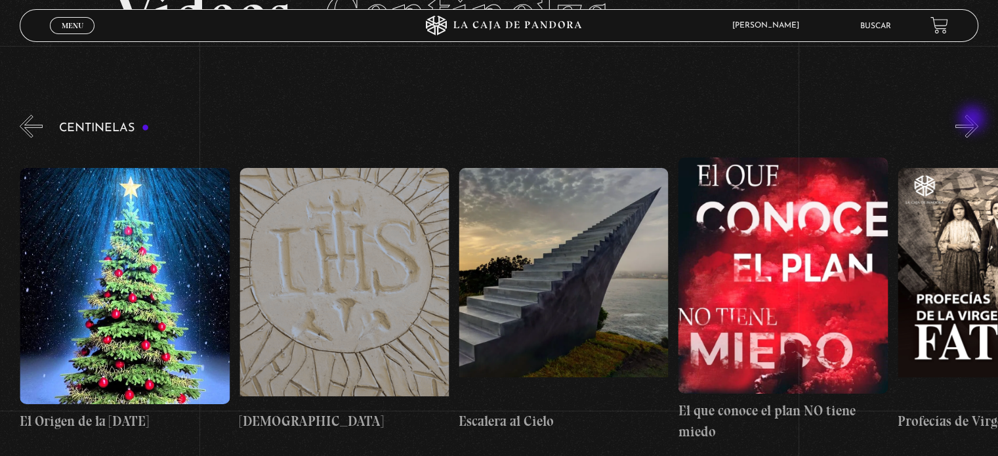
click at [974, 120] on button "»" at bounding box center [967, 126] width 23 height 23
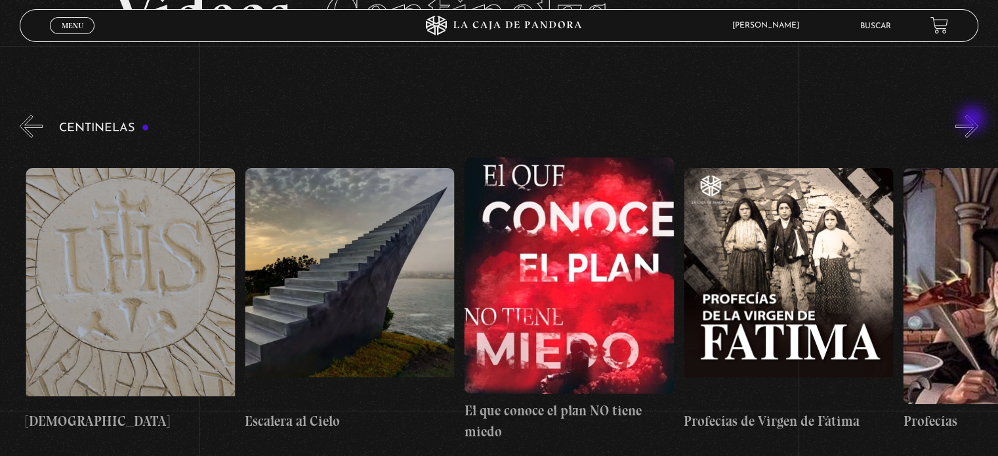
scroll to position [0, 17123]
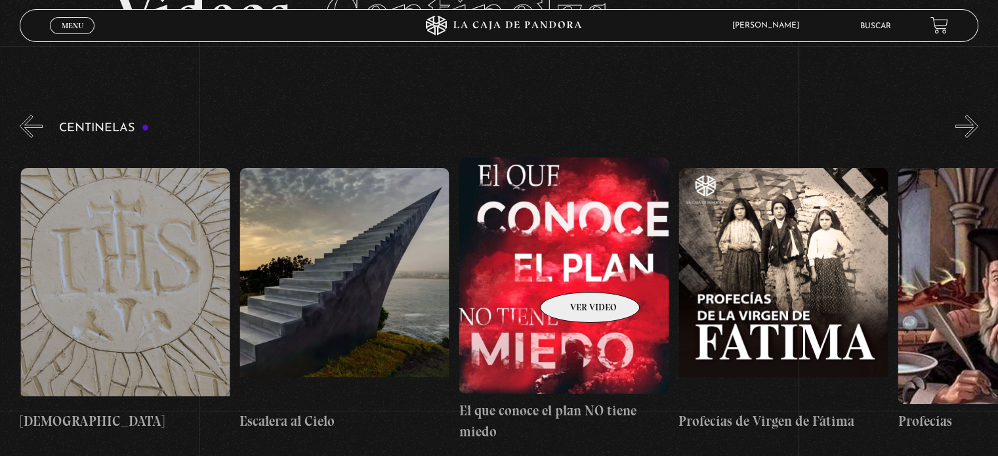
click at [573, 272] on figure at bounding box center [563, 276] width 209 height 236
click at [560, 270] on figure at bounding box center [563, 276] width 209 height 236
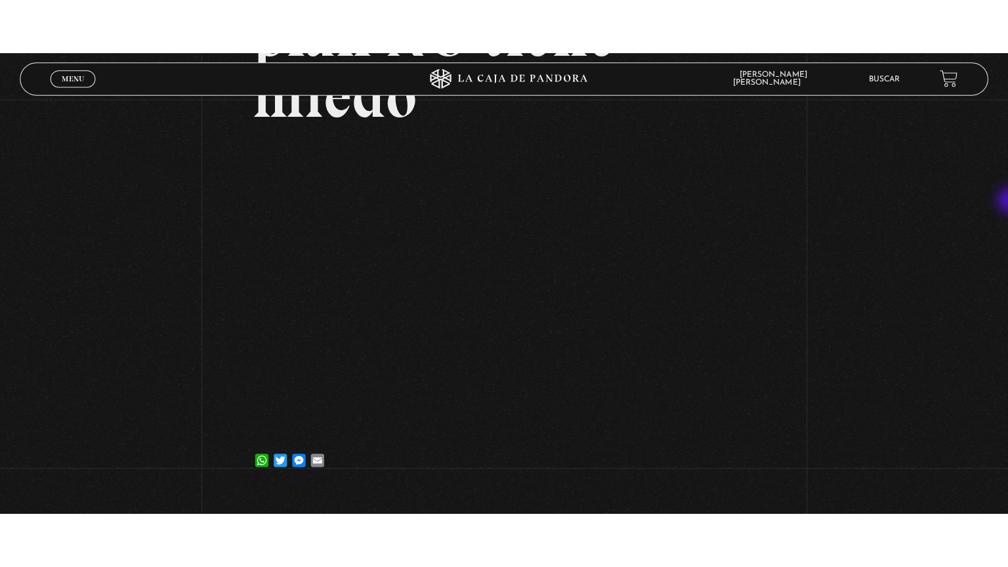
scroll to position [227, 0]
